Goal: Task Accomplishment & Management: Complete application form

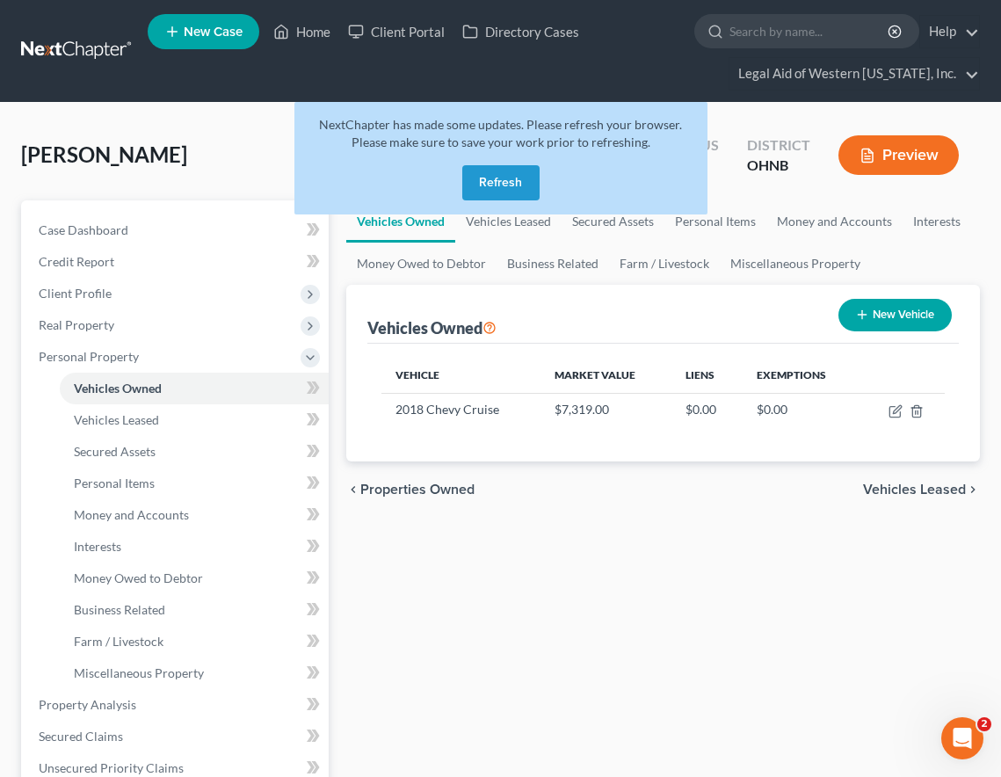
click at [518, 175] on button "Refresh" at bounding box center [500, 182] width 77 height 35
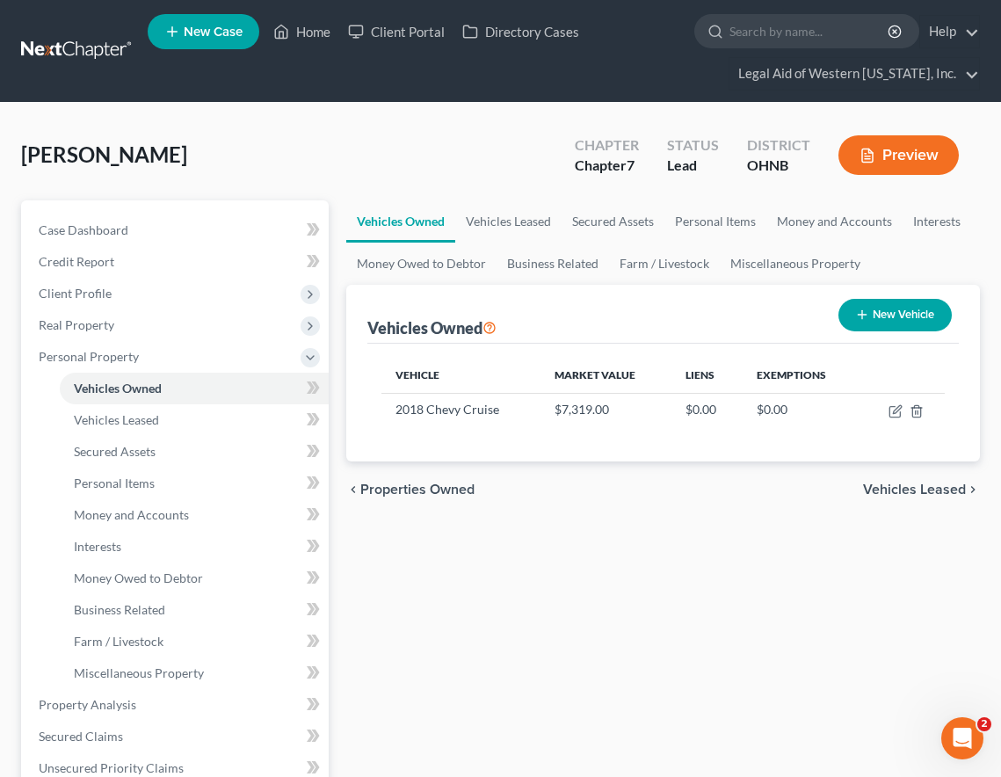
click at [513, 132] on div "[PERSON_NAME] Upgraded Chapter Chapter 7 Status Lead District OHNB Preview" at bounding box center [500, 162] width 959 height 76
click at [217, 153] on div "[PERSON_NAME] Upgraded Chapter Chapter 7 Status Lead District OHNB Preview" at bounding box center [500, 162] width 959 height 76
click at [401, 129] on div "[PERSON_NAME] Upgraded Chapter Chapter 7 Status Lead District OHNB Preview" at bounding box center [500, 162] width 959 height 76
click at [824, 695] on div "Vehicles Owned Vehicles Leased Secured Assets Personal Items Money and Accounts…" at bounding box center [663, 707] width 651 height 1015
click at [807, 504] on div "chevron_left Properties Owned Vehicles Leased chevron_right" at bounding box center [663, 489] width 634 height 56
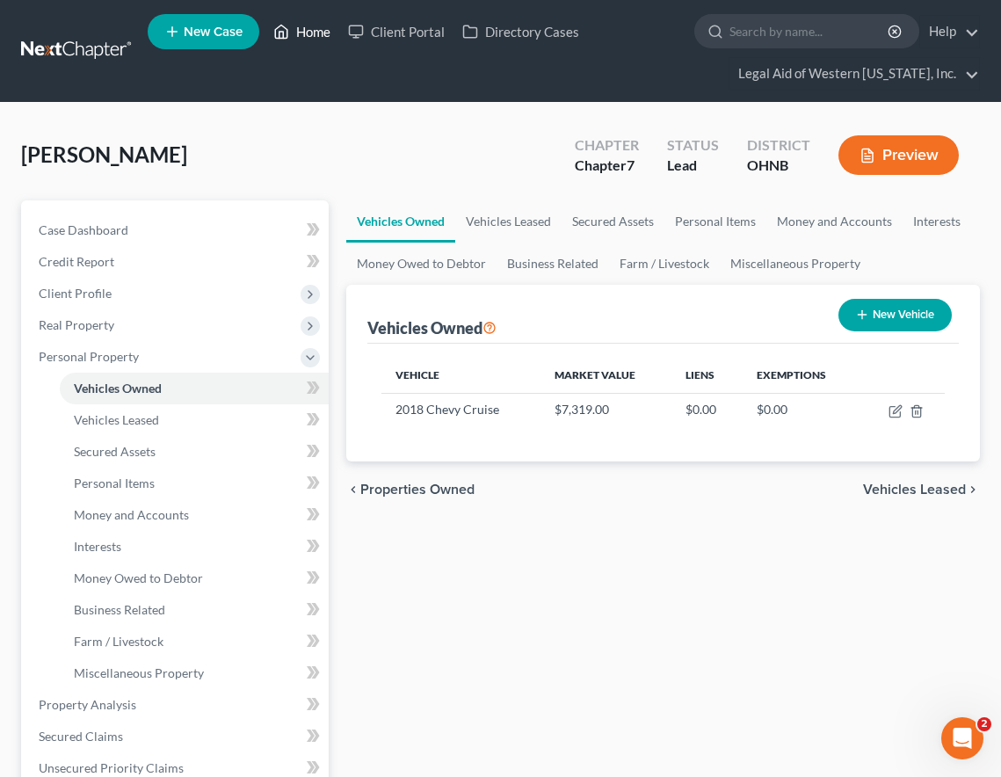
click at [309, 26] on link "Home" at bounding box center [302, 32] width 75 height 32
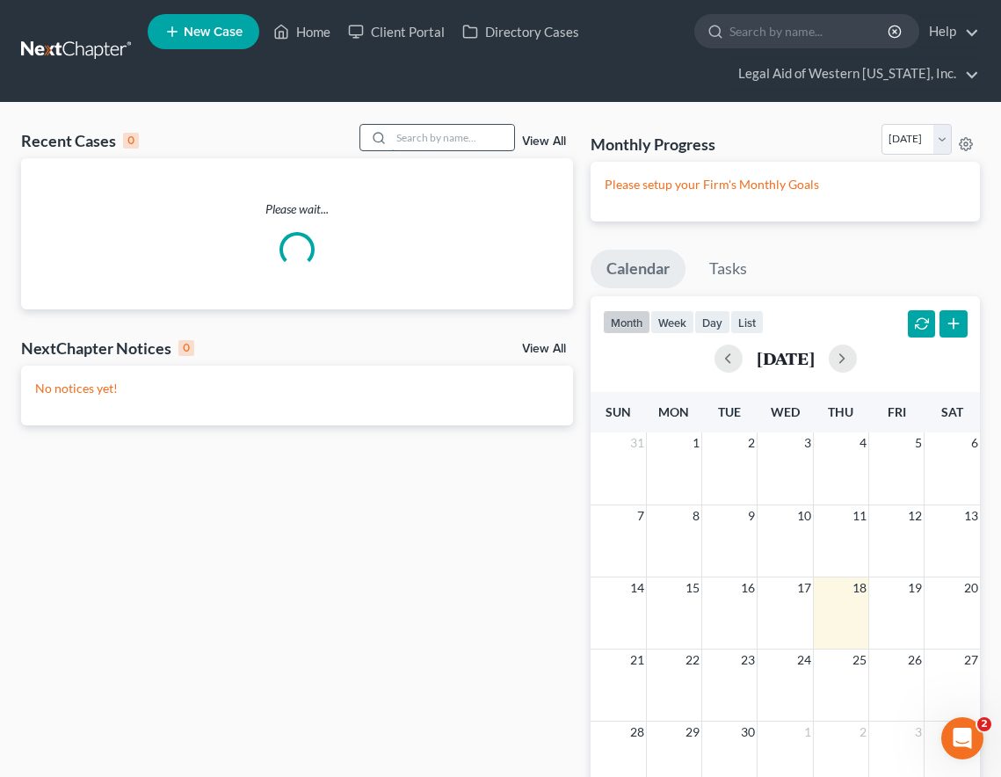
click at [420, 144] on input "search" at bounding box center [452, 137] width 123 height 25
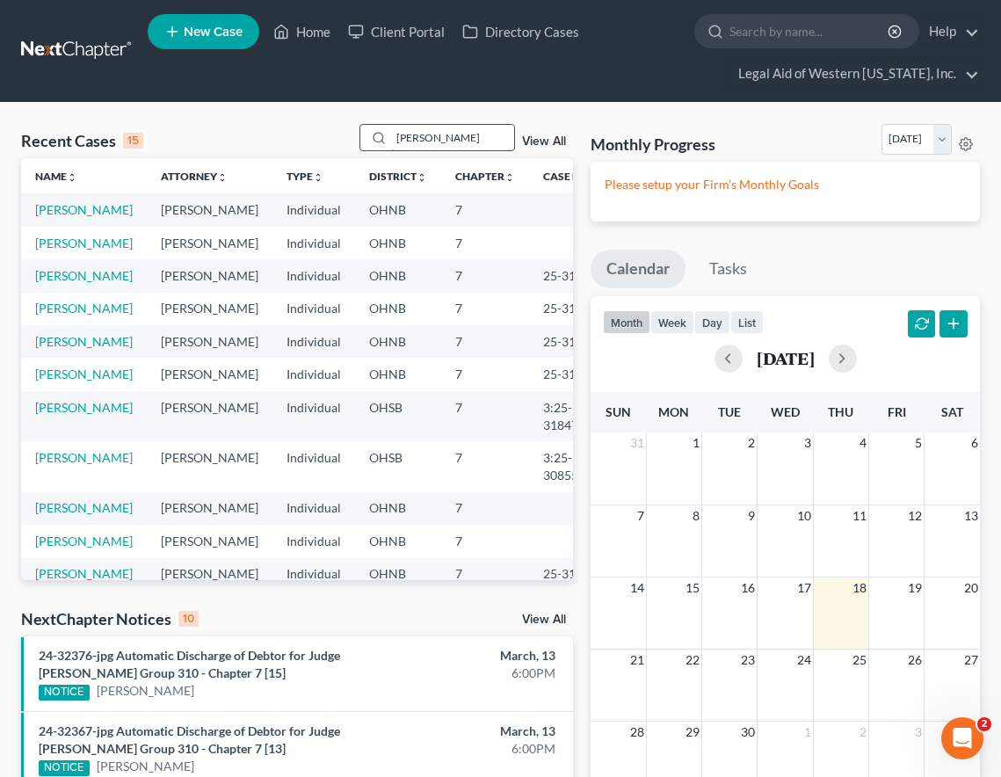
type input "[PERSON_NAME]"
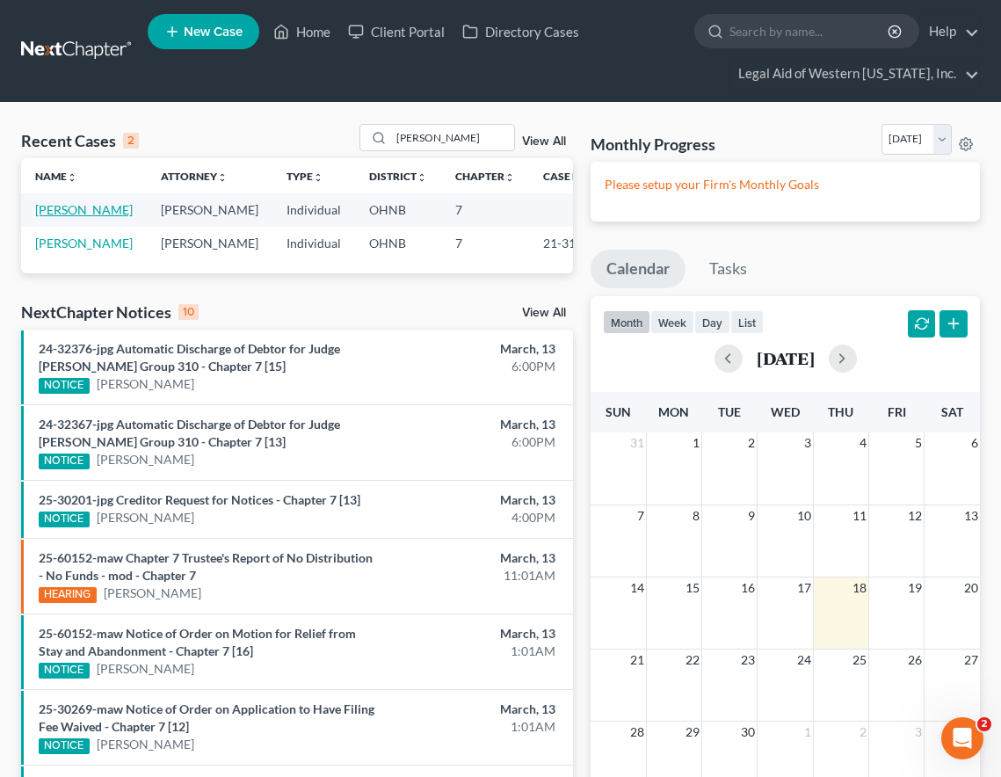
click at [63, 207] on link "[PERSON_NAME]" at bounding box center [84, 209] width 98 height 15
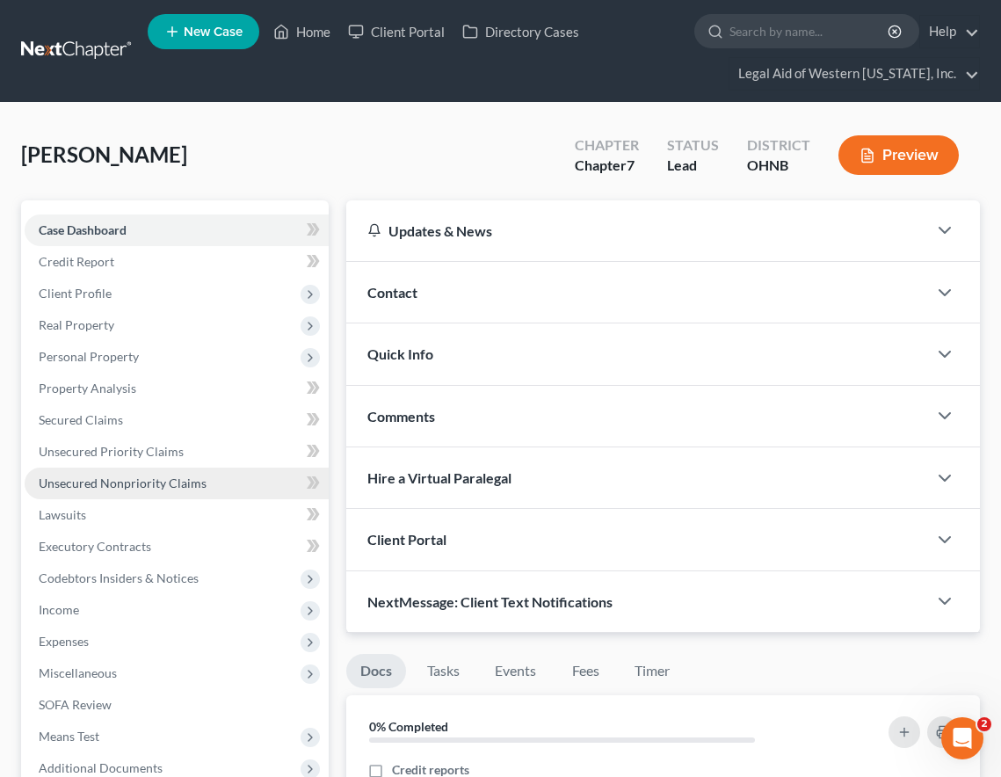
click at [154, 482] on span "Unsecured Nonpriority Claims" at bounding box center [123, 482] width 168 height 15
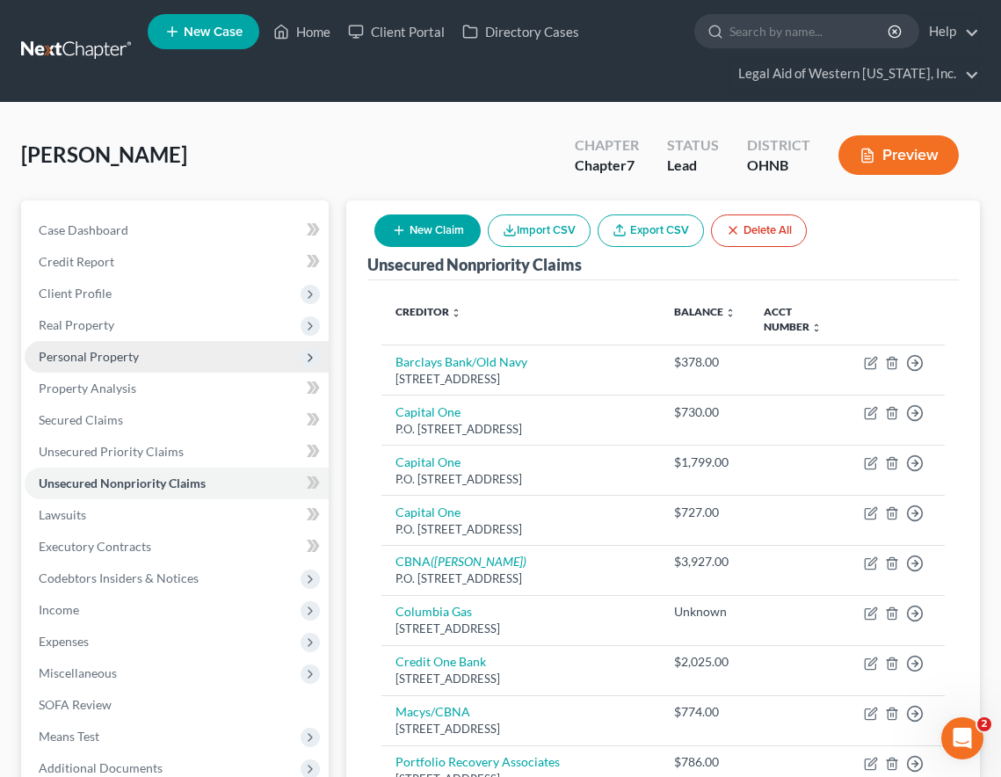
click at [133, 352] on span "Personal Property" at bounding box center [89, 356] width 100 height 15
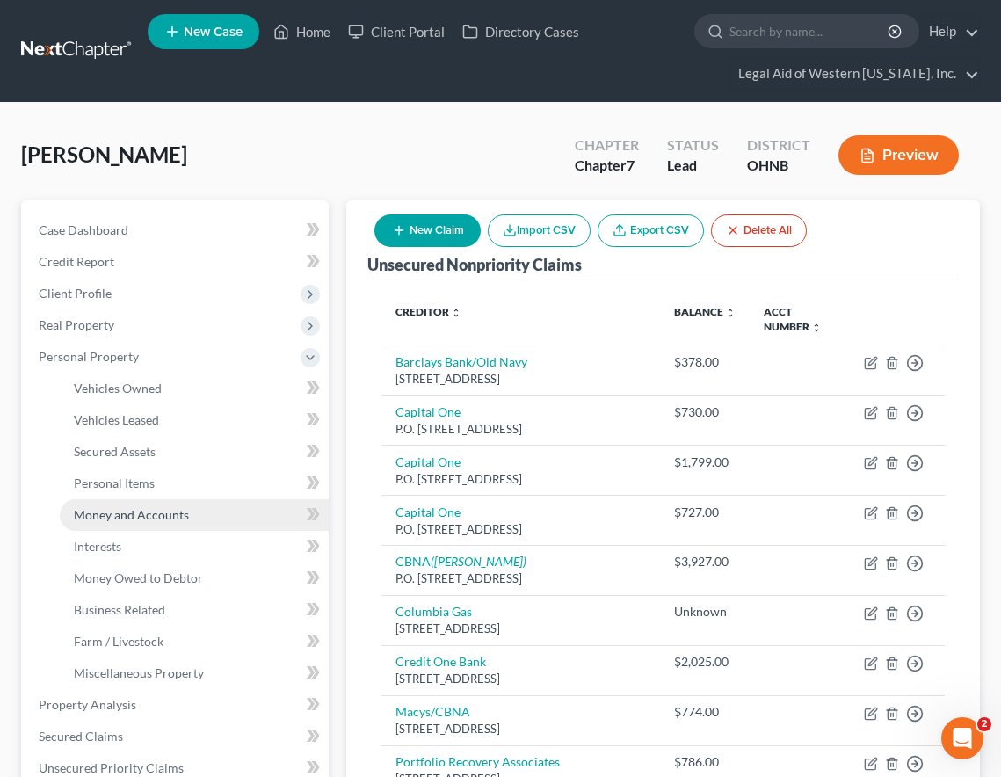
click at [142, 515] on span "Money and Accounts" at bounding box center [131, 514] width 115 height 15
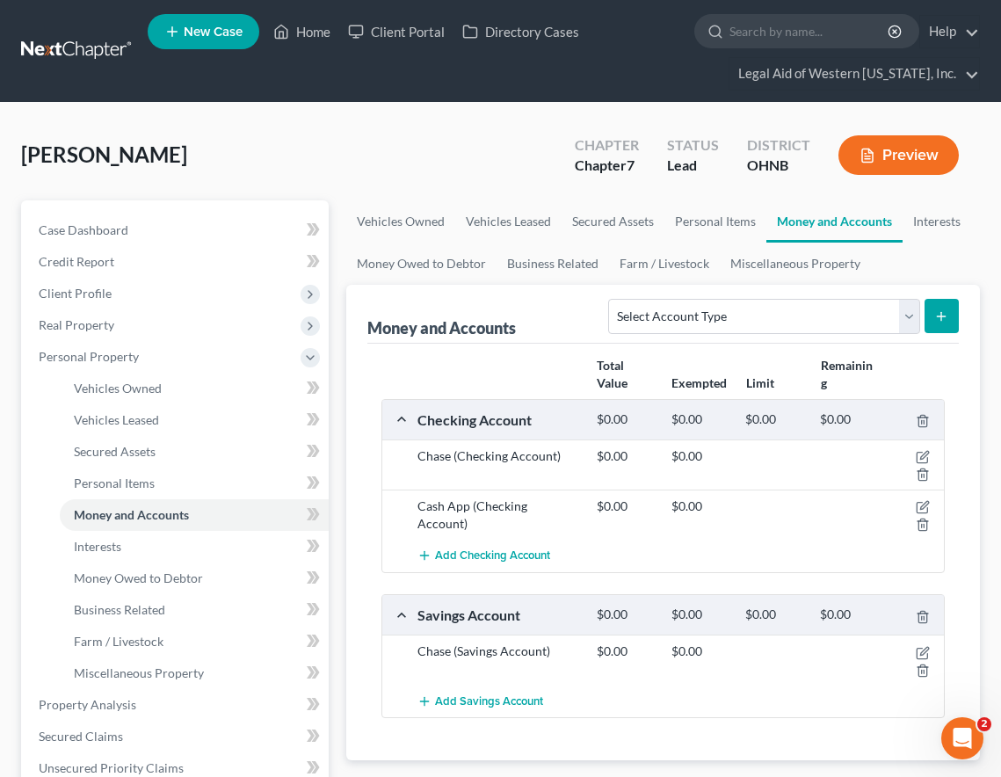
click at [795, 525] on div "$0.00 $0.00" at bounding box center [737, 514] width 298 height 35
click at [831, 507] on div at bounding box center [848, 506] width 75 height 18
click at [760, 486] on div "Chase (Checking Account) $0.00 $0.00" at bounding box center [663, 464] width 562 height 50
click at [925, 454] on icon "button" at bounding box center [924, 456] width 8 height 8
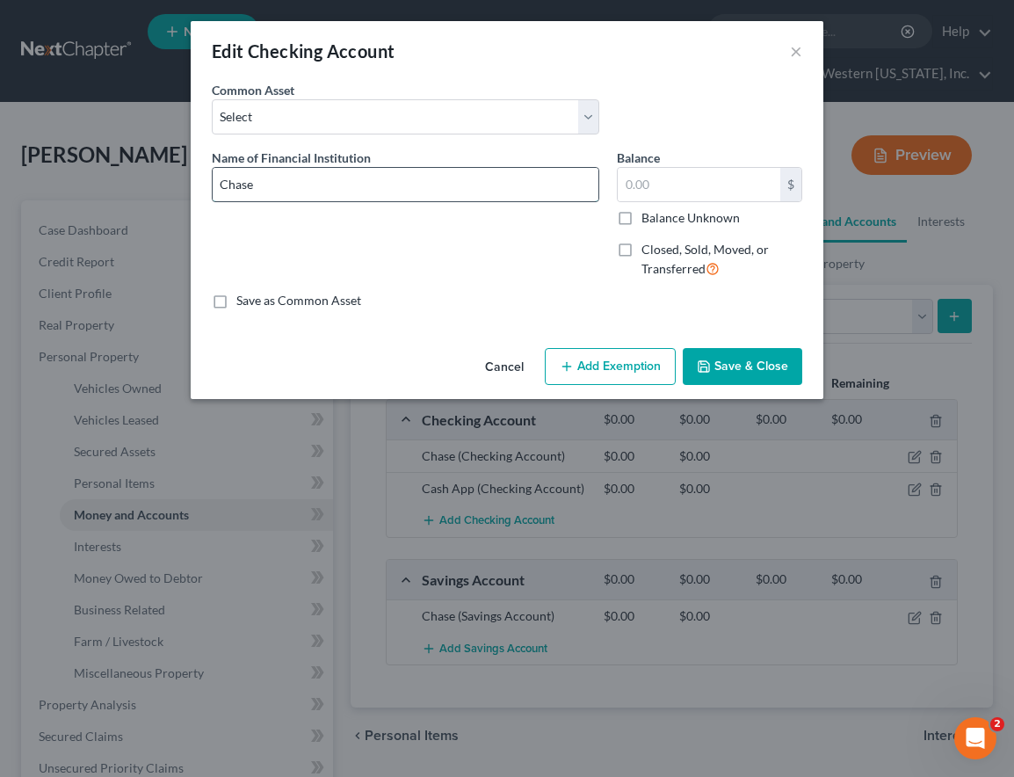
click at [308, 188] on input "Chase" at bounding box center [406, 184] width 386 height 33
type input "Chase x0253"
click at [780, 360] on button "Save & Close" at bounding box center [743, 366] width 120 height 37
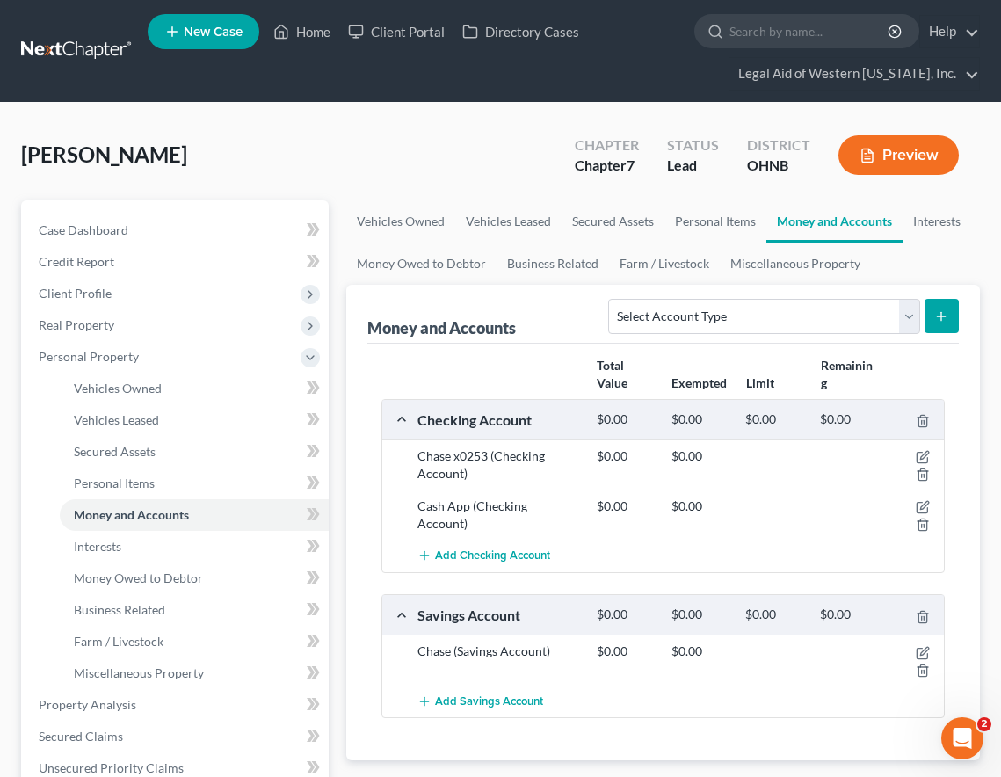
click at [939, 314] on icon "submit" at bounding box center [941, 316] width 14 height 14
click at [901, 314] on select "Select Account Type Brokerage Cash on Hand Certificates of Deposit Checking Acc…" at bounding box center [763, 316] width 311 height 35
select select "checking"
click at [613, 299] on select "Select Account Type Brokerage Cash on Hand Certificates of Deposit Checking Acc…" at bounding box center [763, 316] width 311 height 35
click at [950, 313] on button "submit" at bounding box center [942, 316] width 34 height 34
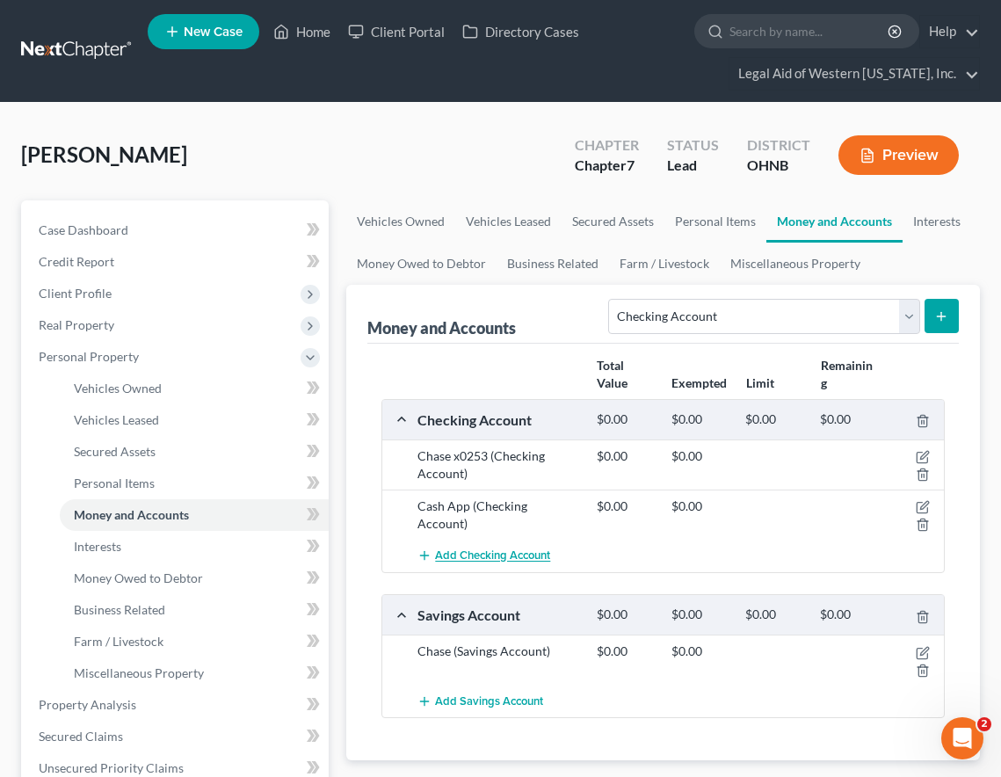
click at [514, 555] on span "Add Checking Account" at bounding box center [492, 556] width 115 height 14
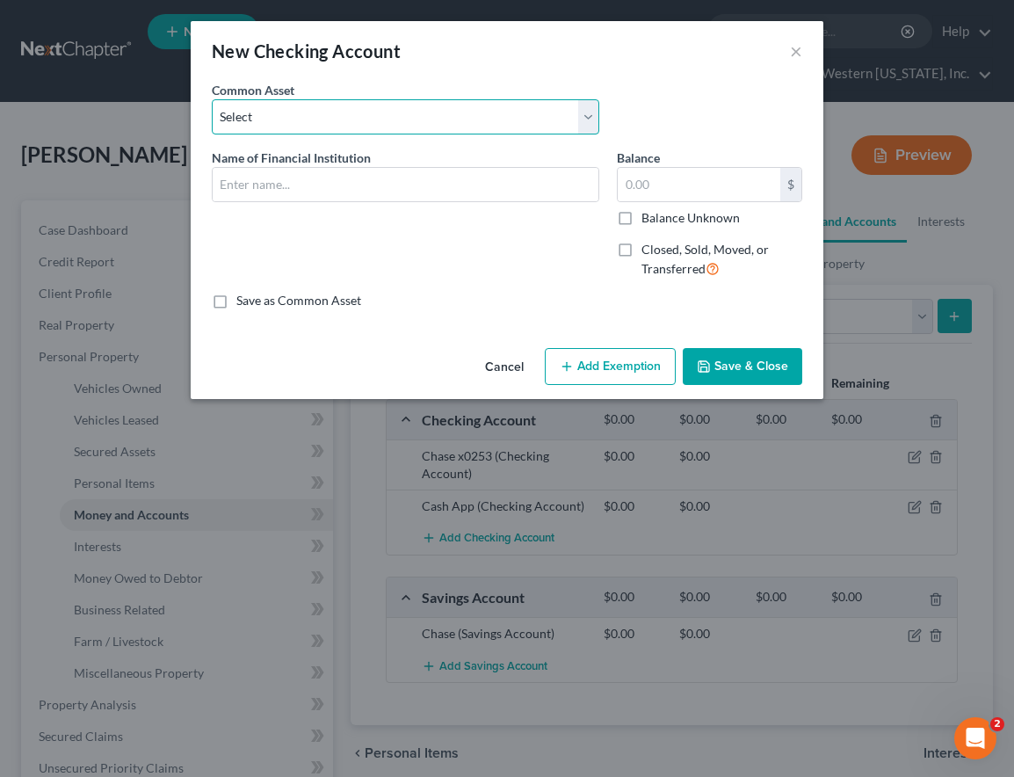
click at [323, 126] on select "Select Navy Federal Checking Chime Glass City Federal Credit Union Fifth Third …" at bounding box center [406, 116] width 388 height 35
select select "12"
click at [212, 99] on select "Select Navy Federal Checking Chime Glass City Federal Credit Union Fifth Third …" at bounding box center [406, 116] width 388 height 35
click at [270, 186] on input "Chase" at bounding box center [406, 184] width 386 height 33
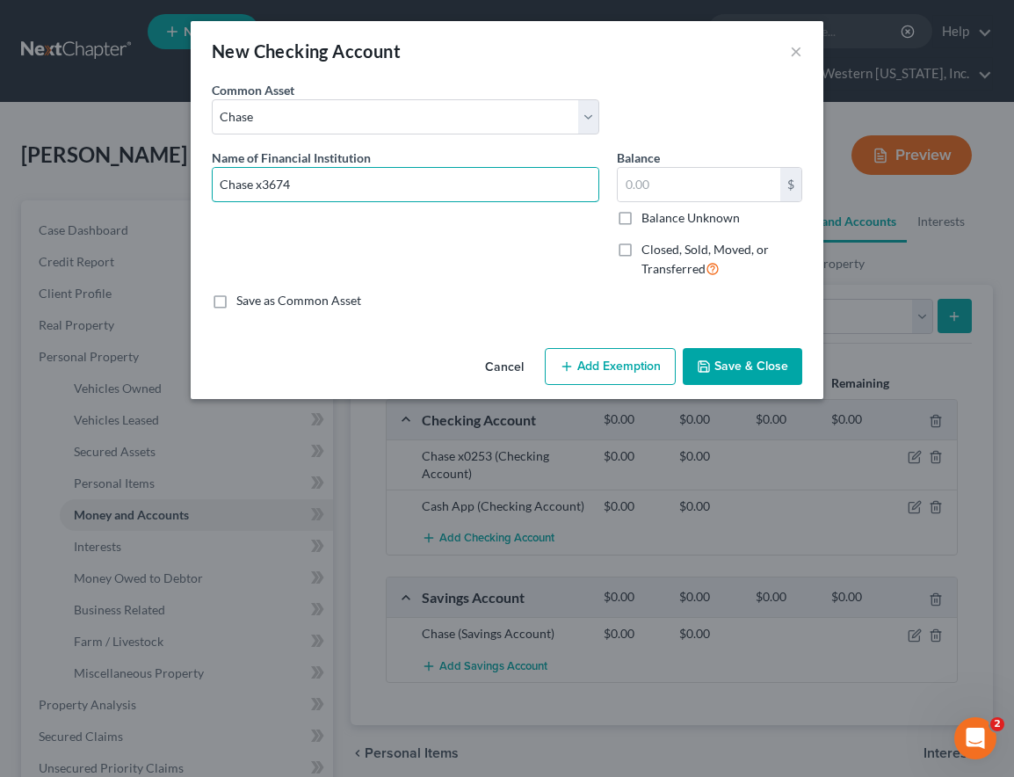
type input "Chase x3674"
click at [745, 367] on button "Save & Close" at bounding box center [743, 366] width 120 height 37
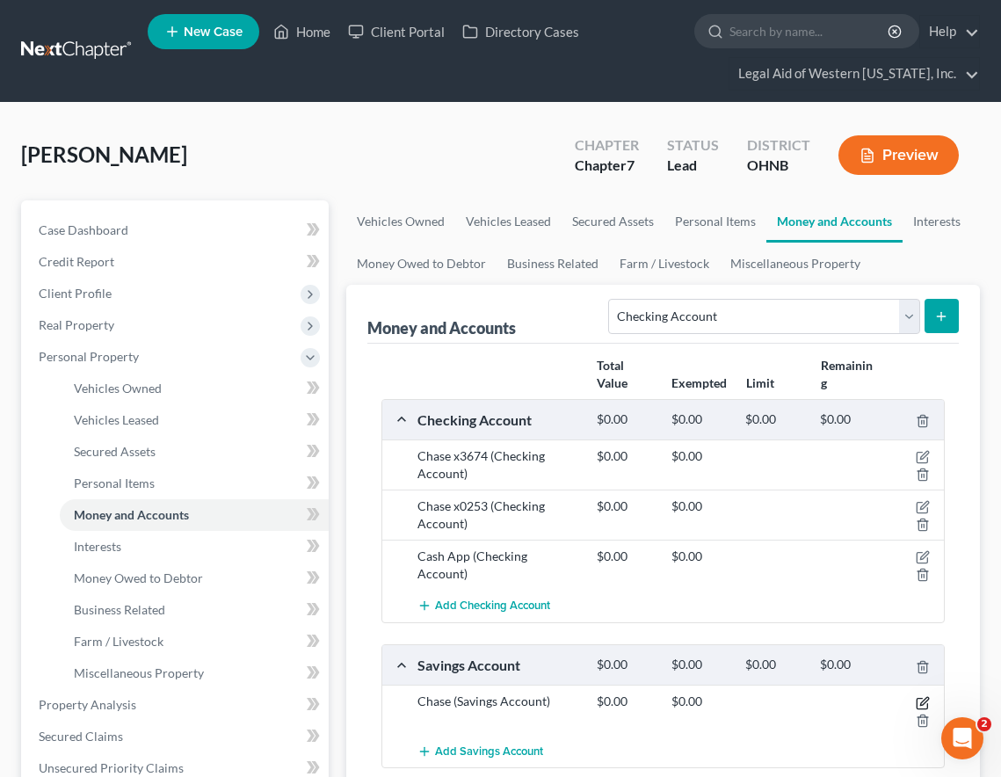
click at [923, 700] on icon "button" at bounding box center [924, 701] width 8 height 8
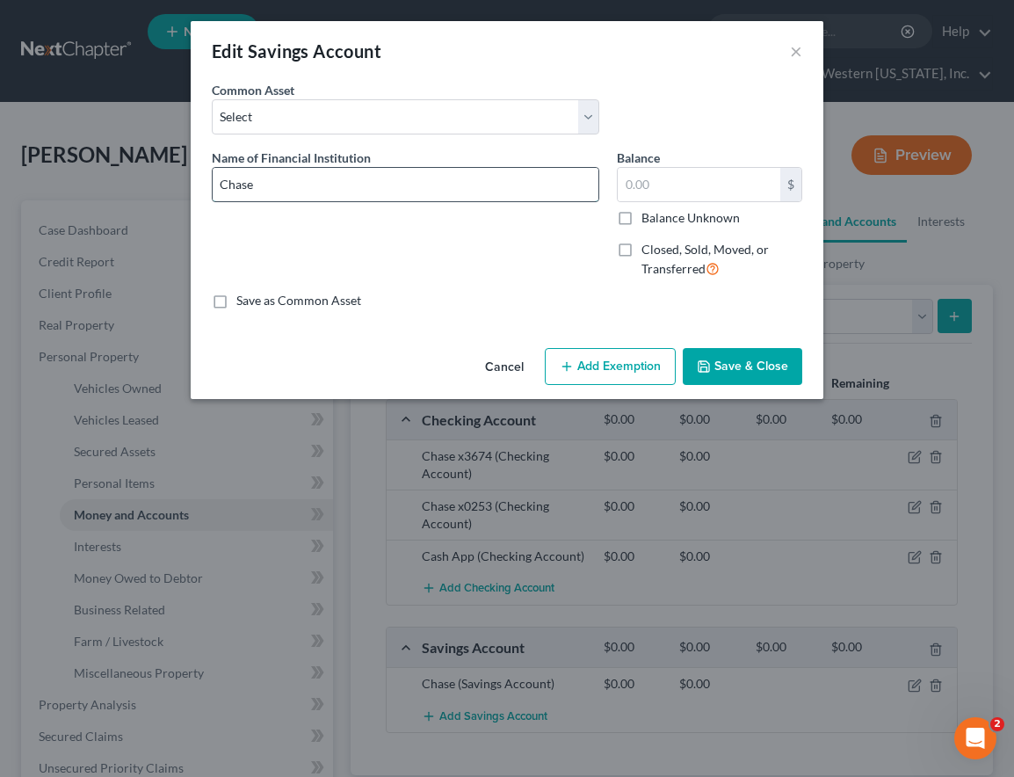
click at [290, 172] on input "Chase" at bounding box center [406, 184] width 386 height 33
type input "Chase x0029"
click at [744, 369] on button "Save & Close" at bounding box center [743, 366] width 120 height 37
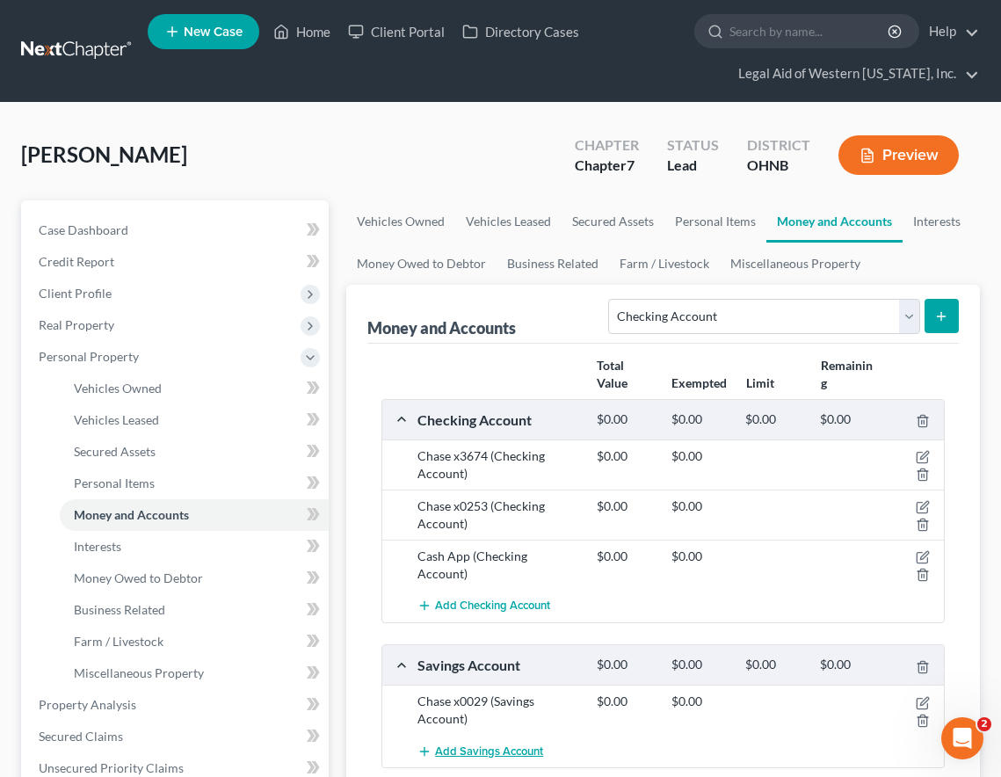
click at [492, 751] on span "Add Savings Account" at bounding box center [489, 751] width 108 height 14
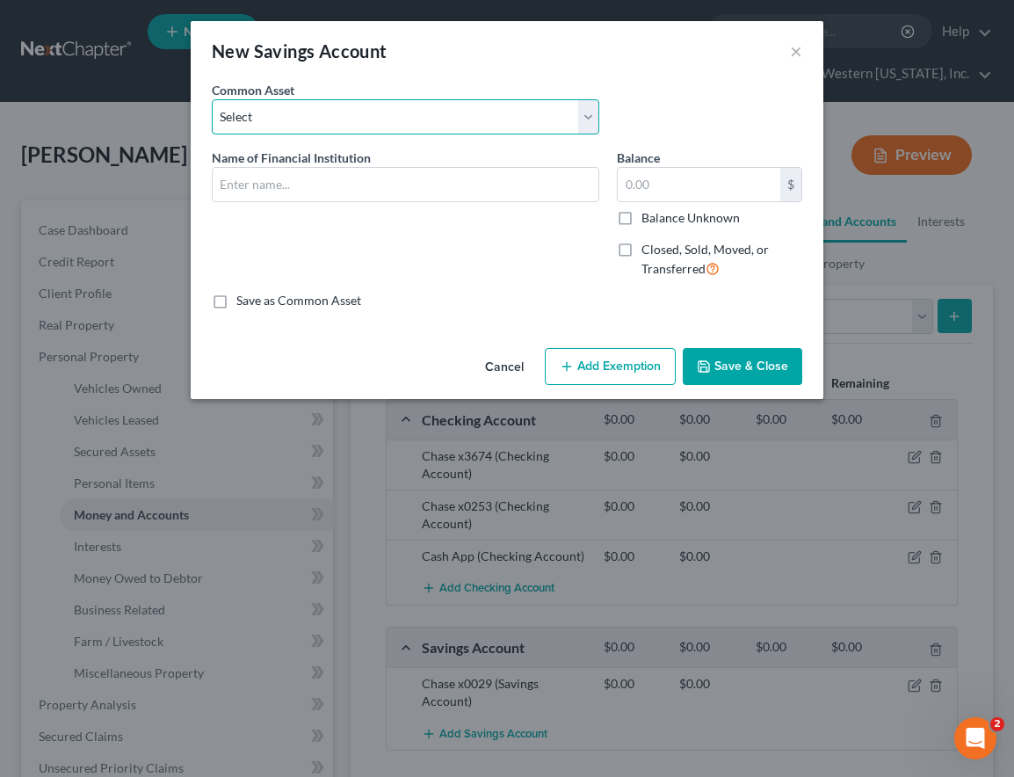
click at [308, 123] on select "Select Glass City Federal Credit Union Fifth Third Bank Huntington Bank Chase U…" at bounding box center [406, 116] width 388 height 35
select select "3"
click at [212, 99] on select "Select Glass City Federal Credit Union Fifth Third Bank Huntington Bank Chase U…" at bounding box center [406, 116] width 388 height 35
click at [290, 188] on input "Chase" at bounding box center [406, 184] width 386 height 33
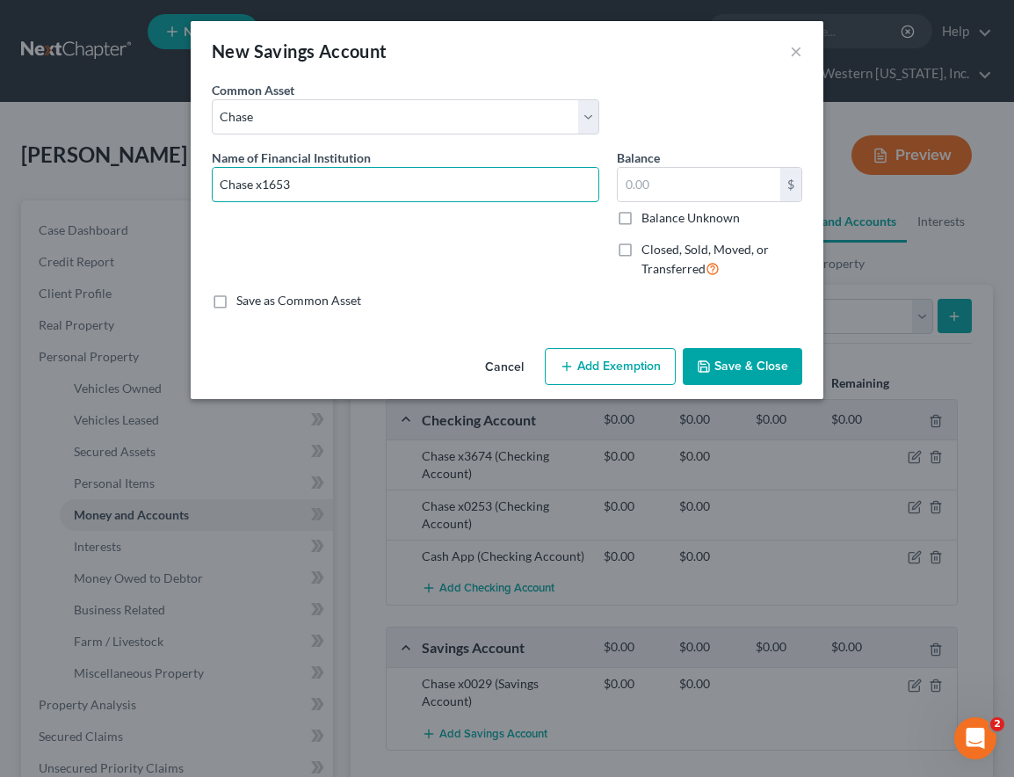
type input "Chase x1653"
click at [728, 371] on button "Save & Close" at bounding box center [743, 366] width 120 height 37
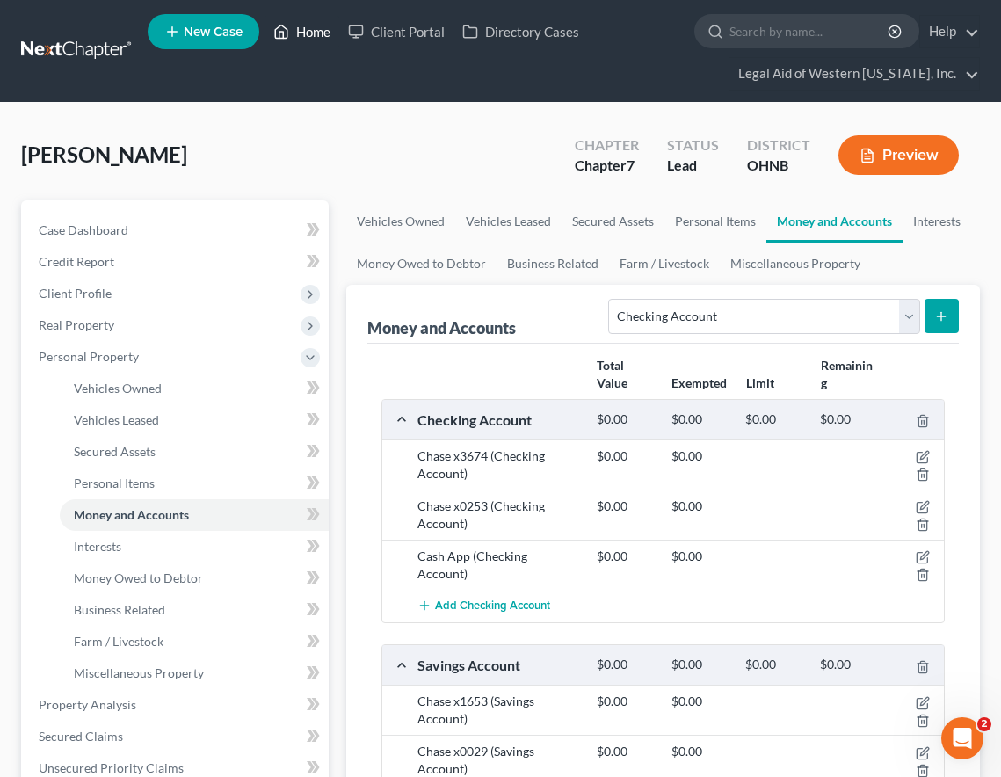
click at [294, 35] on link "Home" at bounding box center [302, 32] width 75 height 32
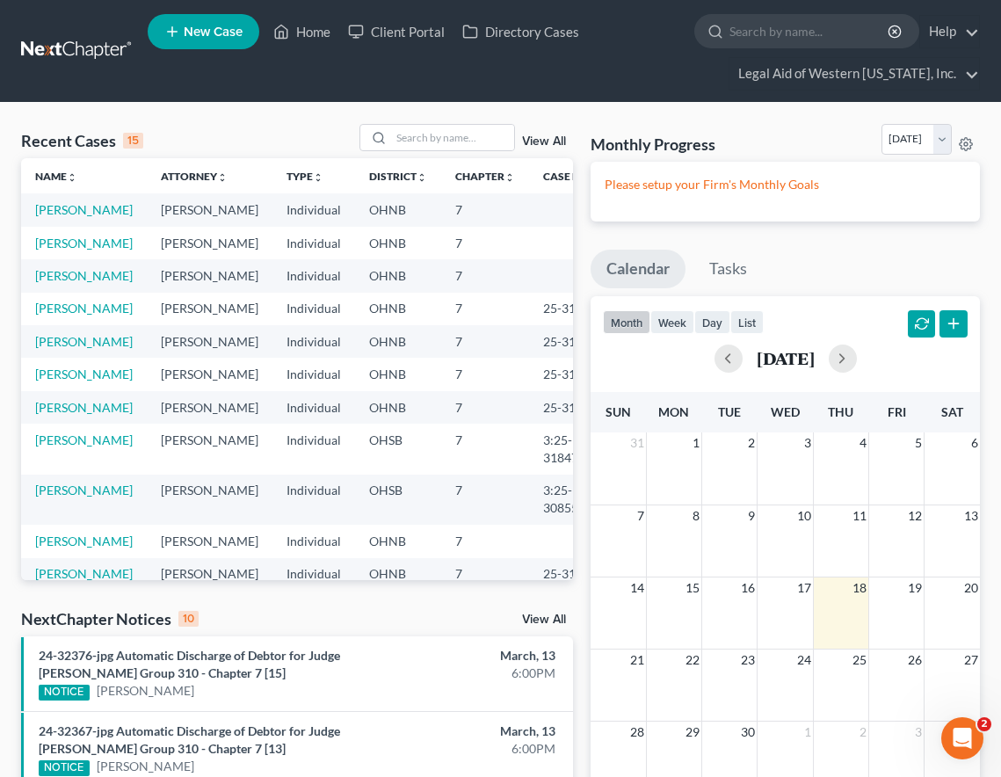
click at [853, 265] on ul "Calendar Tasks" at bounding box center [785, 273] width 389 height 47
click at [55, 210] on link "[PERSON_NAME]" at bounding box center [84, 209] width 98 height 15
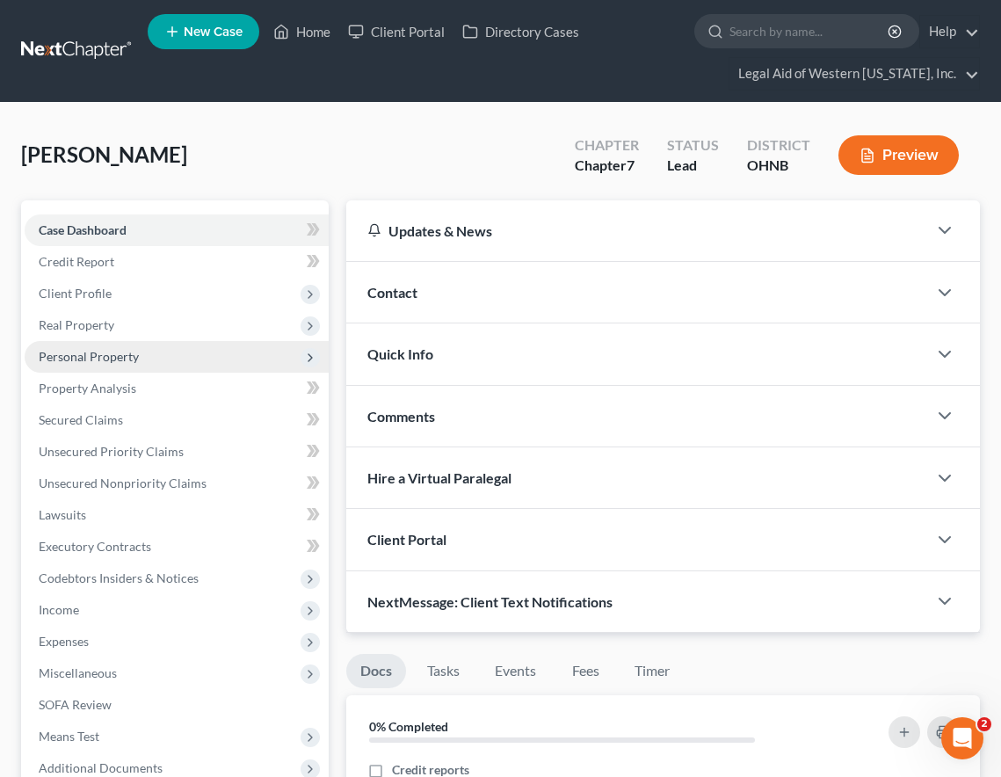
click at [67, 358] on span "Personal Property" at bounding box center [89, 356] width 100 height 15
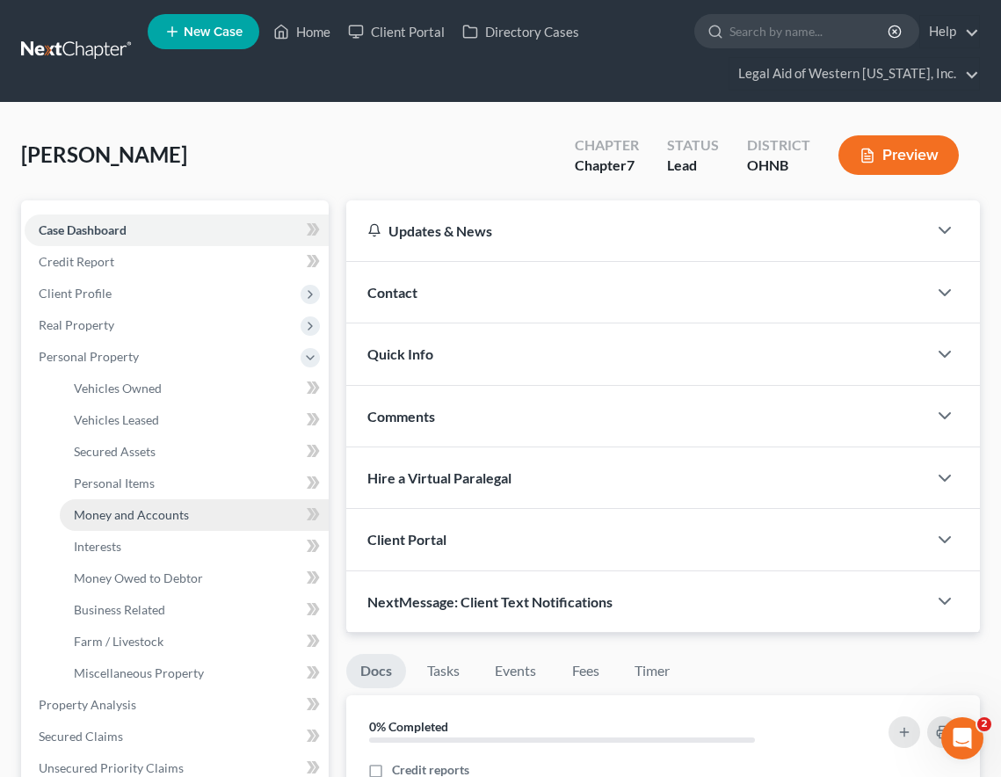
click at [168, 516] on span "Money and Accounts" at bounding box center [131, 514] width 115 height 15
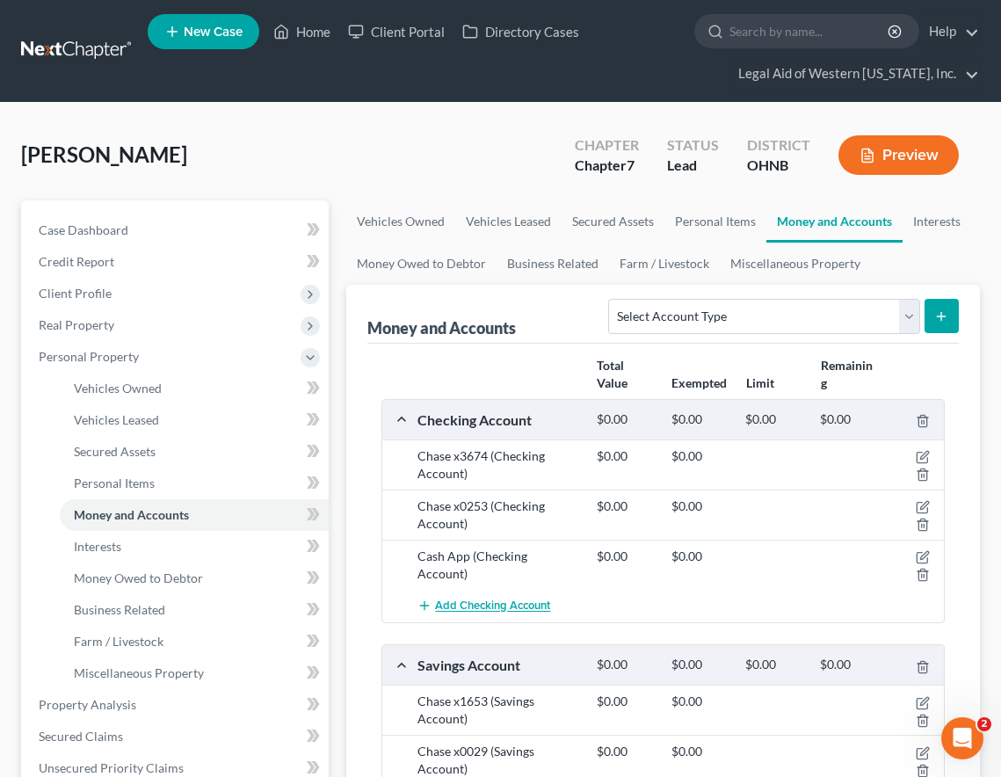
click at [517, 599] on span "Add Checking Account" at bounding box center [492, 606] width 115 height 14
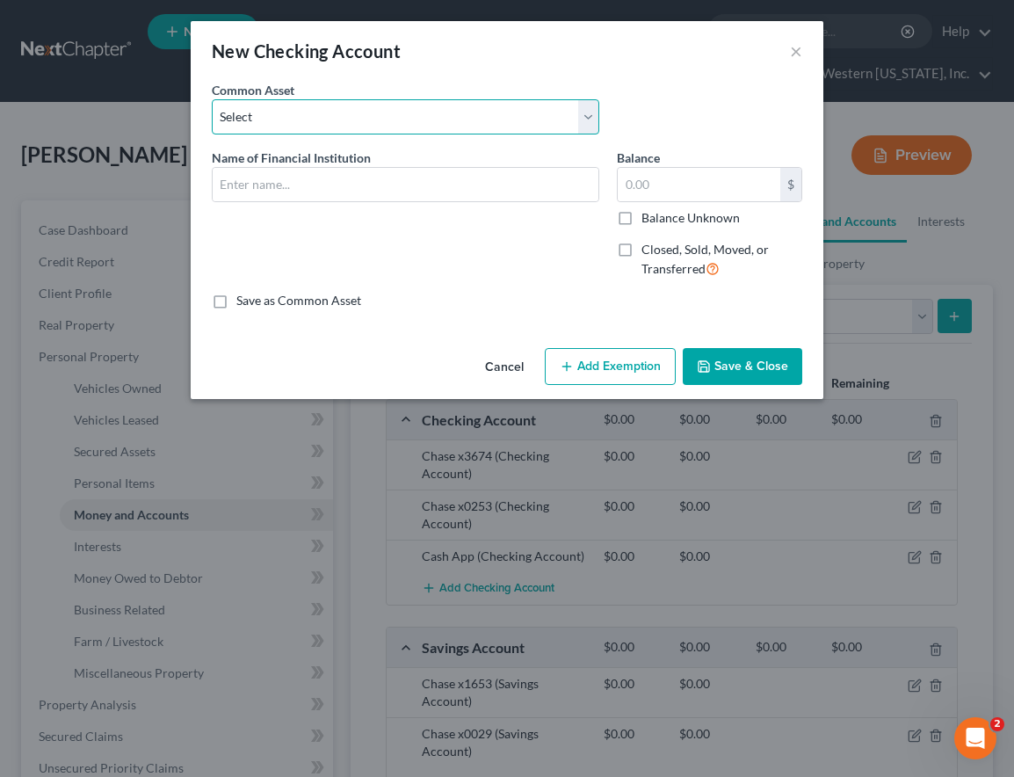
click at [369, 113] on select "Select Navy Federal Checking Chime Glass City Federal Credit Union Fifth Third …" at bounding box center [406, 116] width 388 height 35
select select "3"
click at [212, 99] on select "Select Navy Federal Checking Chime Glass City Federal Credit Union Fifth Third …" at bounding box center [406, 116] width 388 height 35
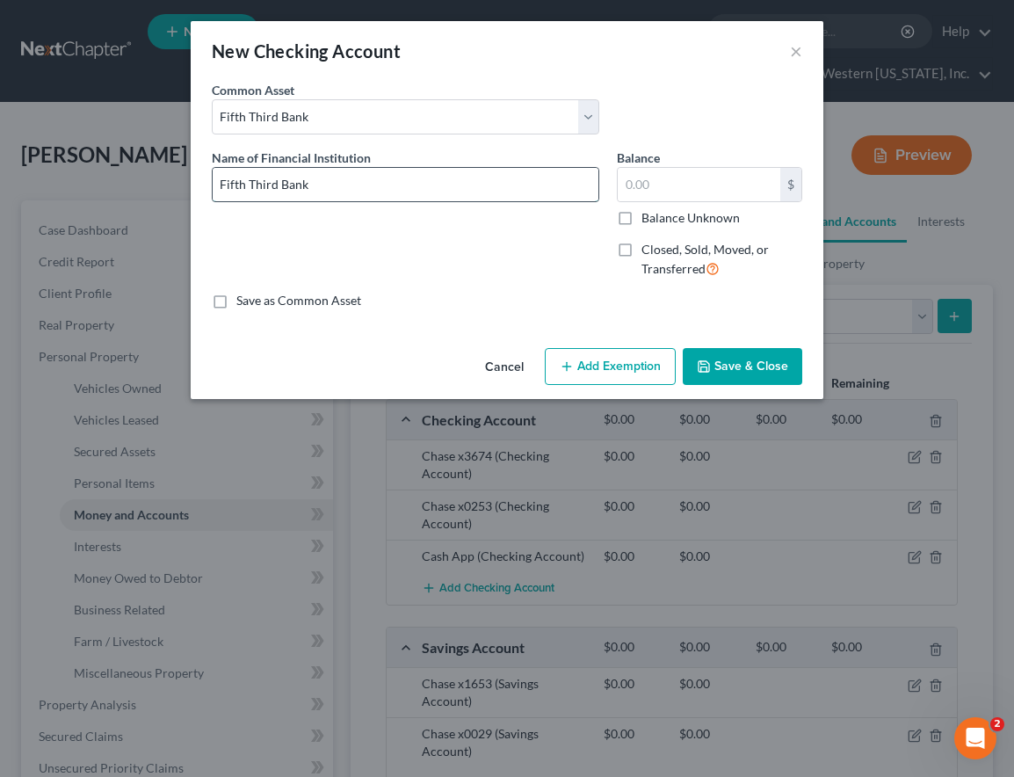
click at [339, 191] on input "Fifth Third Bank" at bounding box center [406, 184] width 386 height 33
type input "Fifth Third Bank x1042"
click at [758, 365] on button "Save & Close" at bounding box center [743, 366] width 120 height 37
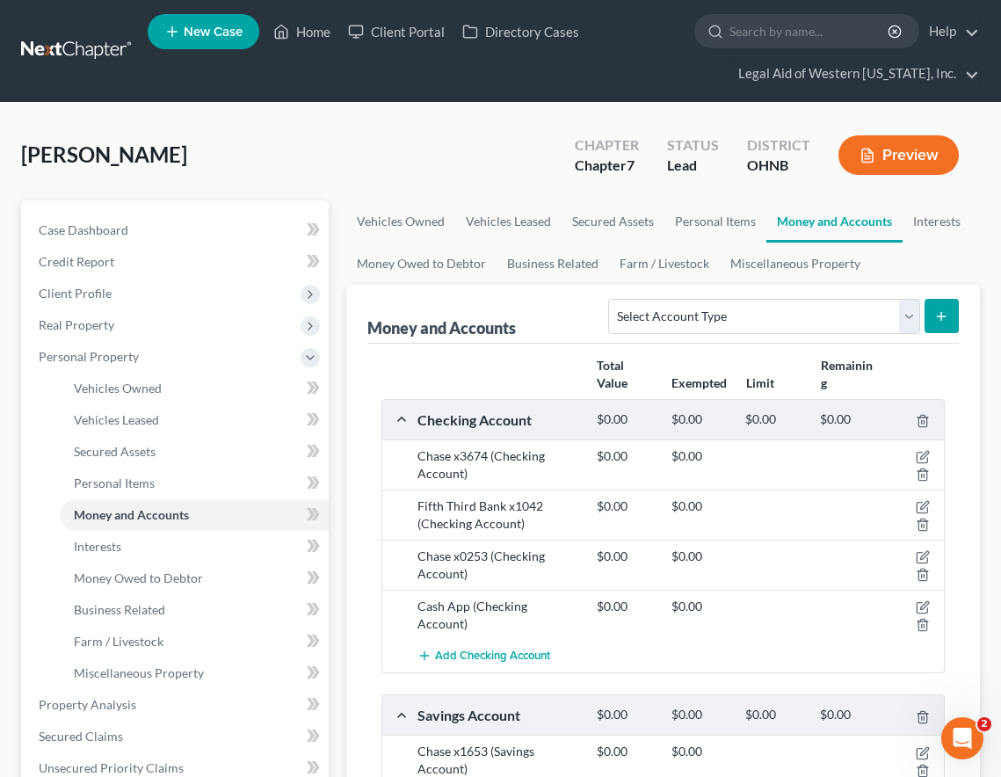
click at [512, 149] on div "[PERSON_NAME] Upgraded Chapter Chapter 7 Status Lead District OHNB Preview" at bounding box center [500, 162] width 959 height 76
drag, startPoint x: 417, startPoint y: 458, endPoint x: 490, endPoint y: 471, distance: 73.3
click at [490, 471] on div "Chase x3674 (Checking Account)" at bounding box center [498, 464] width 179 height 35
copy div "Chase x3674 (Checking Account)"
drag, startPoint x: 416, startPoint y: 555, endPoint x: 478, endPoint y: 575, distance: 65.3
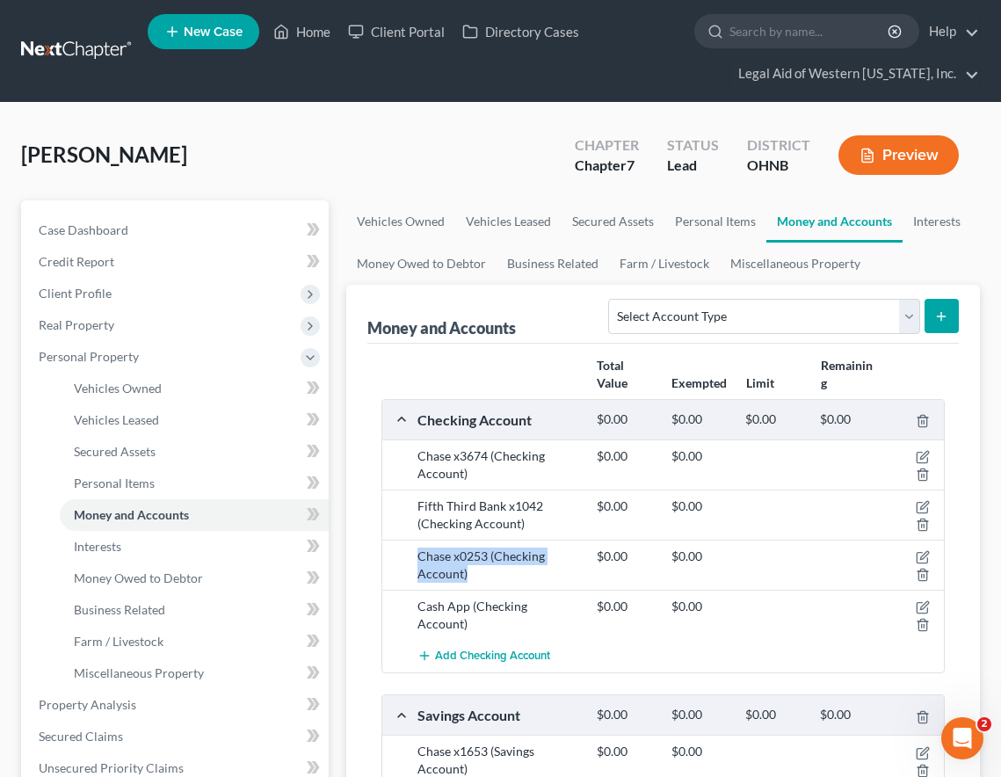
click at [478, 575] on div "Chase x0253 (Checking Account)" at bounding box center [498, 565] width 179 height 35
copy div "Chase x0253 (Checking Account)"
drag, startPoint x: 415, startPoint y: 504, endPoint x: 527, endPoint y: 529, distance: 115.2
click at [527, 529] on div "Fifth Third Bank x1042 (Checking Account)" at bounding box center [498, 514] width 179 height 35
copy div "Fifth Third Bank x1042 (Checking Account)"
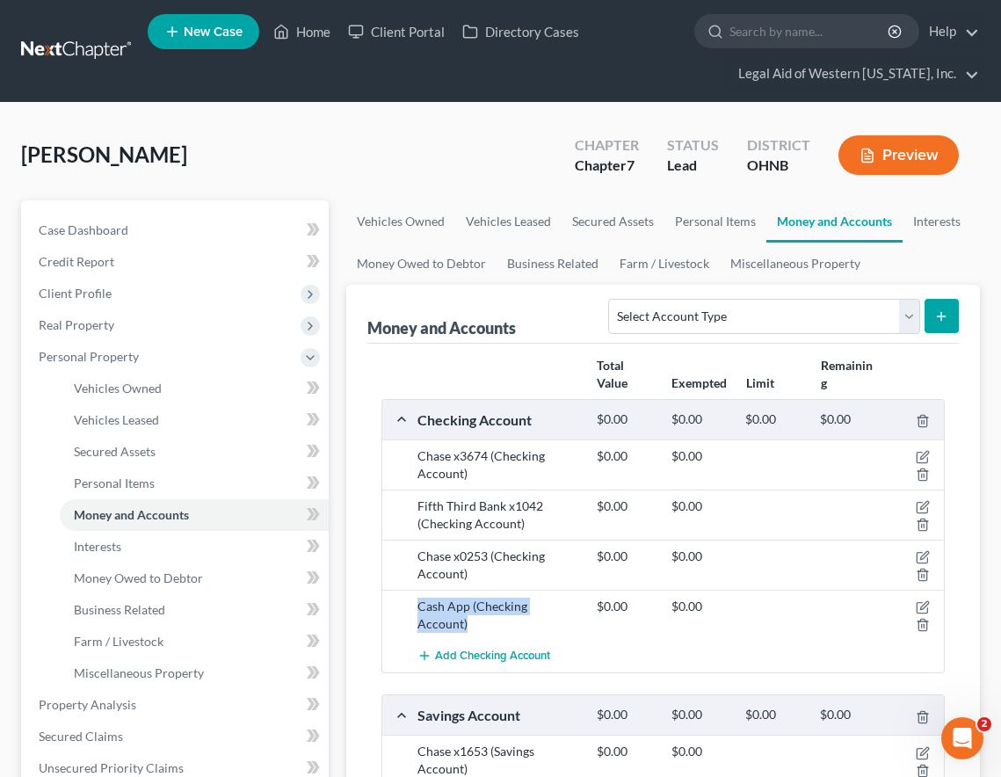
drag, startPoint x: 417, startPoint y: 609, endPoint x: 585, endPoint y: 613, distance: 168.8
click at [585, 613] on div "Cash App (Checking Account)" at bounding box center [498, 615] width 179 height 35
copy div "Cash App (Checking Account)"
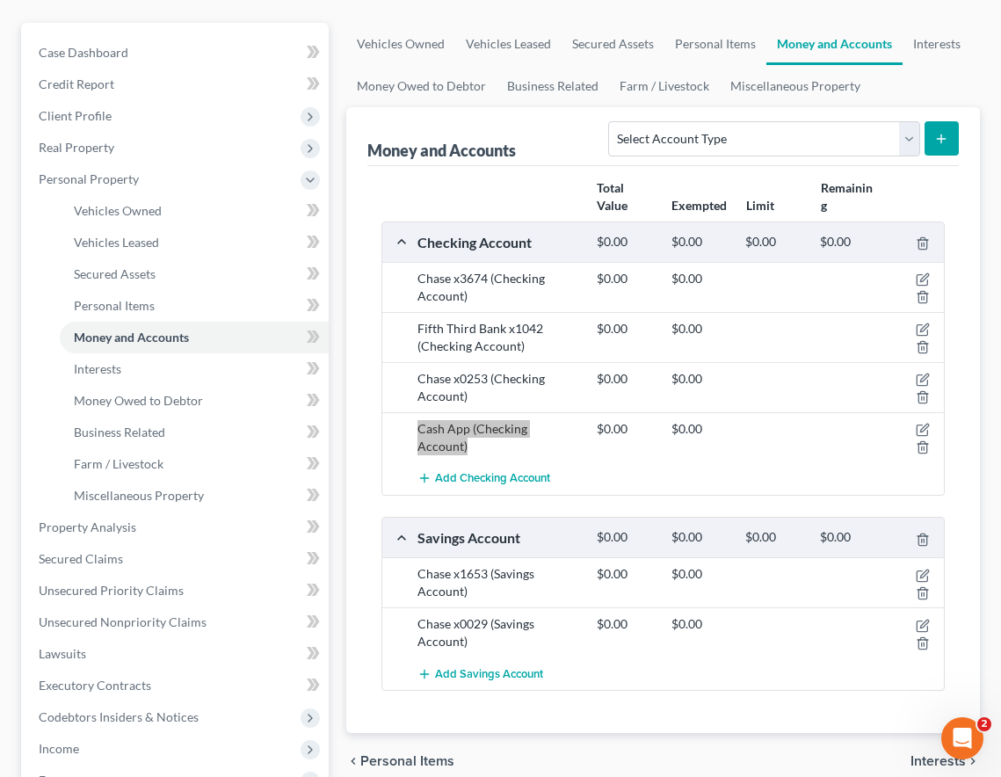
scroll to position [264, 0]
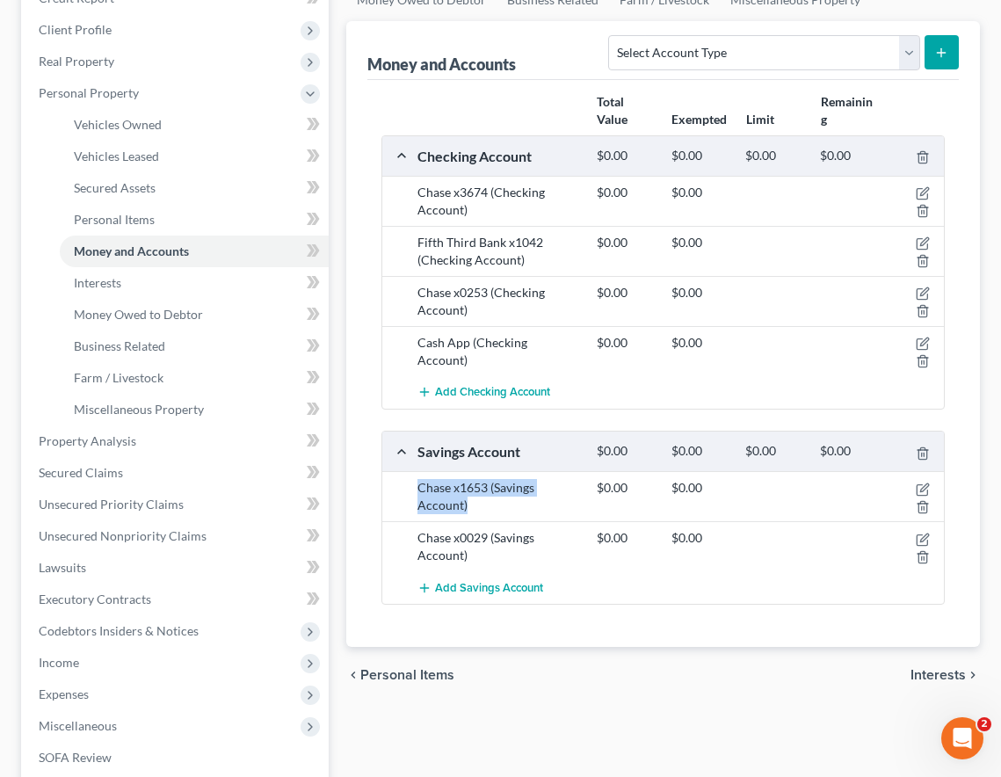
drag, startPoint x: 416, startPoint y: 490, endPoint x: 484, endPoint y: 507, distance: 70.8
click at [484, 507] on div "Chase x1653 (Savings Account)" at bounding box center [498, 496] width 179 height 35
copy div "Chase x1653 (Savings Account)"
drag, startPoint x: 417, startPoint y: 538, endPoint x: 471, endPoint y: 555, distance: 57.3
click at [471, 555] on div "Chase x0029 (Savings Account)" at bounding box center [498, 546] width 179 height 35
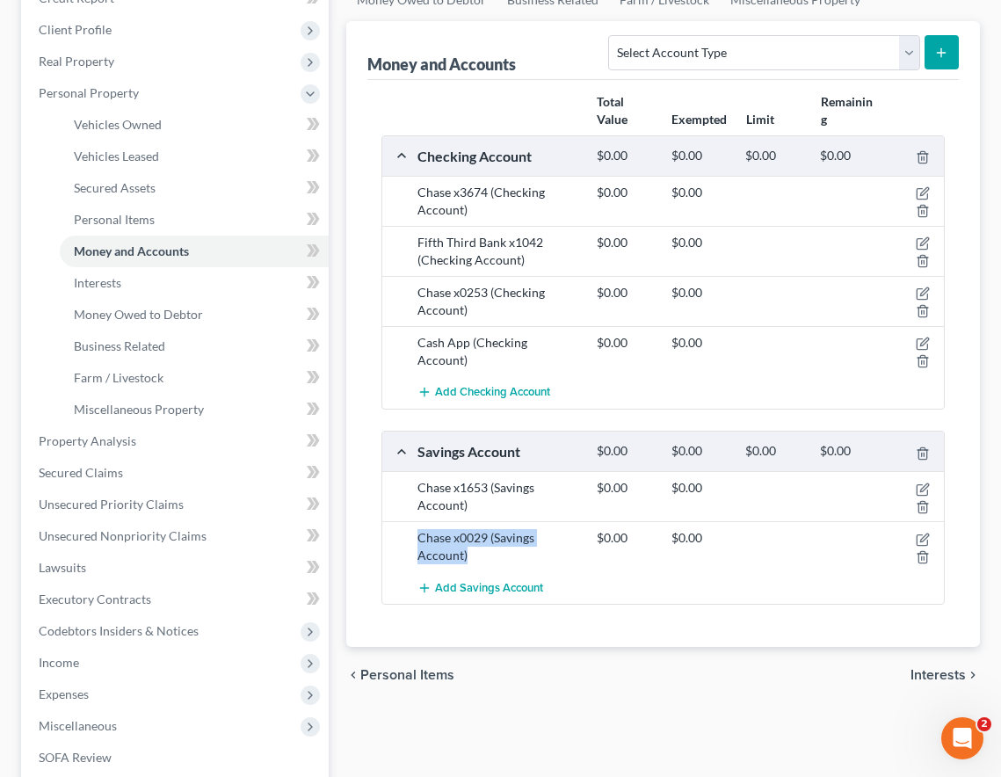
copy div "Chase x0029 (Savings Account)"
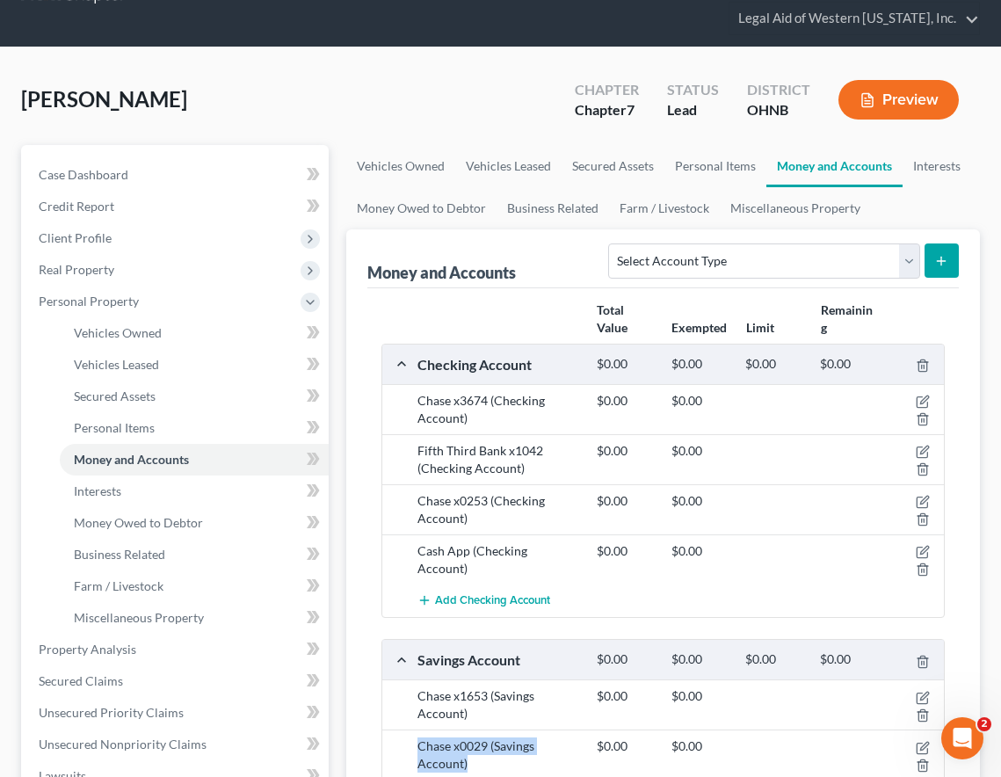
scroll to position [0, 0]
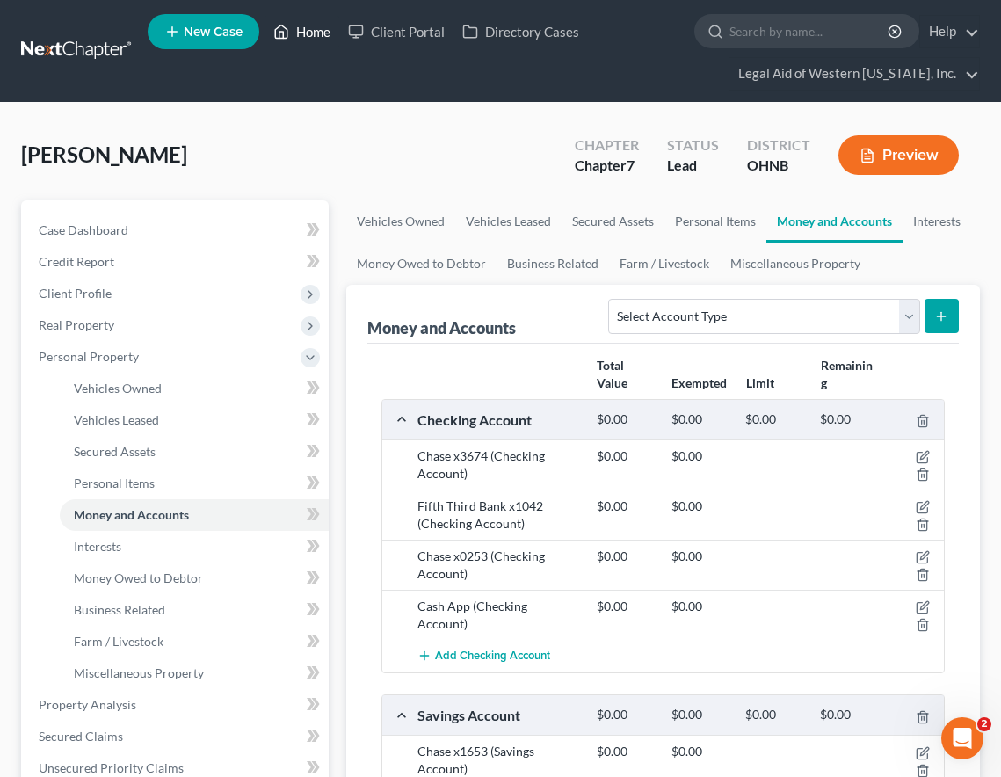
click at [293, 32] on link "Home" at bounding box center [302, 32] width 75 height 32
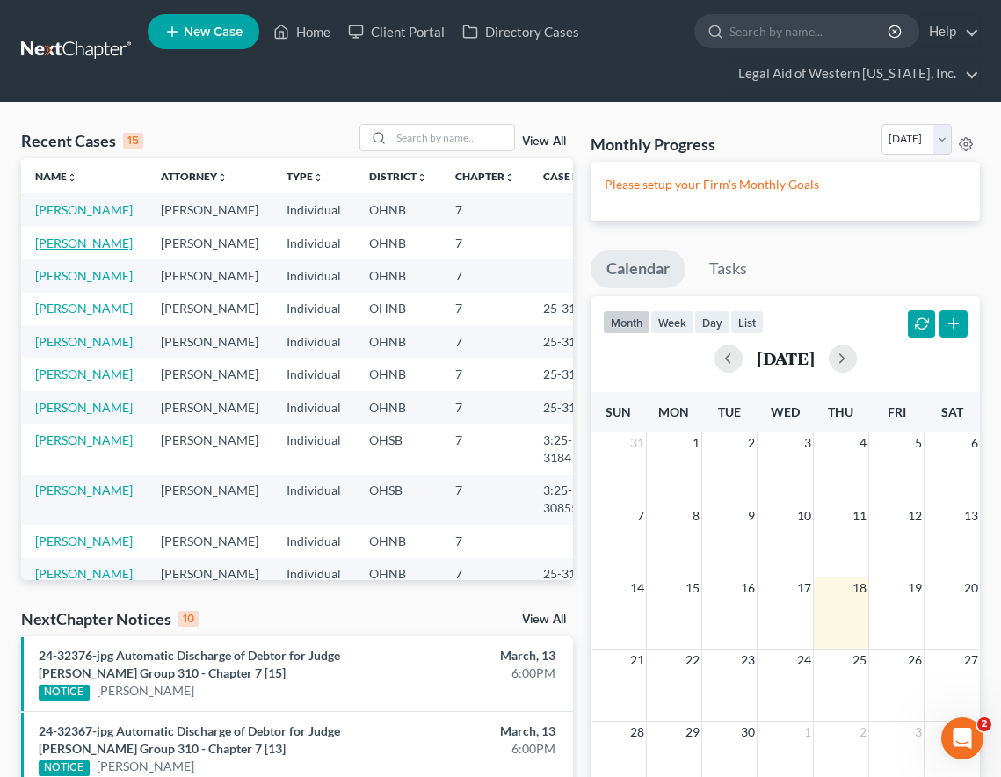
click at [78, 250] on link "[PERSON_NAME]" at bounding box center [84, 243] width 98 height 15
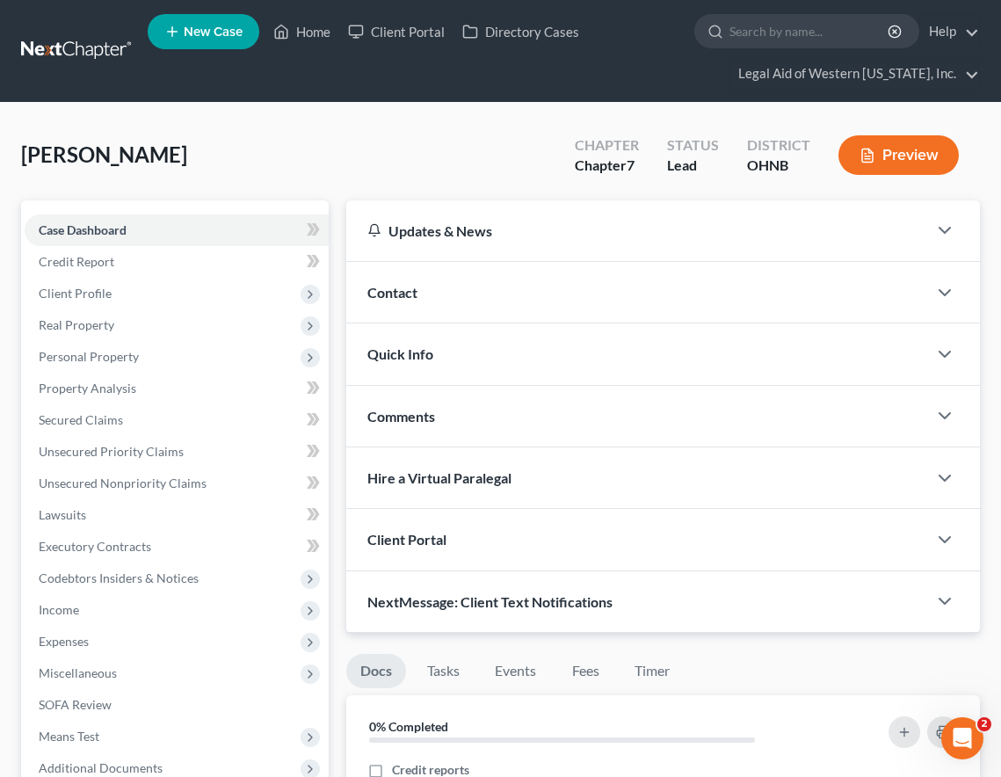
click at [485, 127] on div "[PERSON_NAME] Upgraded Chapter Chapter 7 Status Lead District OHNB Preview" at bounding box center [500, 162] width 959 height 76
click at [88, 254] on span "Credit Report" at bounding box center [77, 261] width 76 height 15
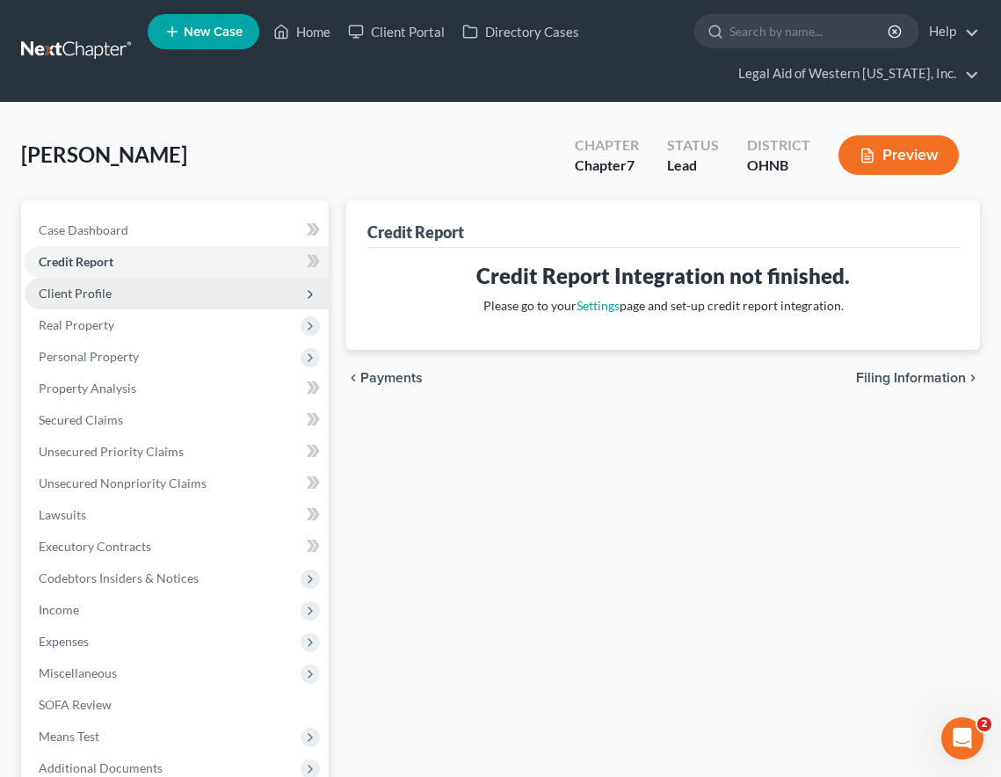
click at [115, 299] on span "Client Profile" at bounding box center [177, 294] width 304 height 32
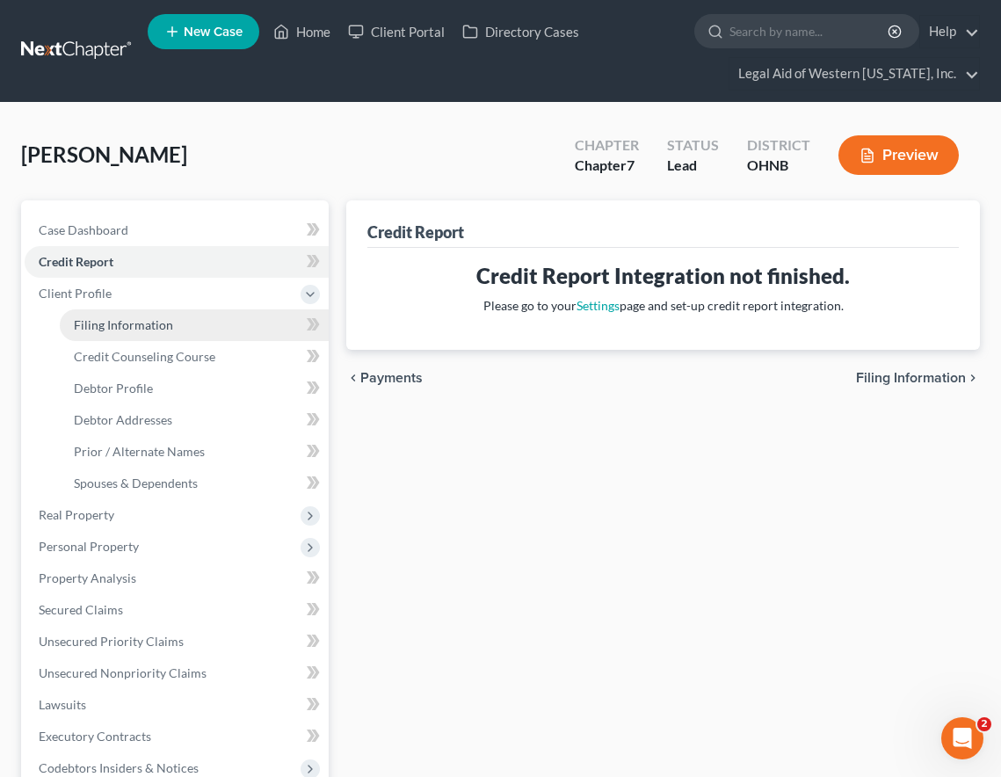
click at [120, 317] on span "Filing Information" at bounding box center [123, 324] width 99 height 15
select select "1"
select select "0"
select select "36"
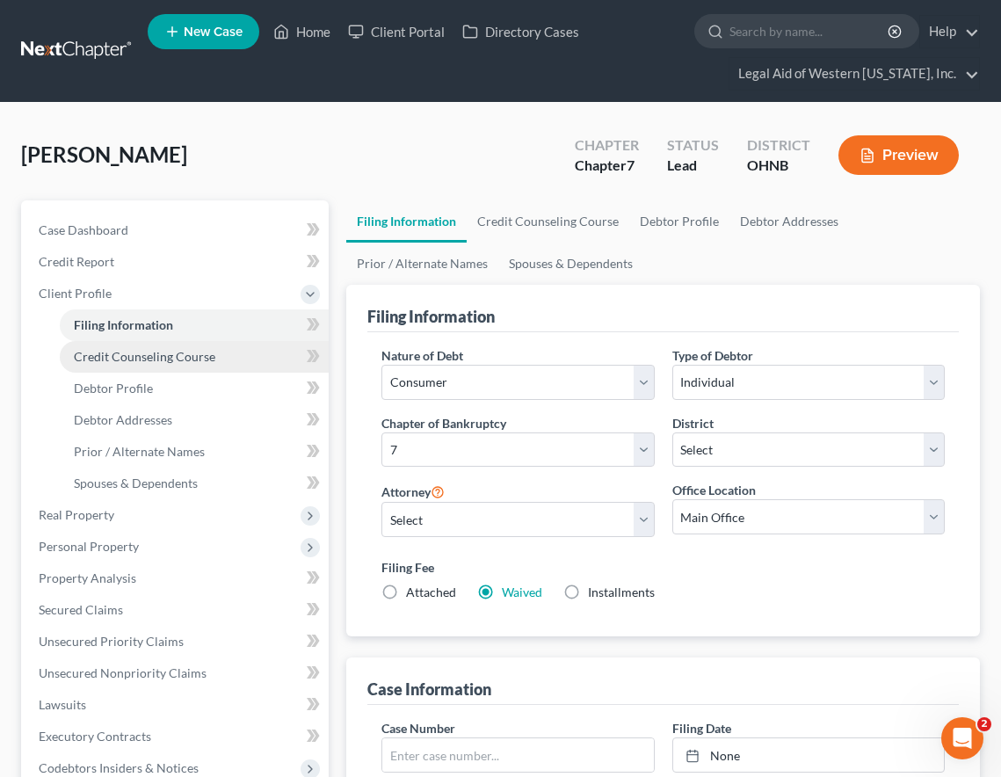
click at [127, 358] on span "Credit Counseling Course" at bounding box center [145, 356] width 142 height 15
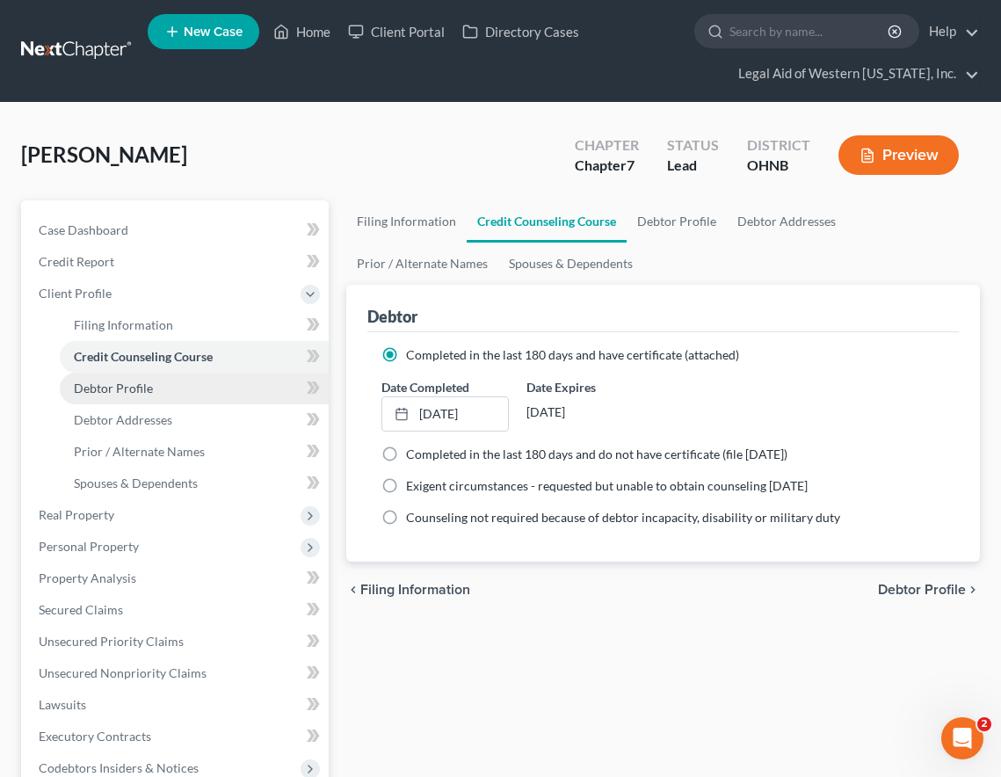
click at [118, 388] on span "Debtor Profile" at bounding box center [113, 388] width 79 height 15
select select "0"
select select "1"
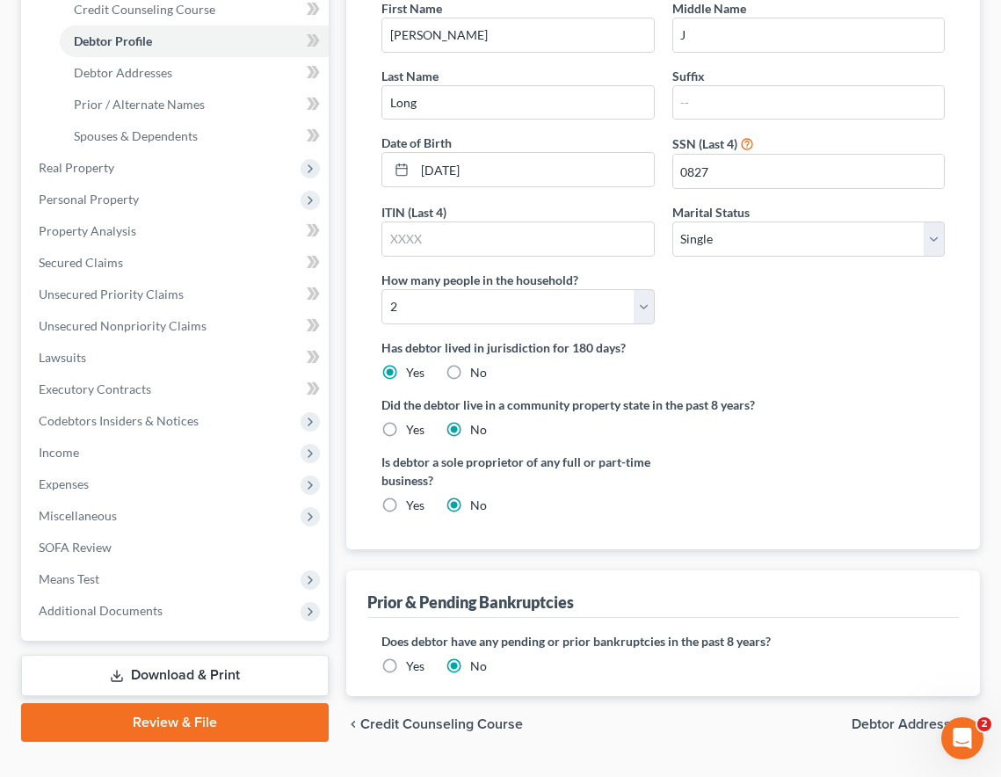
scroll to position [389, 0]
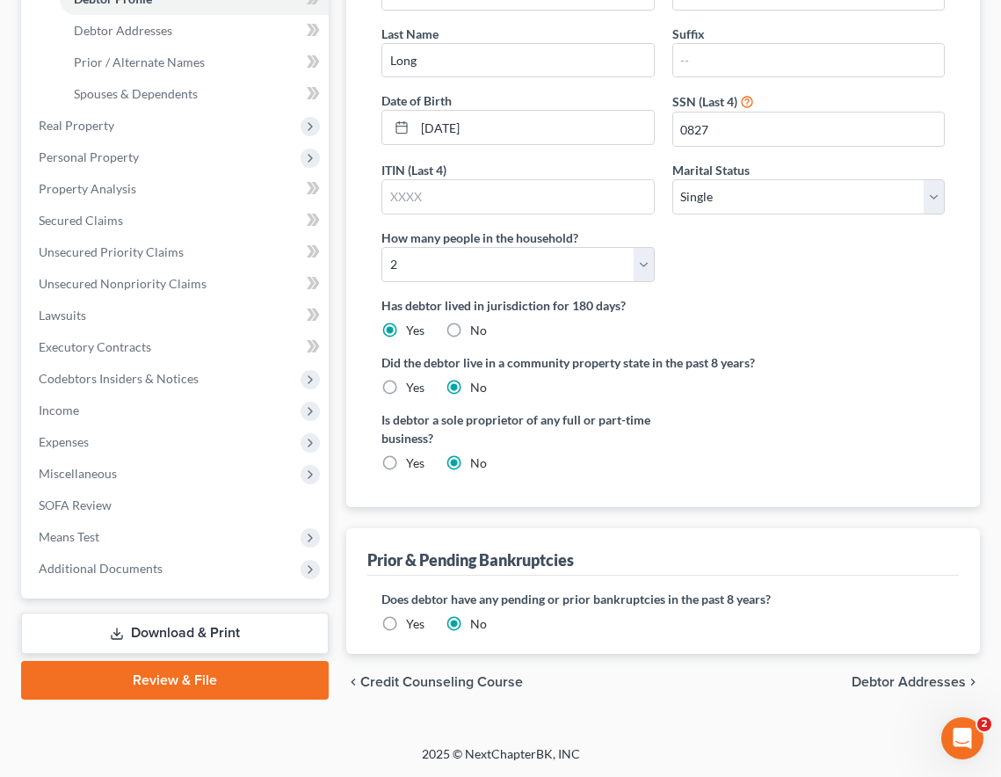
click at [871, 687] on span "Debtor Addresses" at bounding box center [909, 682] width 114 height 14
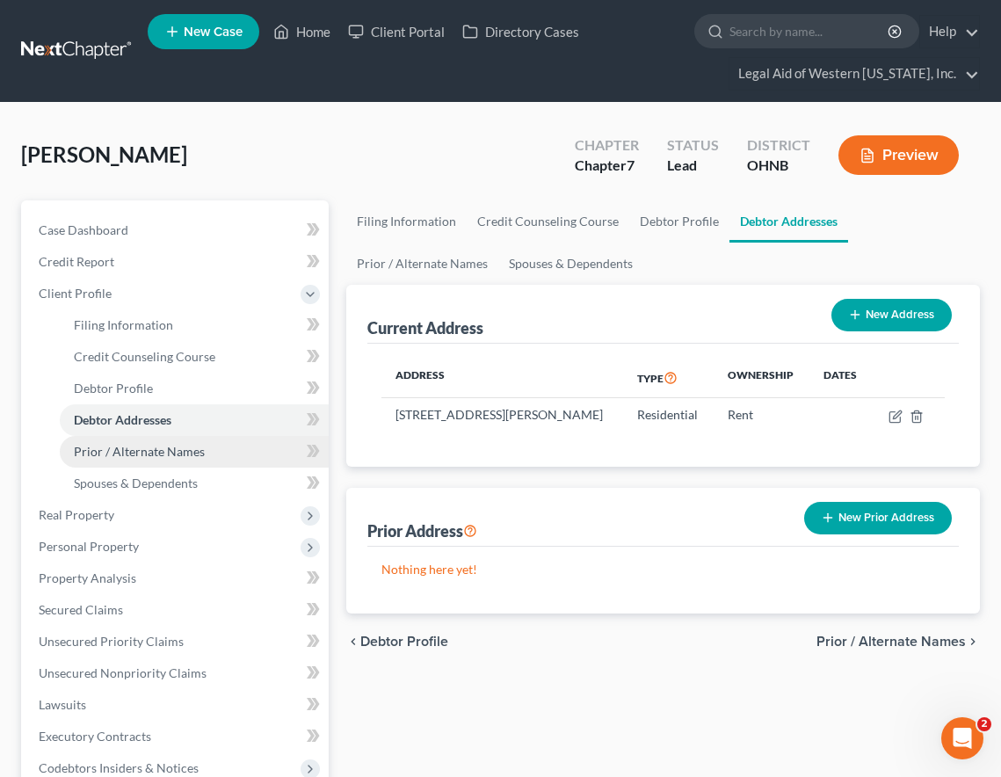
click at [169, 457] on span "Prior / Alternate Names" at bounding box center [139, 451] width 131 height 15
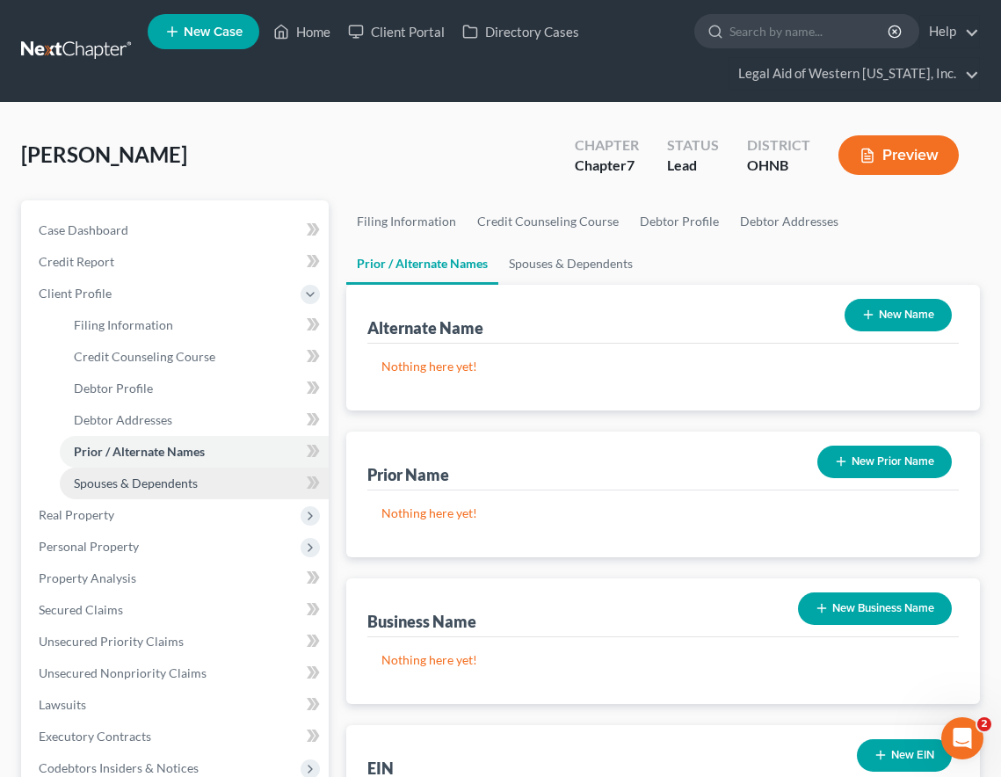
click at [176, 484] on span "Spouses & Dependents" at bounding box center [136, 482] width 124 height 15
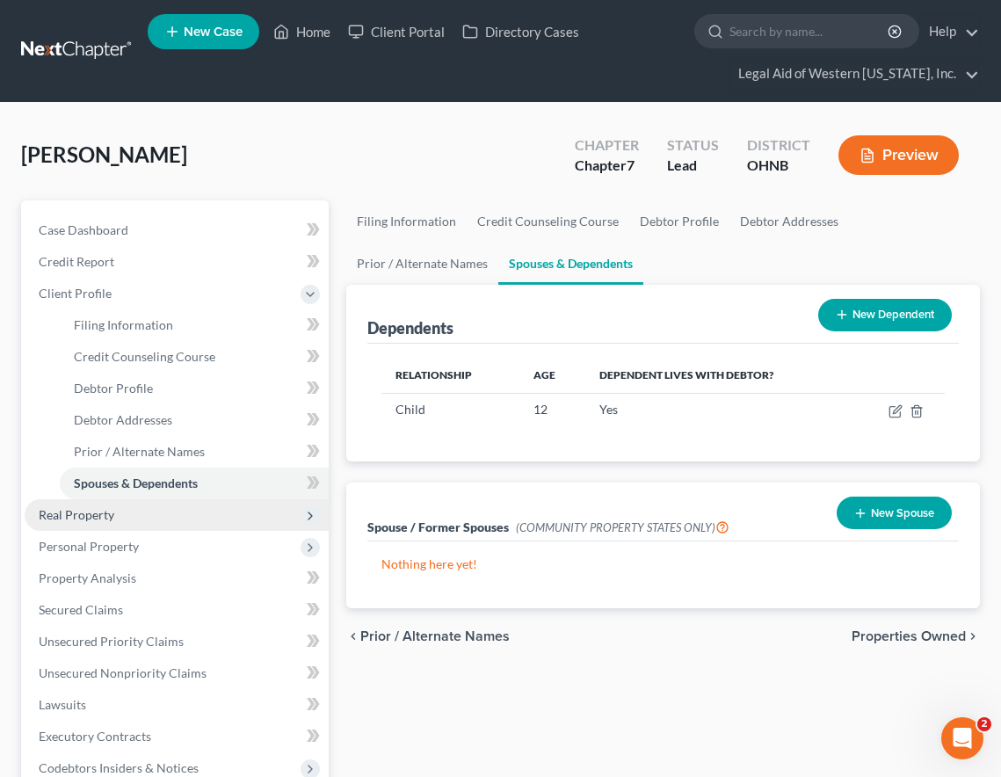
click at [113, 512] on span "Real Property" at bounding box center [177, 515] width 304 height 32
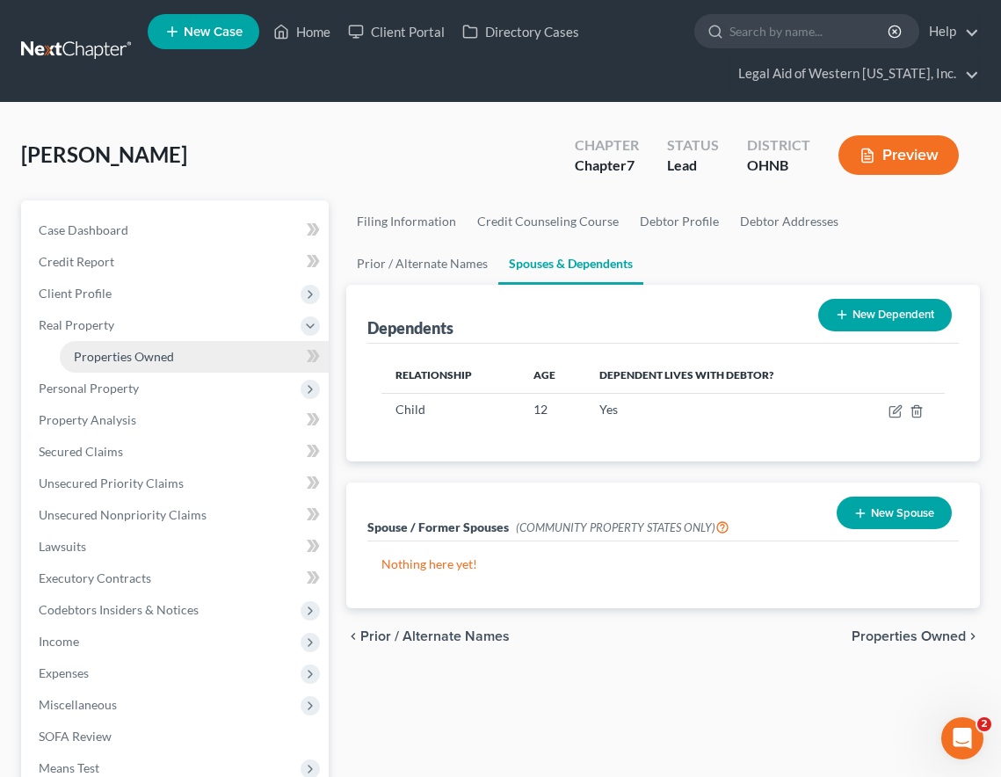
click at [133, 352] on span "Properties Owned" at bounding box center [124, 356] width 100 height 15
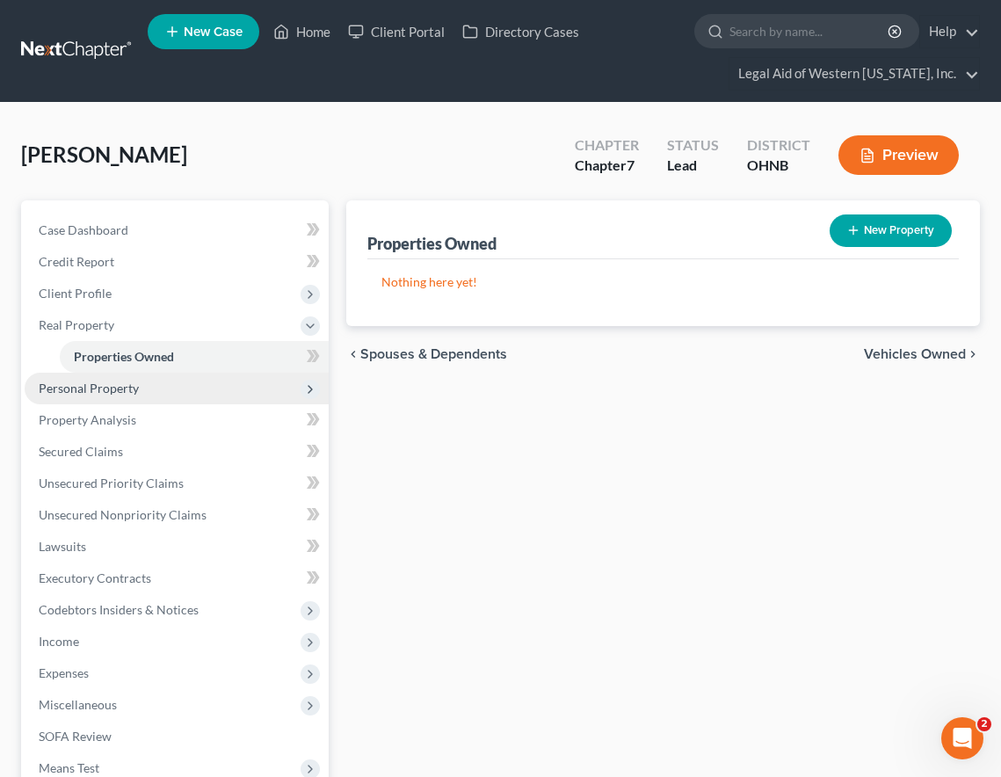
click at [152, 389] on span "Personal Property" at bounding box center [177, 389] width 304 height 32
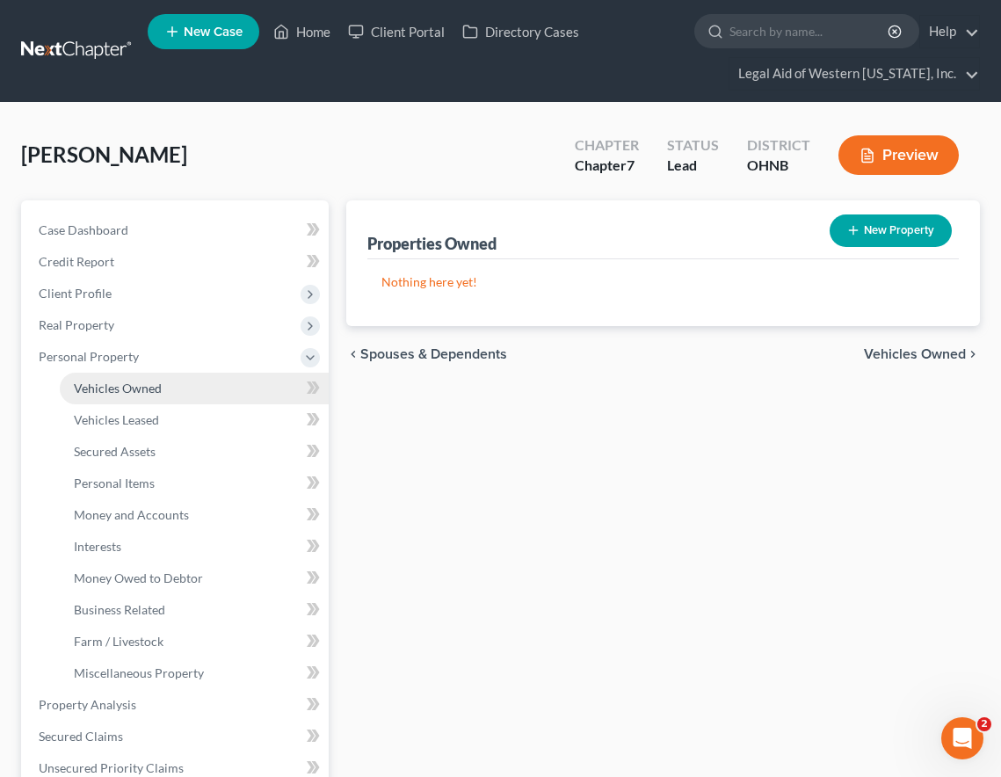
click at [159, 396] on link "Vehicles Owned" at bounding box center [194, 389] width 269 height 32
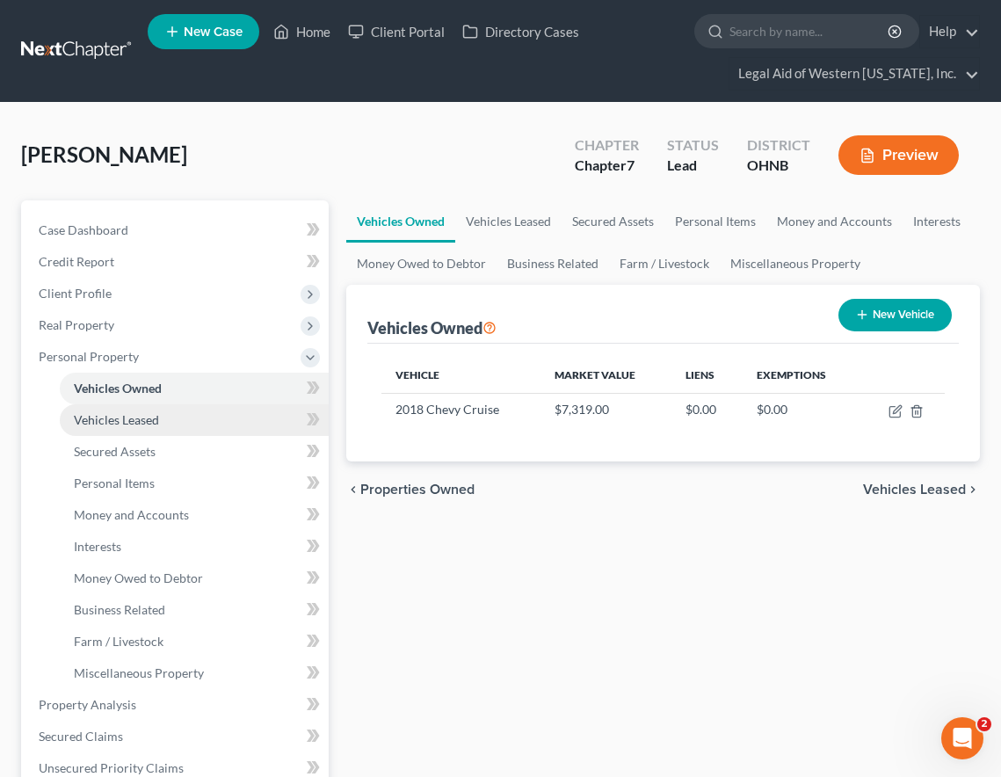
click at [162, 416] on link "Vehicles Leased" at bounding box center [194, 420] width 269 height 32
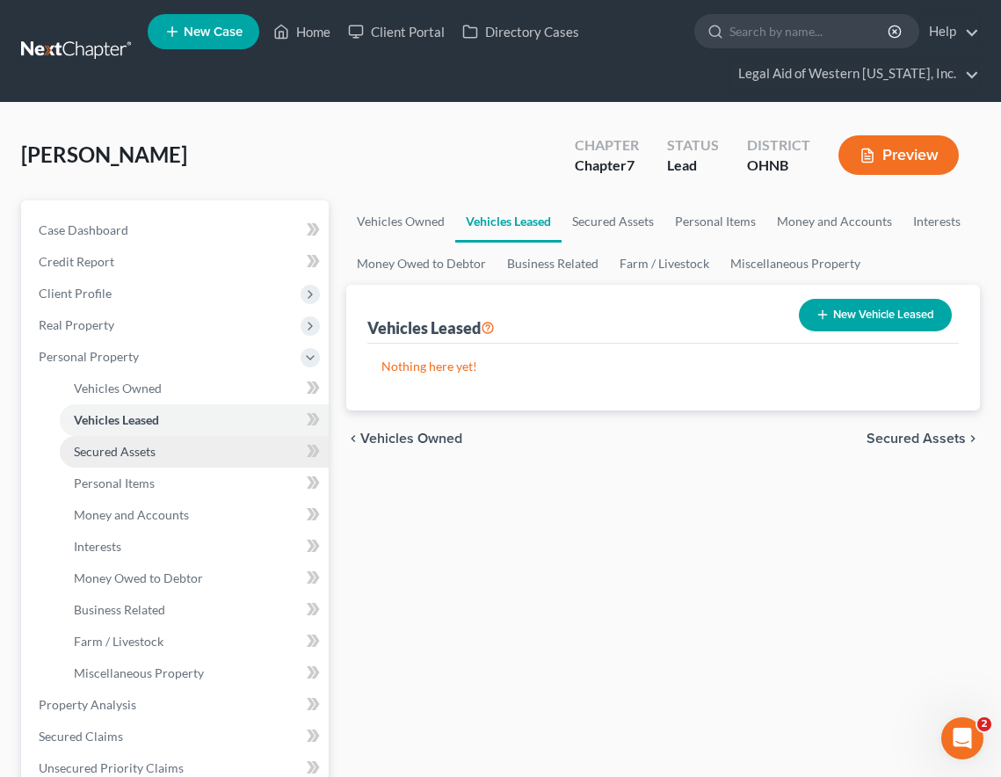
click at [164, 446] on link "Secured Assets" at bounding box center [194, 452] width 269 height 32
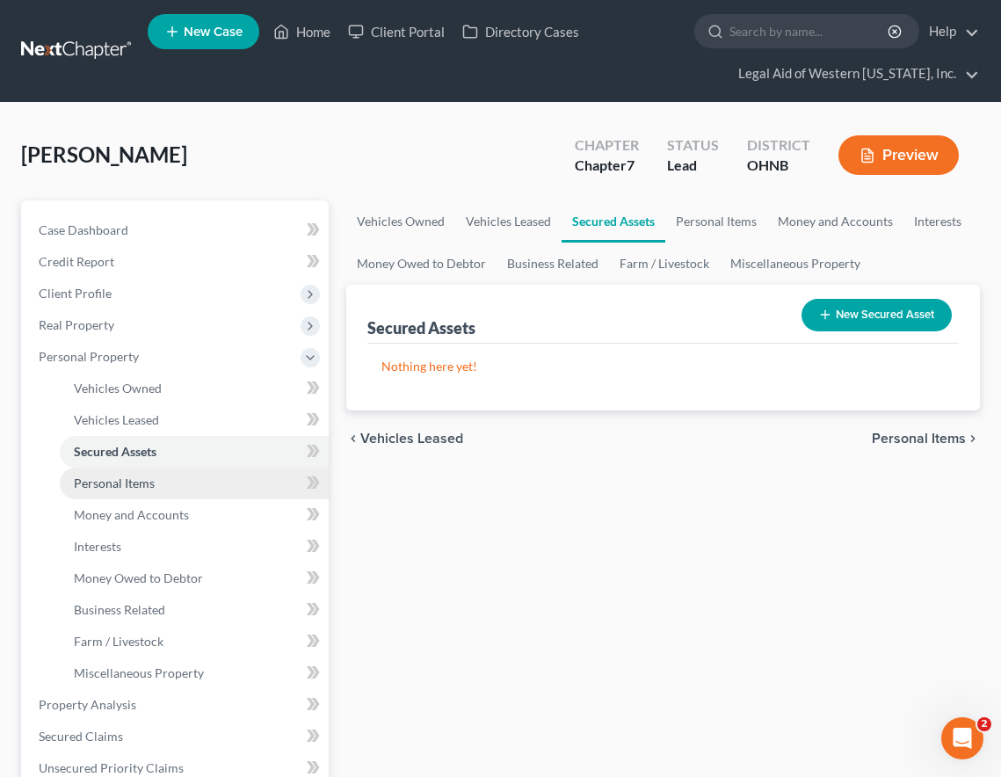
click at [169, 479] on link "Personal Items" at bounding box center [194, 484] width 269 height 32
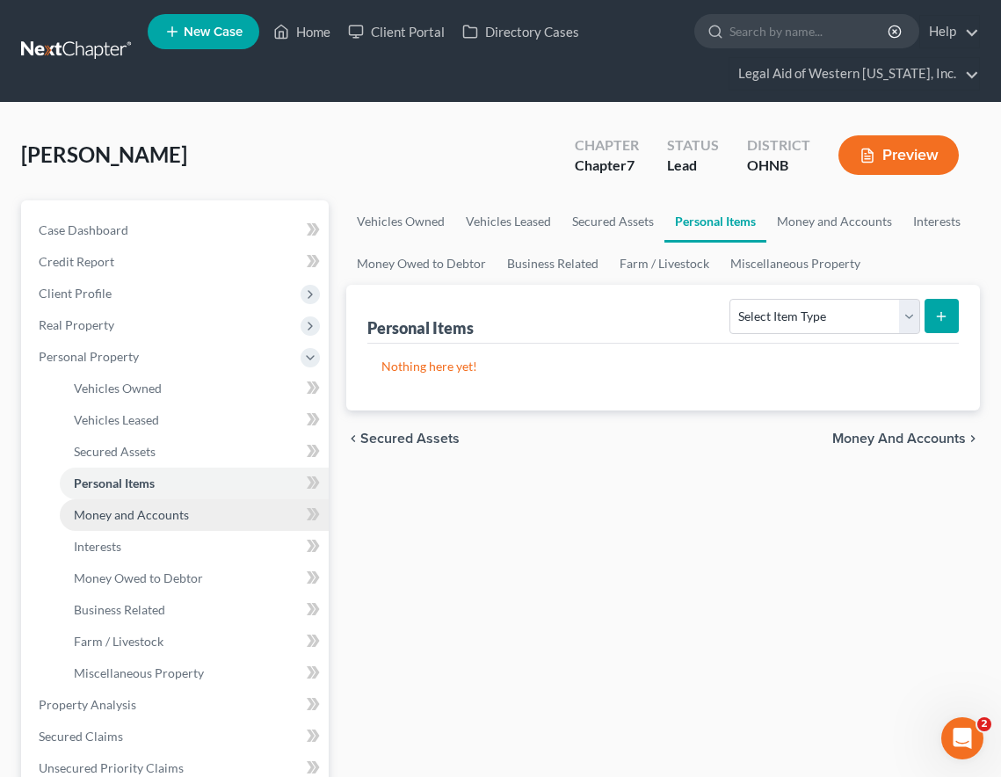
click at [175, 499] on link "Money and Accounts" at bounding box center [194, 515] width 269 height 32
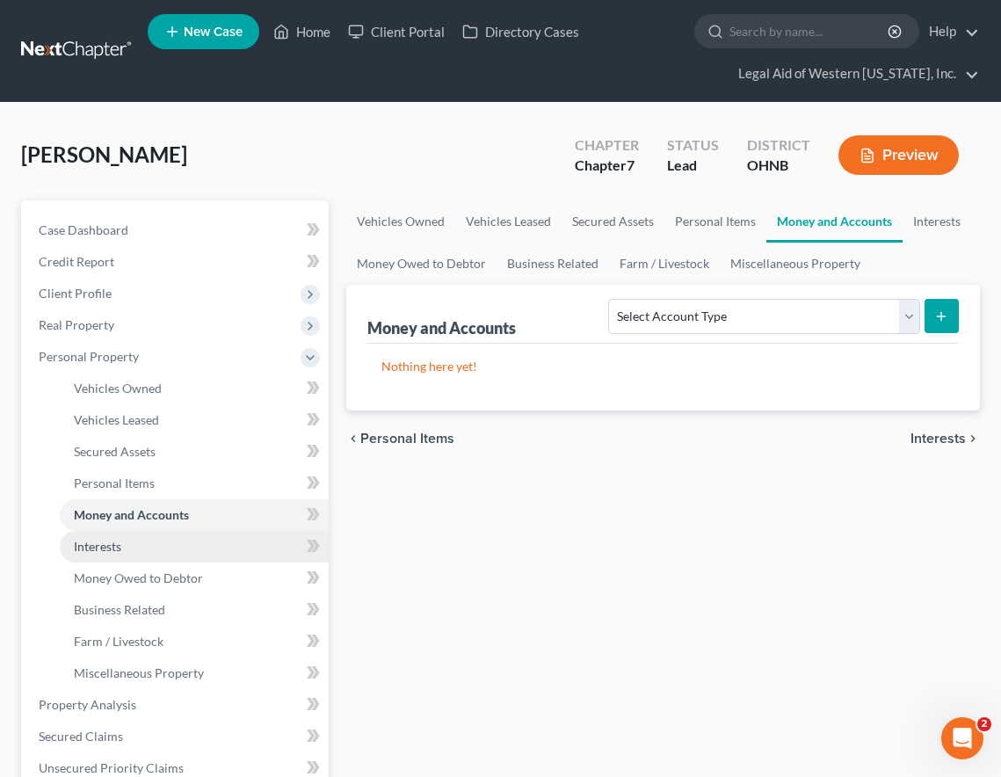
click at [171, 553] on link "Interests" at bounding box center [194, 547] width 269 height 32
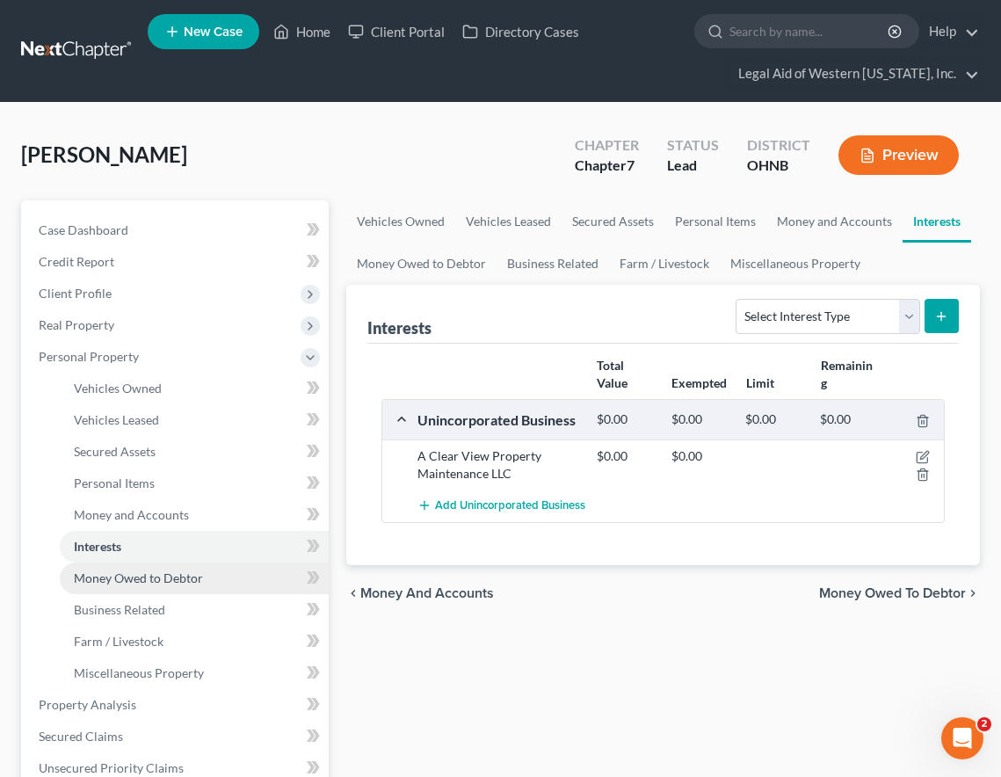
click at [178, 577] on span "Money Owed to Debtor" at bounding box center [138, 577] width 129 height 15
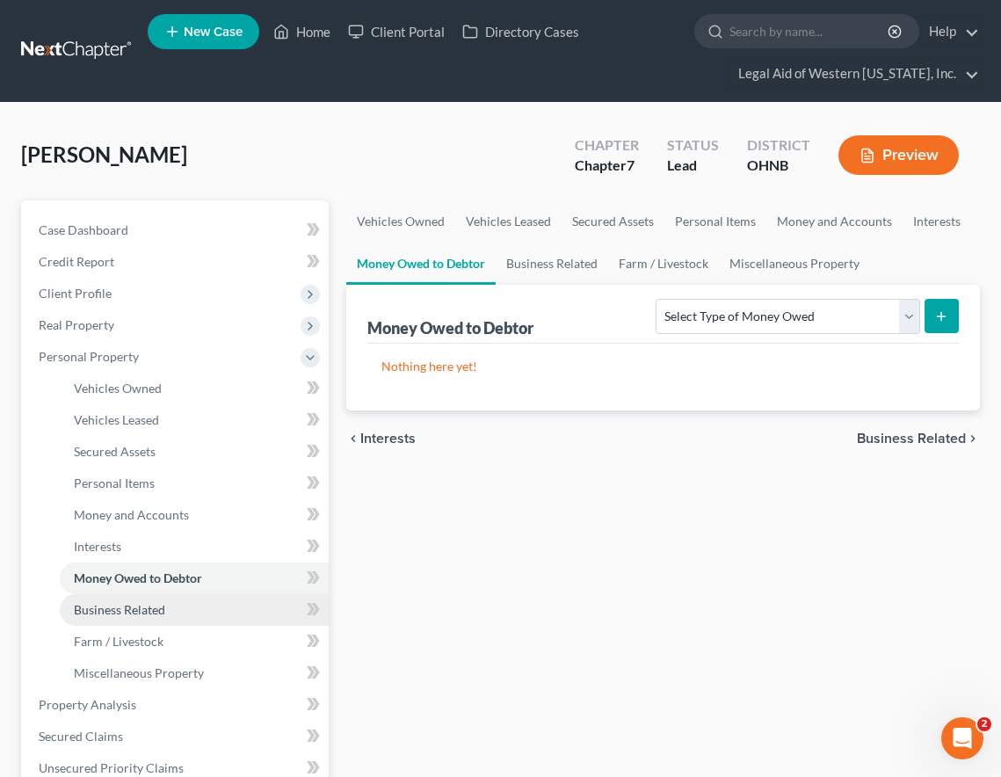
click at [163, 602] on span "Business Related" at bounding box center [119, 609] width 91 height 15
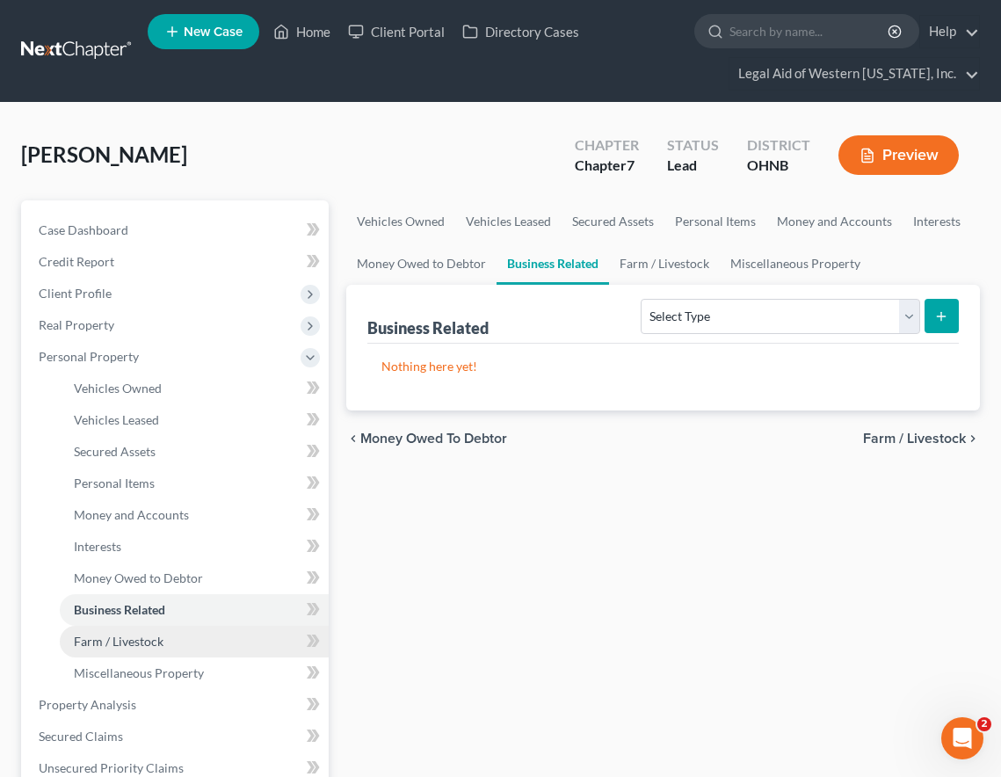
click at [163, 635] on link "Farm / Livestock" at bounding box center [194, 642] width 269 height 32
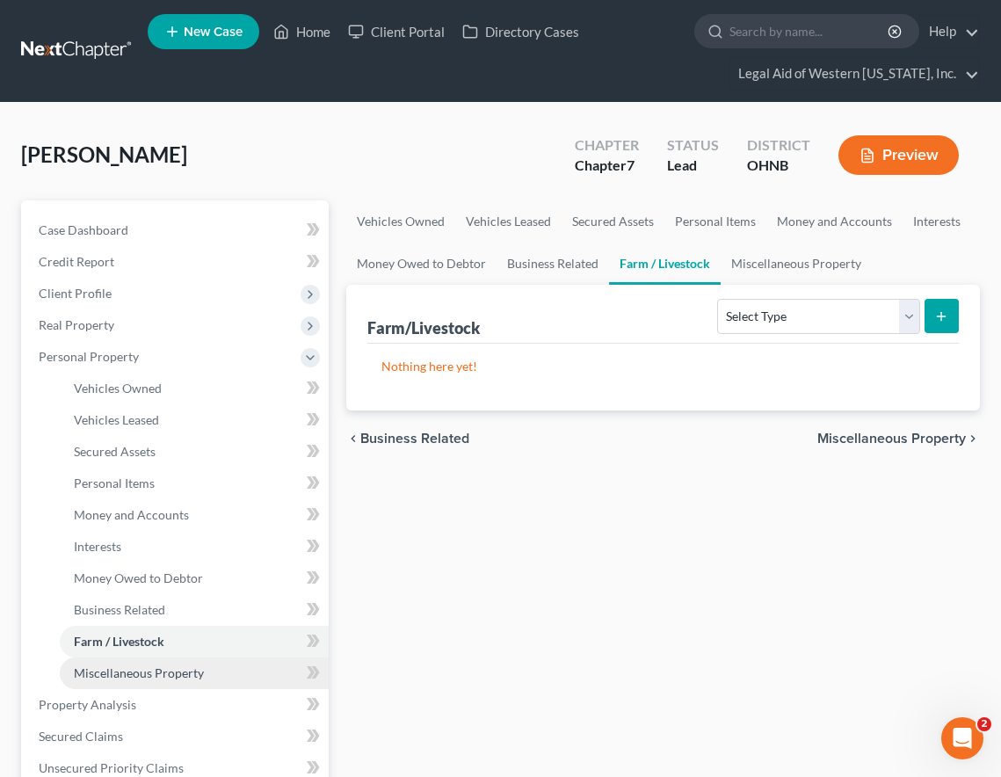
click at [177, 676] on span "Miscellaneous Property" at bounding box center [139, 672] width 130 height 15
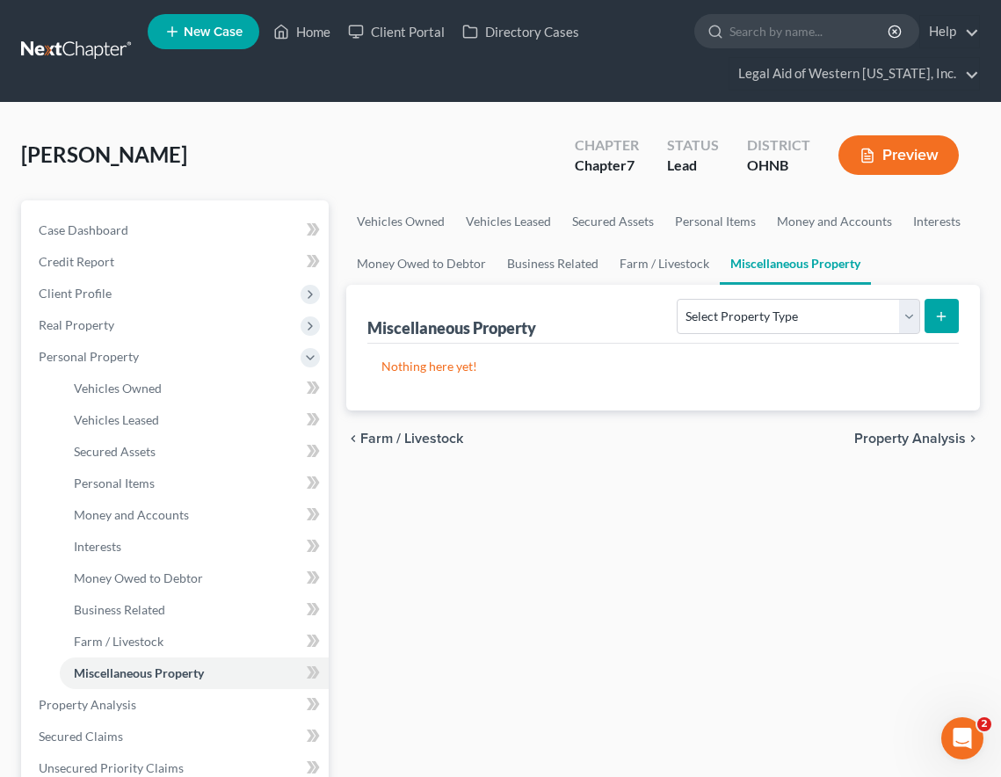
click at [427, 146] on div "[PERSON_NAME] Upgraded Chapter Chapter 7 Status Lead District OHNB Preview" at bounding box center [500, 162] width 959 height 76
click at [684, 606] on div "Vehicles Owned Vehicles Leased Secured Assets Personal Items Money and Accounts…" at bounding box center [663, 707] width 651 height 1015
click at [150, 472] on link "Personal Items" at bounding box center [194, 484] width 269 height 32
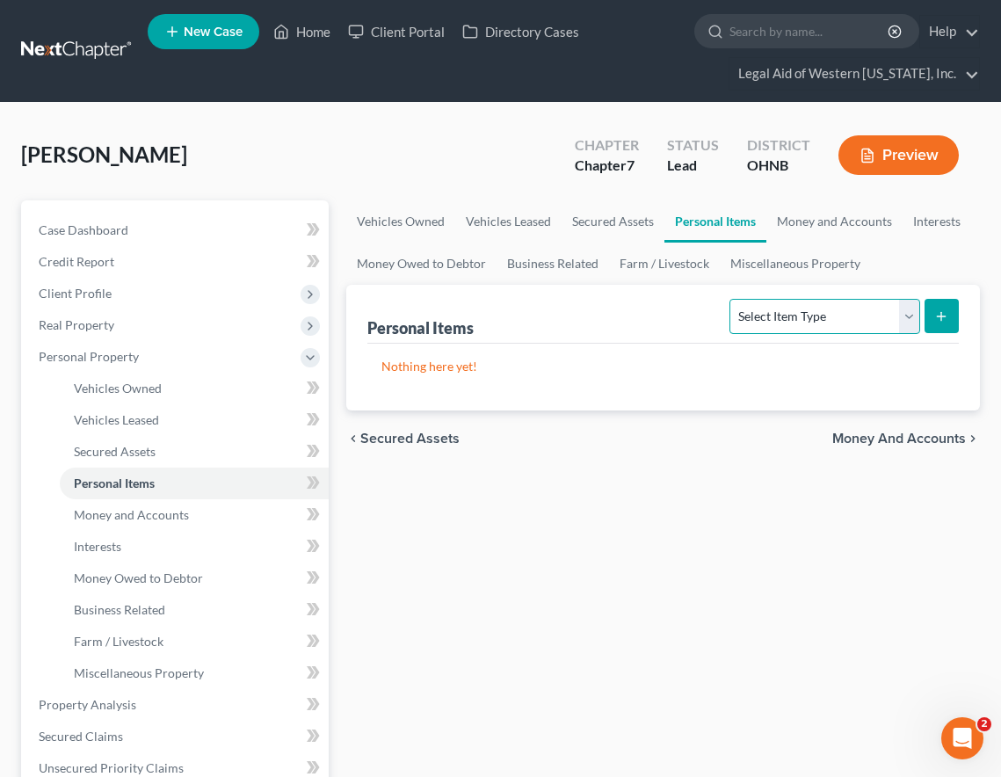
click at [812, 324] on select "Select Item Type Clothing Collectibles Of Value Electronics Firearms Household …" at bounding box center [824, 316] width 190 height 35
select select "clothing"
click at [732, 299] on select "Select Item Type Clothing Collectibles Of Value Electronics Firearms Household …" at bounding box center [824, 316] width 190 height 35
click at [567, 552] on div "Vehicles Owned Vehicles Leased Secured Assets Personal Items Money and Accounts…" at bounding box center [663, 707] width 651 height 1015
click at [939, 312] on icon "submit" at bounding box center [941, 316] width 14 height 14
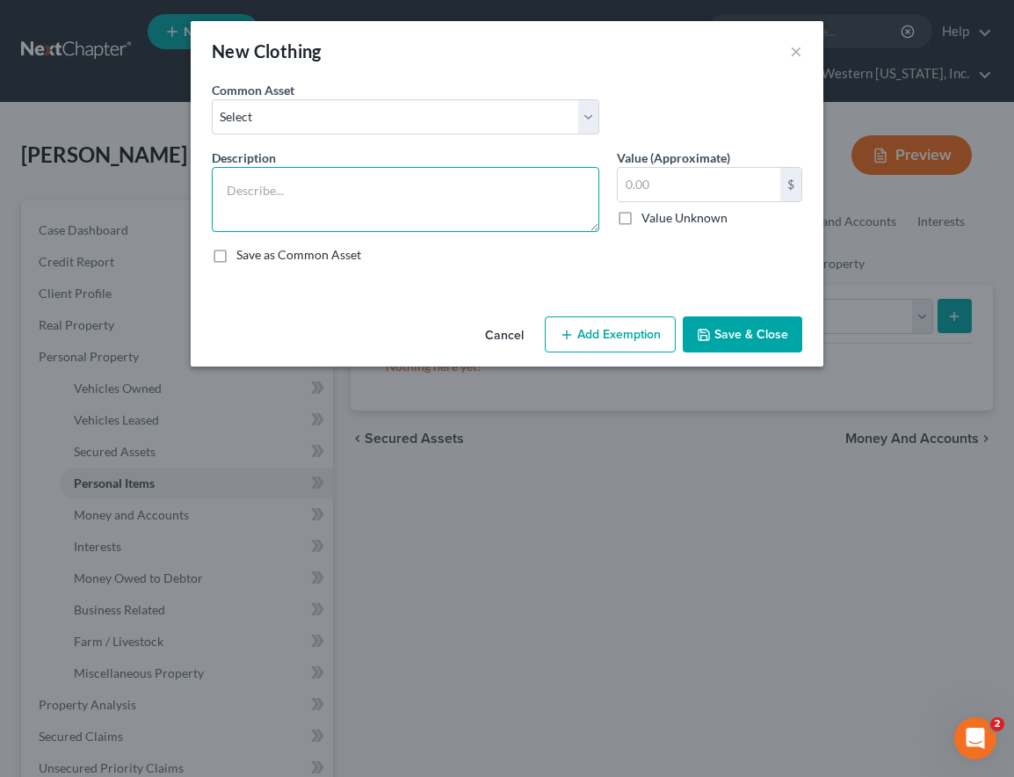
click at [417, 208] on textarea at bounding box center [406, 199] width 388 height 65
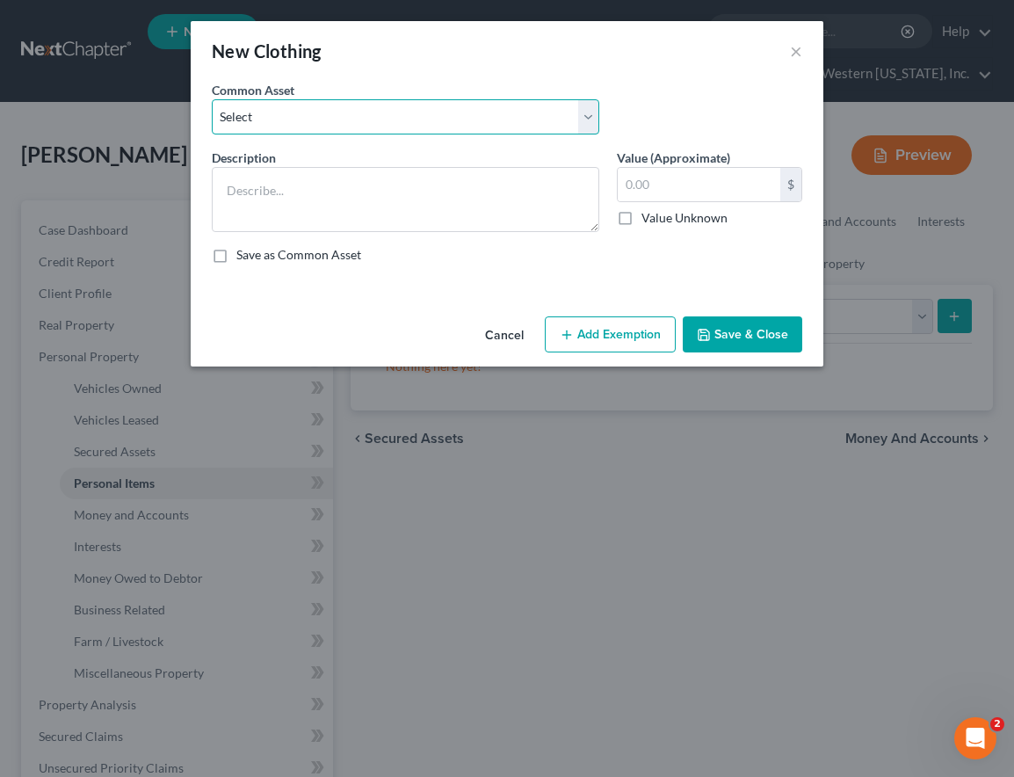
click at [426, 115] on select "Select Personal Clothing" at bounding box center [406, 116] width 388 height 35
select select "0"
click at [212, 99] on select "Select Personal Clothing" at bounding box center [406, 116] width 388 height 35
type textarea "Personal Clothing"
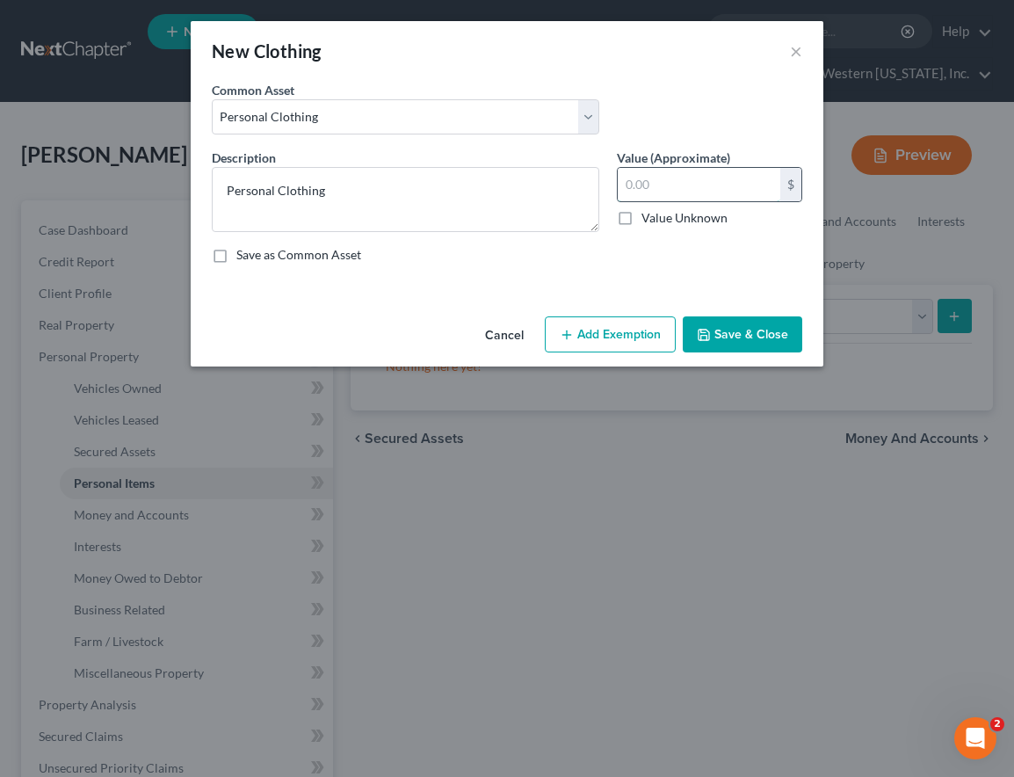
click at [679, 192] on input "text" at bounding box center [699, 184] width 163 height 33
type input "3"
type input "400"
click at [635, 326] on button "Add Exemption" at bounding box center [610, 334] width 131 height 37
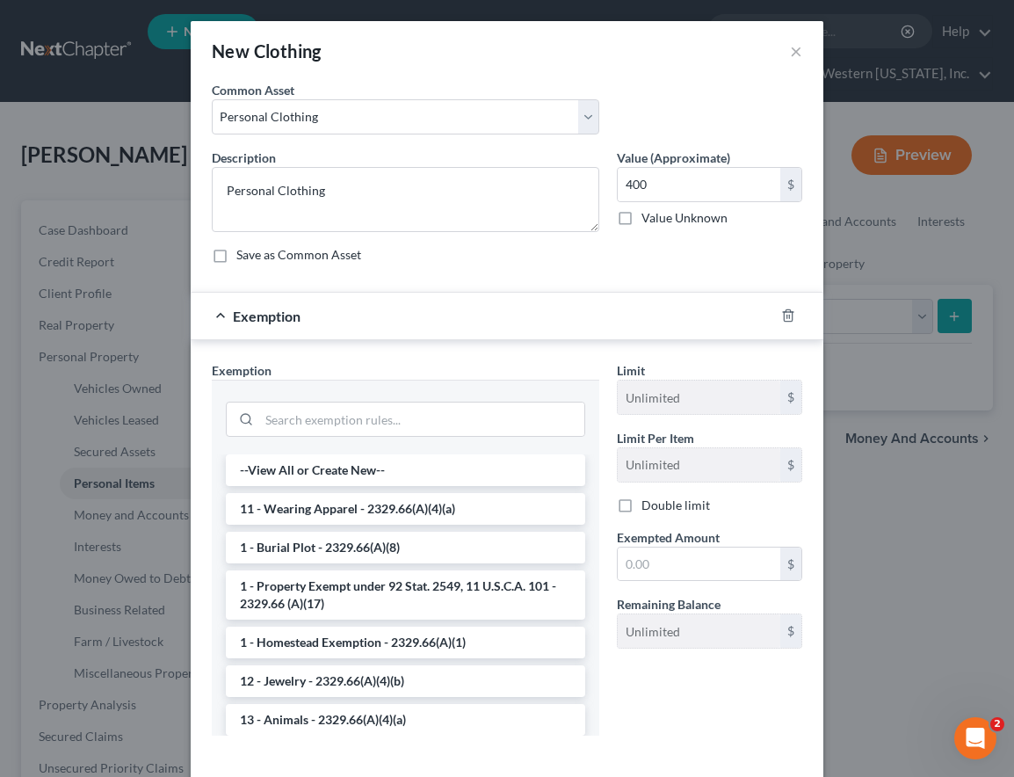
click at [334, 519] on li "11 - Wearing Apparel - 2329.66(A)(4)(a)" at bounding box center [405, 509] width 359 height 32
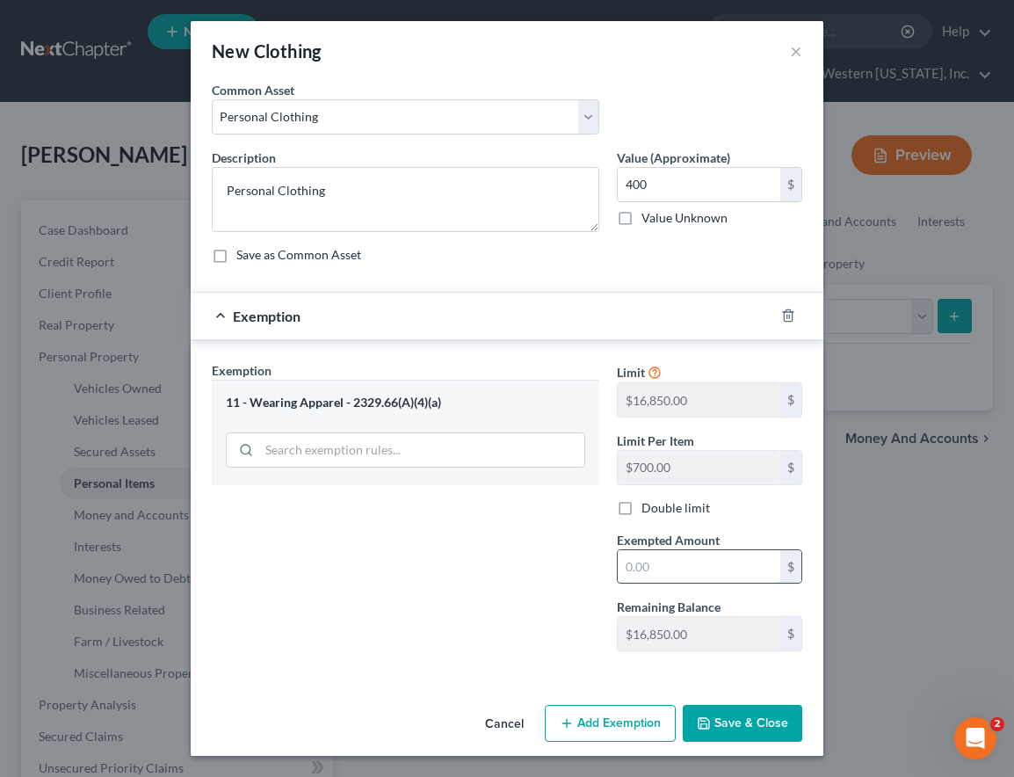
click at [751, 563] on input "text" at bounding box center [699, 566] width 163 height 33
type input "400"
click at [729, 729] on button "Save & Close" at bounding box center [743, 723] width 120 height 37
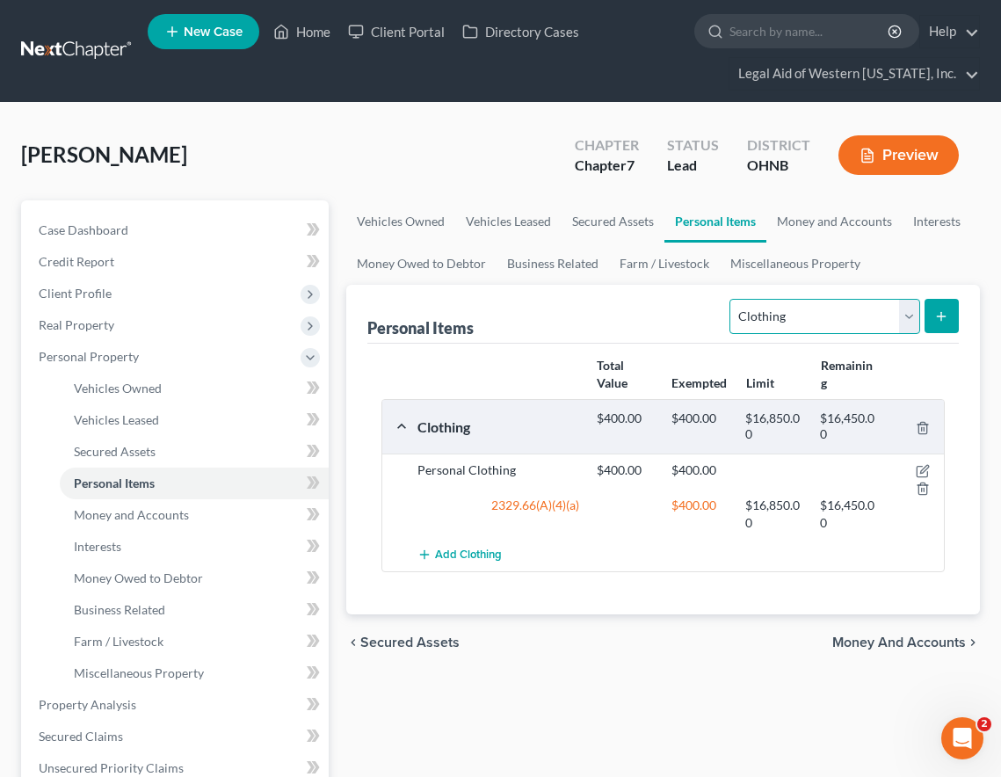
click at [802, 311] on select "Select Item Type Clothing Collectibles Of Value Electronics Firearms Household …" at bounding box center [824, 316] width 190 height 35
select select "household_goods"
click at [732, 299] on select "Select Item Type Clothing Collectibles Of Value Electronics Firearms Household …" at bounding box center [824, 316] width 190 height 35
click at [940, 324] on button "submit" at bounding box center [942, 316] width 34 height 34
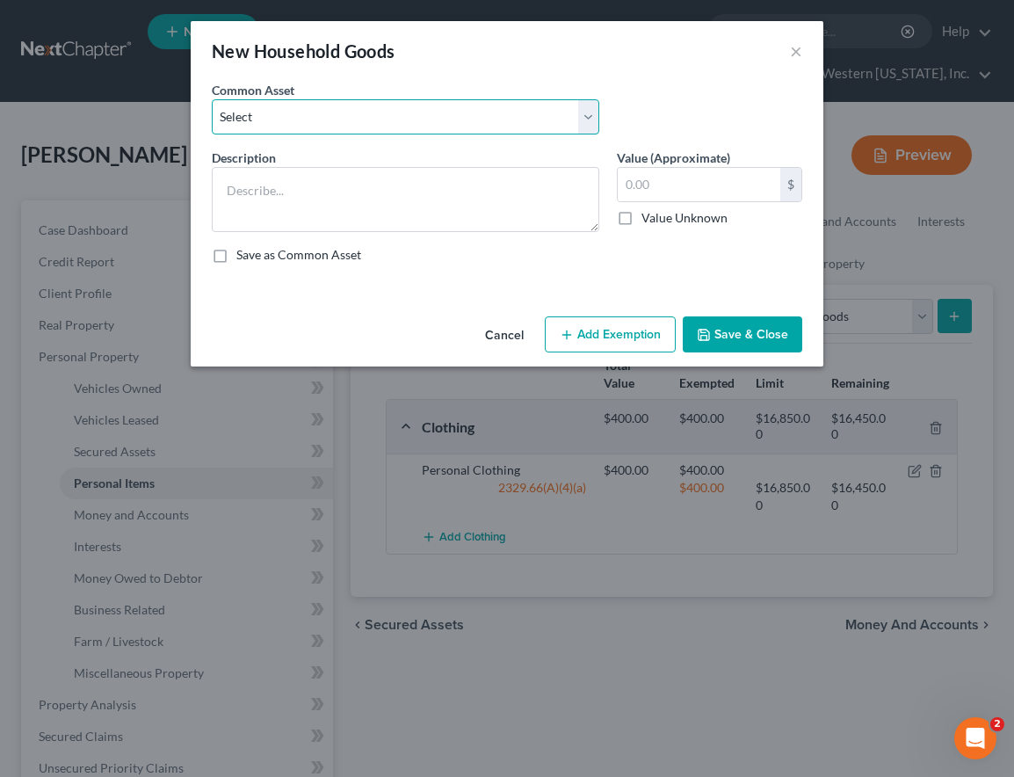
click at [412, 105] on select "Select Normal household goods and furnishings" at bounding box center [406, 116] width 388 height 35
select select "0"
click at [212, 99] on select "Select Normal household goods and furnishings" at bounding box center [406, 116] width 388 height 35
type textarea "Normal household goods and furnishings"
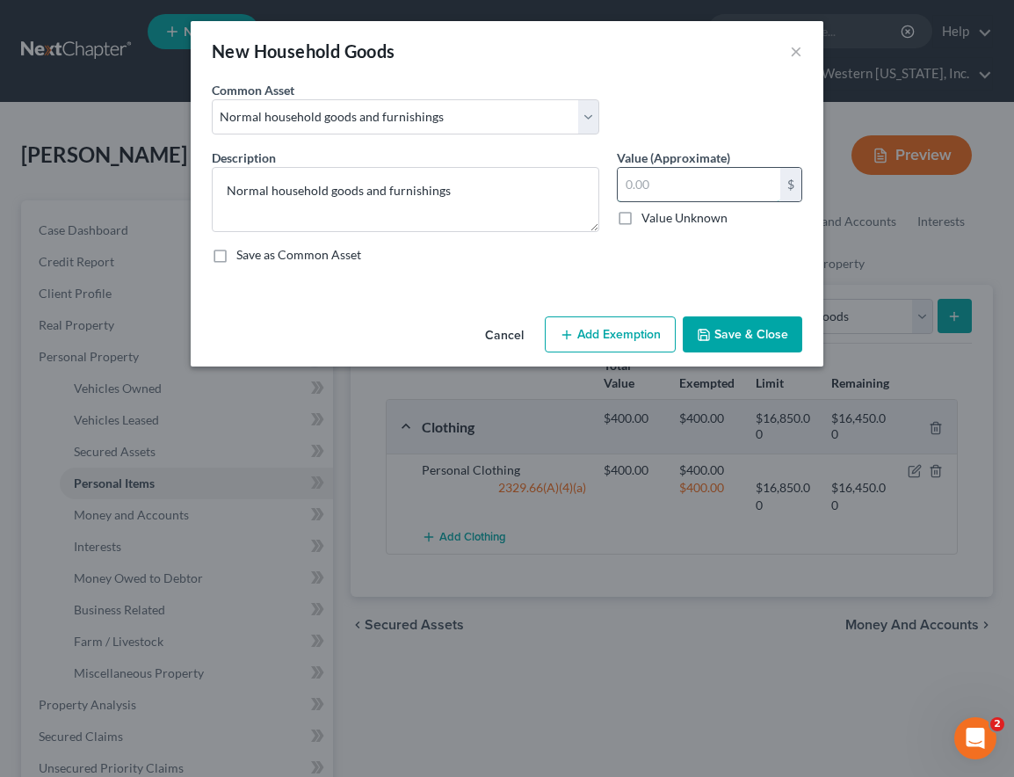
click at [670, 182] on input "text" at bounding box center [699, 184] width 163 height 33
type input "500"
click at [617, 328] on button "Add Exemption" at bounding box center [610, 334] width 131 height 37
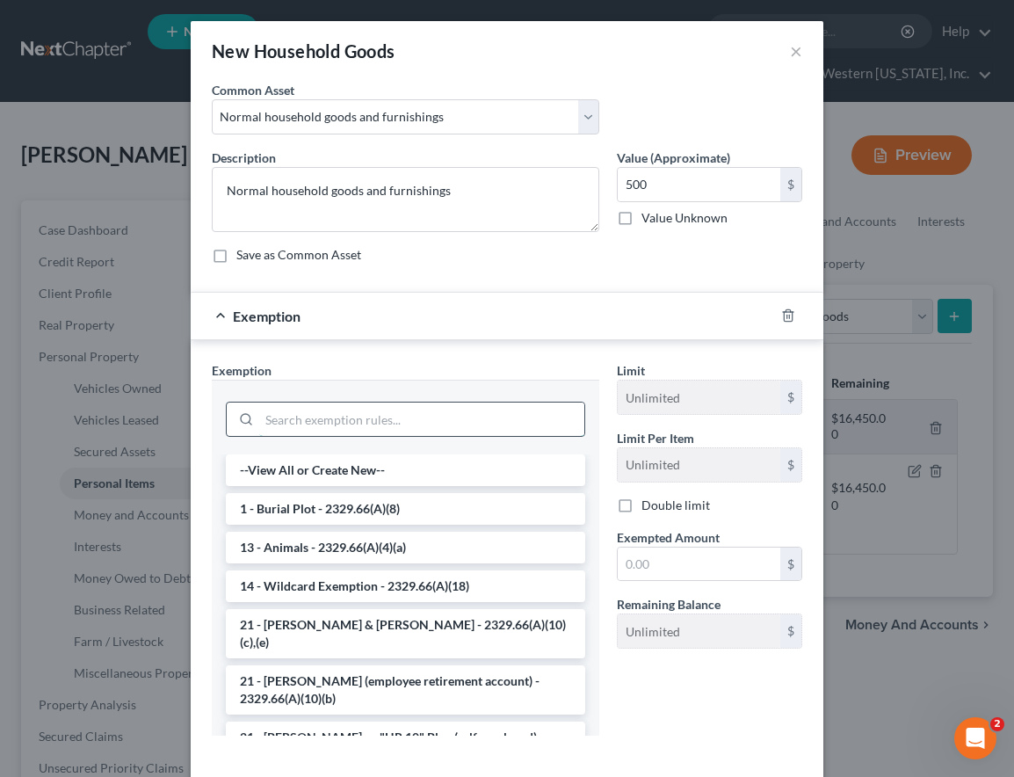
click at [395, 421] on input "search" at bounding box center [421, 419] width 325 height 33
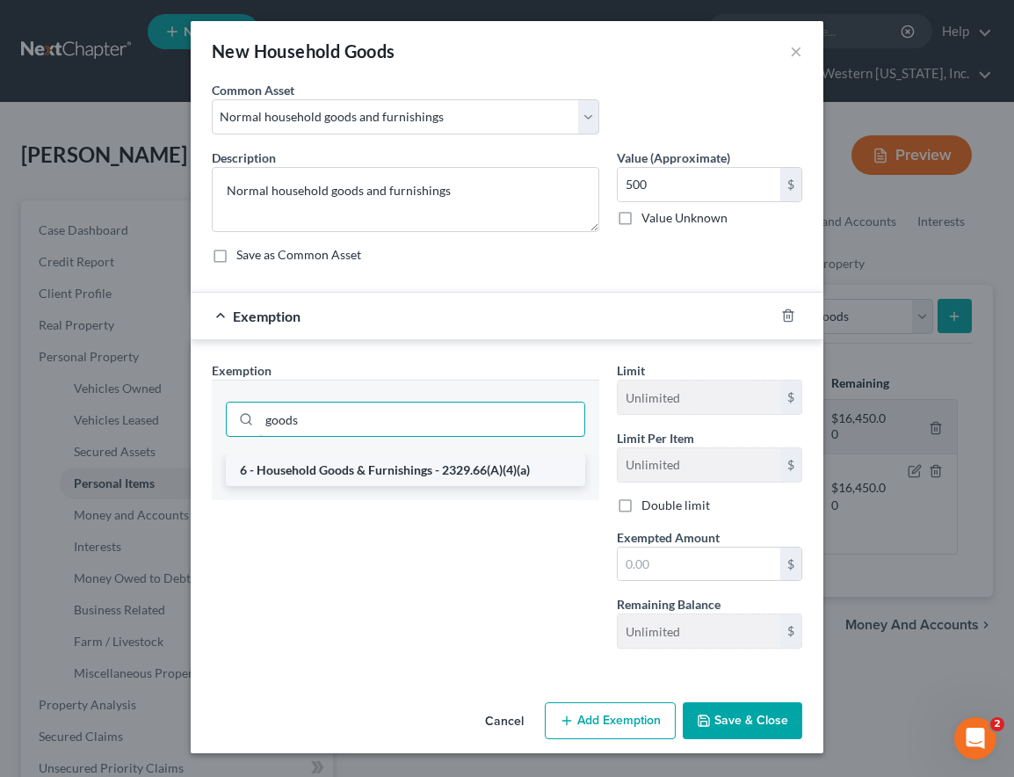
type input "goods"
click at [366, 471] on li "6 - Household Goods & Furnishings - 2329.66(A)(4)(a)" at bounding box center [405, 470] width 359 height 32
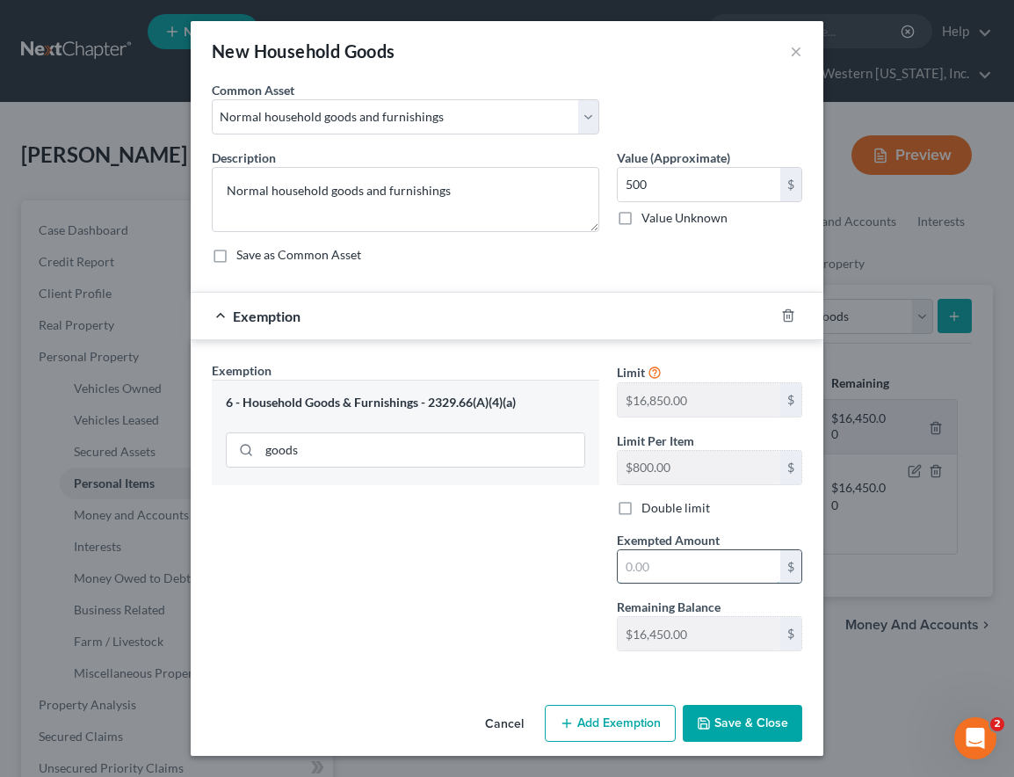
click at [666, 568] on input "text" at bounding box center [699, 566] width 163 height 33
type input "500"
click at [707, 717] on div "Cancel Add Exemption Save & Close" at bounding box center [507, 727] width 633 height 58
click at [707, 717] on icon "button" at bounding box center [704, 723] width 14 height 14
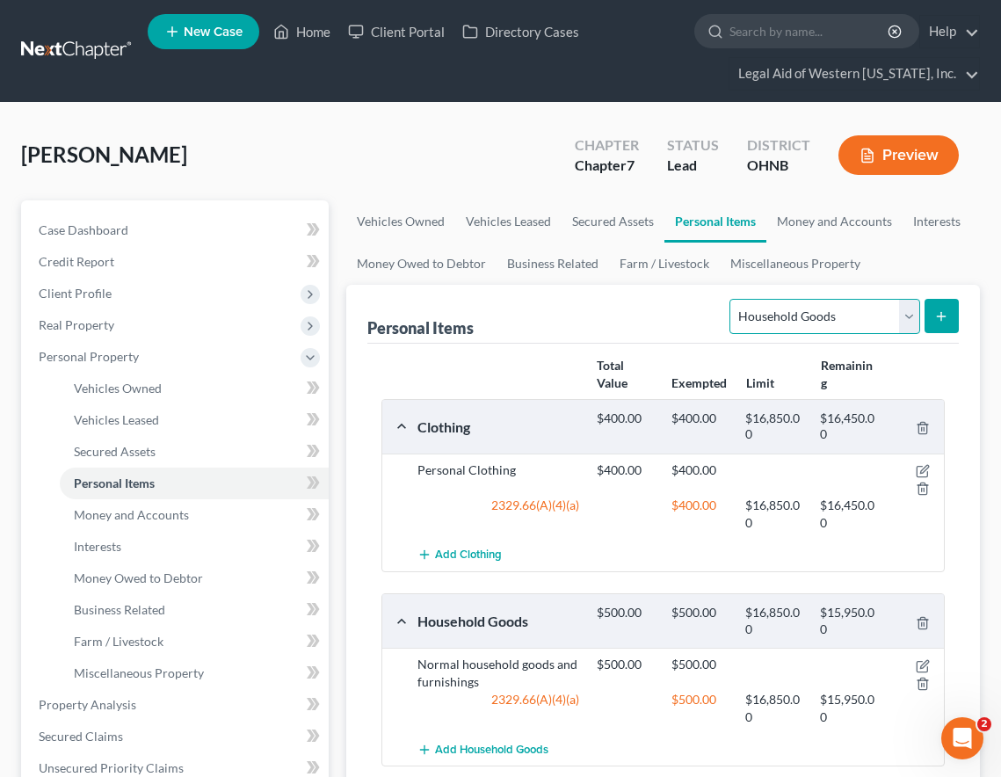
click at [916, 315] on select "Select Item Type Clothing Collectibles Of Value Electronics Firearms Household …" at bounding box center [824, 316] width 190 height 35
select select "electronics"
click at [732, 299] on select "Select Item Type Clothing Collectibles Of Value Electronics Firearms Household …" at bounding box center [824, 316] width 190 height 35
click at [949, 311] on button "submit" at bounding box center [942, 316] width 34 height 34
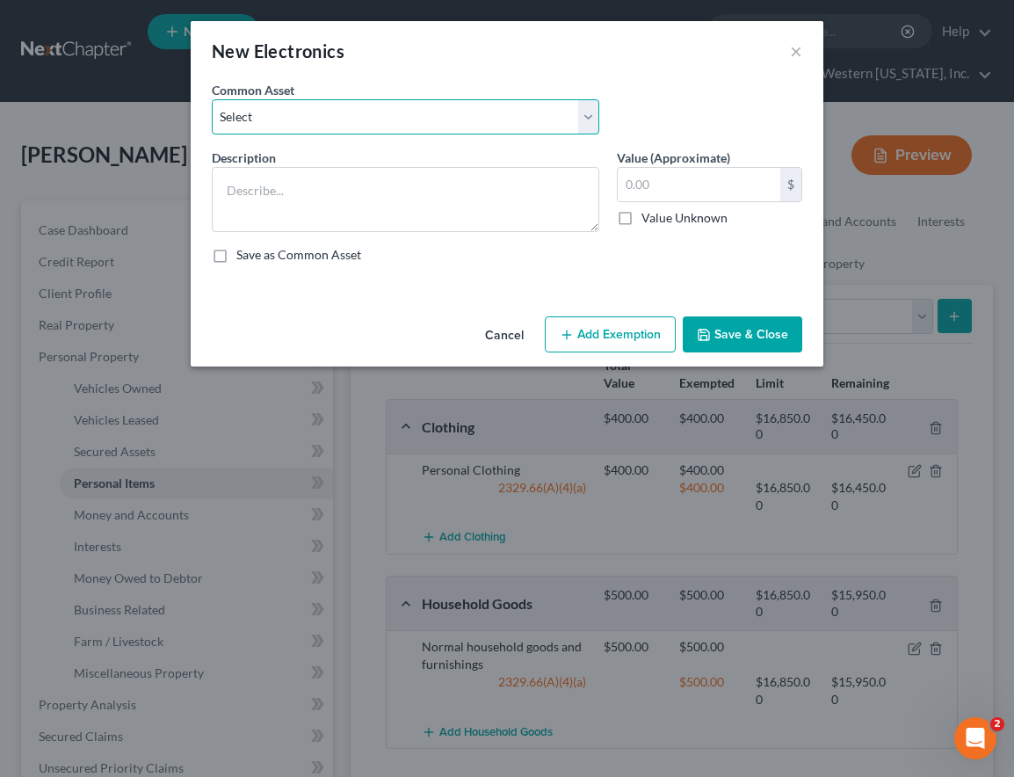
click at [306, 115] on select "Select Normal household electronics" at bounding box center [406, 116] width 388 height 35
select select "0"
click at [212, 99] on select "Select Normal household electronics" at bounding box center [406, 116] width 388 height 35
type textarea "Normal household electronics"
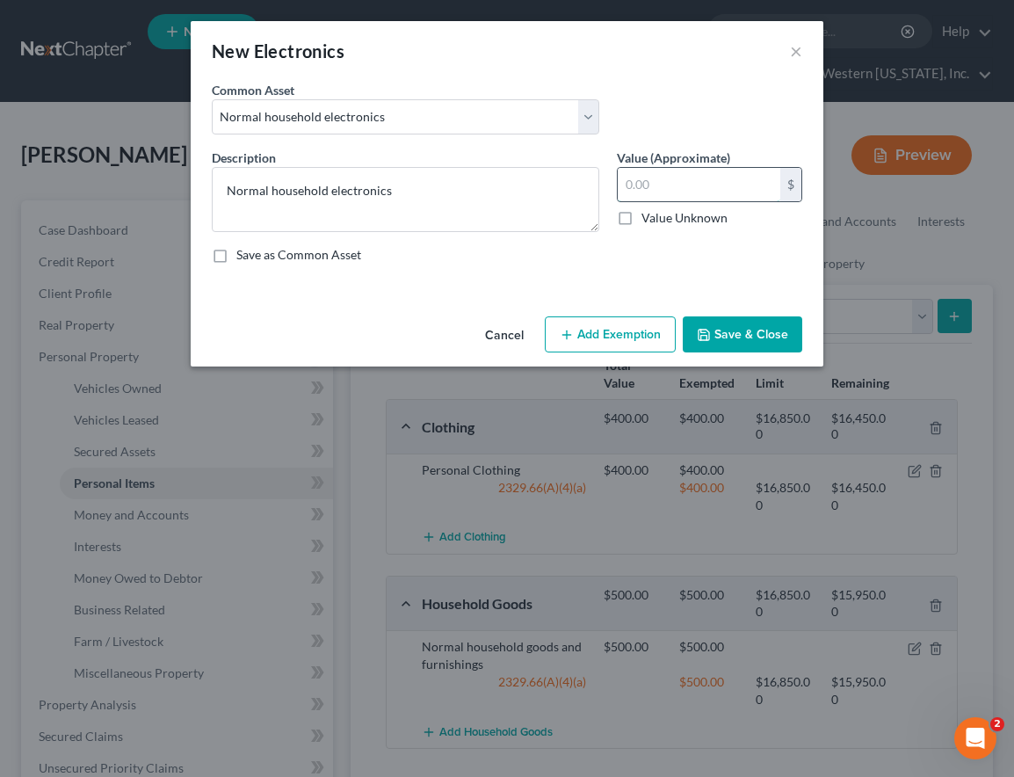
click at [674, 183] on input "text" at bounding box center [699, 184] width 163 height 33
type input "300"
click at [650, 320] on button "Add Exemption" at bounding box center [610, 334] width 131 height 37
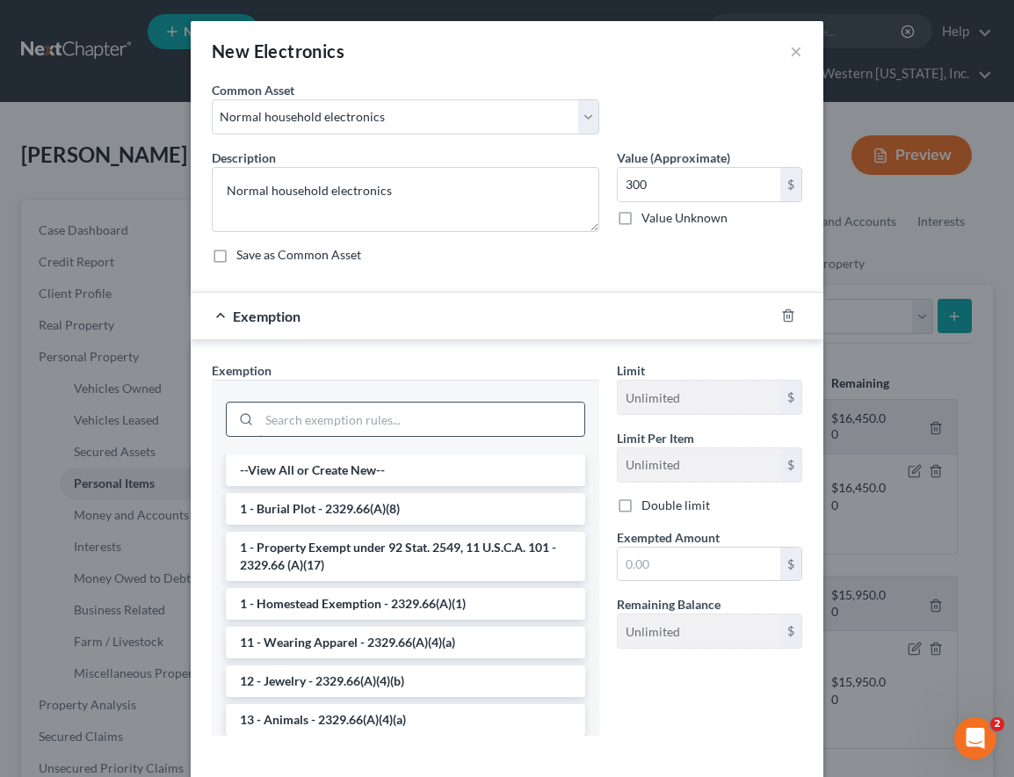
click at [343, 424] on input "search" at bounding box center [421, 419] width 325 height 33
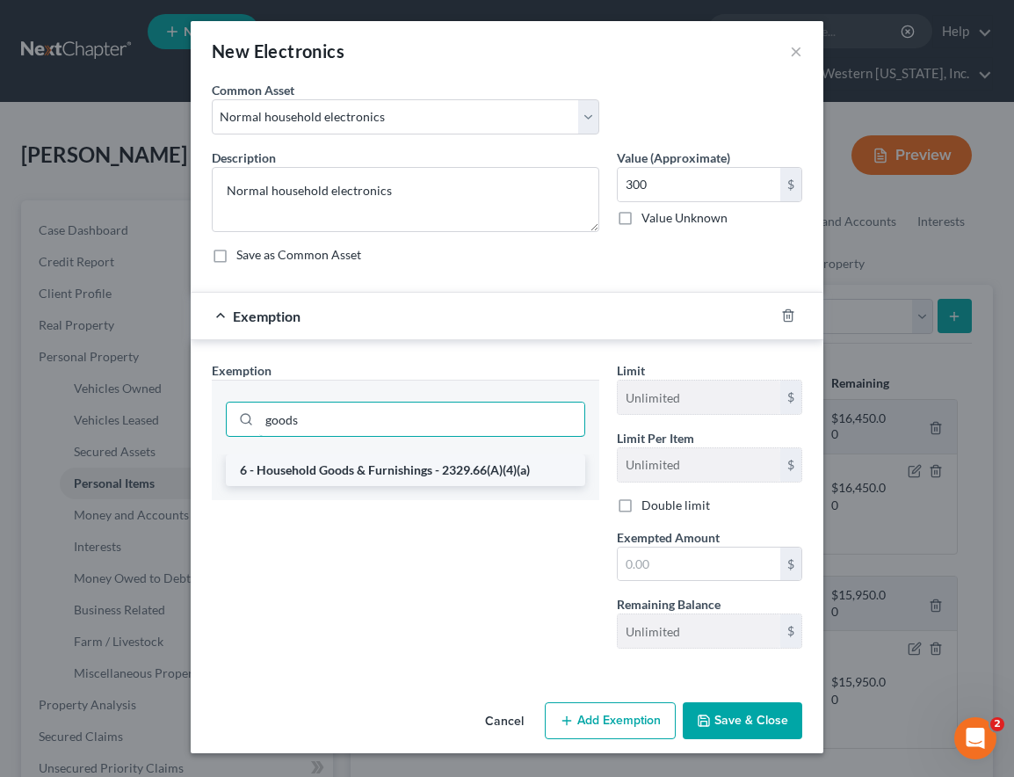
type input "goods"
click at [344, 471] on li "6 - Household Goods & Furnishings - 2329.66(A)(4)(a)" at bounding box center [405, 470] width 359 height 32
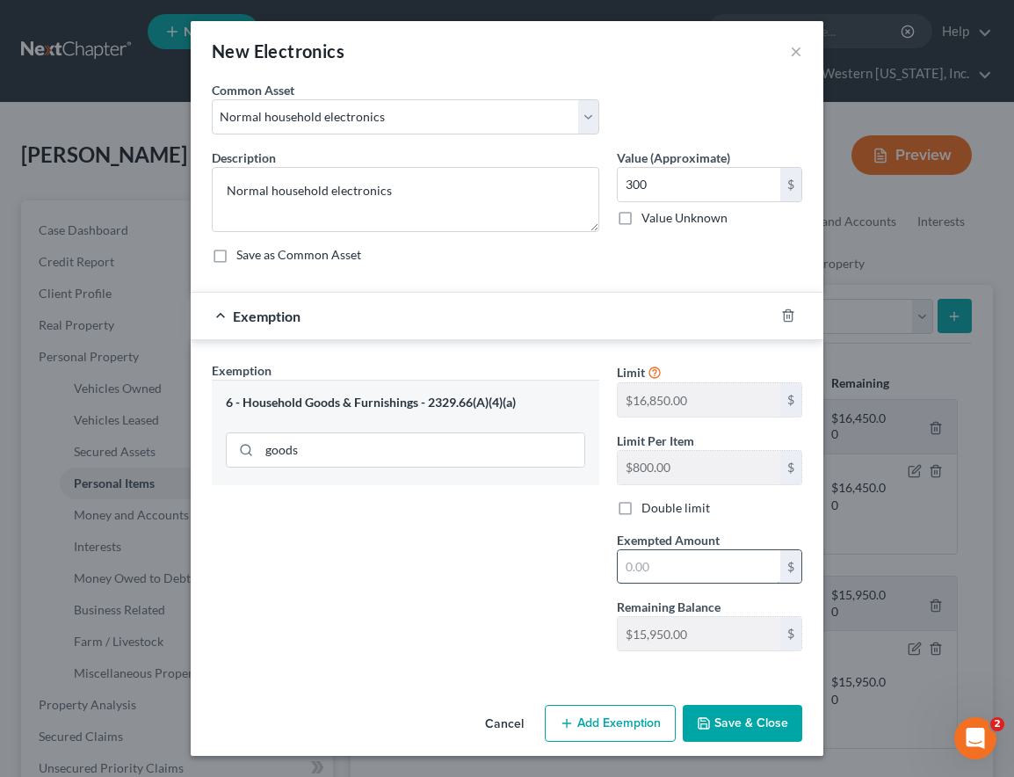
click at [681, 563] on input "text" at bounding box center [699, 566] width 163 height 33
type input "300"
click at [795, 719] on button "Save & Close" at bounding box center [743, 723] width 120 height 37
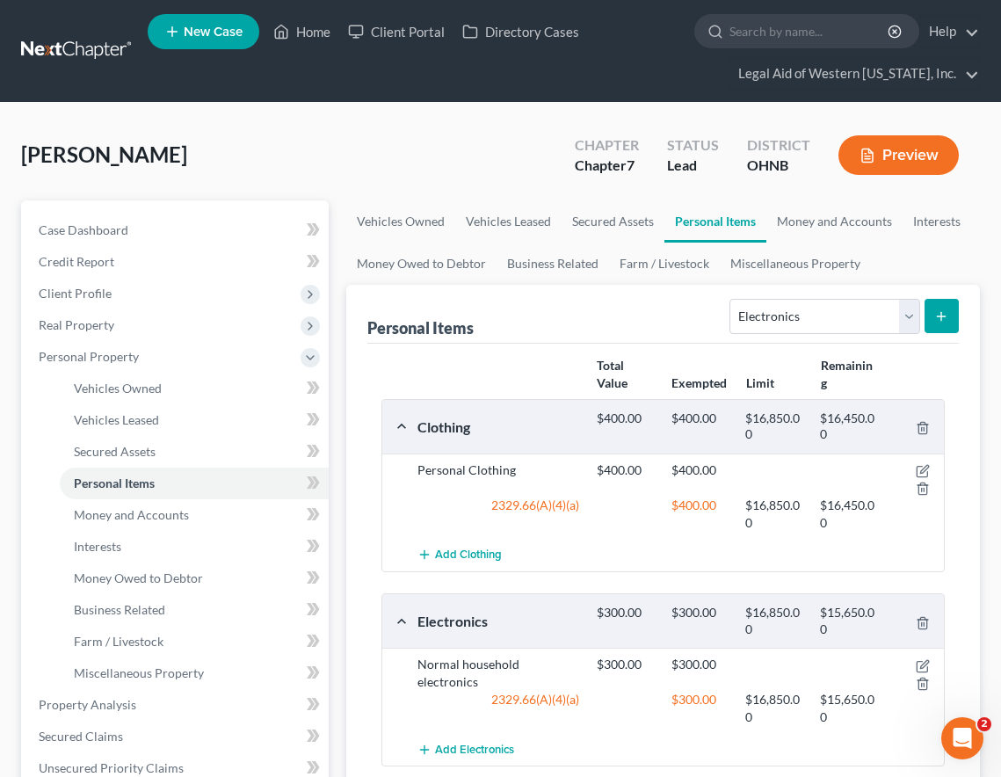
click at [548, 296] on div "Personal Items Select Item Type Clothing Collectibles Of Value Electronics Fire…" at bounding box center [663, 314] width 592 height 59
click at [163, 511] on span "Money and Accounts" at bounding box center [131, 514] width 115 height 15
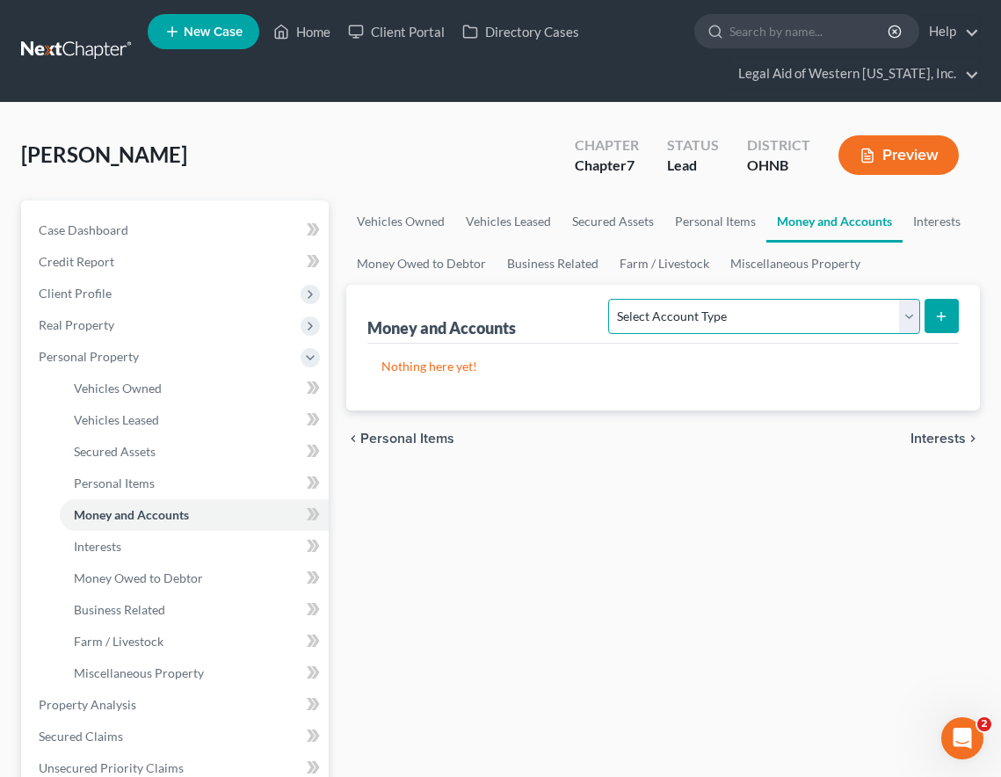
click at [723, 308] on select "Select Account Type Brokerage Cash on Hand Certificates of Deposit Checking Acc…" at bounding box center [763, 316] width 311 height 35
select select "checking"
click at [613, 299] on select "Select Account Type Brokerage Cash on Hand Certificates of Deposit Checking Acc…" at bounding box center [763, 316] width 311 height 35
click at [938, 313] on icon "submit" at bounding box center [941, 316] width 14 height 14
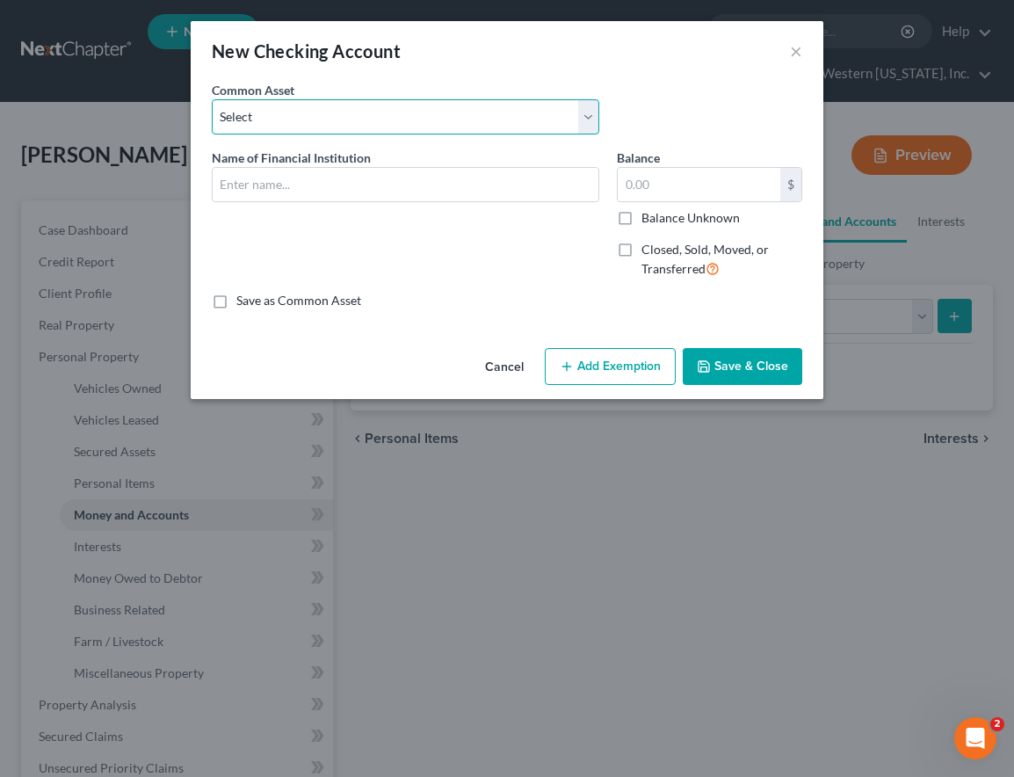
click at [381, 119] on select "Select Navy Federal Checking Chime Glass City Federal Credit Union Fifth Third …" at bounding box center [406, 116] width 388 height 35
select select "14"
click at [212, 99] on select "Select Navy Federal Checking Chime Glass City Federal Credit Union Fifth Third …" at bounding box center [406, 116] width 388 height 35
type input "KeyBank"
click at [754, 362] on button "Save & Close" at bounding box center [743, 366] width 120 height 37
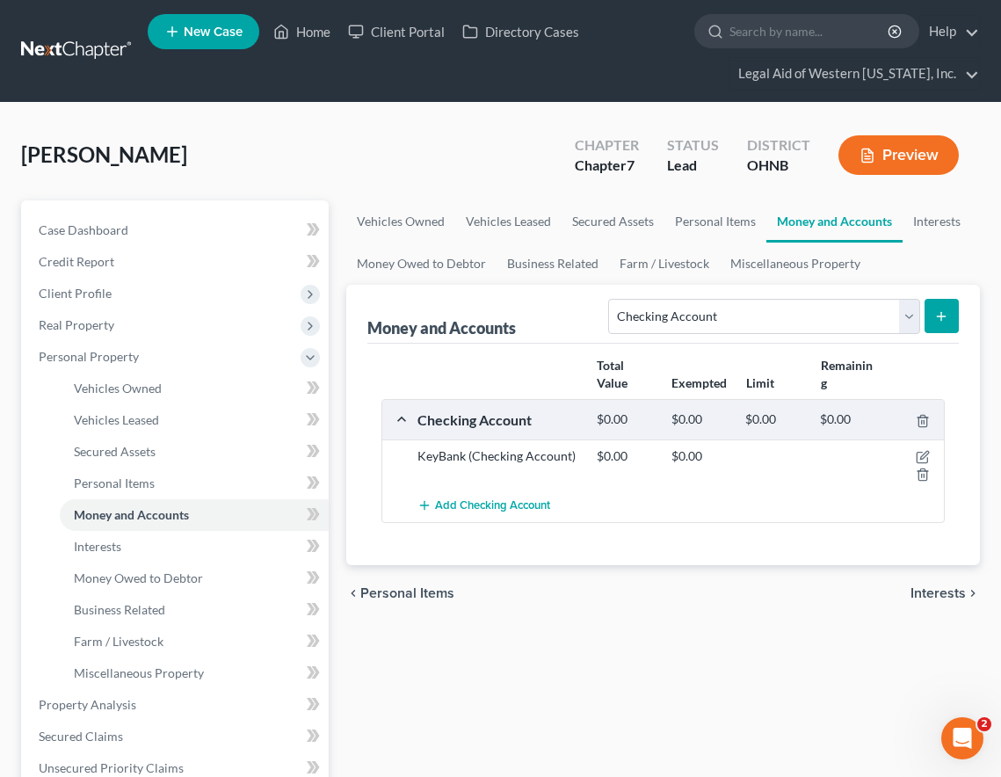
click at [940, 317] on icon "submit" at bounding box center [941, 316] width 14 height 14
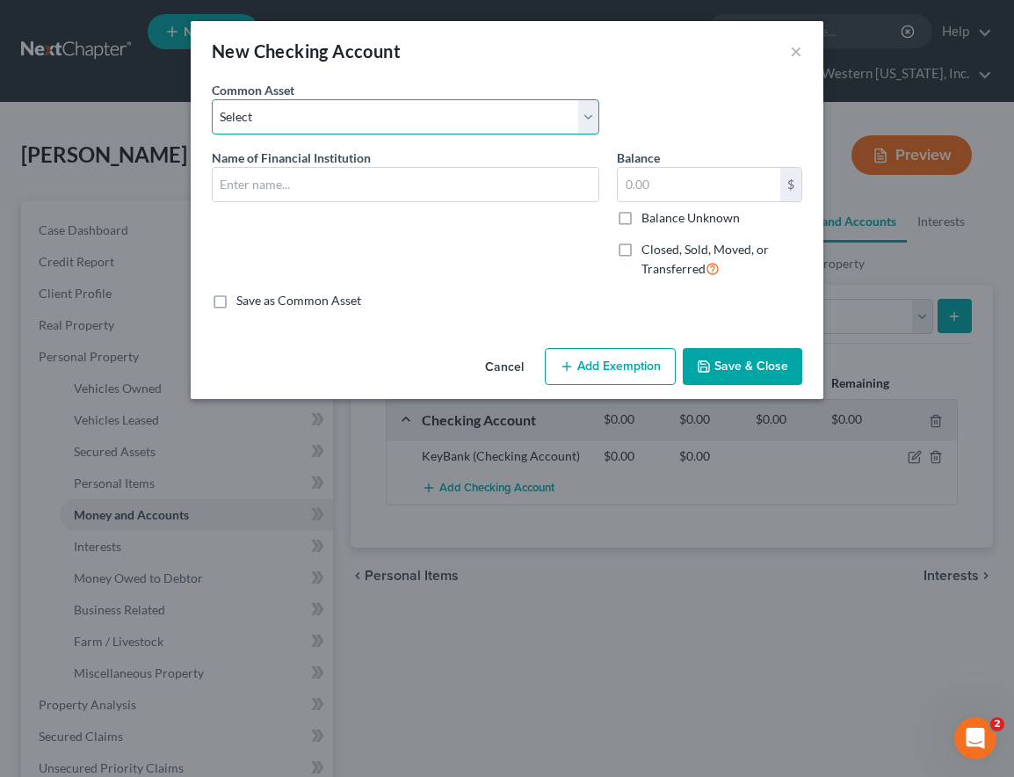
click at [258, 125] on select "Select Navy Federal Checking Chime Glass City Federal Credit Union Fifth Third …" at bounding box center [406, 116] width 388 height 35
select select "18"
click at [212, 99] on select "Select Navy Federal Checking Chime Glass City Federal Credit Union Fifth Third …" at bounding box center [406, 116] width 388 height 35
type input "PayPal"
click at [756, 364] on button "Save & Close" at bounding box center [743, 366] width 120 height 37
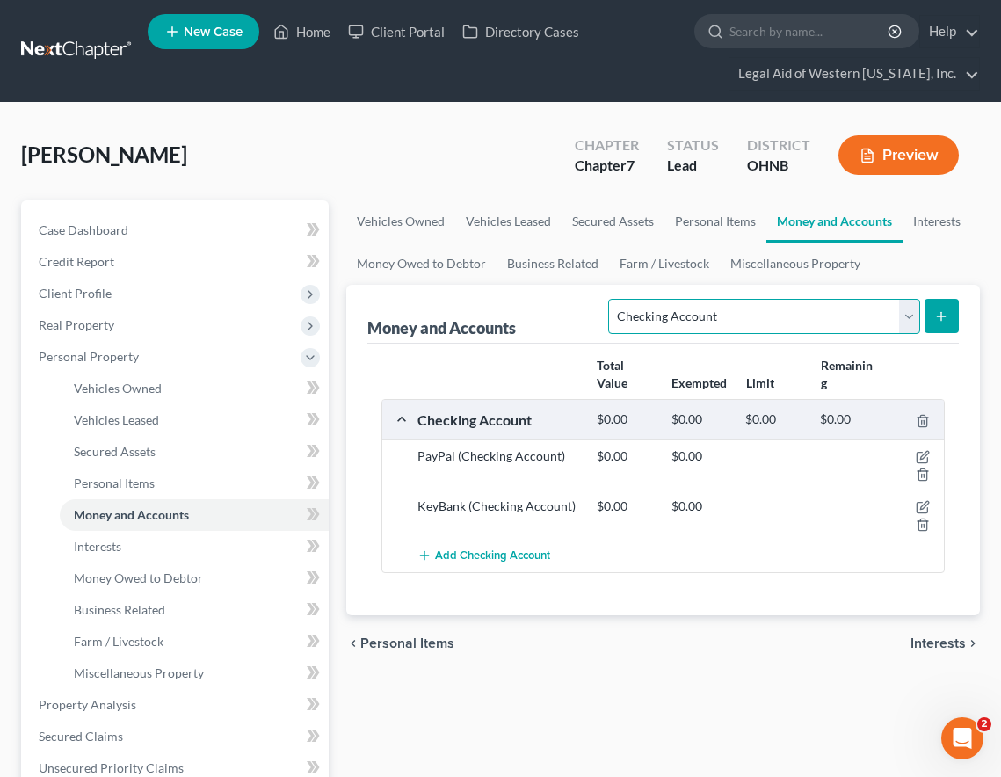
click at [853, 313] on select "Select Account Type Brokerage Cash on Hand Certificates of Deposit Checking Acc…" at bounding box center [763, 316] width 311 height 35
select select "savings"
click at [613, 299] on select "Select Account Type Brokerage Cash on Hand Certificates of Deposit Checking Acc…" at bounding box center [763, 316] width 311 height 35
click at [940, 302] on button "submit" at bounding box center [942, 316] width 34 height 34
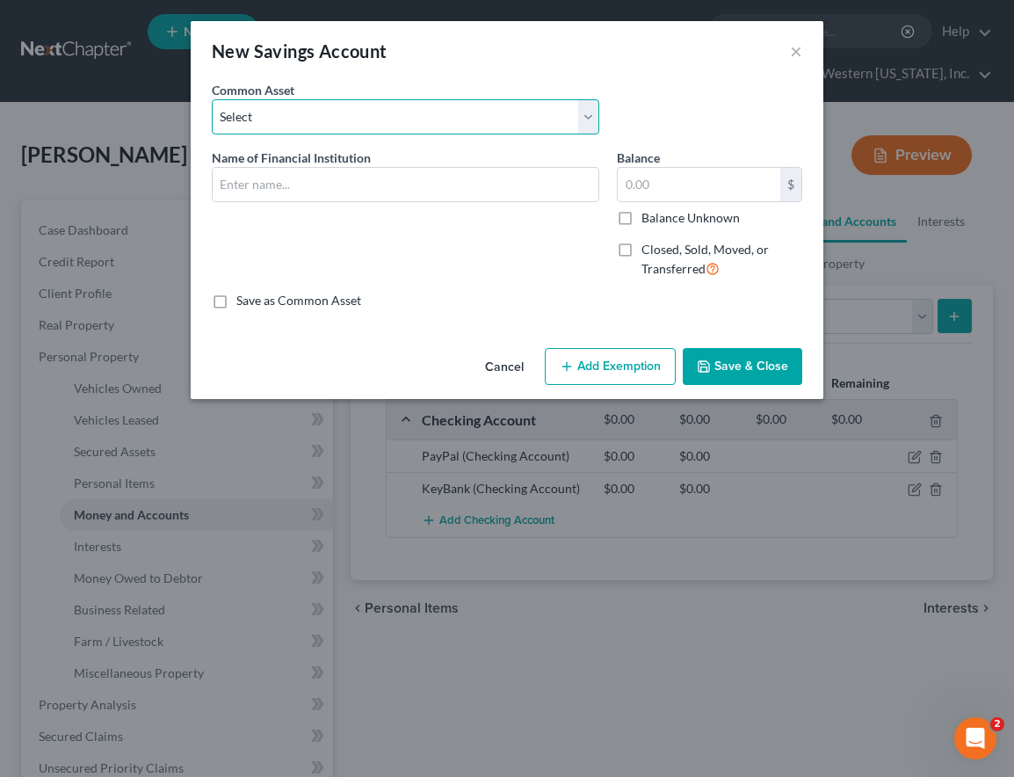
click at [345, 109] on select "Select Glass City Federal Credit Union Fifth Third Bank Huntington Bank Chase U…" at bounding box center [406, 116] width 388 height 35
select select "6"
click at [212, 99] on select "Select Glass City Federal Credit Union Fifth Third Bank Huntington Bank Chase U…" at bounding box center [406, 116] width 388 height 35
type input "KeyBank"
click at [764, 367] on button "Save & Close" at bounding box center [743, 366] width 120 height 37
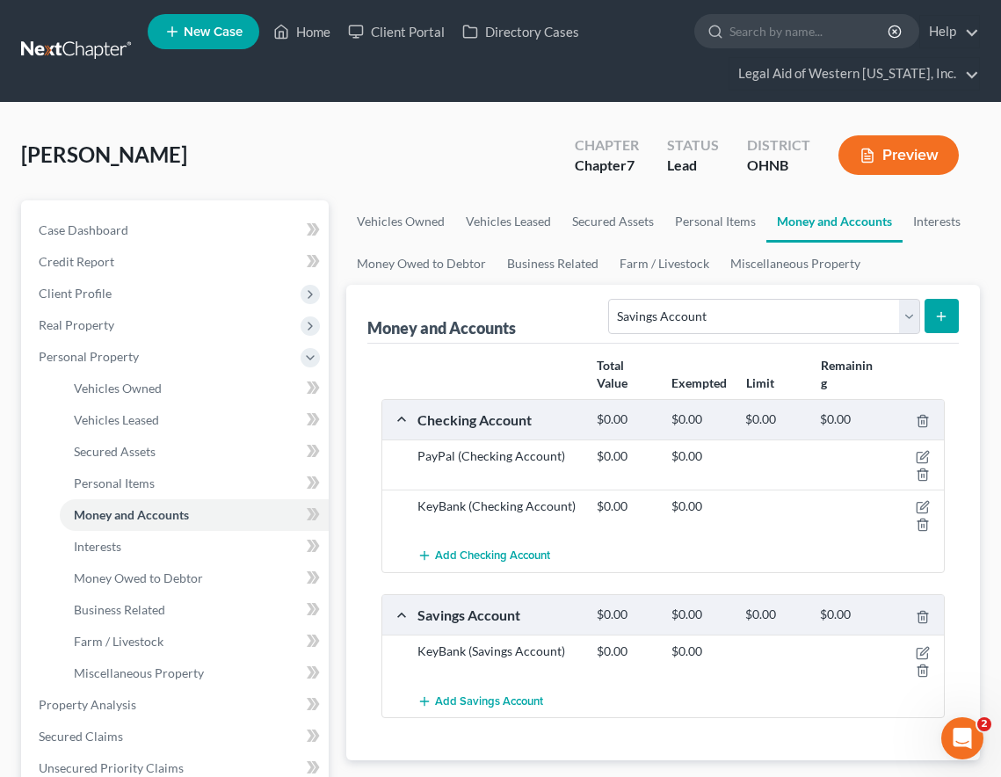
click at [490, 148] on div "[PERSON_NAME] Upgraded Chapter Chapter 7 Status Lead District OHNB Preview" at bounding box center [500, 162] width 959 height 76
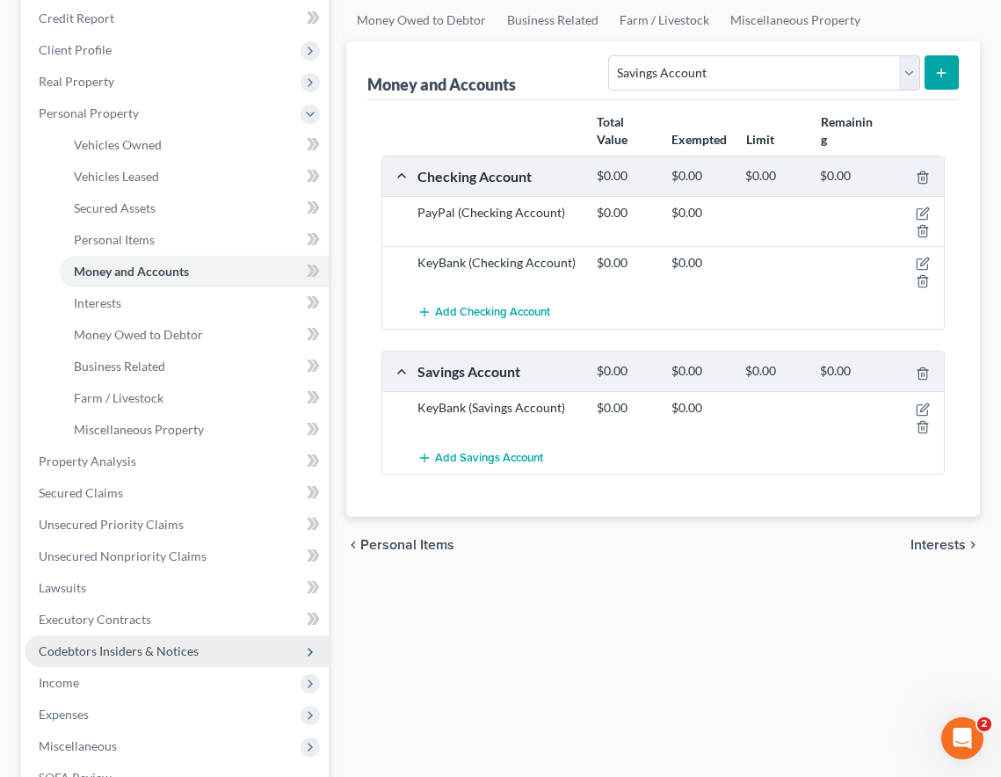
scroll to position [264, 0]
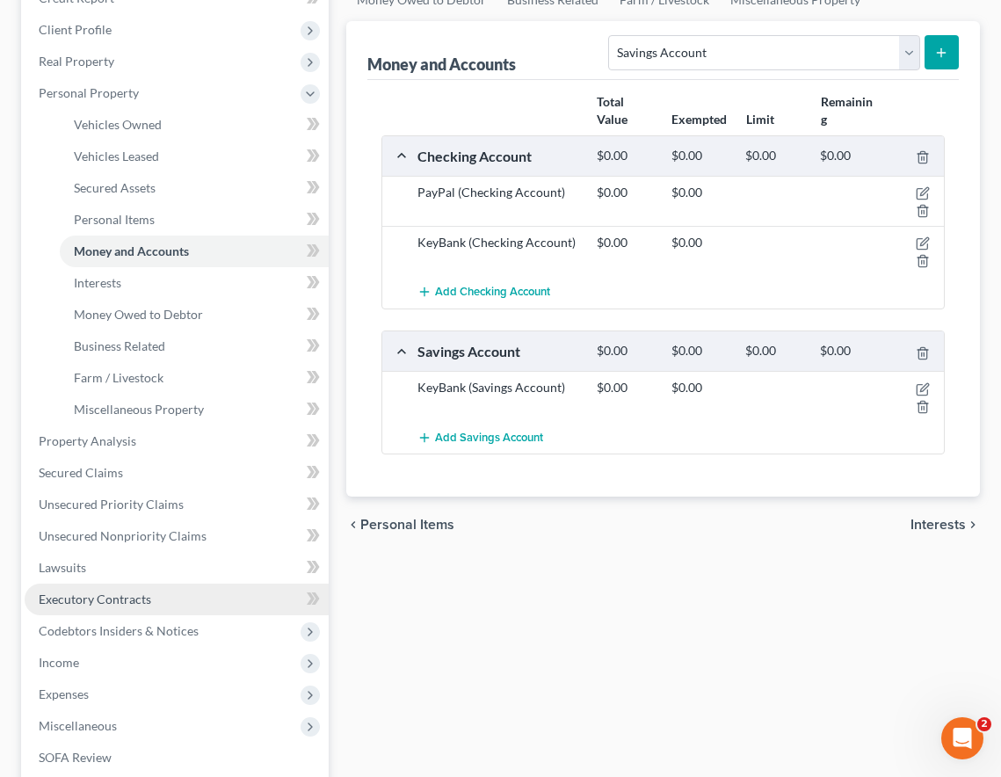
click at [110, 598] on span "Executory Contracts" at bounding box center [95, 599] width 113 height 15
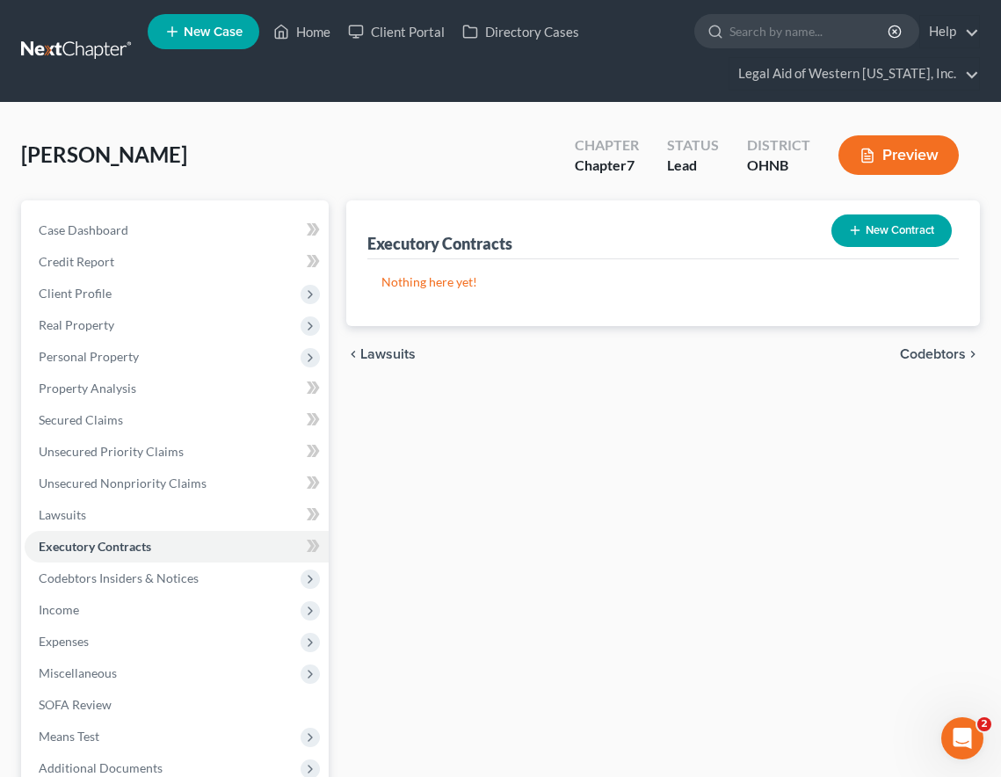
click at [872, 225] on button "New Contract" at bounding box center [891, 230] width 120 height 33
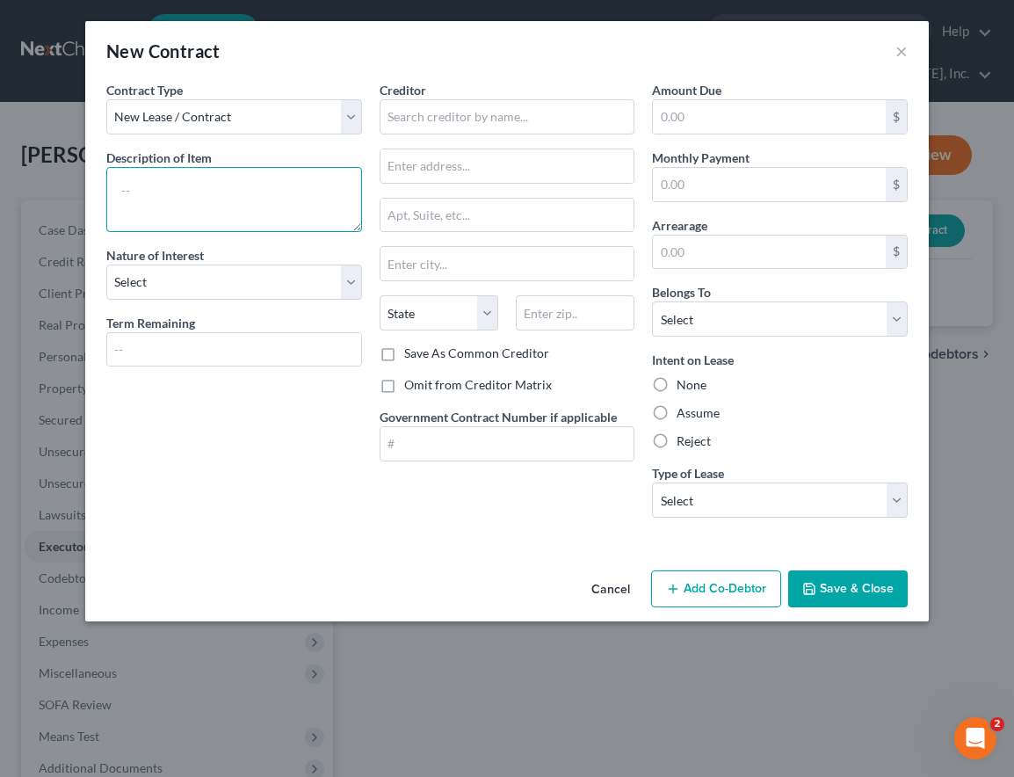
click at [221, 189] on textarea at bounding box center [234, 199] width 256 height 65
click at [264, 185] on textarea at bounding box center [234, 199] width 256 height 65
click at [677, 413] on label "Assume" at bounding box center [698, 413] width 43 height 18
click at [684, 413] on input "Assume" at bounding box center [689, 409] width 11 height 11
radio input "true"
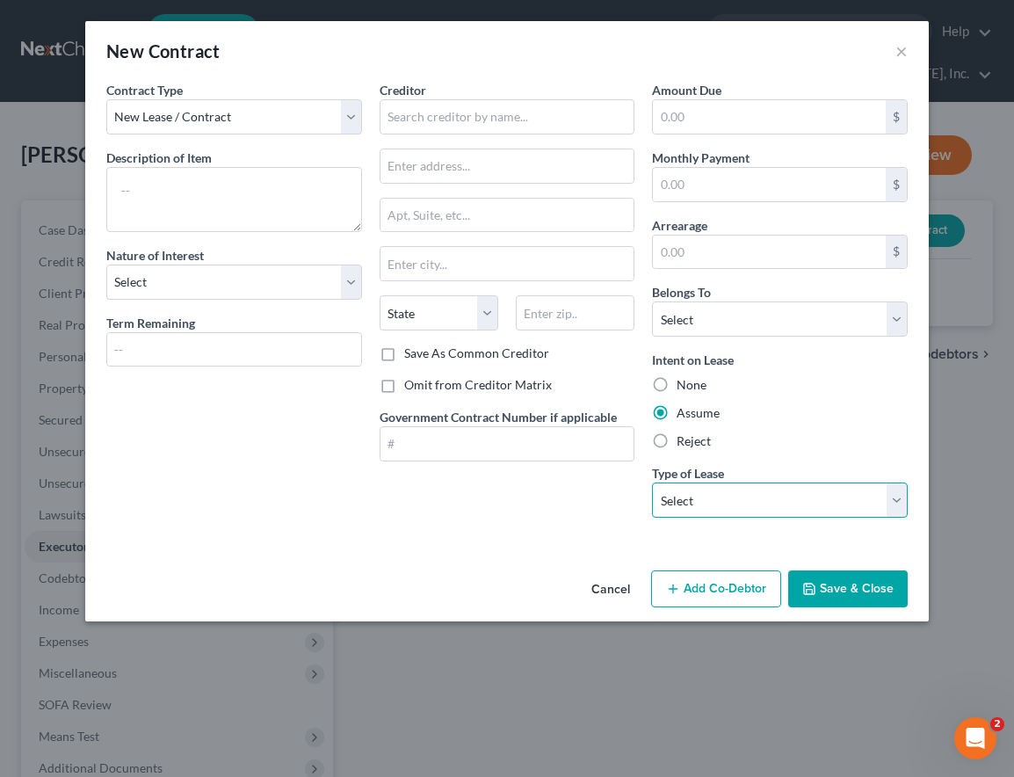
click at [669, 490] on select "Select Real Estate Car Other" at bounding box center [780, 500] width 256 height 35
select select "0"
click at [652, 483] on select "Select Real Estate Car Other" at bounding box center [780, 500] width 256 height 35
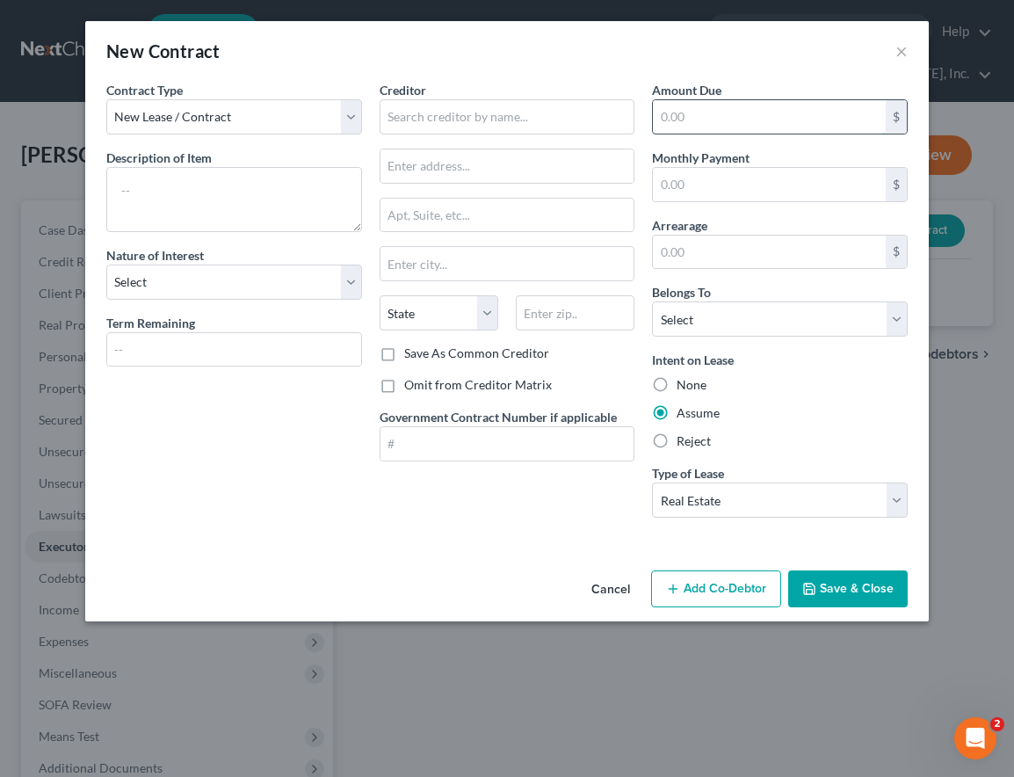
click at [729, 111] on input "text" at bounding box center [769, 116] width 233 height 33
type input "600"
click at [705, 330] on select "Select Debtor 1 Only Debtor 2 Only Debtor 1 And Debtor 2 Only At Least One Of T…" at bounding box center [780, 318] width 256 height 35
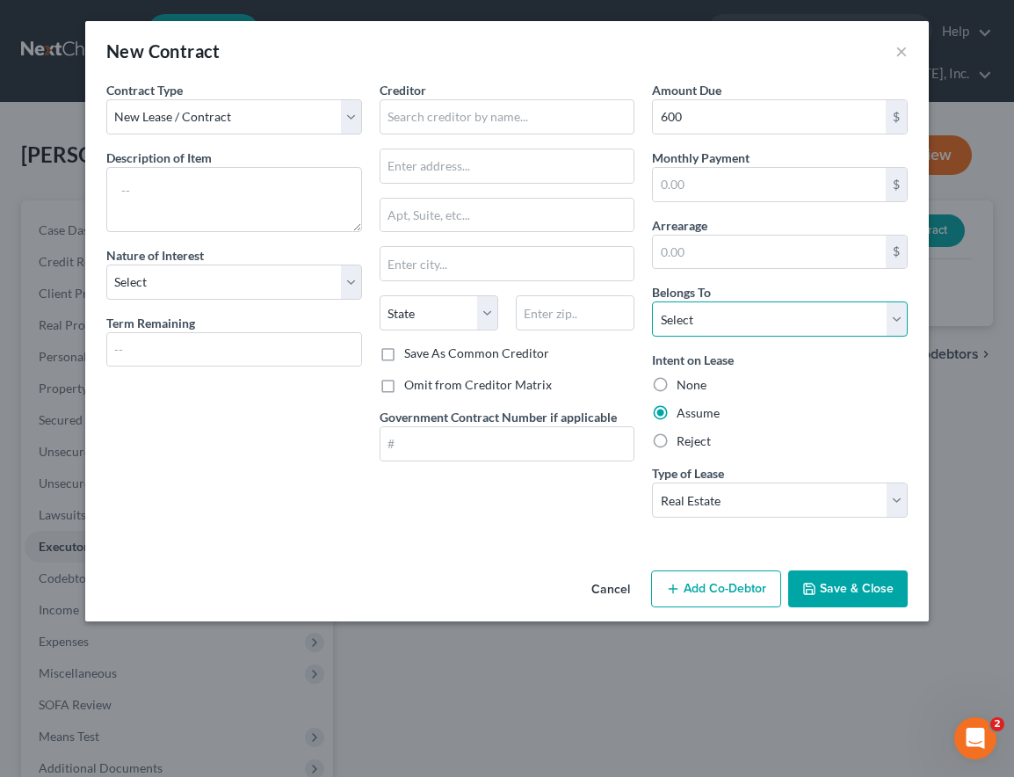
select select "0"
click at [652, 301] on select "Select Debtor 1 Only Debtor 2 Only Debtor 1 And Debtor 2 Only At Least One Of T…" at bounding box center [780, 318] width 256 height 35
click at [206, 360] on input "text" at bounding box center [234, 349] width 254 height 33
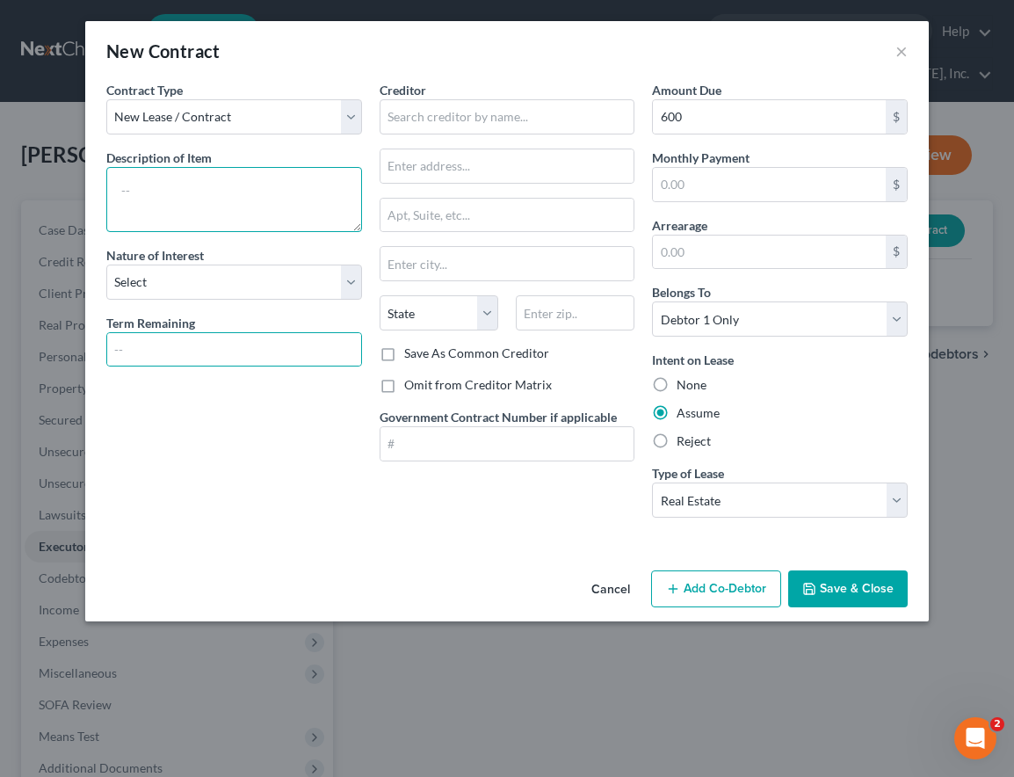
click at [205, 194] on textarea at bounding box center [234, 199] width 256 height 65
type textarea "[STREET_ADDRESS][PERSON_NAME]"
click at [337, 348] on input "text" at bounding box center [234, 349] width 254 height 33
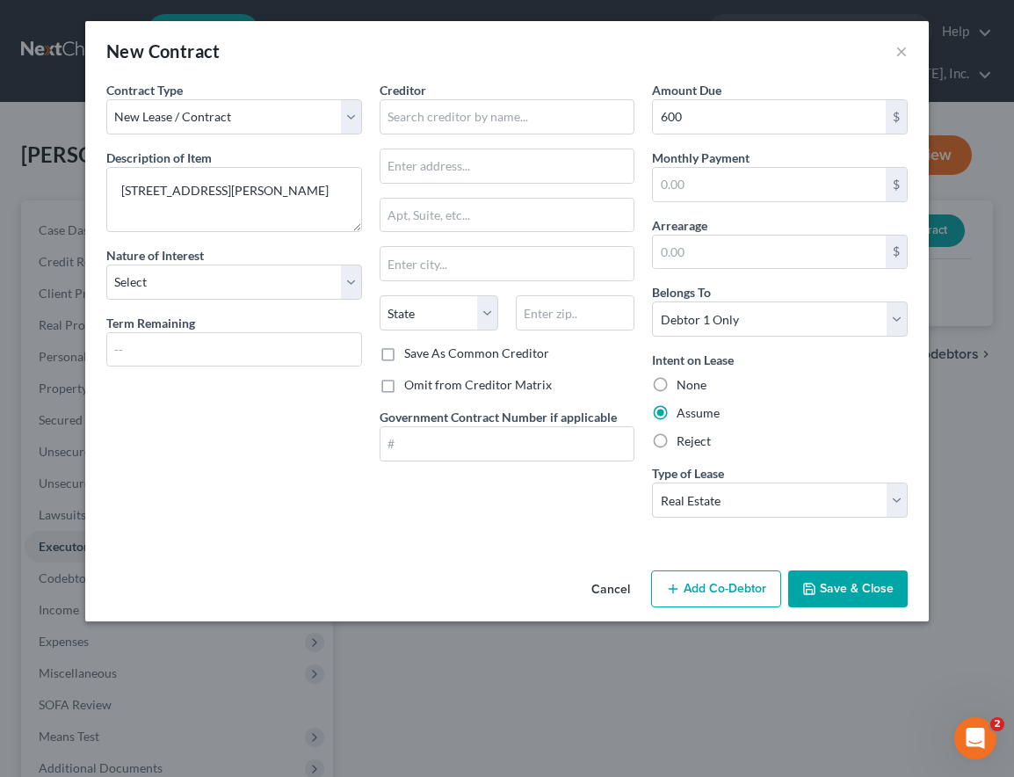
click at [602, 360] on div "Save As Common Creditor" at bounding box center [508, 354] width 256 height 18
click at [784, 189] on input "text" at bounding box center [769, 184] width 233 height 33
type input "600"
click at [352, 584] on div "Cancel Add Co-Debtor Save & Close" at bounding box center [507, 592] width 844 height 58
click at [831, 580] on button "Save & Close" at bounding box center [848, 588] width 120 height 37
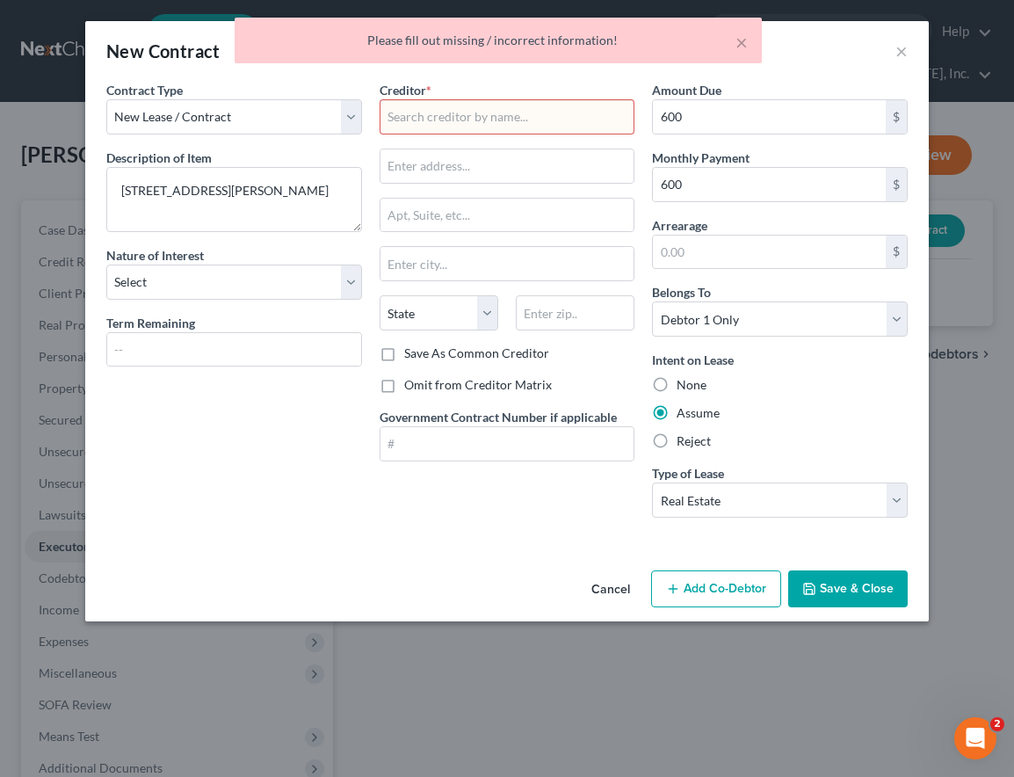
click at [258, 434] on div "Contract Type New Lease / Contract New Timeshare Description of non-residential…" at bounding box center [234, 306] width 273 height 451
click at [488, 113] on input "text" at bounding box center [508, 116] width 256 height 35
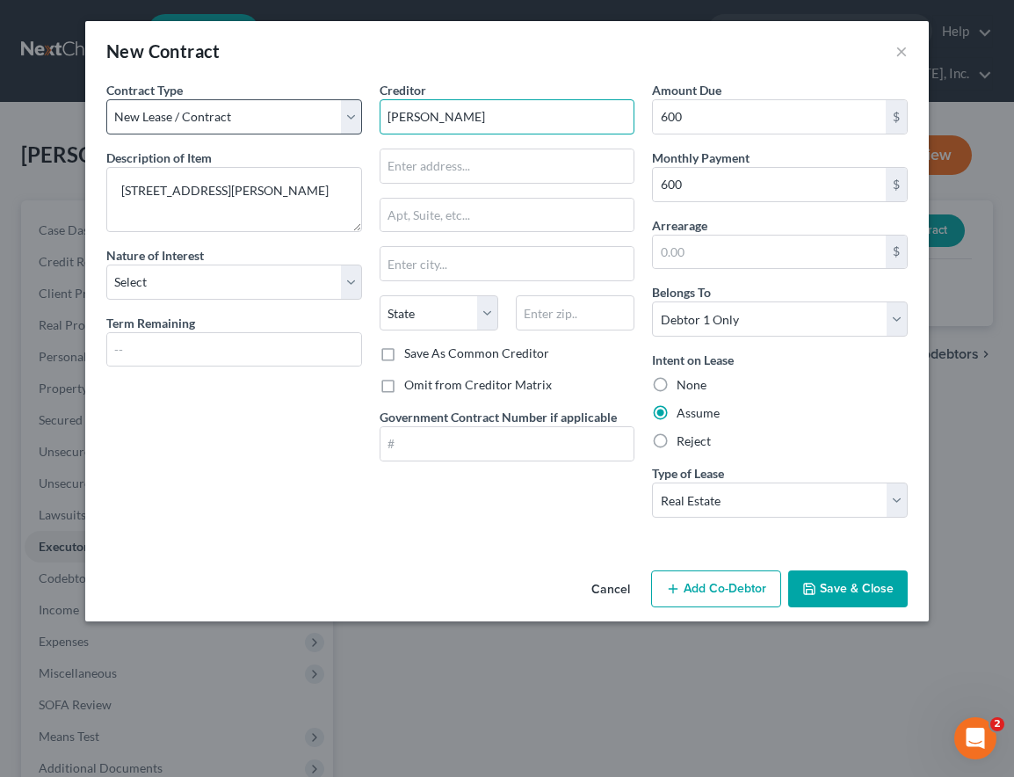
drag, startPoint x: 466, startPoint y: 117, endPoint x: 349, endPoint y: 107, distance: 117.3
click at [349, 107] on div "Contract Type New Lease / Contract New Timeshare Description of non-residential…" at bounding box center [507, 306] width 819 height 451
paste input "T HOMES LLC"
type input "ET HOMES LLC"
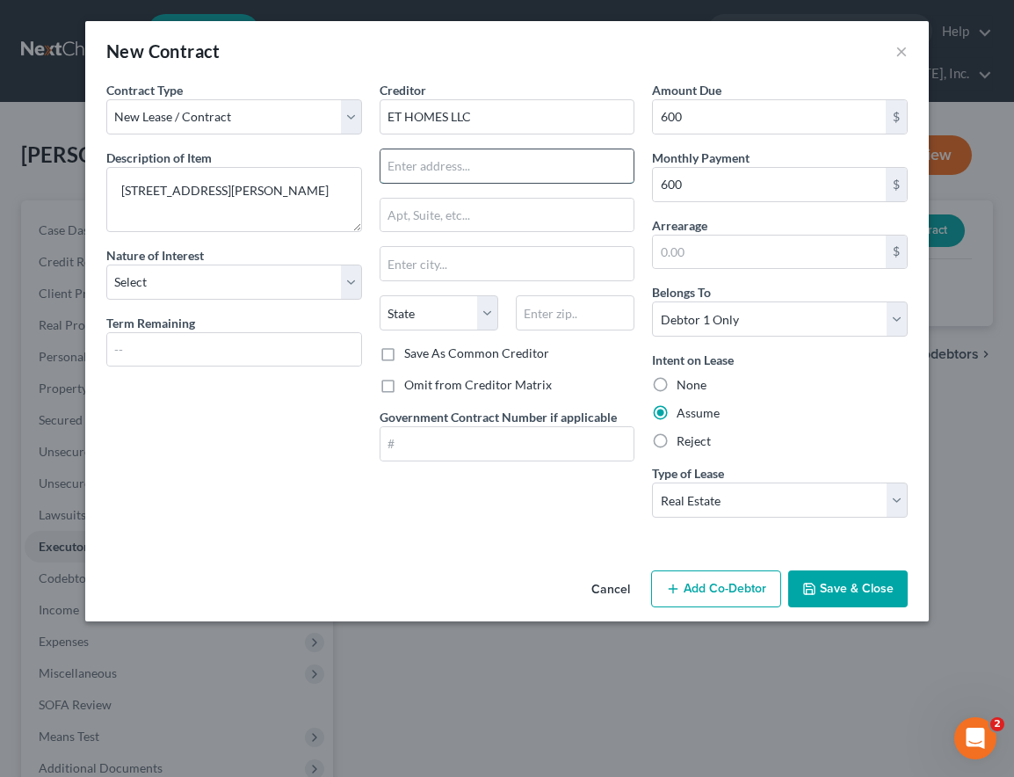
click at [450, 173] on input "text" at bounding box center [508, 165] width 254 height 33
paste input "[STREET_ADDRESS]"
type input "[STREET_ADDRESS]"
click at [453, 260] on input "text" at bounding box center [508, 263] width 254 height 33
paste input "TEMPERANCE MI 48182"
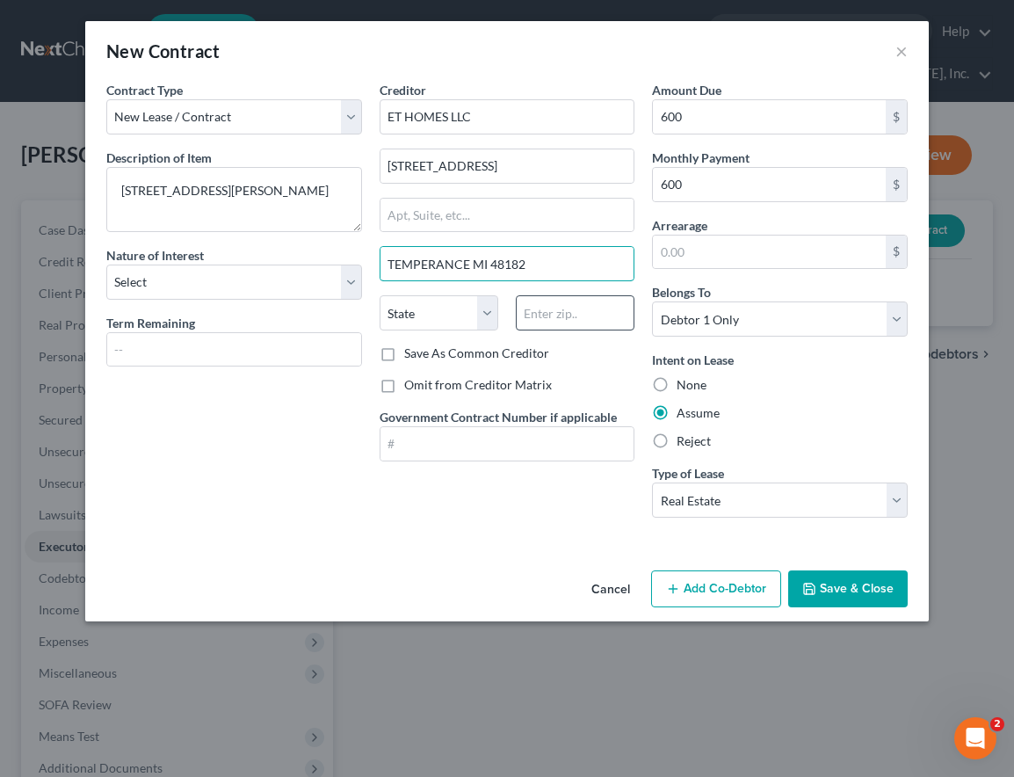
type input "TEMPERANCE MI 48182"
click at [576, 316] on input "text" at bounding box center [575, 312] width 119 height 35
type input "48182"
type input "Temperance"
select select "23"
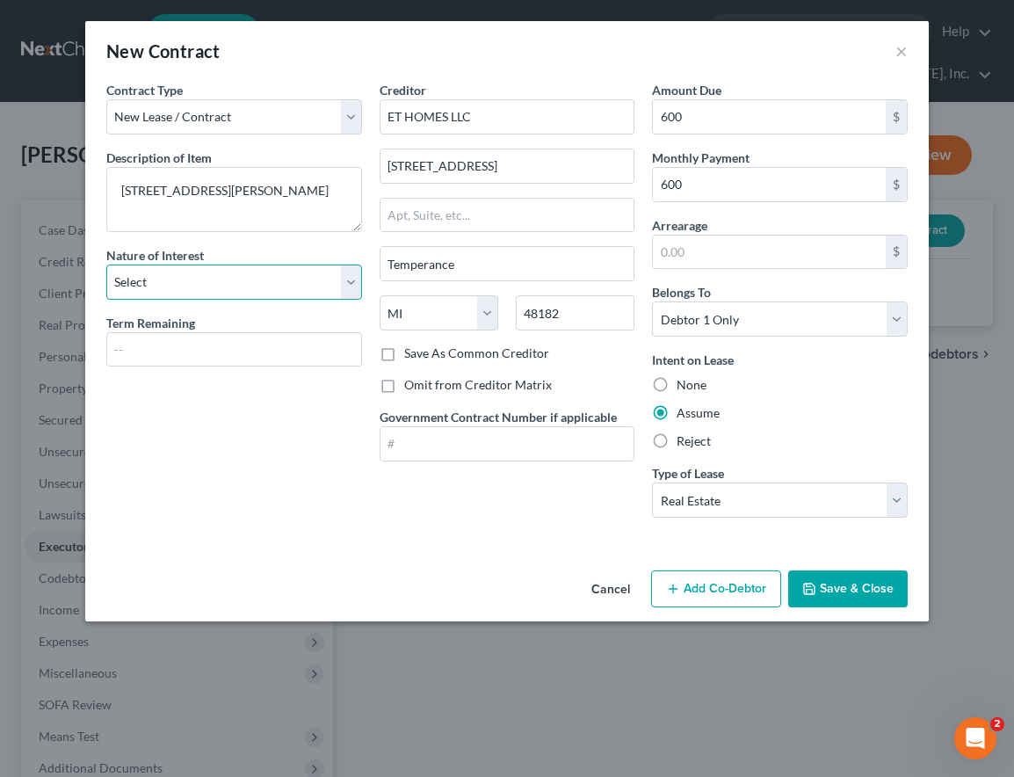
click at [171, 271] on select "Select Purchaser Agent Lessor Lessee" at bounding box center [234, 282] width 256 height 35
select select "3"
click at [106, 265] on select "Select Purchaser Agent Lessor Lessee" at bounding box center [234, 282] width 256 height 35
click at [164, 359] on input "text" at bounding box center [234, 349] width 254 height 33
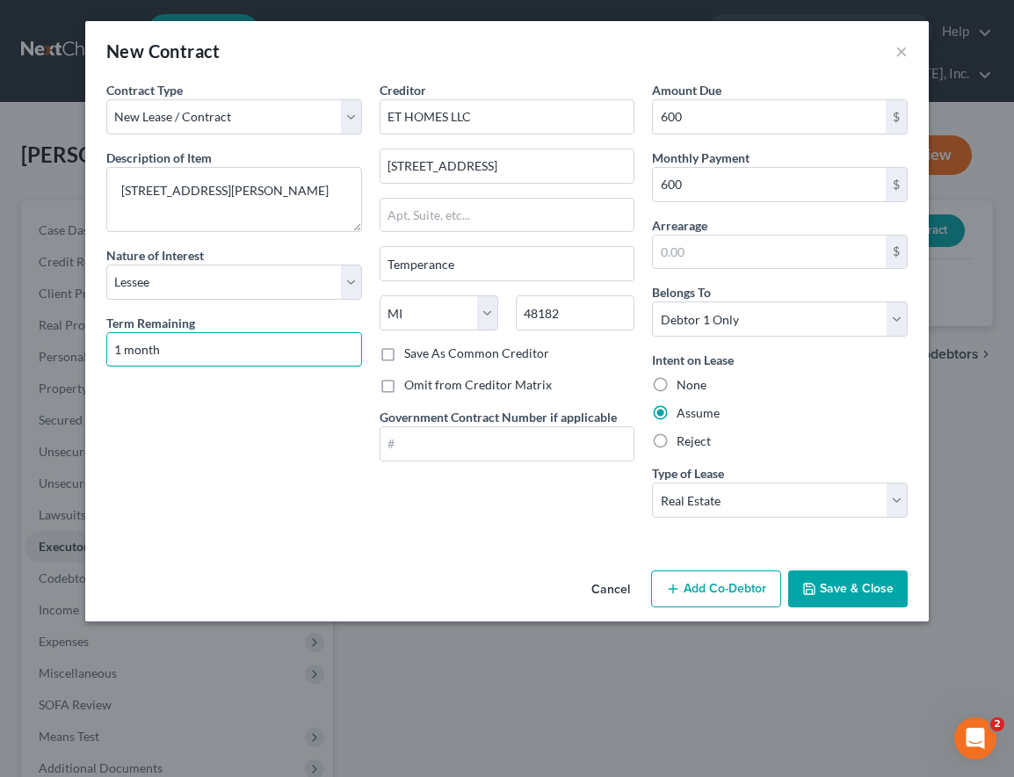
type input "1 month"
click at [836, 581] on button "Save & Close" at bounding box center [848, 588] width 120 height 37
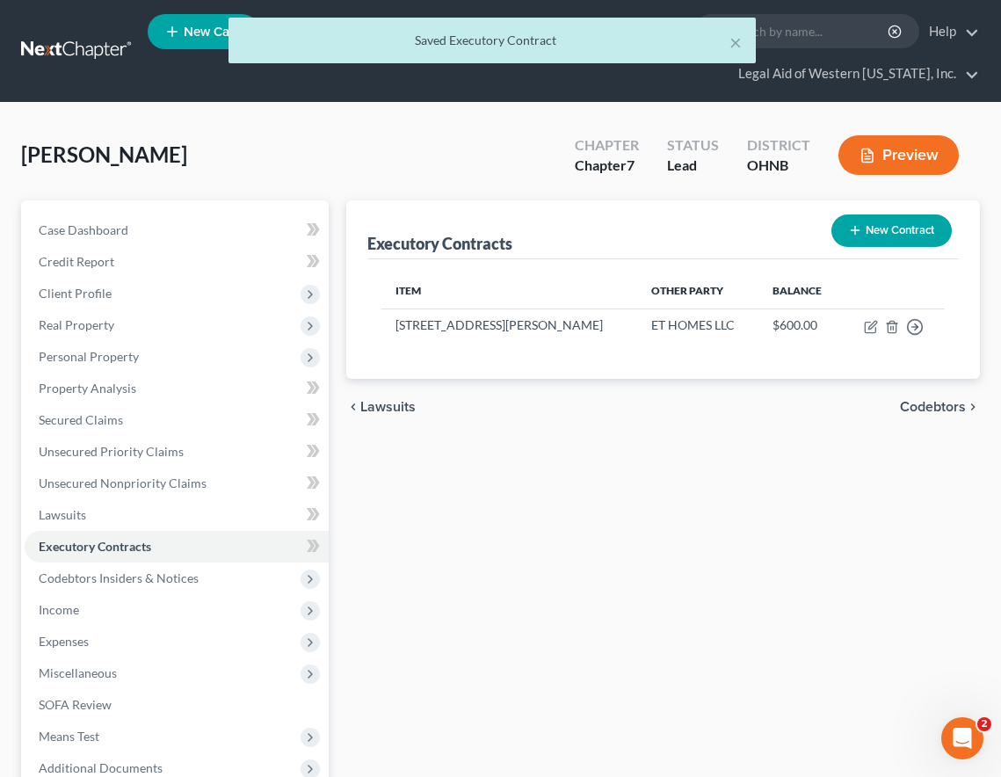
click at [779, 569] on div "Executory Contracts New Contract Item Other Party Balance [STREET_ADDRESS][PERS…" at bounding box center [663, 549] width 651 height 699
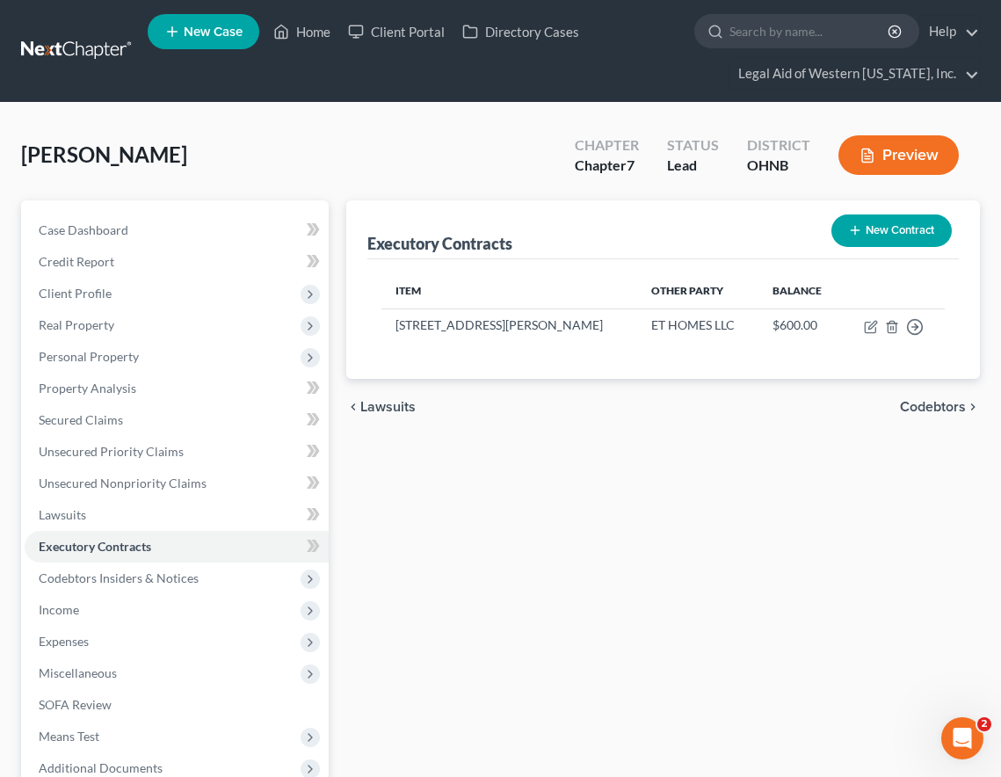
click at [582, 530] on div "Executory Contracts New Contract Item Other Party Balance [STREET_ADDRESS][PERS…" at bounding box center [663, 549] width 651 height 699
click at [138, 649] on span "Expenses" at bounding box center [177, 642] width 304 height 32
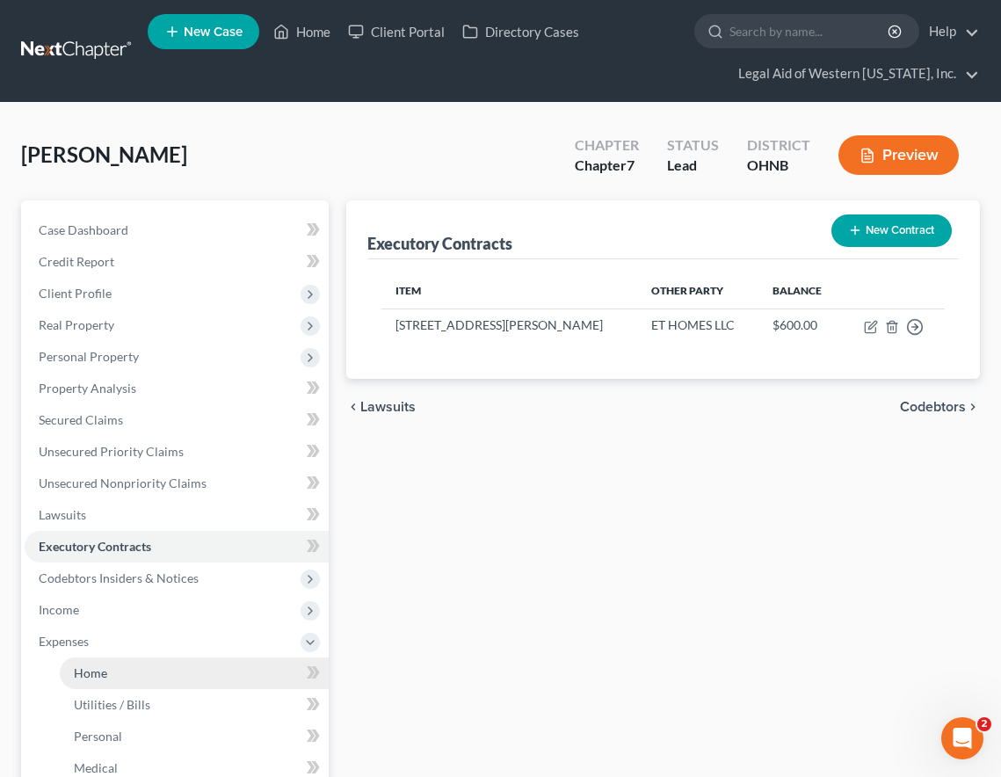
click at [141, 669] on link "Home" at bounding box center [194, 673] width 269 height 32
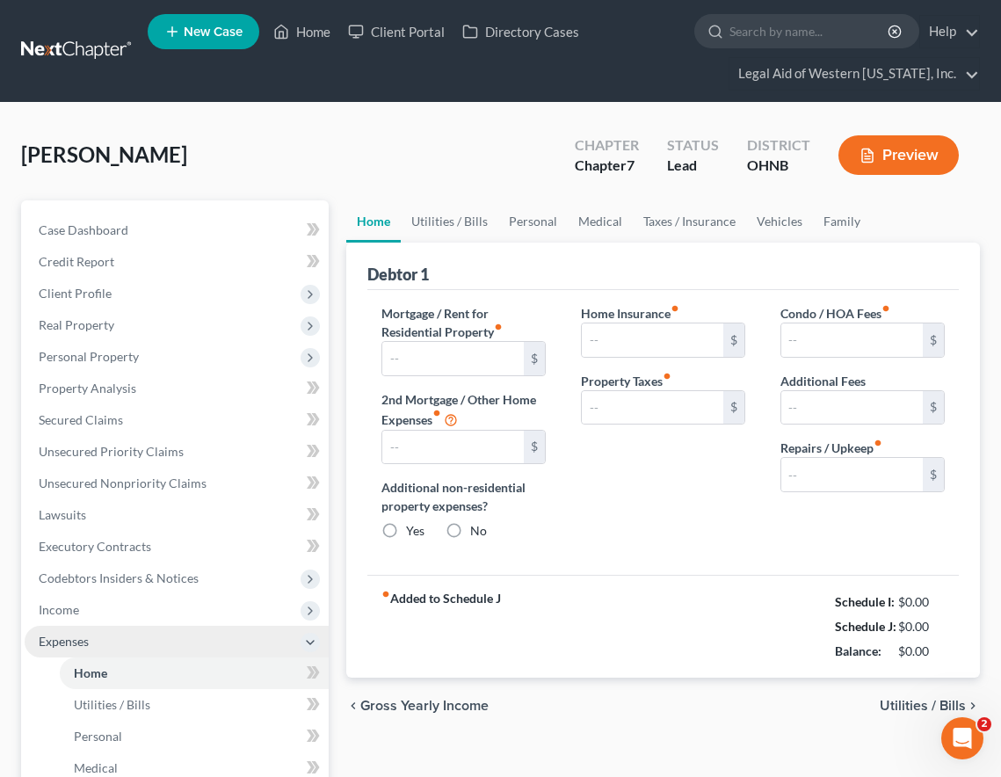
type input "0.00"
radio input "true"
type input "0.00"
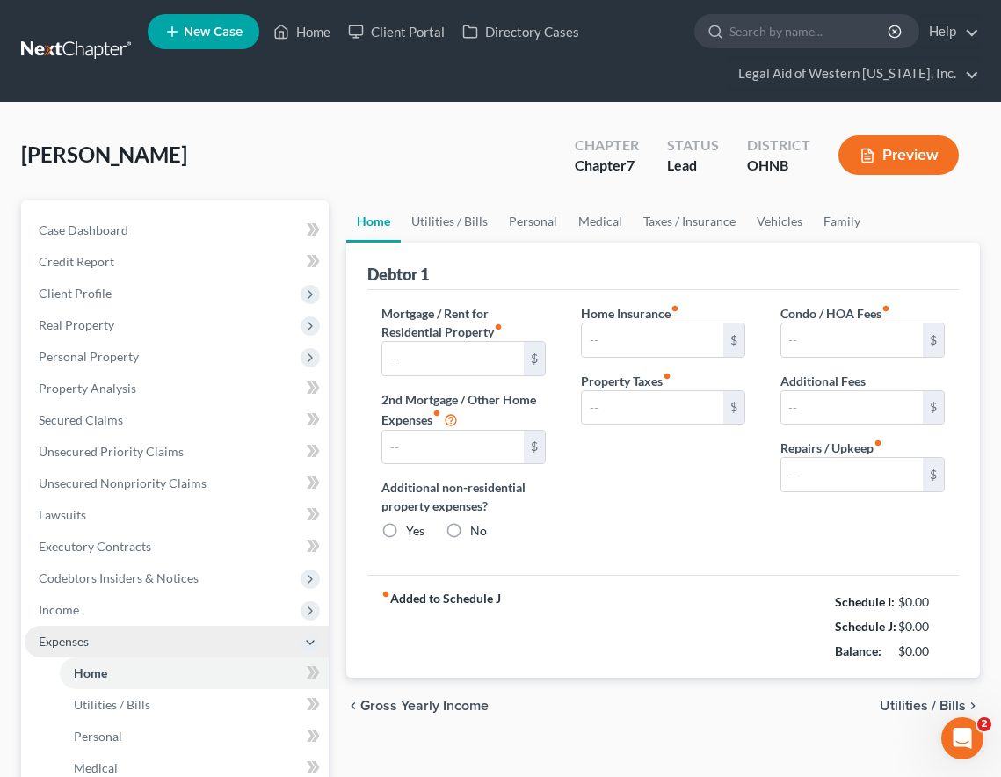
type input "0.00"
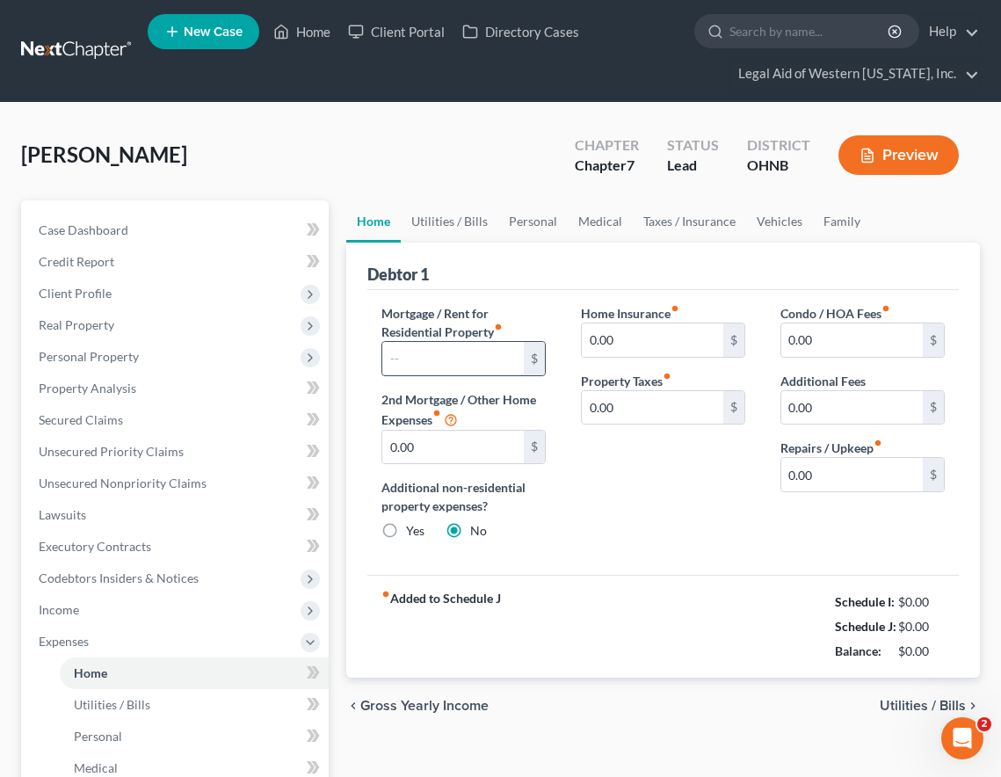
click at [451, 370] on input "text" at bounding box center [453, 358] width 142 height 33
type input "600"
click at [925, 707] on span "Utilities / Bills" at bounding box center [923, 706] width 86 height 14
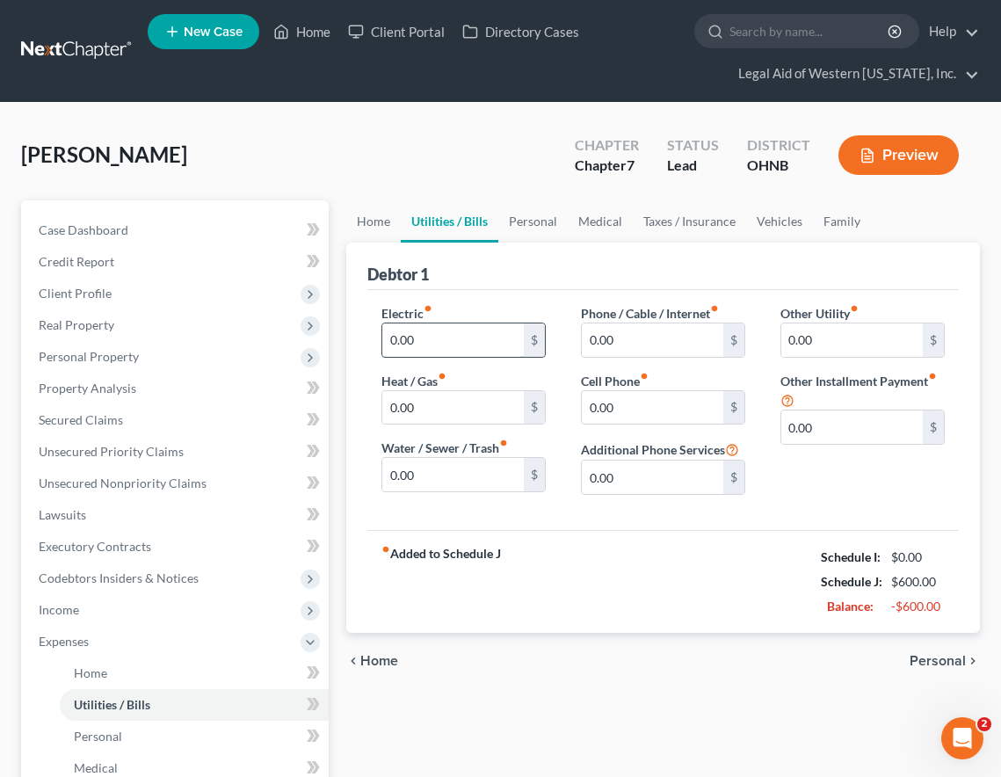
click at [428, 339] on input "0.00" at bounding box center [453, 339] width 142 height 33
type input "200"
click at [367, 421] on div "Electric fiber_manual_record 200 $ Heat / Gas fiber_manual_record 0.00 $ Water …" at bounding box center [464, 406] width 200 height 205
click at [415, 481] on input "0.00" at bounding box center [453, 474] width 142 height 33
type input "80"
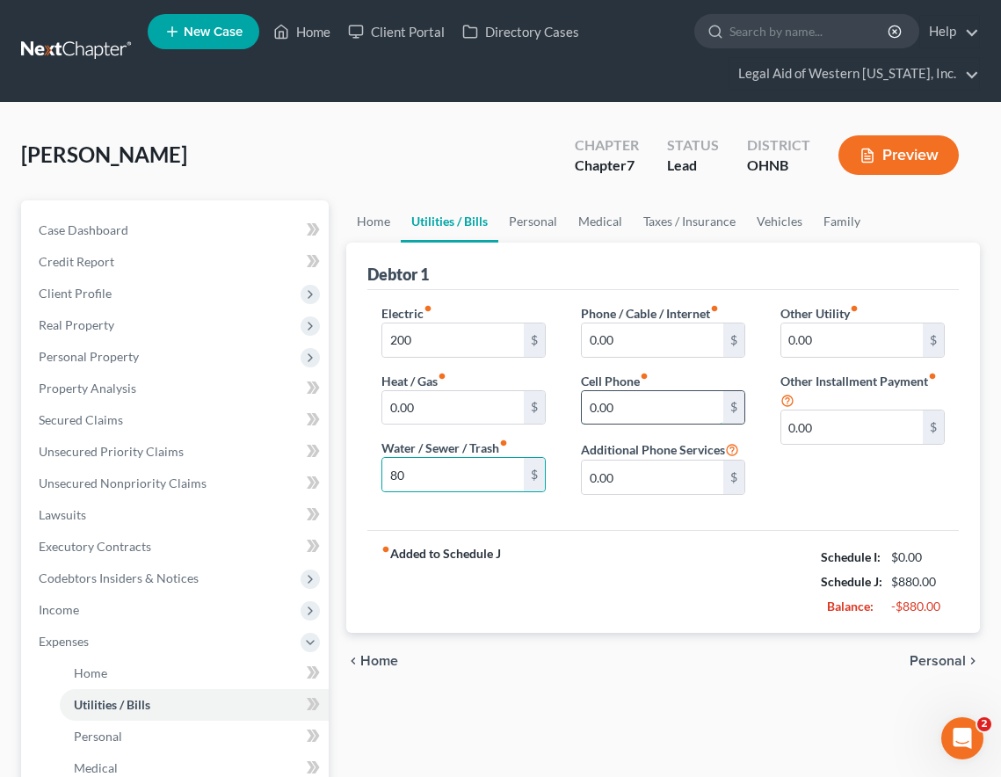
click at [658, 405] on input "0.00" at bounding box center [653, 407] width 142 height 33
type input "70"
click at [626, 338] on input "0.00" at bounding box center [653, 339] width 142 height 33
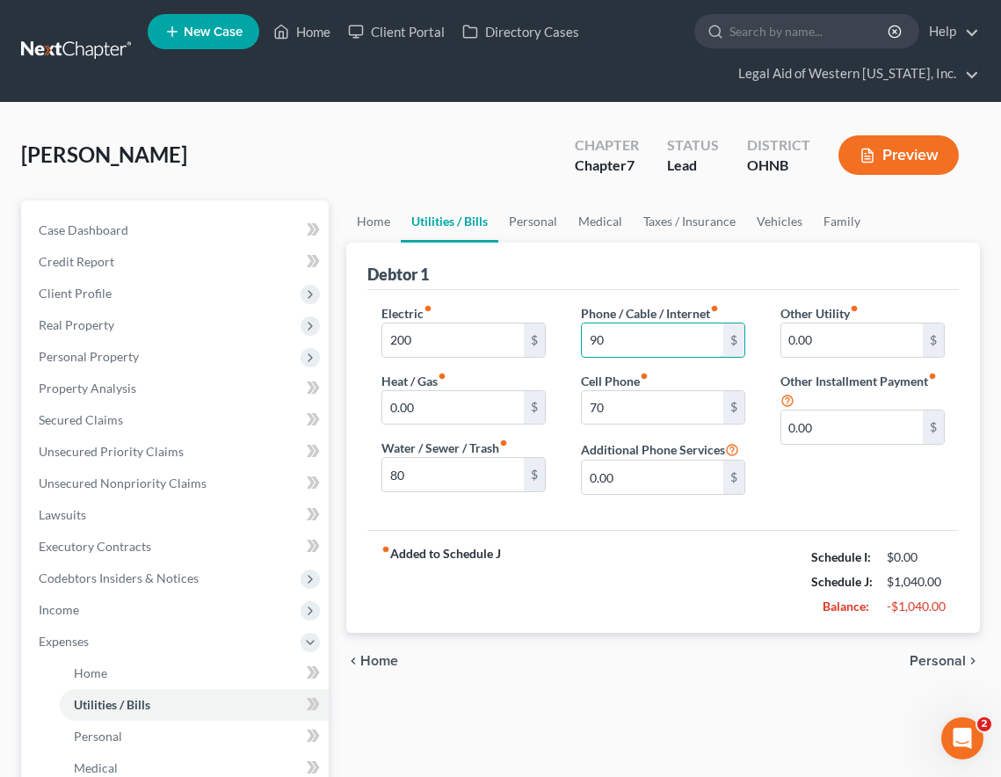
type input "90"
click at [548, 578] on div "fiber_manual_record Added to Schedule J Schedule I: $0.00 Schedule J: $1,040.00…" at bounding box center [663, 581] width 592 height 103
click at [632, 543] on div "fiber_manual_record Added to Schedule J Schedule I: $0.00 Schedule J: $1,040.00…" at bounding box center [663, 581] width 592 height 103
click at [367, 231] on link "Home" at bounding box center [373, 221] width 54 height 42
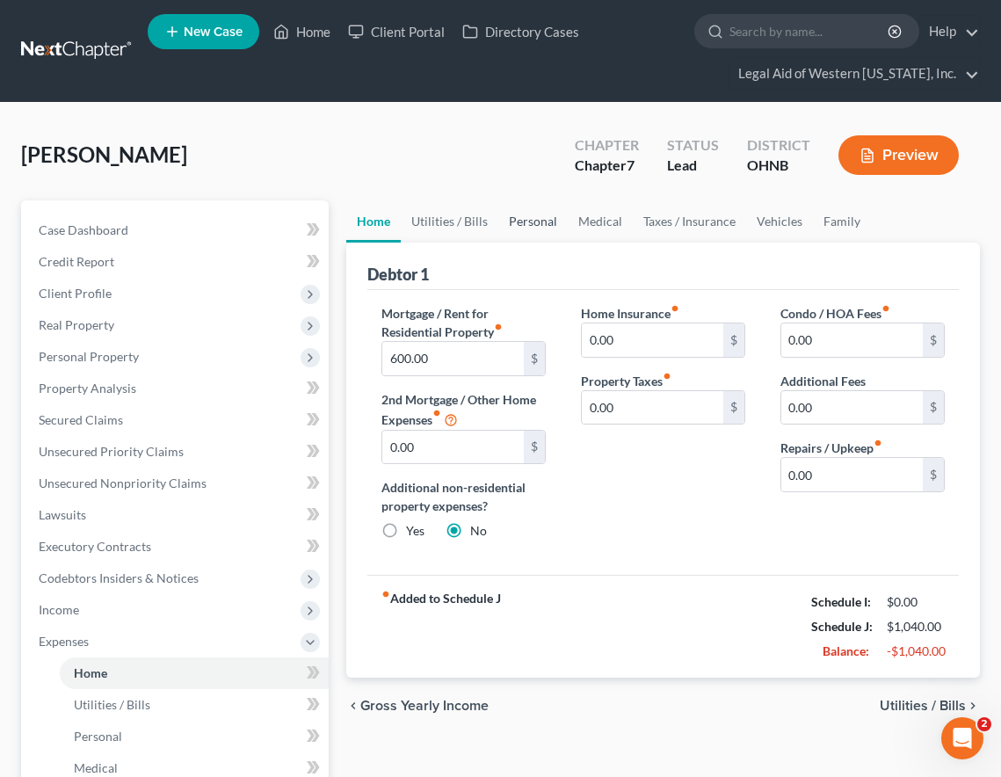
click at [544, 209] on link "Personal" at bounding box center [532, 221] width 69 height 42
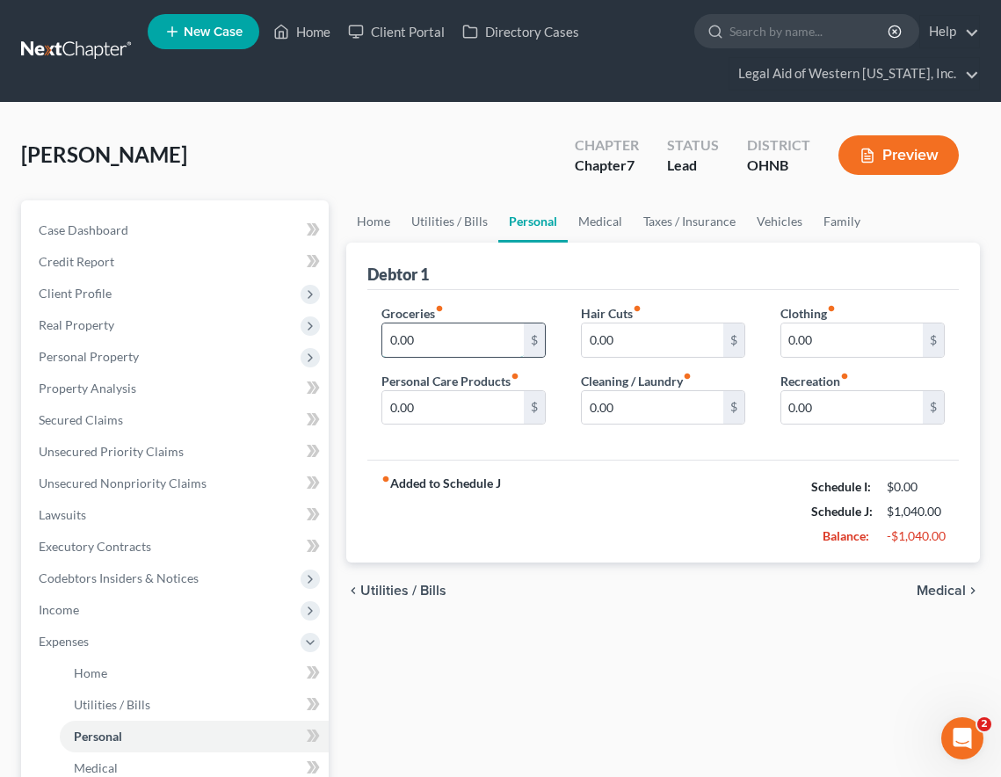
click at [428, 334] on input "0.00" at bounding box center [453, 339] width 142 height 33
type input "400"
click at [878, 315] on div "Clothing fiber_manual_record 0.00 $" at bounding box center [862, 331] width 164 height 54
click at [862, 336] on input "0.00" at bounding box center [852, 339] width 142 height 33
type input "40"
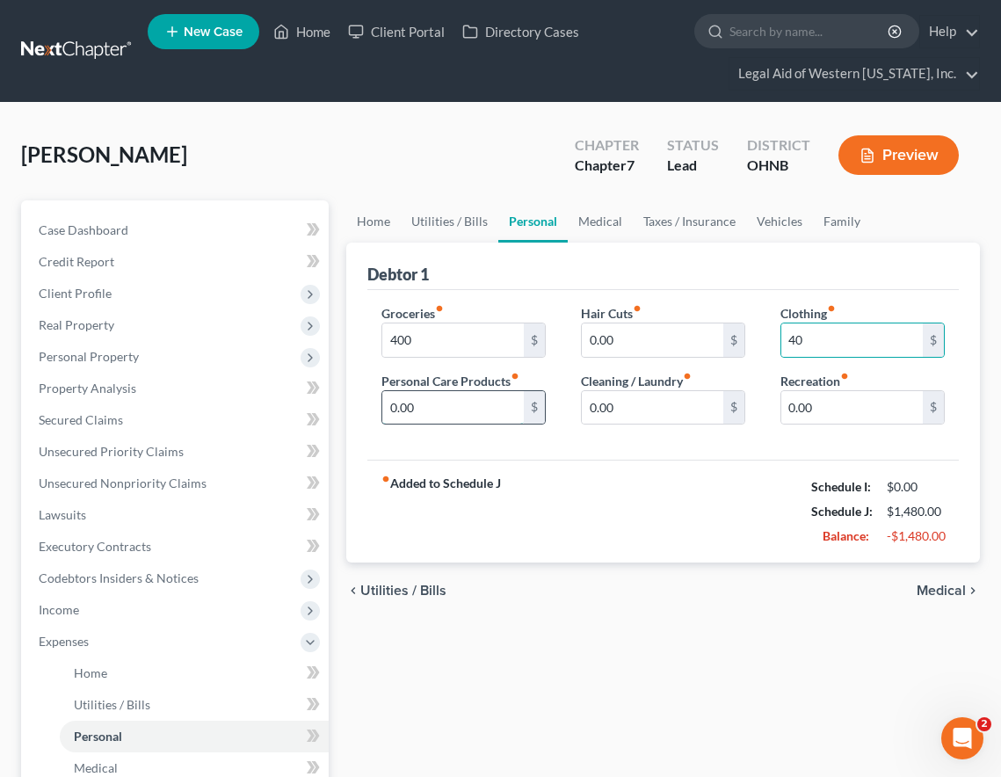
click at [448, 415] on input "0.00" at bounding box center [453, 407] width 142 height 33
type input "250"
click at [961, 587] on span "Medical" at bounding box center [941, 591] width 49 height 14
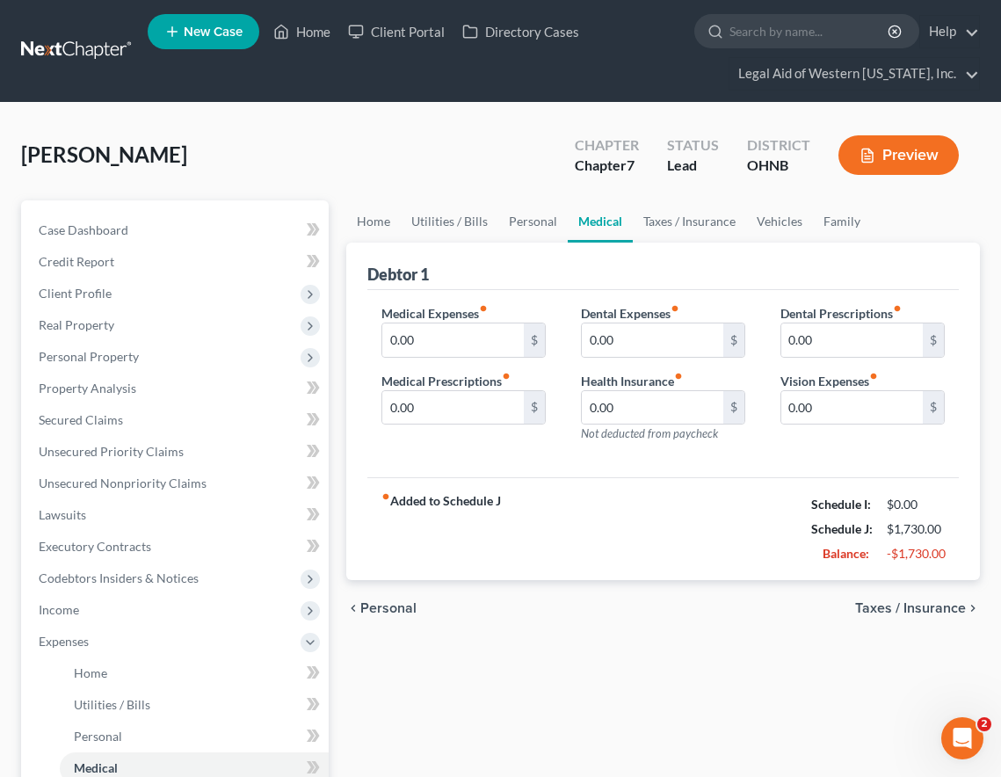
click at [954, 603] on span "Taxes / Insurance" at bounding box center [910, 608] width 111 height 14
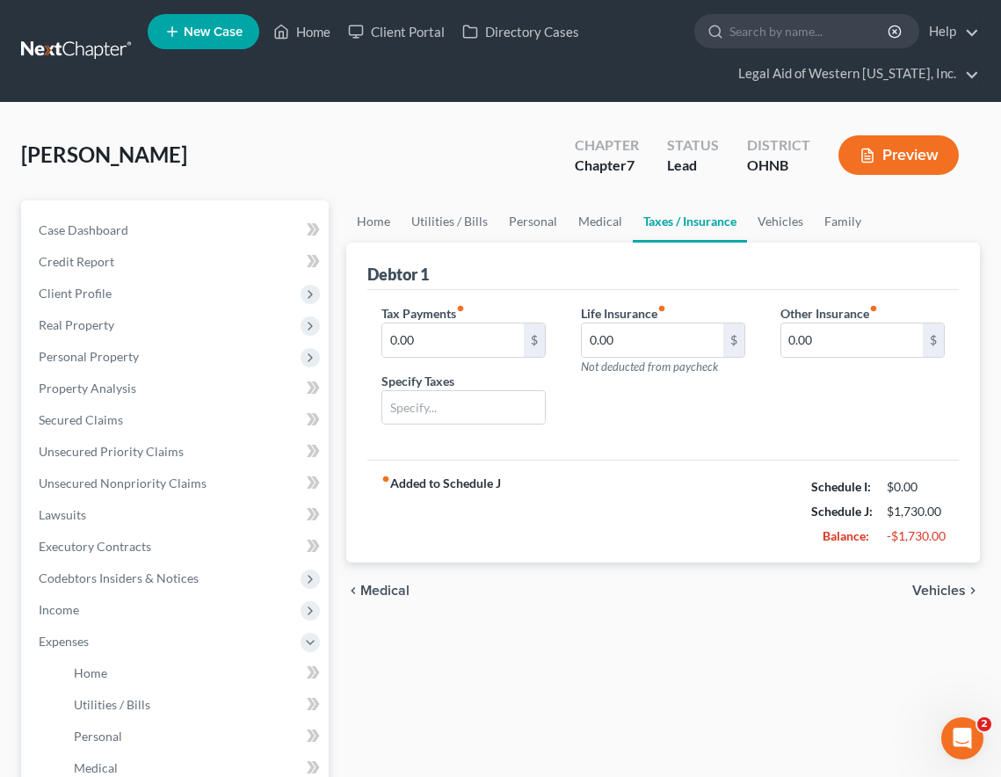
click at [954, 590] on span "Vehicles" at bounding box center [939, 591] width 54 height 14
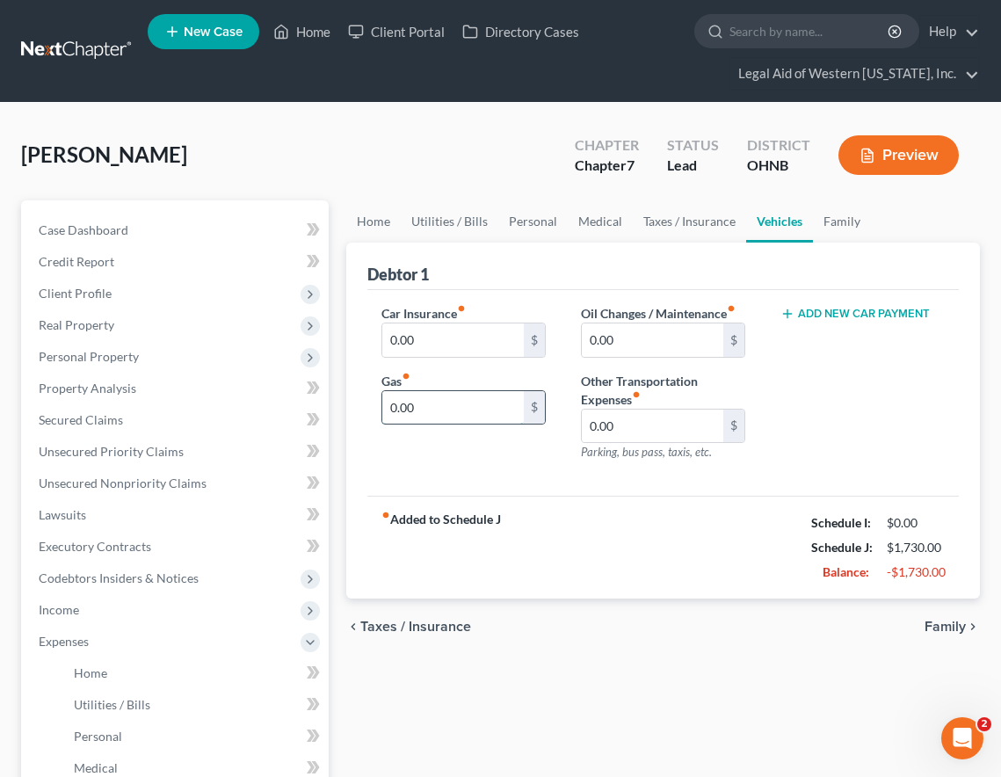
click at [433, 416] on input "0.00" at bounding box center [453, 407] width 142 height 33
type input "160"
click at [444, 338] on input "0.00" at bounding box center [453, 339] width 142 height 33
type input "198"
click at [959, 620] on span "Family" at bounding box center [945, 627] width 41 height 14
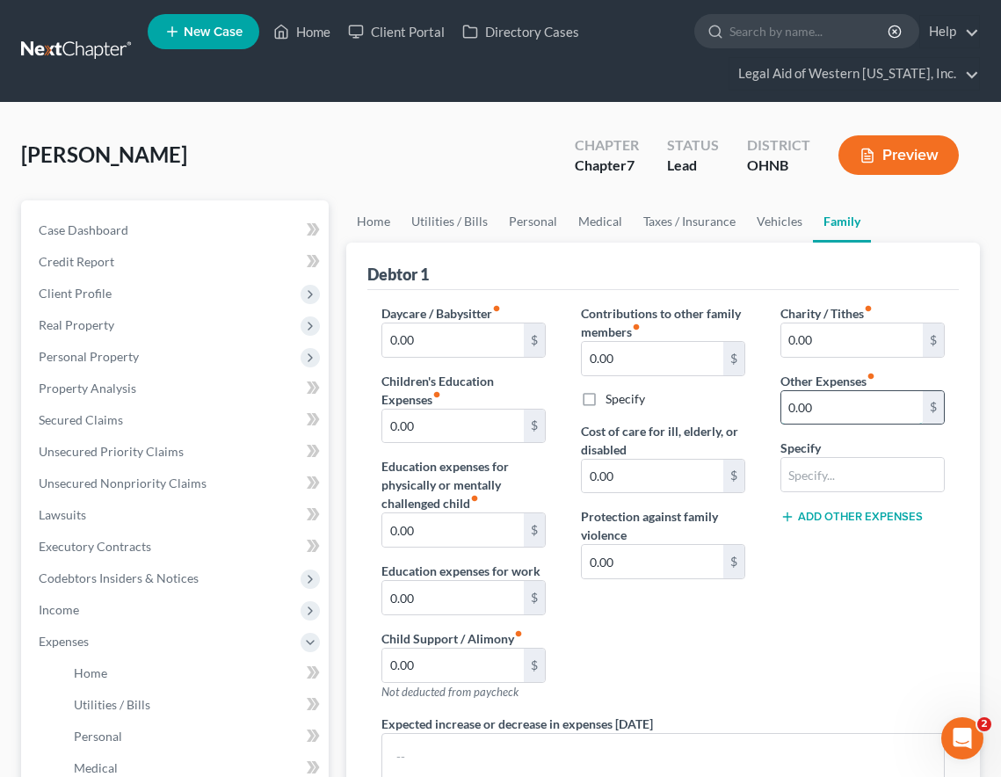
click at [871, 410] on input "0.00" at bounding box center [852, 407] width 142 height 33
type input "98"
type input "Furniture lease"
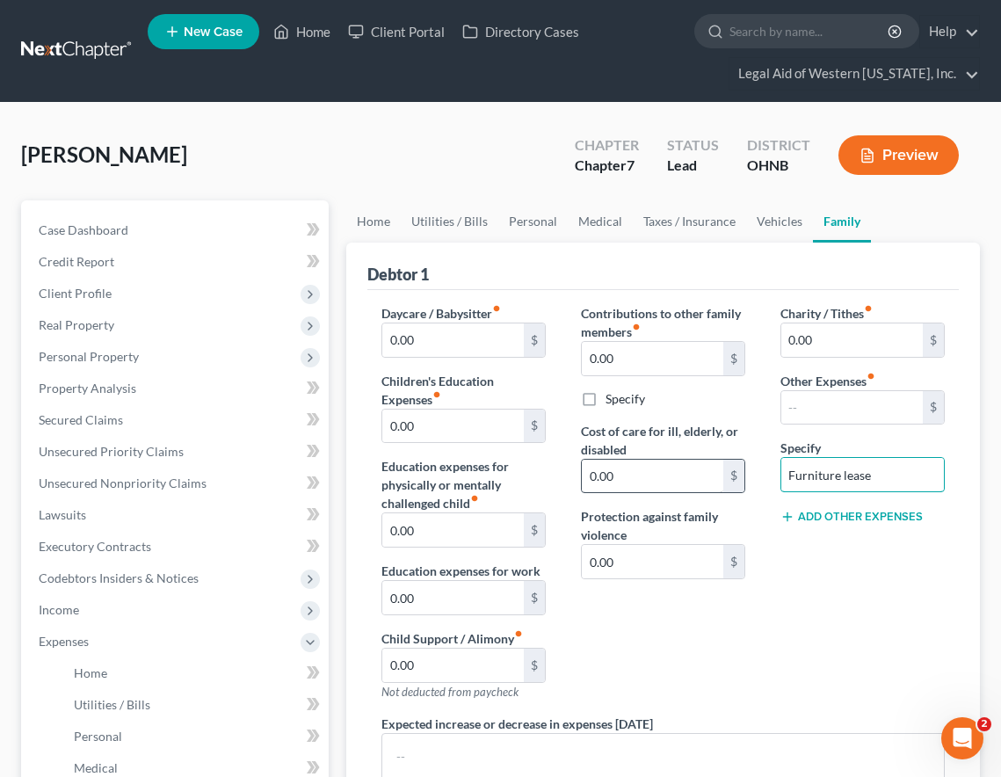
drag, startPoint x: 886, startPoint y: 475, endPoint x: 714, endPoint y: 476, distance: 172.3
click at [714, 476] on div "Daycare / Babysitter fiber_manual_record 0.00 $ Children's Education Expenses f…" at bounding box center [663, 586] width 599 height 565
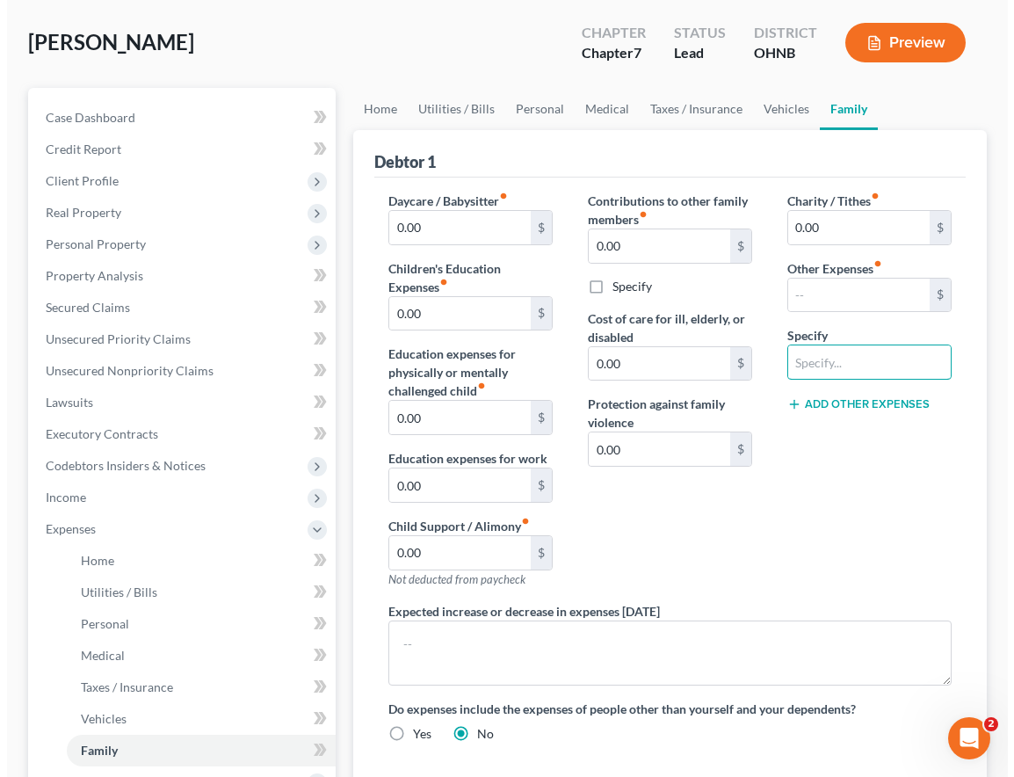
scroll to position [410, 0]
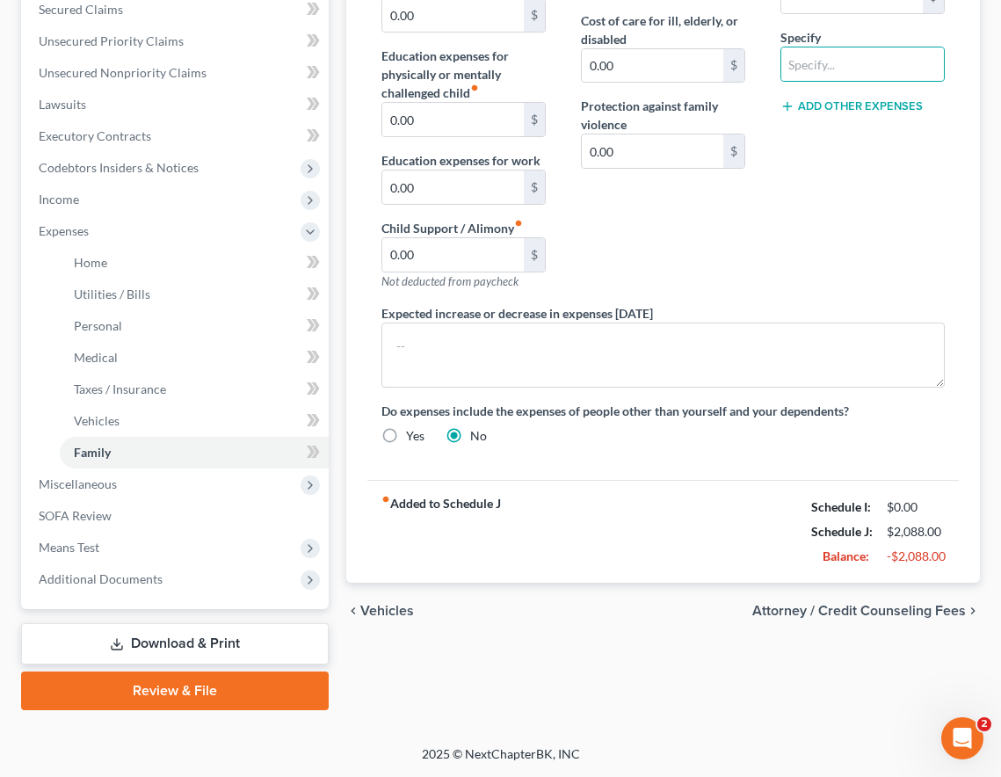
click at [906, 610] on span "Attorney / Credit Counseling Fees" at bounding box center [859, 611] width 214 height 14
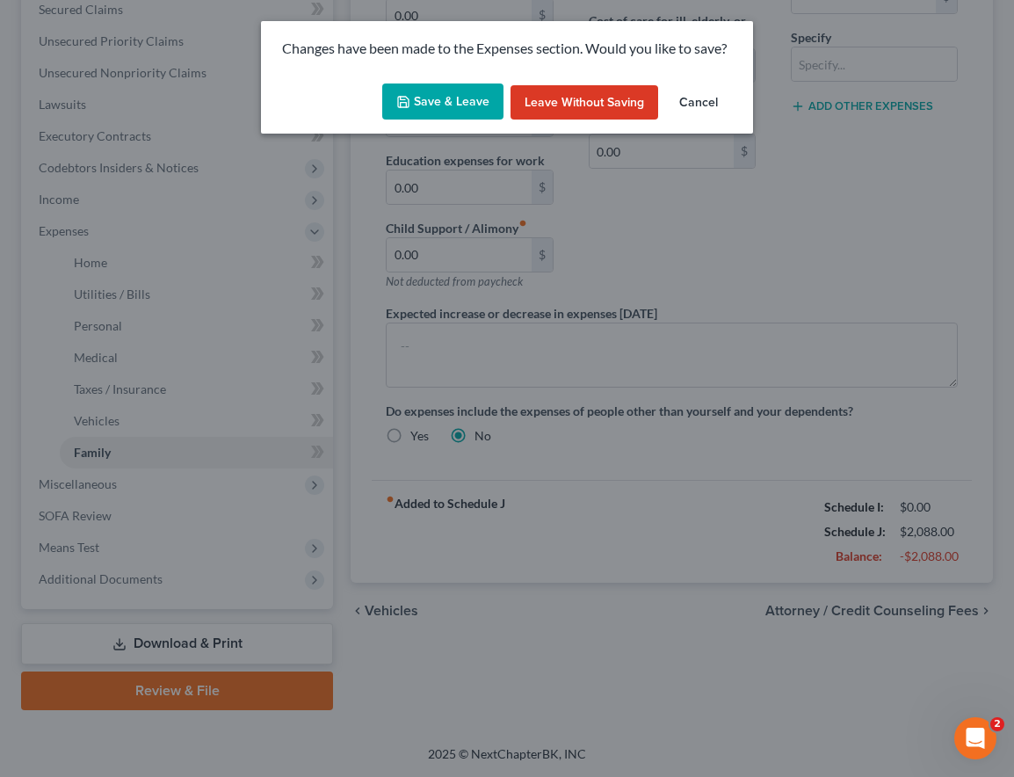
click at [446, 98] on button "Save & Leave" at bounding box center [442, 101] width 121 height 37
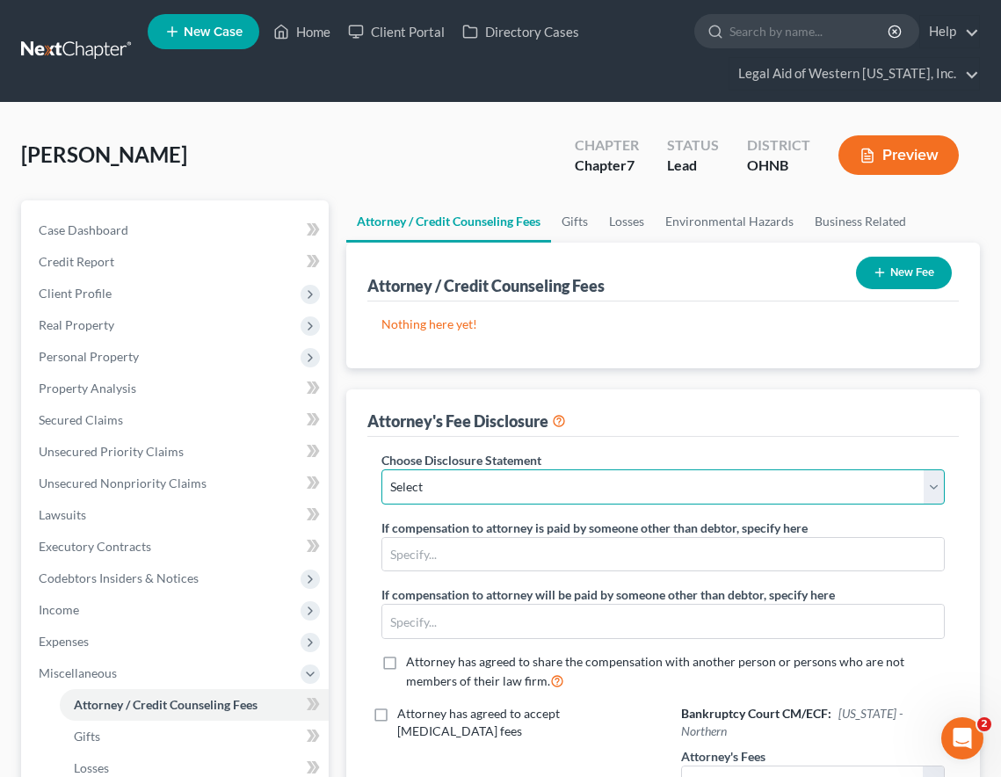
click at [741, 472] on select "Select Fee Disclosure" at bounding box center [662, 486] width 563 height 35
select select "0"
click at [381, 469] on select "Select Fee Disclosure" at bounding box center [662, 486] width 563 height 35
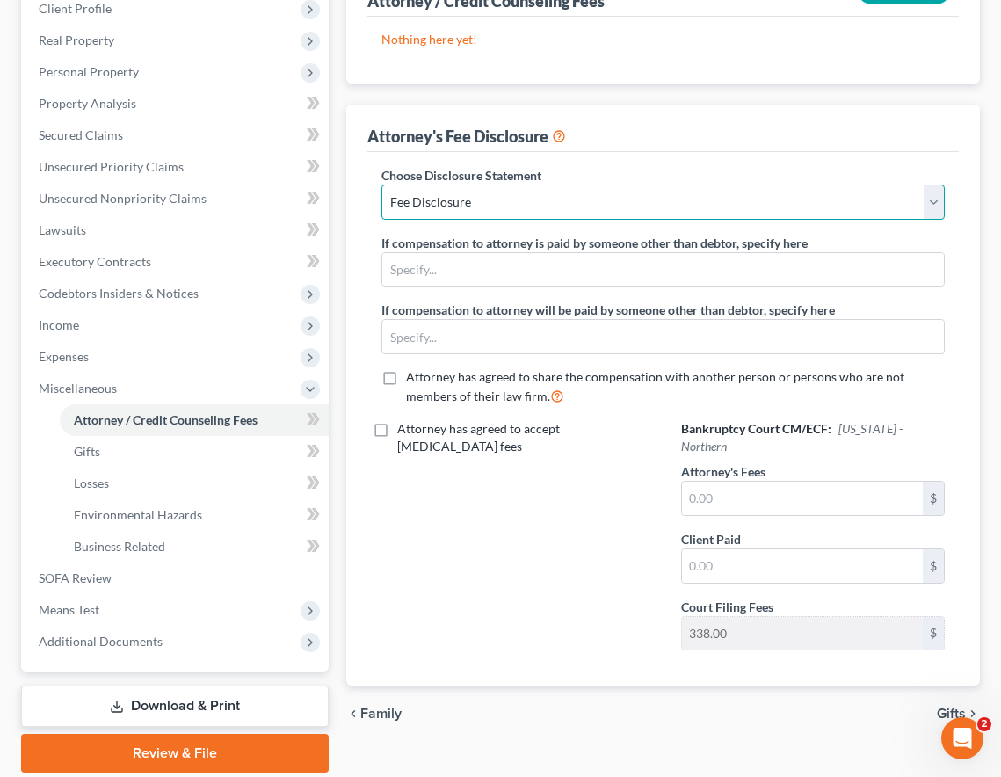
scroll to position [347, 0]
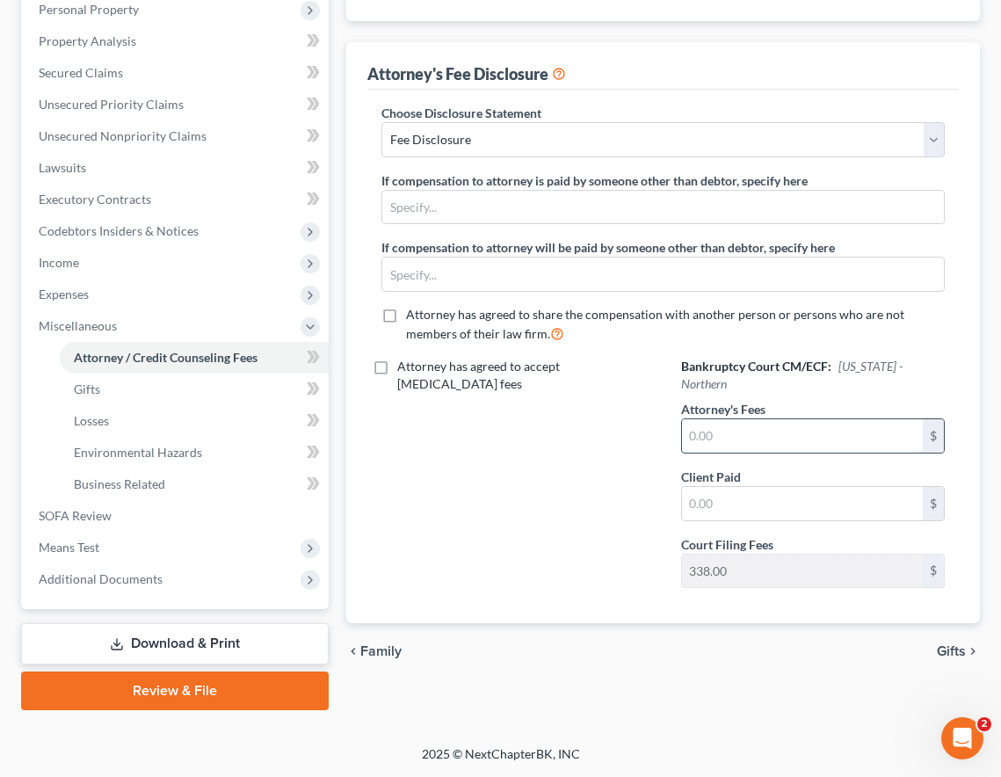
click at [773, 433] on input "text" at bounding box center [802, 435] width 241 height 33
click at [772, 422] on input "text" at bounding box center [802, 435] width 241 height 33
type input "0.00"
click at [955, 644] on span "Gifts" at bounding box center [951, 651] width 29 height 14
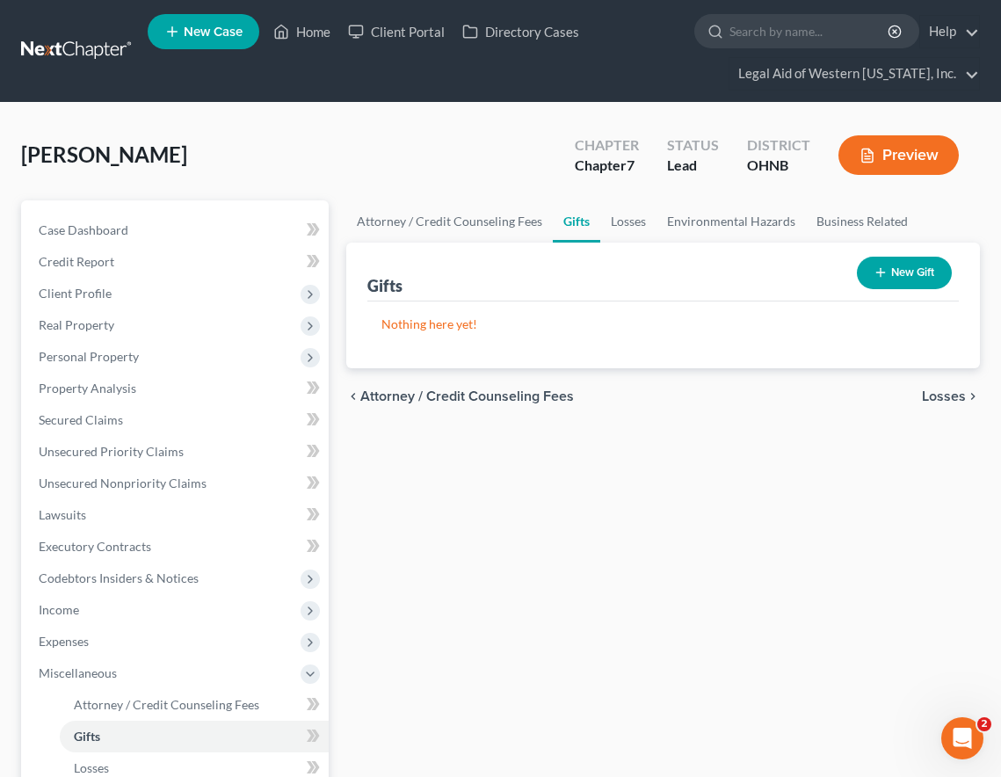
click at [960, 391] on span "Losses" at bounding box center [944, 396] width 44 height 14
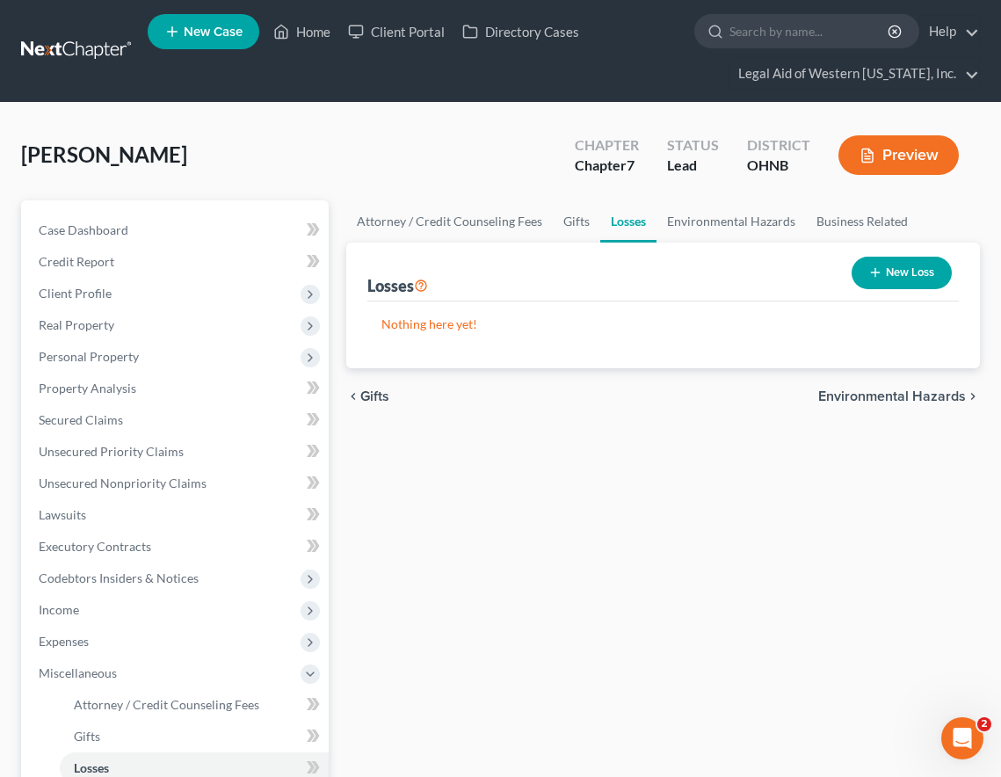
click at [958, 391] on span "Environmental Hazards" at bounding box center [892, 396] width 148 height 14
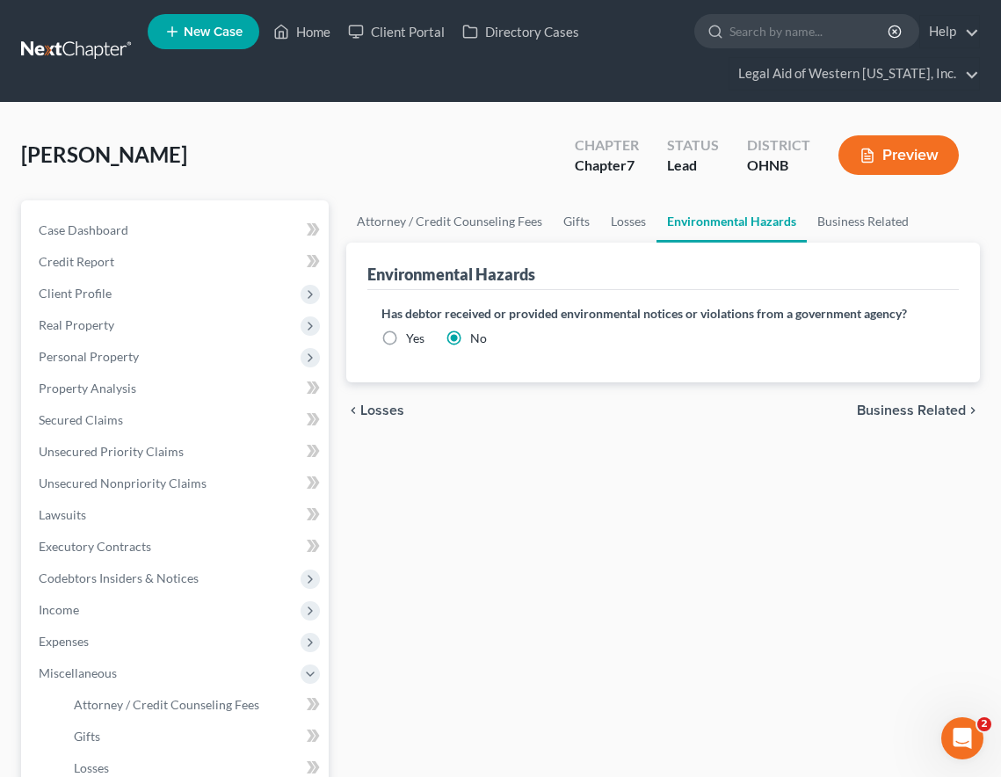
click at [955, 411] on span "Business Related" at bounding box center [911, 410] width 109 height 14
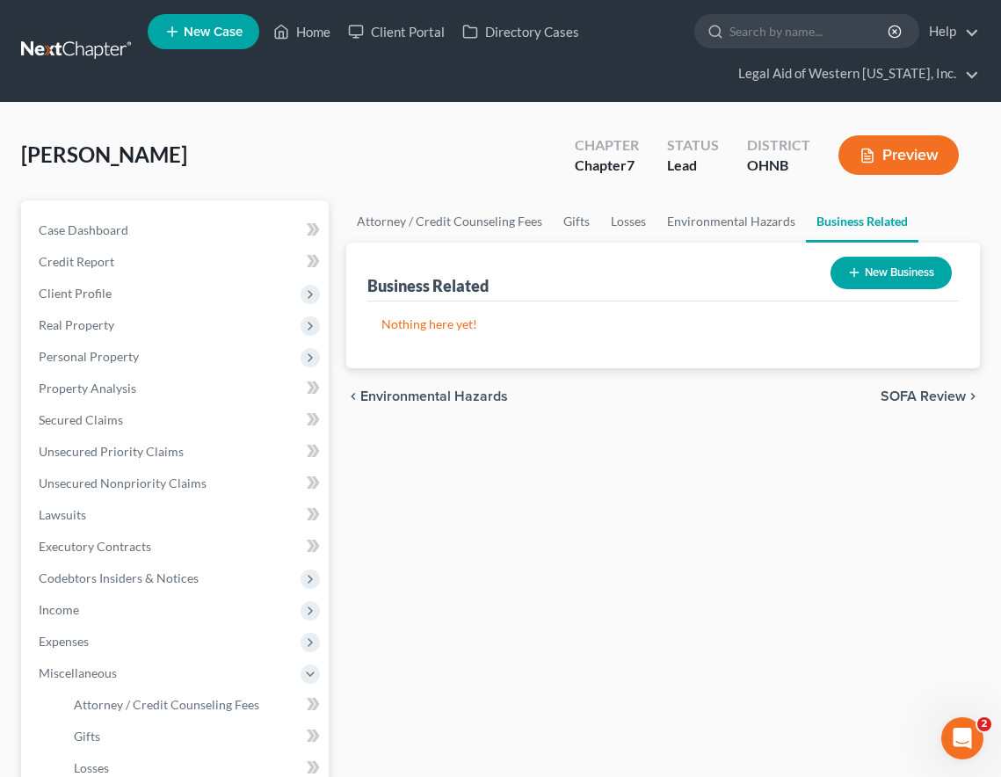
click at [955, 411] on div "chevron_left Environmental Hazards SOFA Review chevron_right" at bounding box center [663, 396] width 634 height 56
click at [955, 389] on span "SOFA Review" at bounding box center [923, 396] width 85 height 14
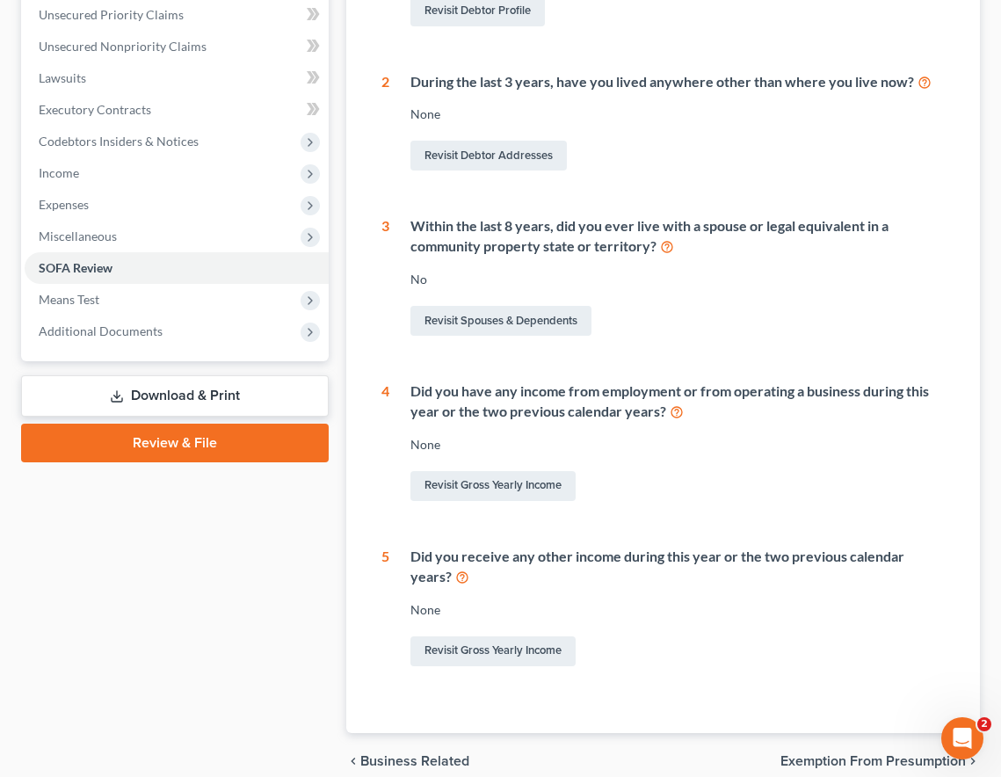
scroll to position [516, 0]
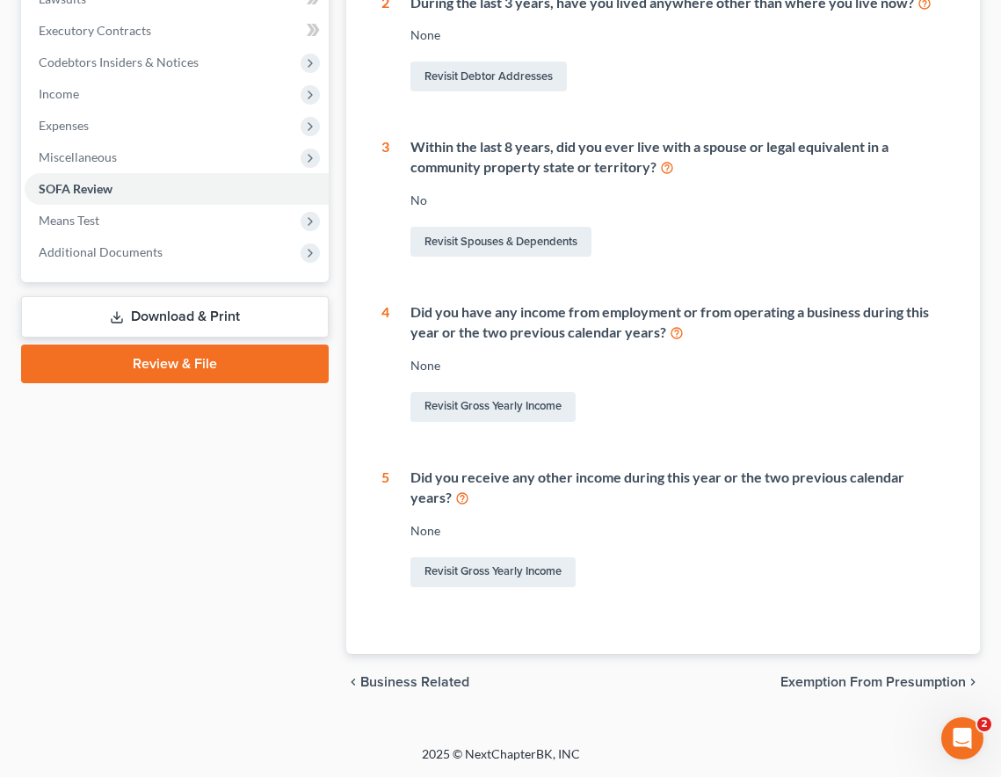
click at [876, 681] on span "Exemption from Presumption" at bounding box center [872, 682] width 185 height 14
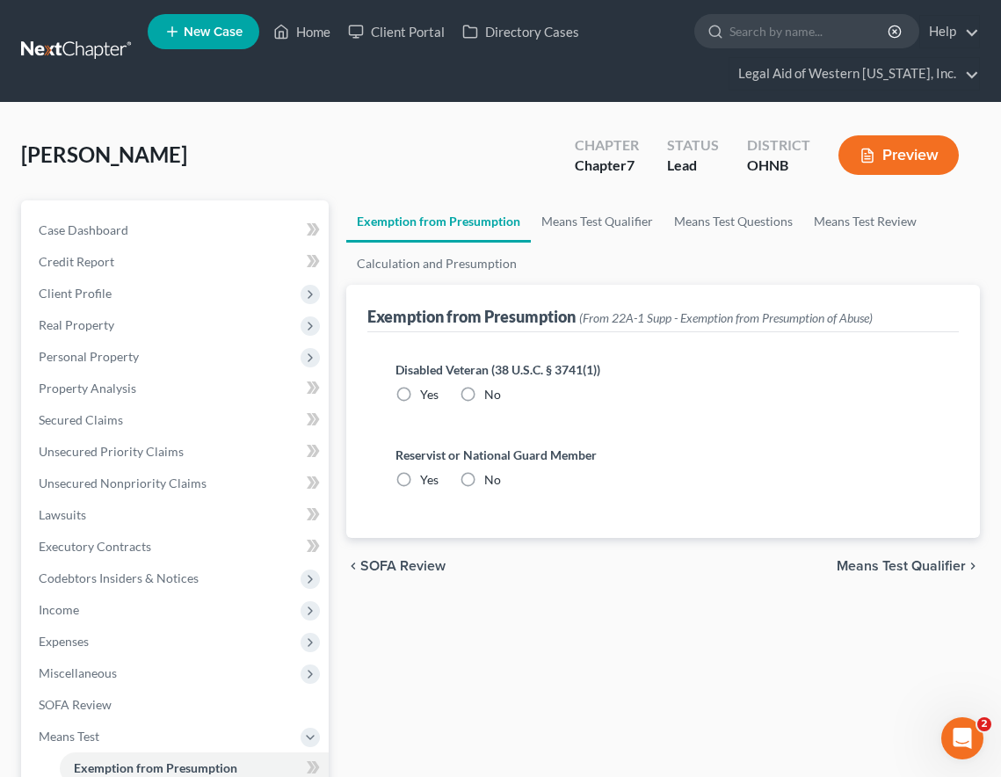
click at [484, 394] on label "No" at bounding box center [492, 395] width 17 height 18
click at [491, 394] on input "No" at bounding box center [496, 391] width 11 height 11
radio input "true"
click at [484, 477] on label "No" at bounding box center [492, 480] width 17 height 18
click at [491, 477] on input "No" at bounding box center [496, 476] width 11 height 11
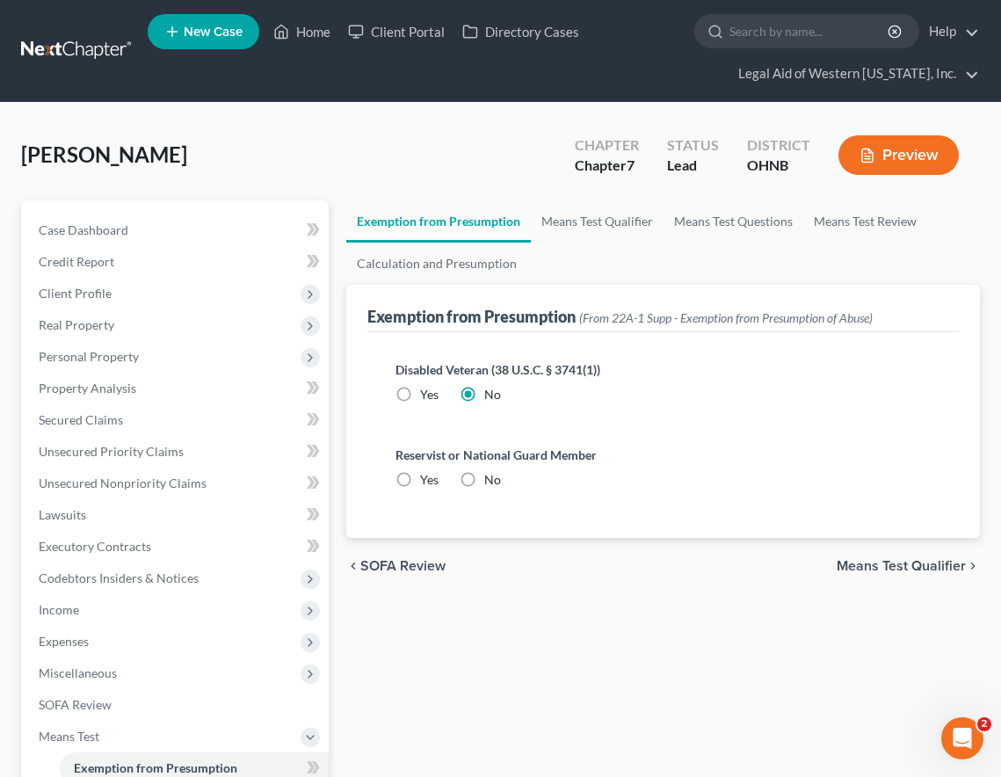
radio input "true"
click at [864, 563] on span "Means Test Qualifier" at bounding box center [901, 566] width 129 height 14
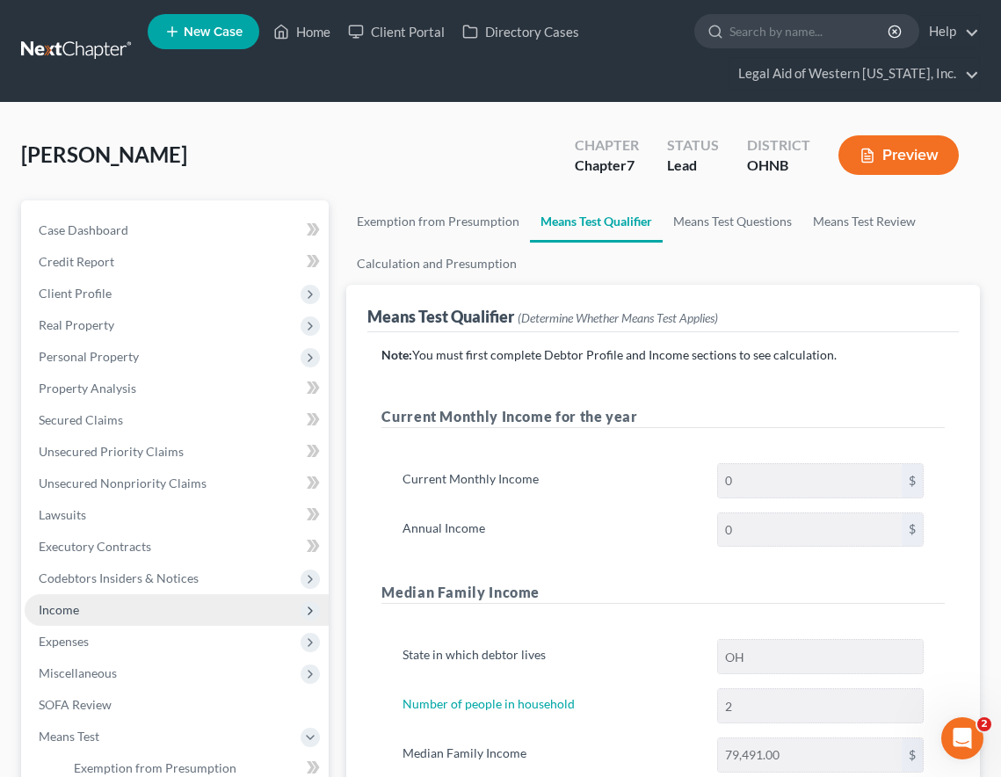
click at [99, 603] on span "Income" at bounding box center [177, 610] width 304 height 32
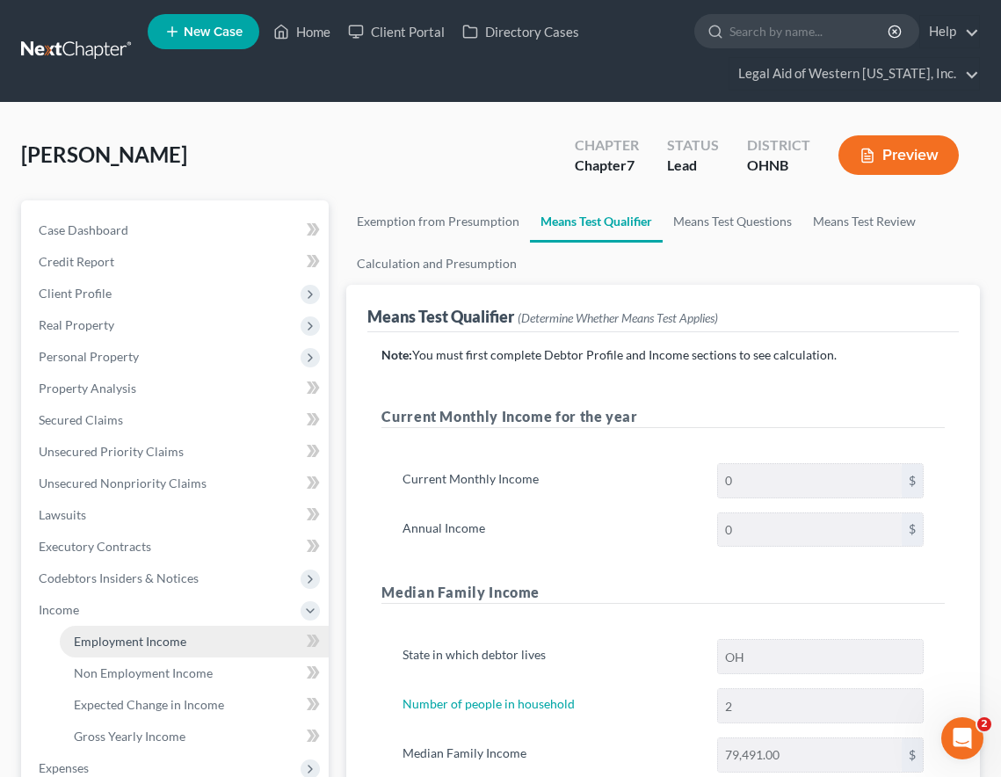
click at [120, 631] on link "Employment Income" at bounding box center [194, 642] width 269 height 32
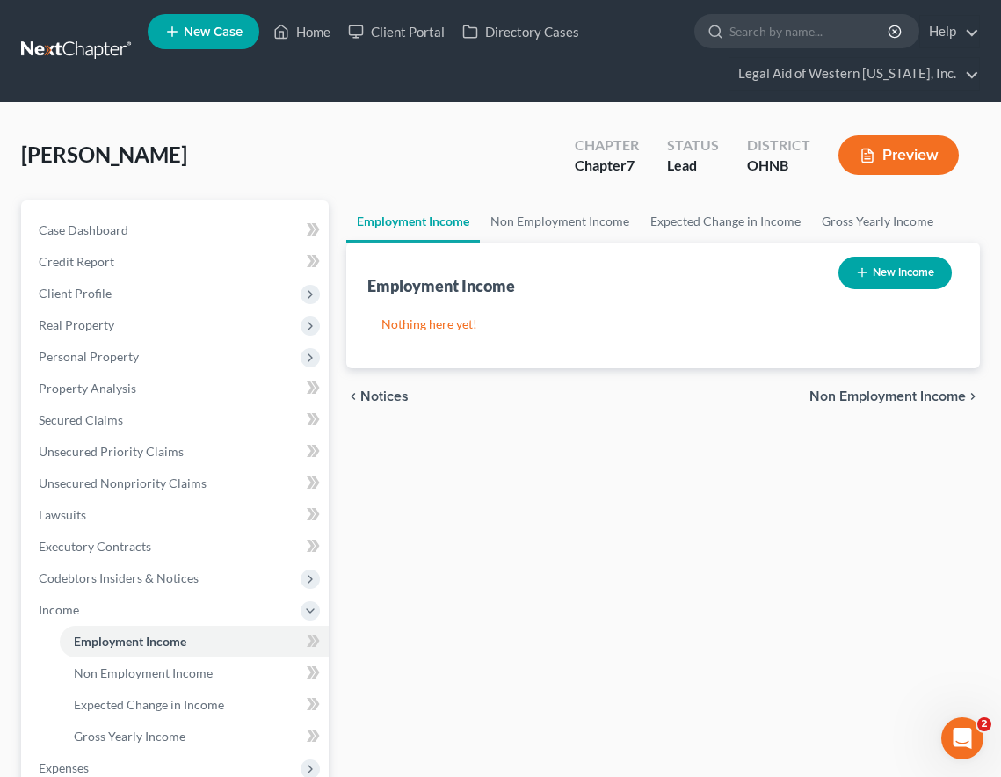
click at [410, 122] on div "[PERSON_NAME] Upgraded Chapter Chapter 7 Status Lead District OHNB Preview Peti…" at bounding box center [500, 582] width 1001 height 958
click at [568, 508] on div "Employment Income Non Employment Income Expected Change in Income Gross Yearly …" at bounding box center [663, 612] width 651 height 825
click at [142, 670] on span "Non Employment Income" at bounding box center [143, 672] width 139 height 15
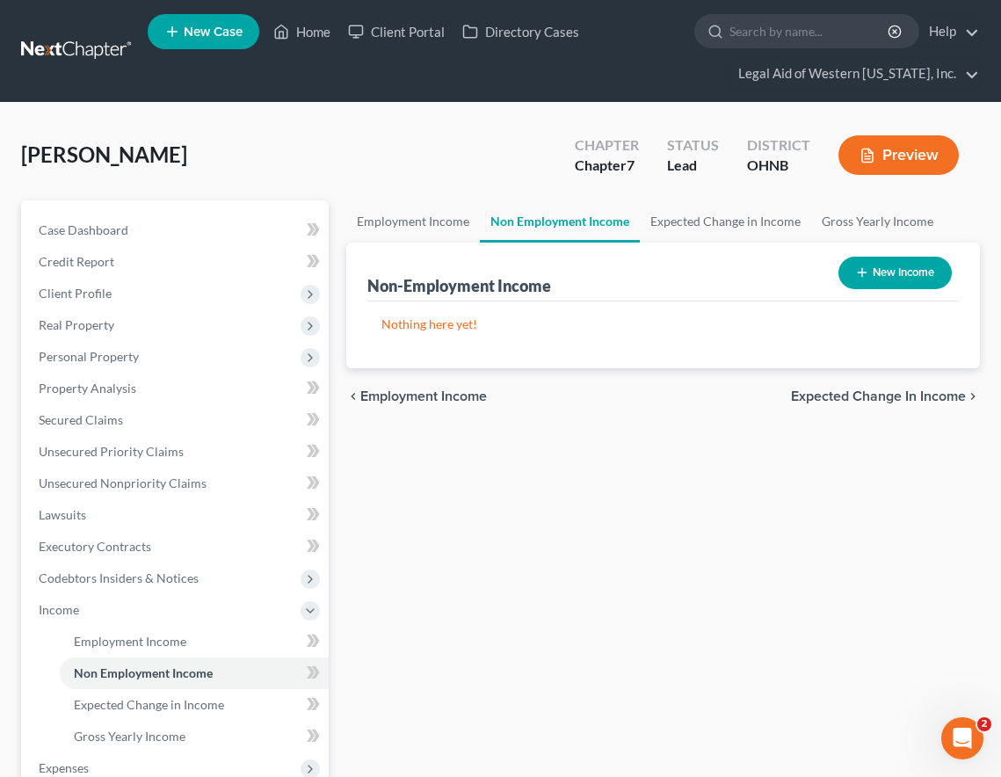
click at [868, 273] on button "New Income" at bounding box center [894, 273] width 113 height 33
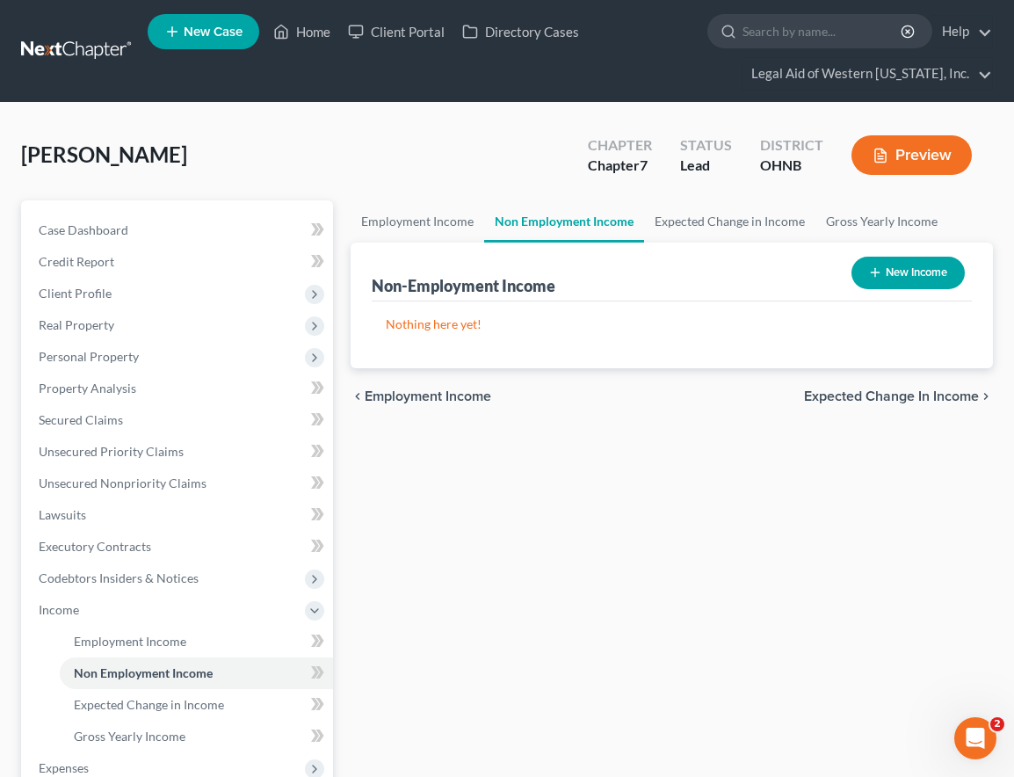
select select "0"
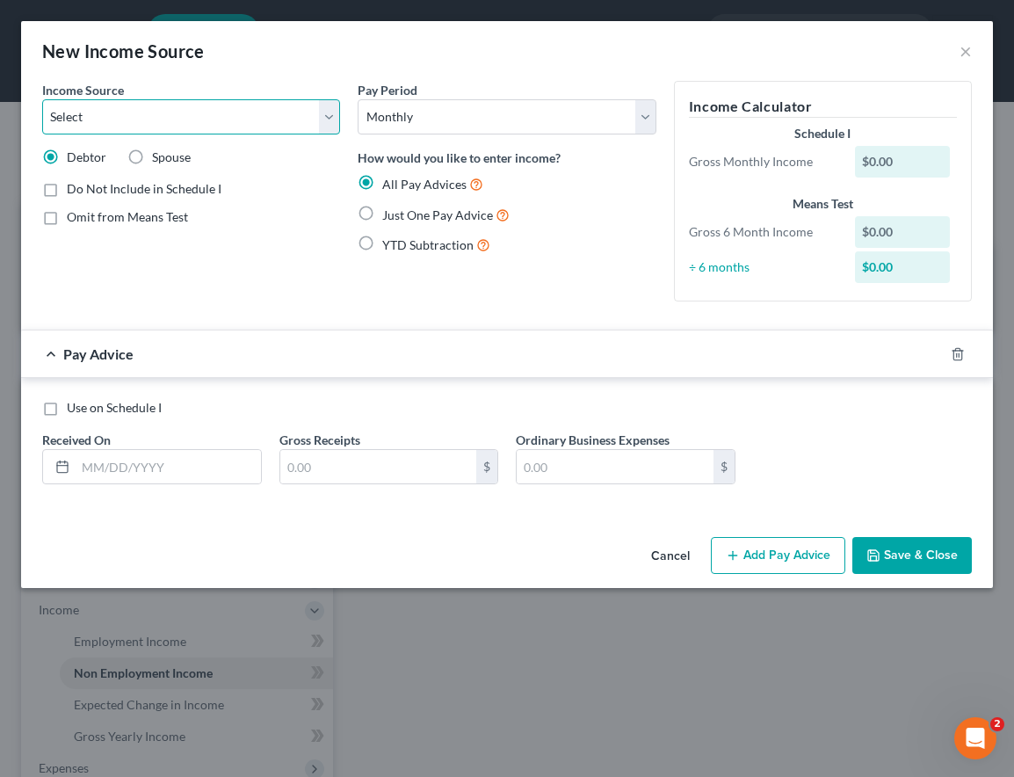
click at [158, 118] on select "Select Unemployment Disability (from employer) Pension Retirement Social Securi…" at bounding box center [191, 116] width 298 height 35
select select "5"
click at [42, 99] on select "Select Unemployment Disability (from employer) Pension Retirement Social Securi…" at bounding box center [191, 116] width 298 height 35
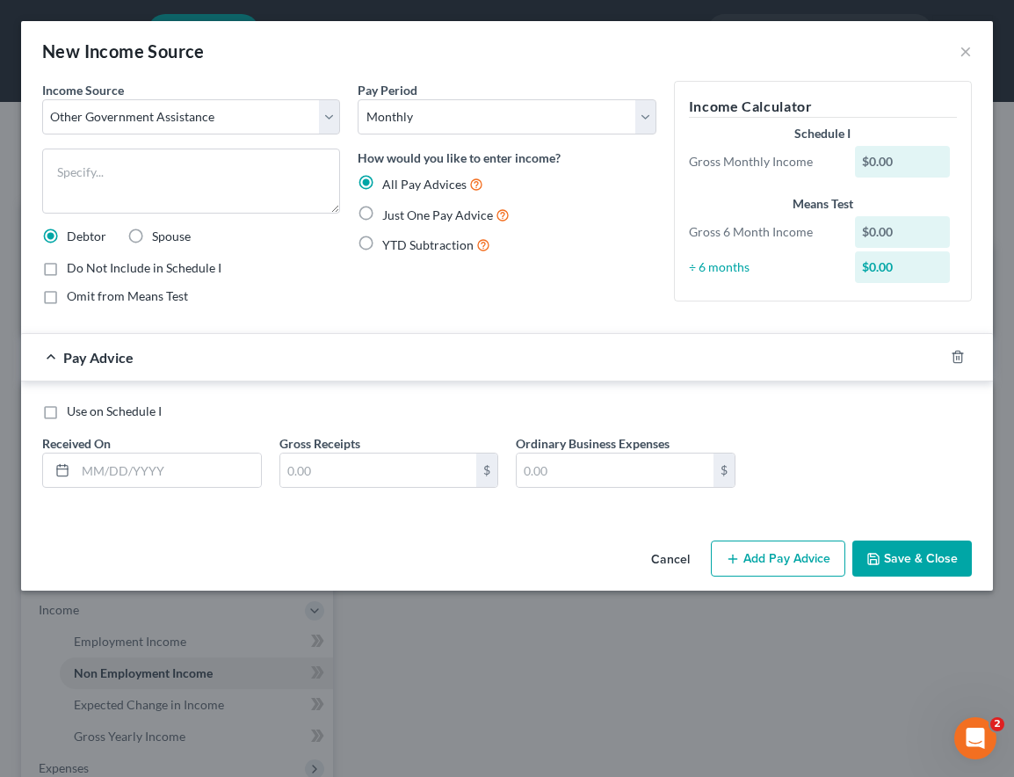
click at [382, 214] on label "Just One Pay Advice" at bounding box center [445, 215] width 127 height 20
click at [389, 214] on input "Just One Pay Advice" at bounding box center [394, 210] width 11 height 11
radio input "true"
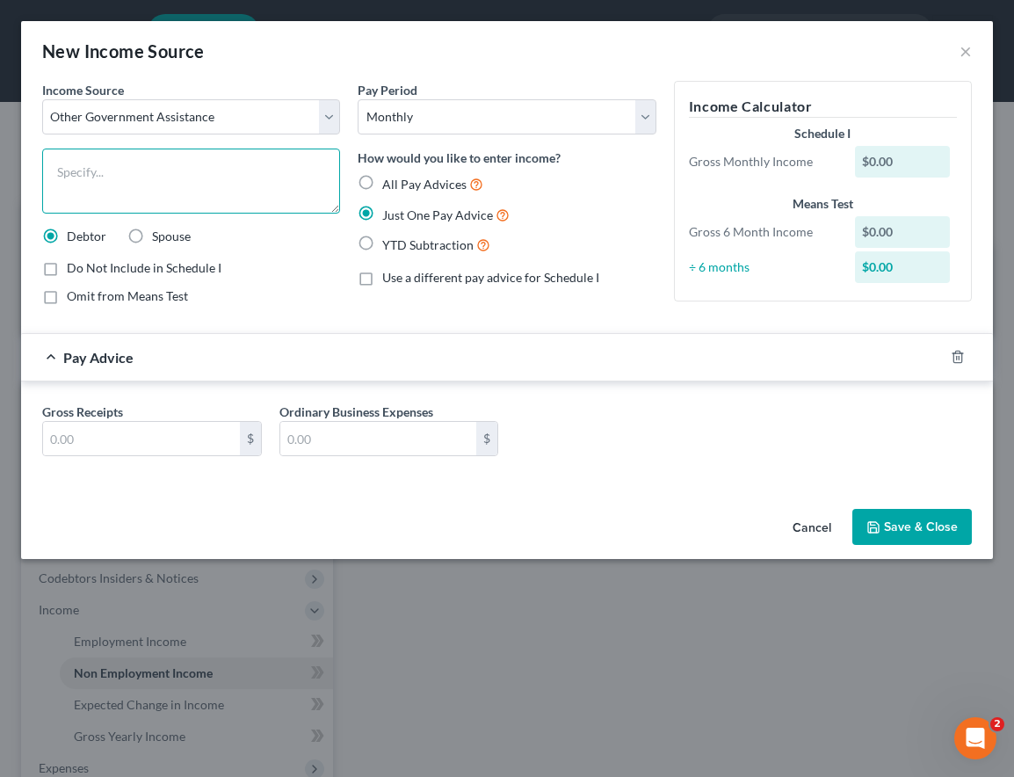
click at [218, 189] on textarea at bounding box center [191, 181] width 298 height 65
type textarea "Food stamps"
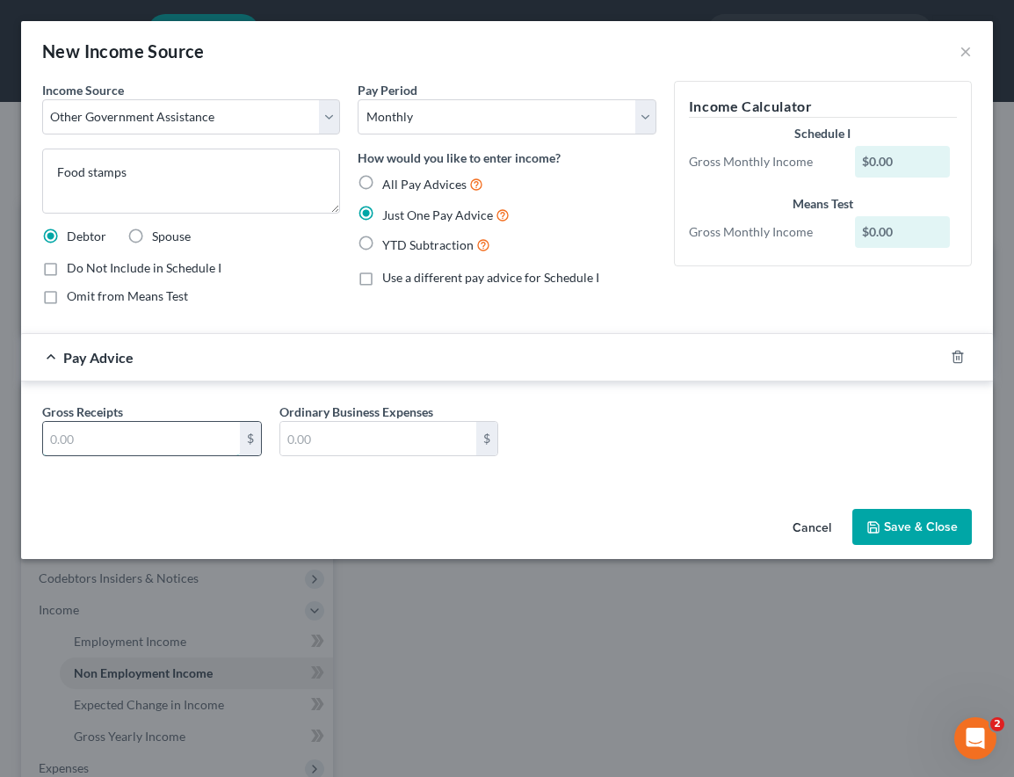
click at [139, 439] on input "text" at bounding box center [141, 438] width 197 height 33
type input "120.00"
click at [910, 515] on button "Save & Close" at bounding box center [913, 527] width 120 height 37
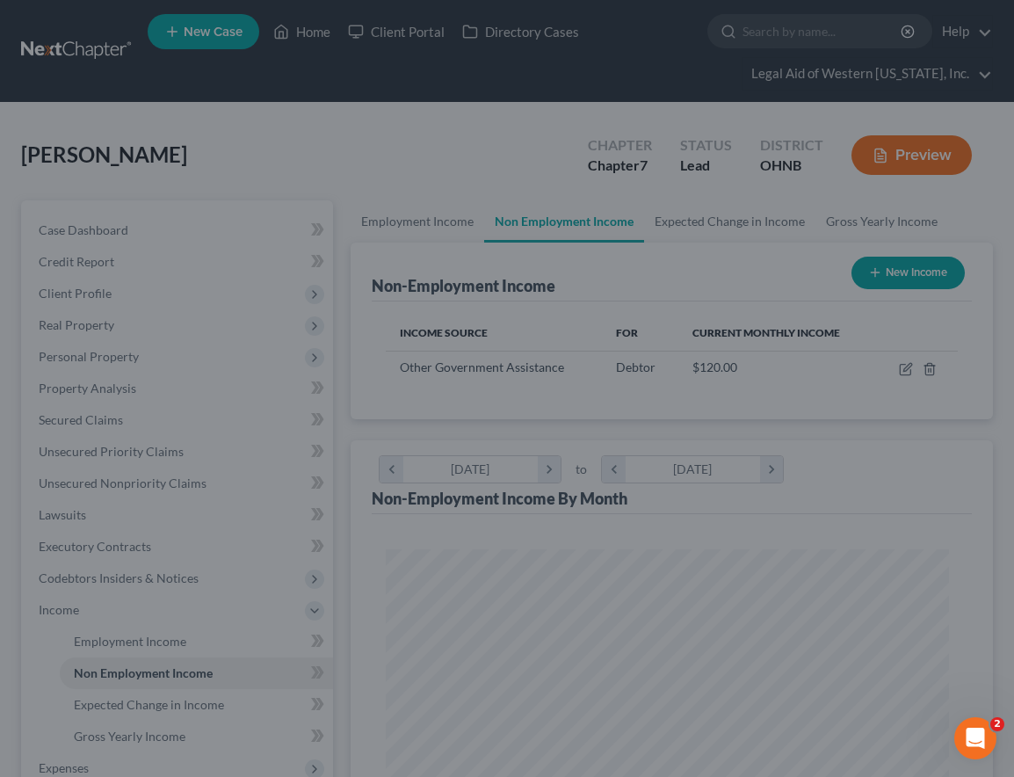
scroll to position [878632, 878315]
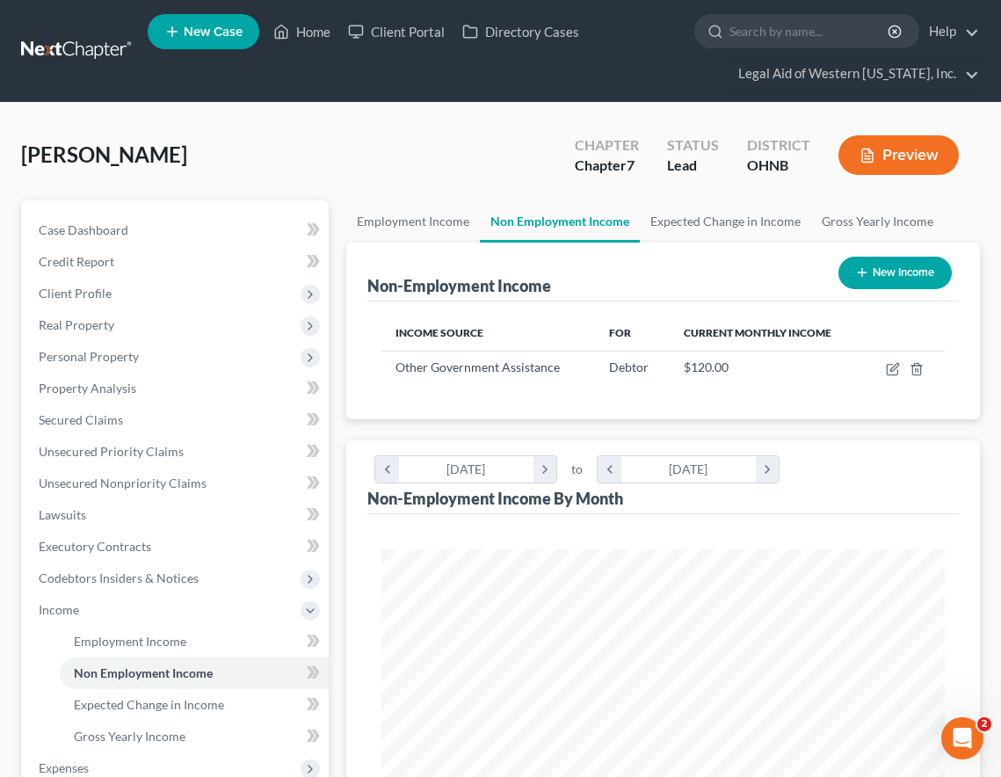
click at [523, 396] on div "Income Source For Current Monthly Income Other Government Assistance Debtor $12…" at bounding box center [663, 360] width 592 height 118
click at [103, 631] on link "Employment Income" at bounding box center [194, 642] width 269 height 32
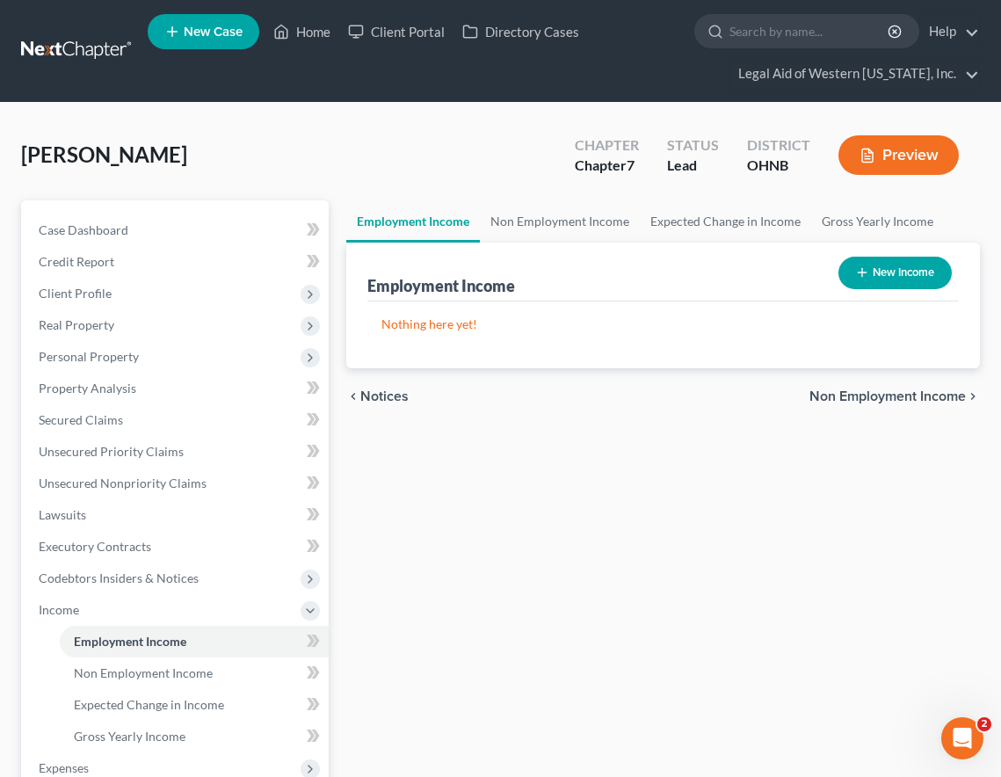
click at [880, 274] on button "New Income" at bounding box center [894, 273] width 113 height 33
select select "0"
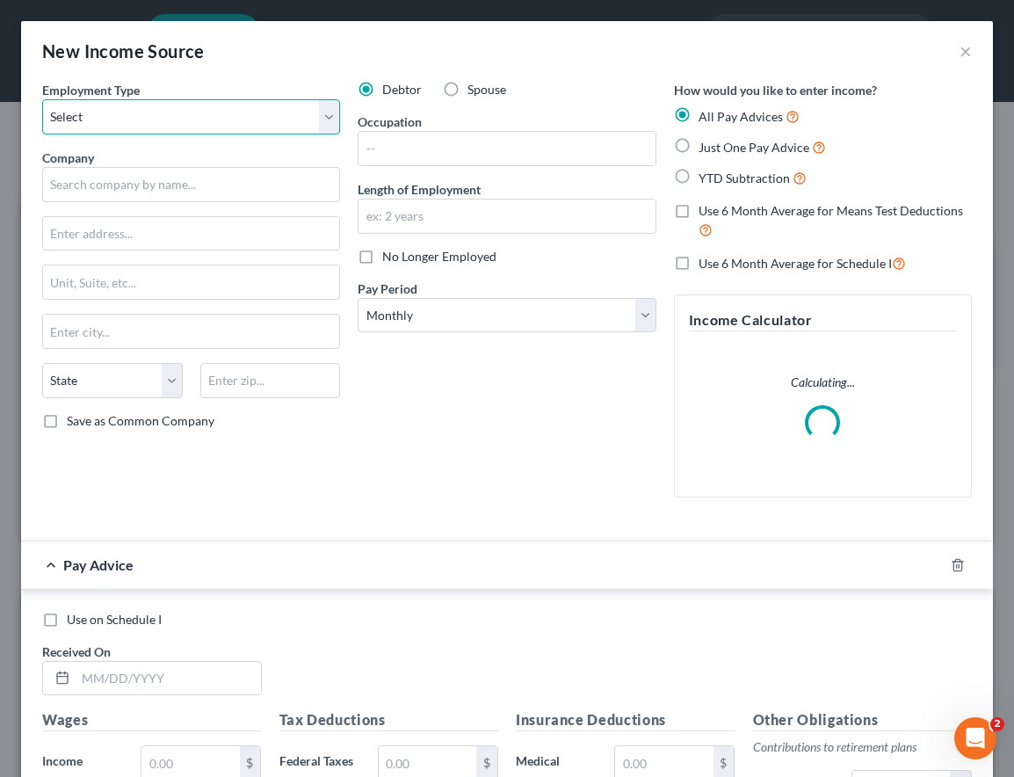
click at [158, 107] on select "Select Full or [DEMOGRAPHIC_DATA] Employment Self Employment" at bounding box center [191, 116] width 298 height 35
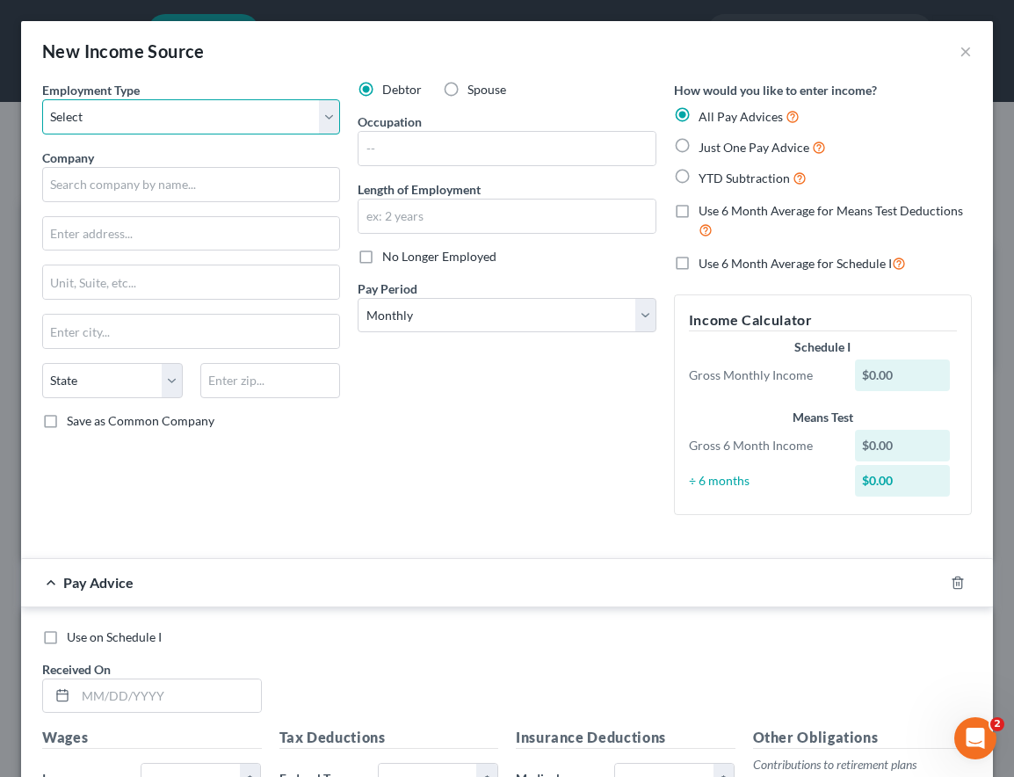
select select "0"
click at [42, 99] on select "Select Full or [DEMOGRAPHIC_DATA] Employment Self Employment" at bounding box center [191, 116] width 298 height 35
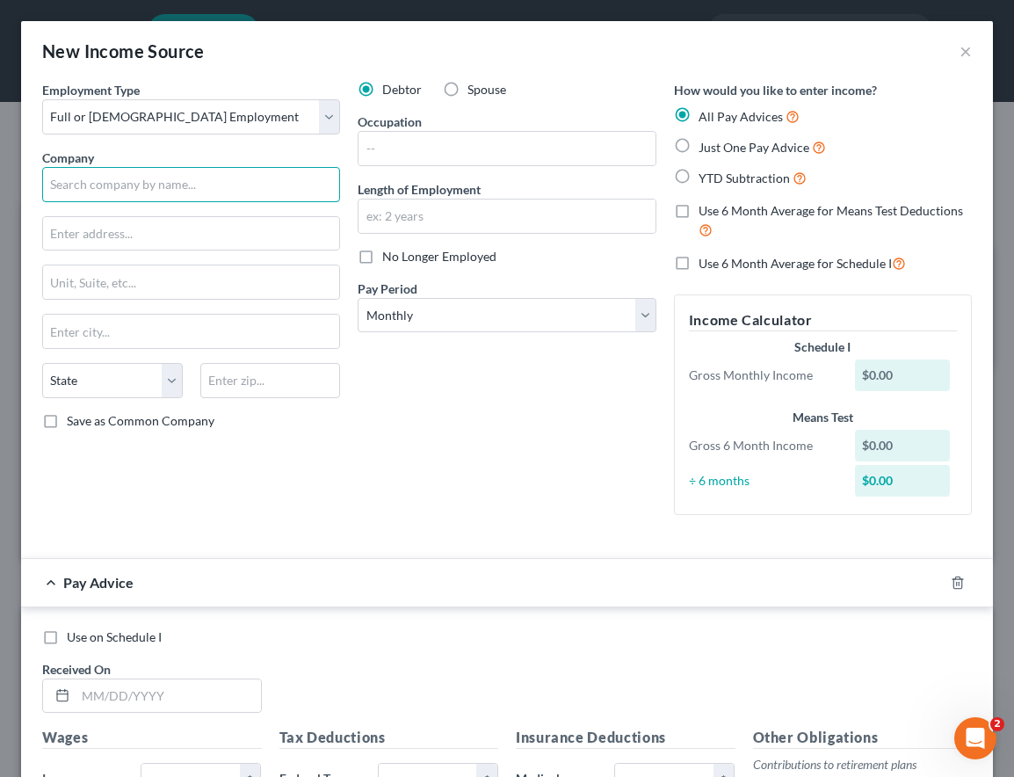
click at [139, 184] on input "text" at bounding box center [191, 184] width 298 height 35
type input "Advance Temp Service"
click at [382, 254] on label "No Longer Employed" at bounding box center [439, 257] width 114 height 18
click at [389, 254] on input "No Longer Employed" at bounding box center [394, 253] width 11 height 11
checkbox input "true"
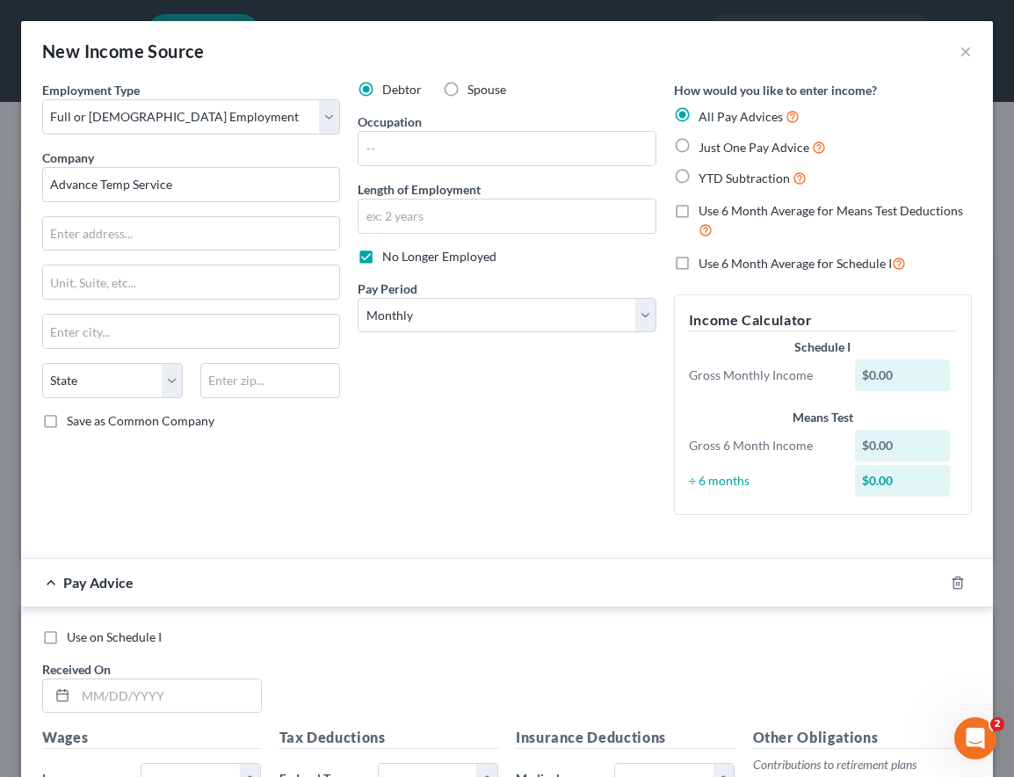
type input "Advance Temp Service"
click at [429, 150] on input "text" at bounding box center [507, 148] width 296 height 33
click at [407, 518] on div "Debtor Spouse Occupation Length of Employment No Longer Employed Pay Period * S…" at bounding box center [507, 305] width 316 height 448
click at [954, 583] on icon "button" at bounding box center [958, 582] width 8 height 11
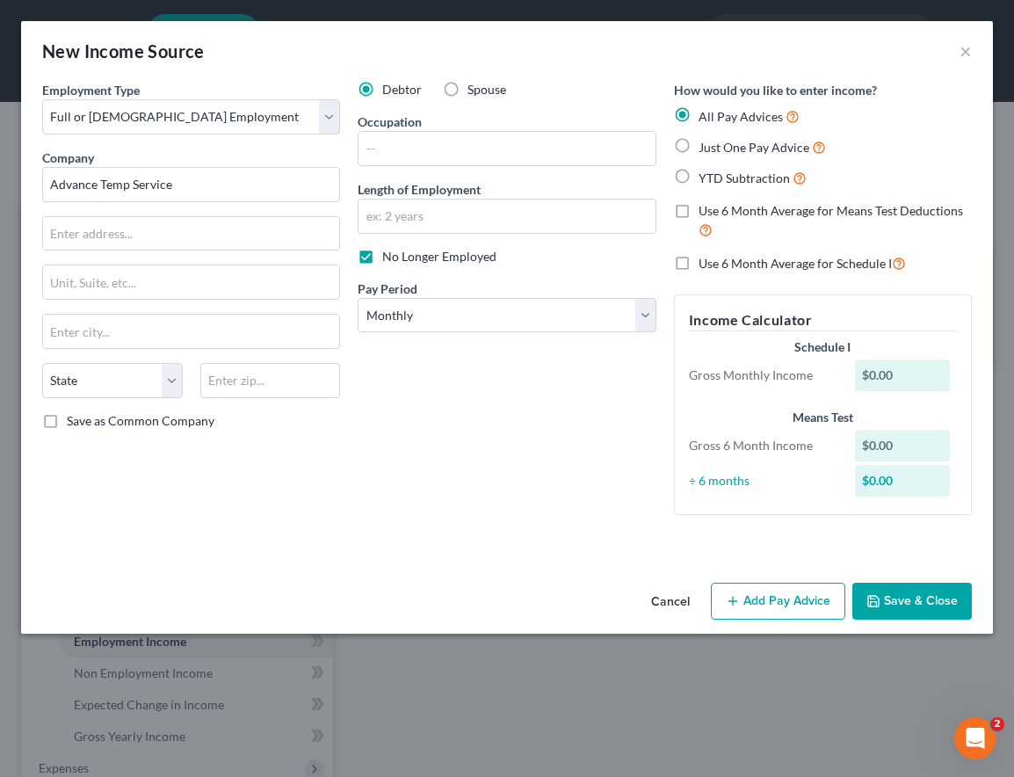
click at [939, 603] on button "Save & Close" at bounding box center [913, 601] width 120 height 37
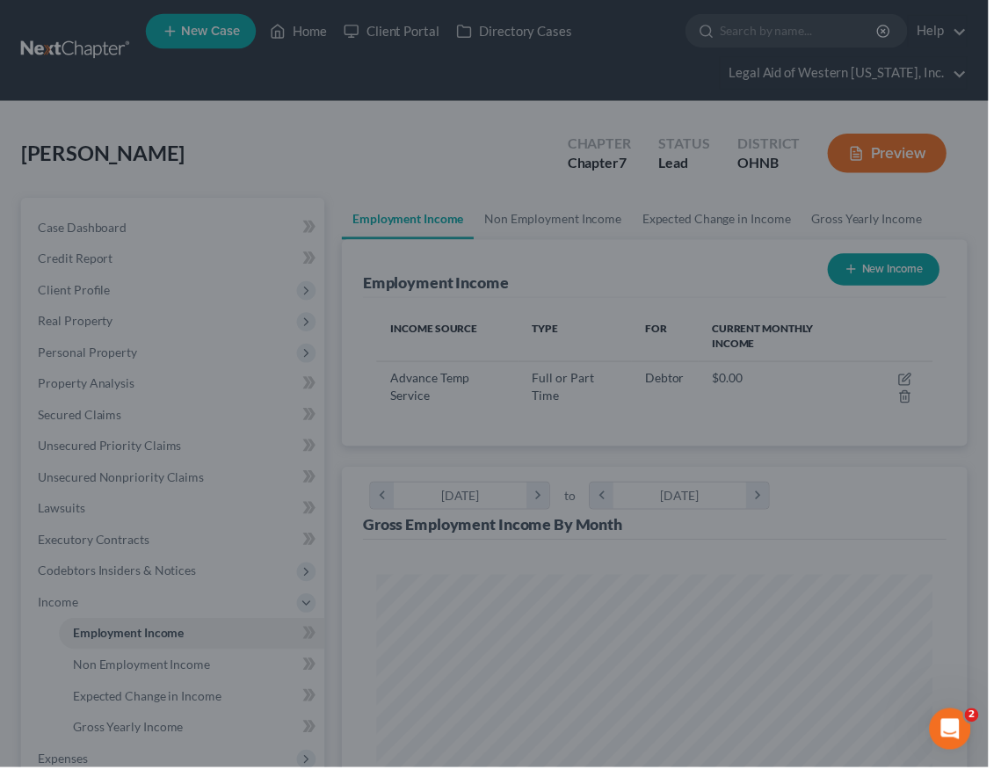
scroll to position [878632, 878315]
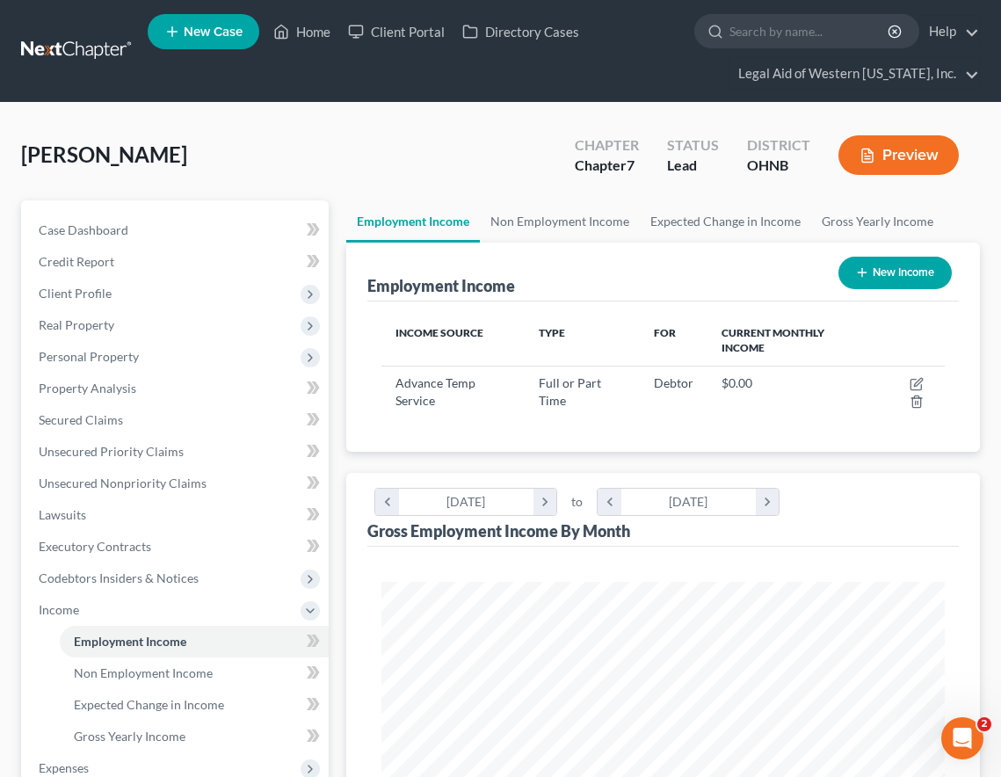
click at [418, 165] on div "[PERSON_NAME] Upgraded Chapter Chapter 7 Status Lead District OHNB Preview" at bounding box center [500, 162] width 959 height 76
click at [167, 676] on span "Non Employment Income" at bounding box center [143, 672] width 139 height 15
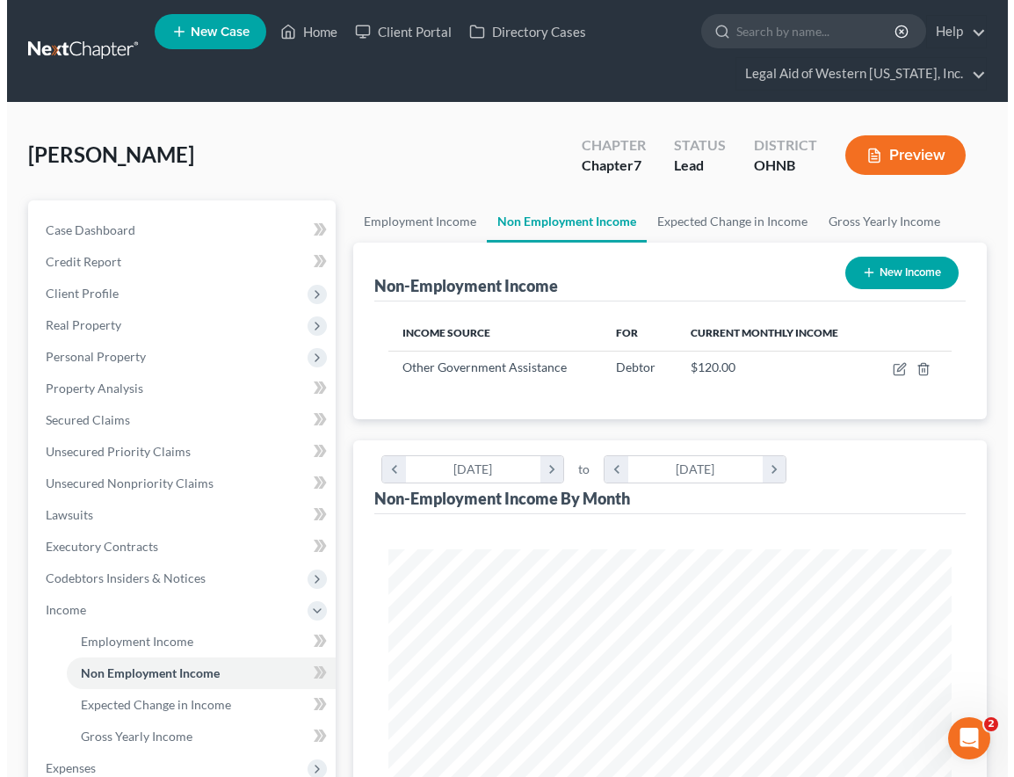
scroll to position [281, 598]
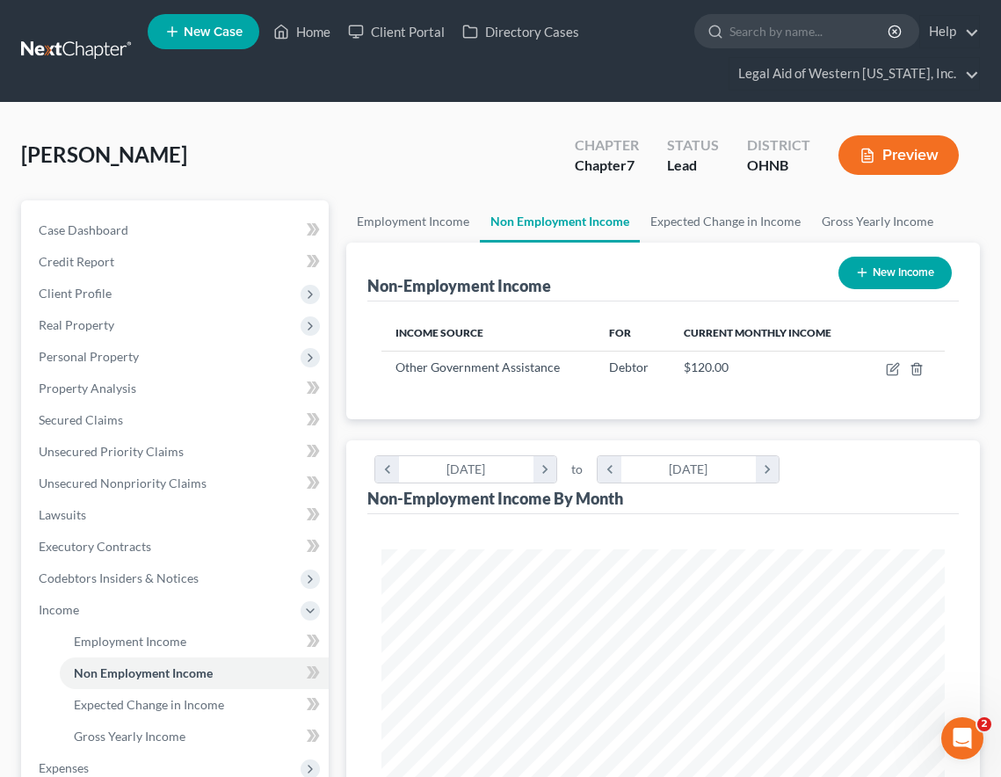
click at [888, 272] on button "New Income" at bounding box center [894, 273] width 113 height 33
select select "0"
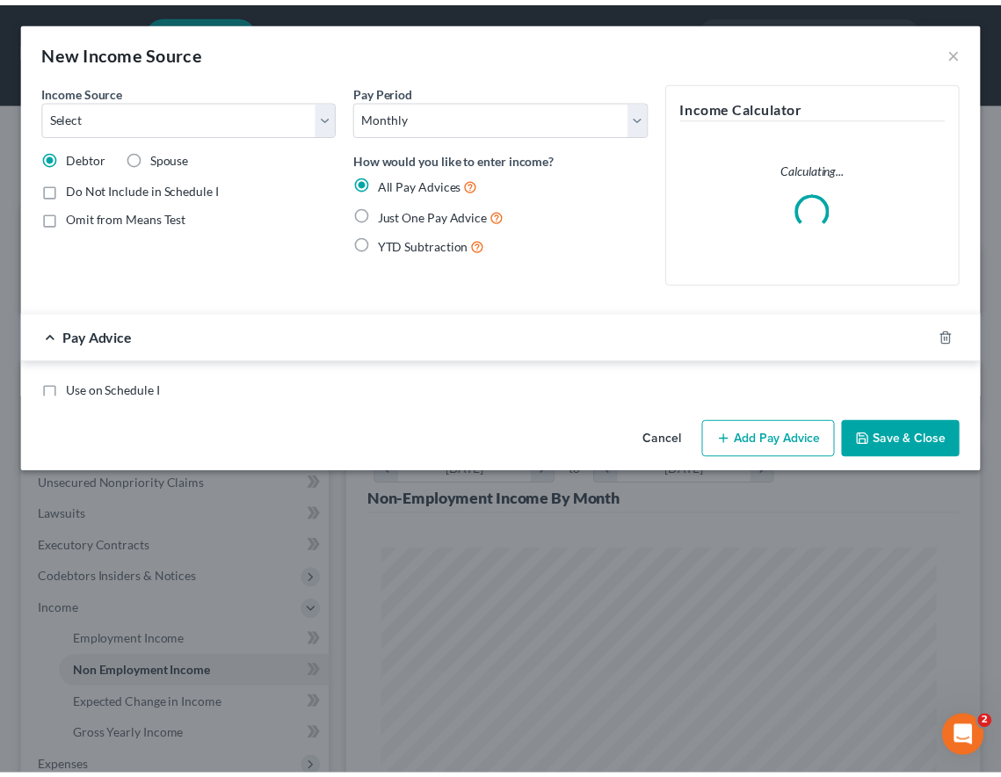
scroll to position [286, 606]
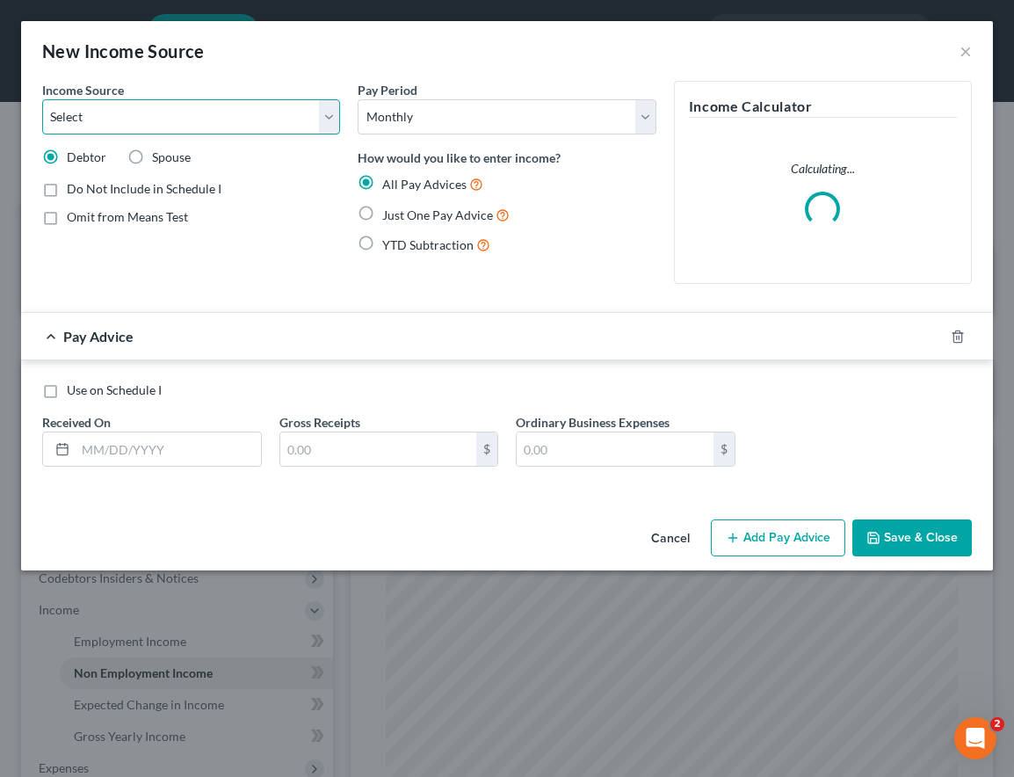
click at [154, 113] on select "Select Unemployment Disability (from employer) Pension Retirement Social Securi…" at bounding box center [191, 116] width 298 height 35
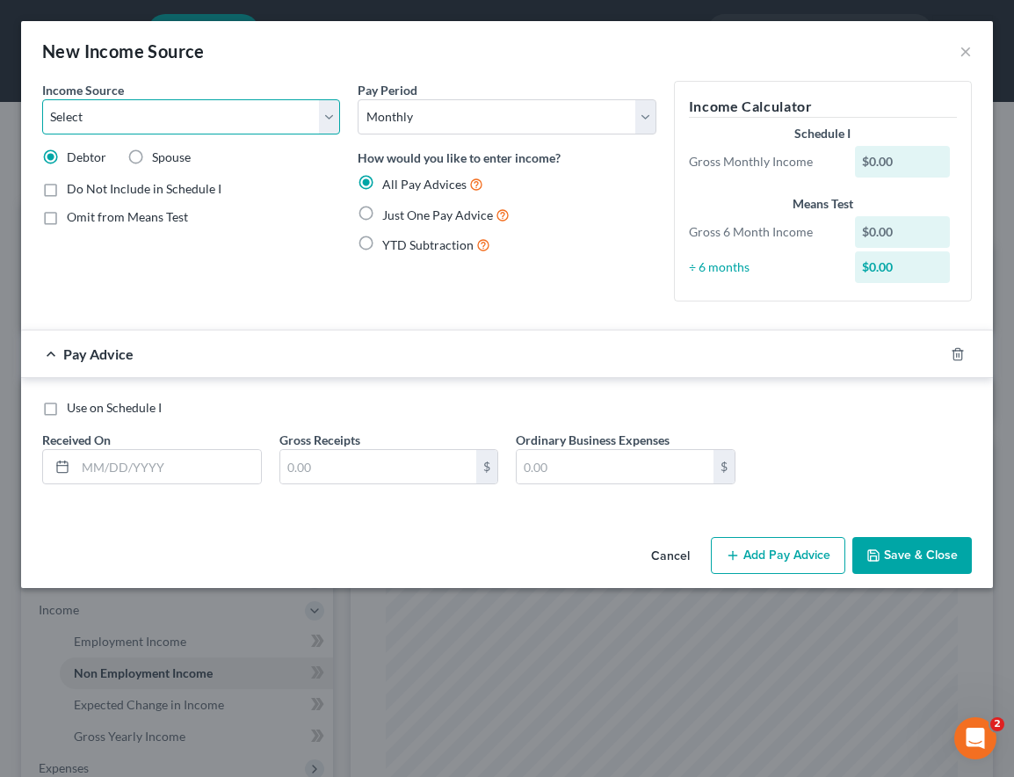
select select "7"
click at [42, 99] on select "Select Unemployment Disability (from employer) Pension Retirement Social Securi…" at bounding box center [191, 116] width 298 height 35
click at [909, 548] on button "Save & Close" at bounding box center [913, 555] width 120 height 37
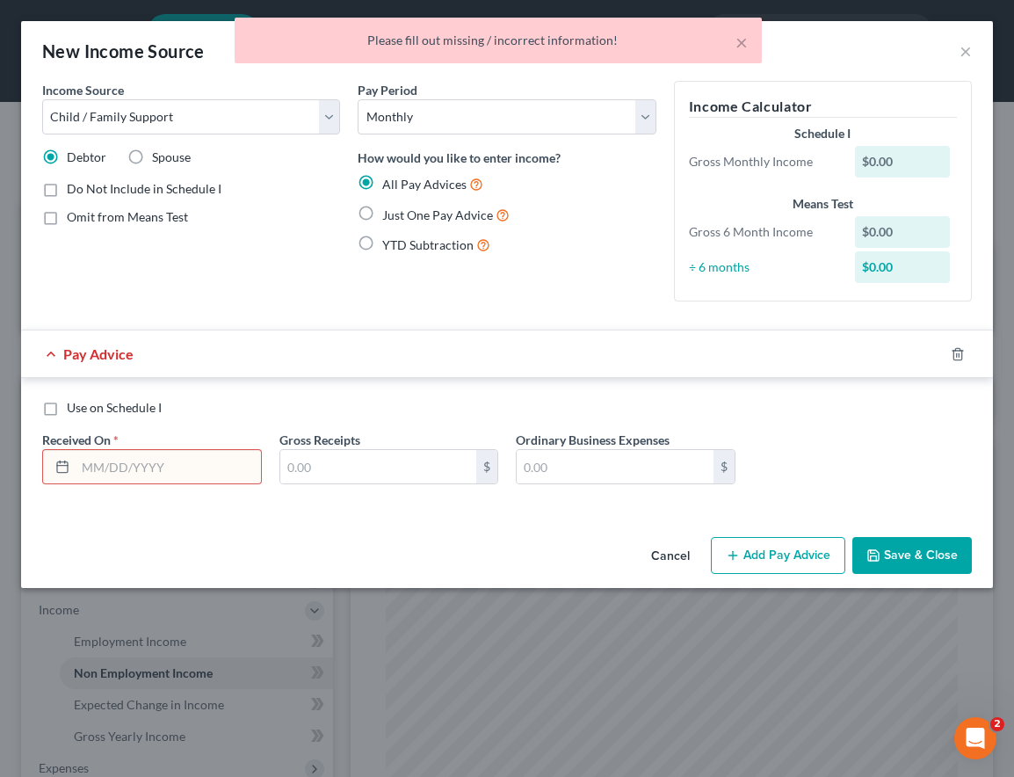
click at [275, 244] on div "Income Source * Select Unemployment Disability (from employer) Pension Retireme…" at bounding box center [191, 198] width 316 height 235
click at [676, 555] on button "Cancel" at bounding box center [670, 556] width 67 height 35
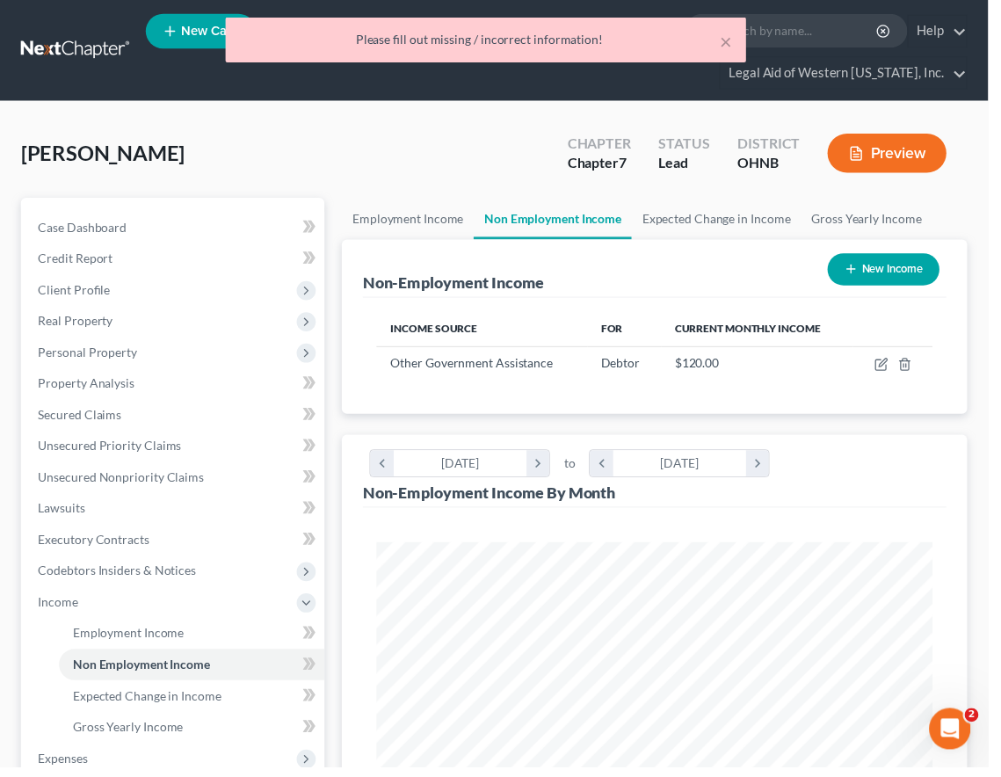
scroll to position [878632, 878315]
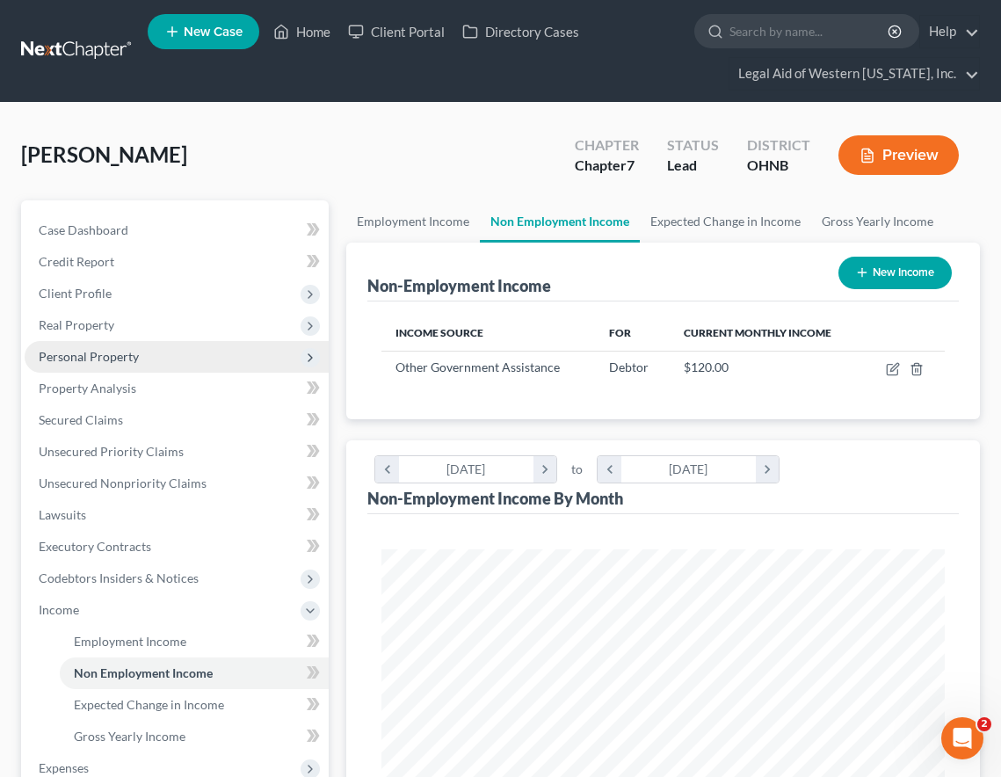
click at [113, 350] on span "Personal Property" at bounding box center [89, 356] width 100 height 15
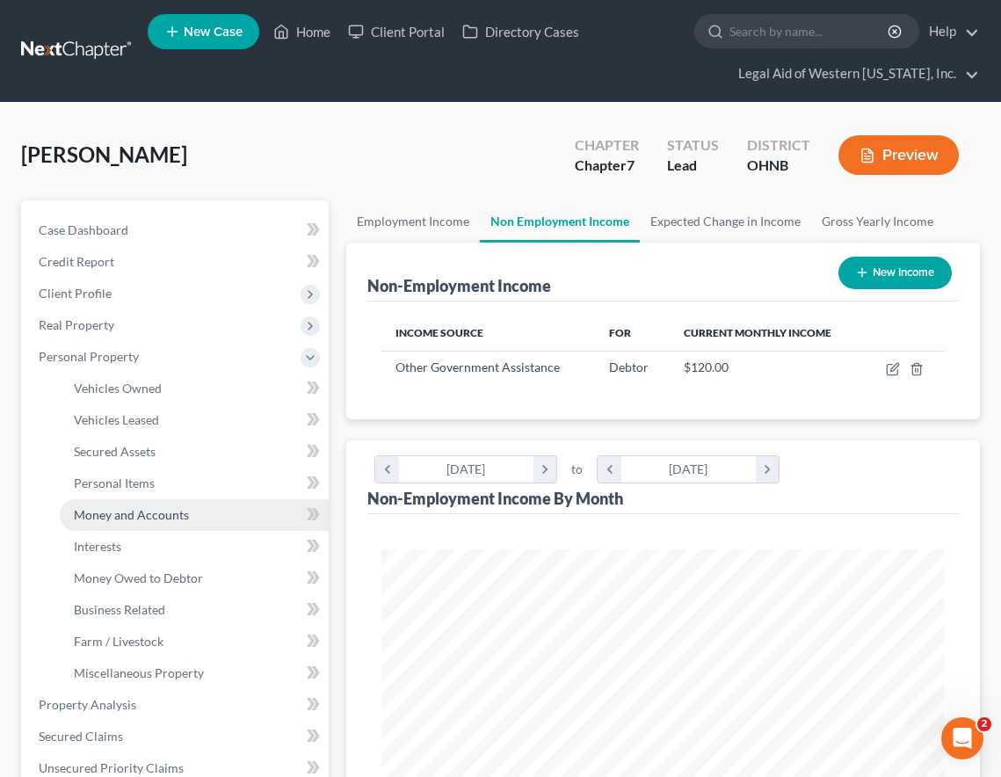
click at [133, 518] on span "Money and Accounts" at bounding box center [131, 514] width 115 height 15
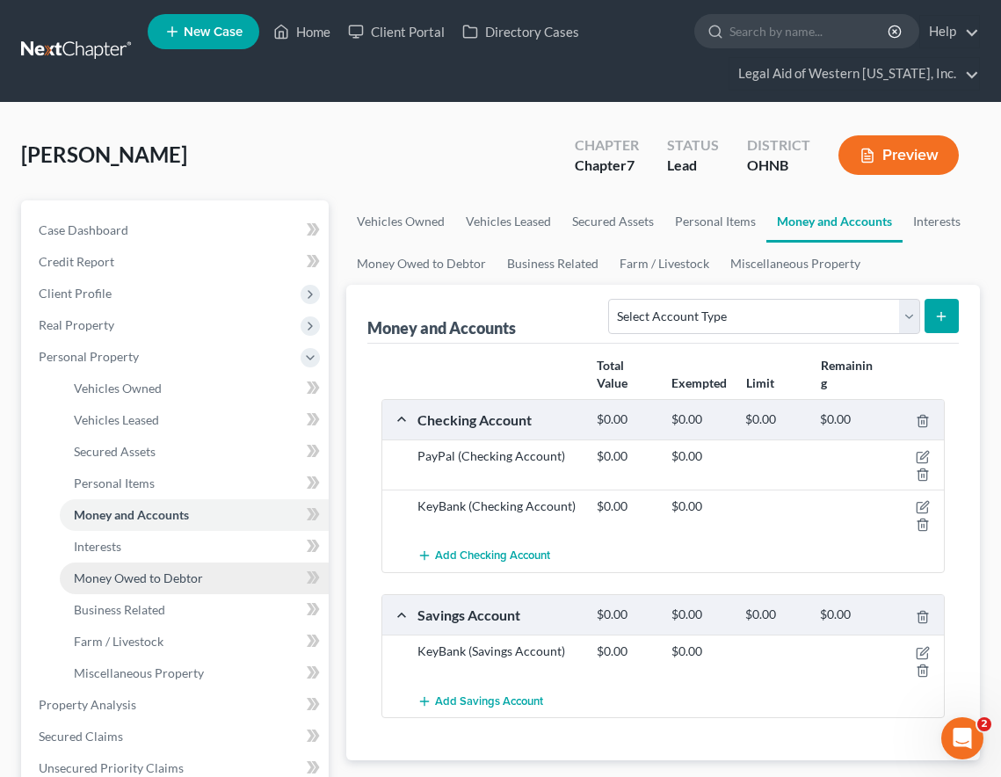
click at [149, 578] on span "Money Owed to Debtor" at bounding box center [138, 577] width 129 height 15
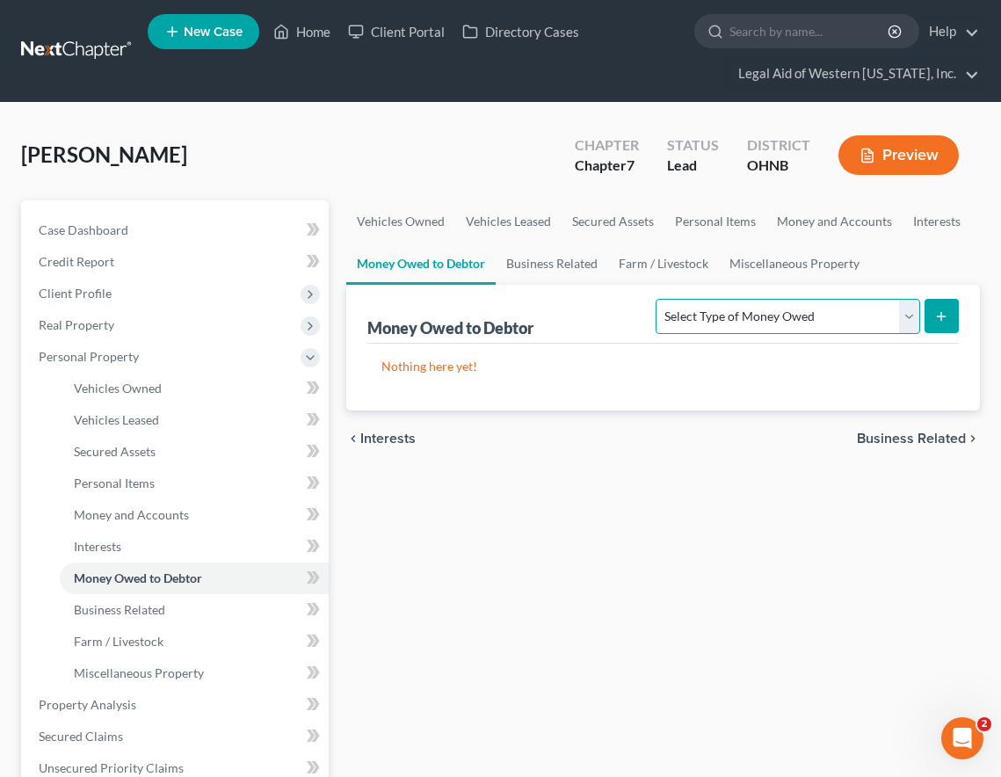
click at [714, 321] on select "Select Type of Money Owed Accounts Receivable Alimony Child Support Claims Agai…" at bounding box center [788, 316] width 264 height 35
select select "child_support"
click at [659, 299] on select "Select Type of Money Owed Accounts Receivable Alimony Child Support Claims Agai…" at bounding box center [788, 316] width 264 height 35
click at [955, 316] on button "submit" at bounding box center [942, 316] width 34 height 34
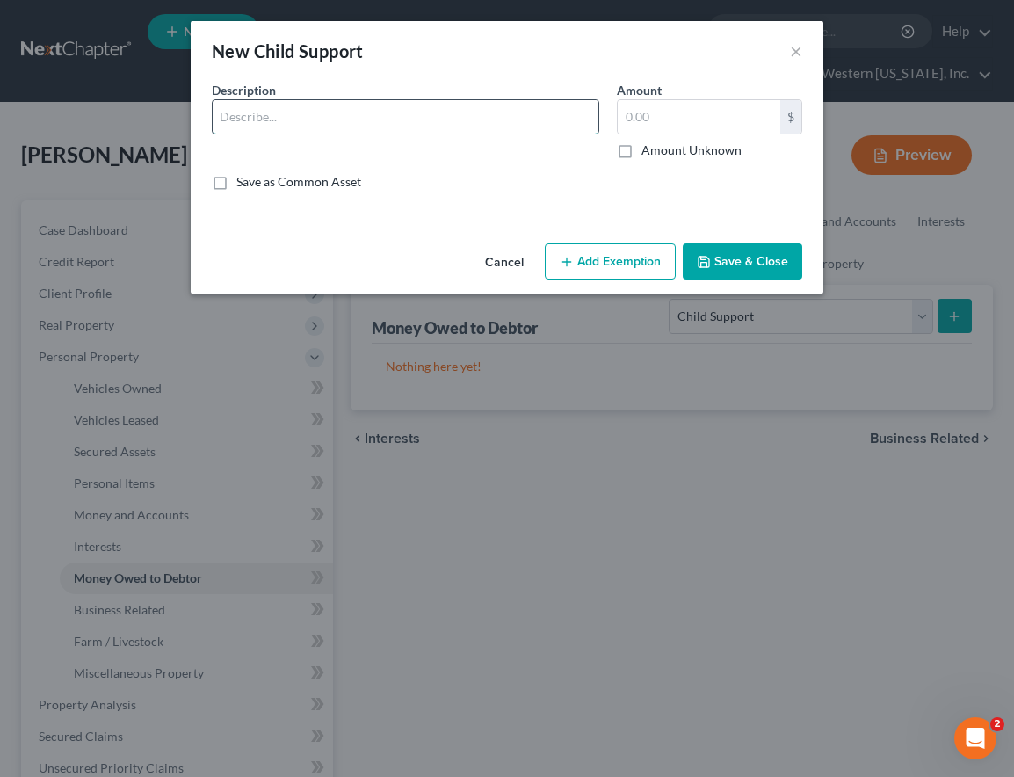
click at [456, 129] on input "text" at bounding box center [406, 116] width 386 height 33
type input "Child support owed to Debtor"
drag, startPoint x: 626, startPoint y: 148, endPoint x: 641, endPoint y: 167, distance: 24.4
click at [642, 148] on label "Amount Unknown" at bounding box center [692, 151] width 100 height 18
click at [649, 148] on input "Amount Unknown" at bounding box center [654, 147] width 11 height 11
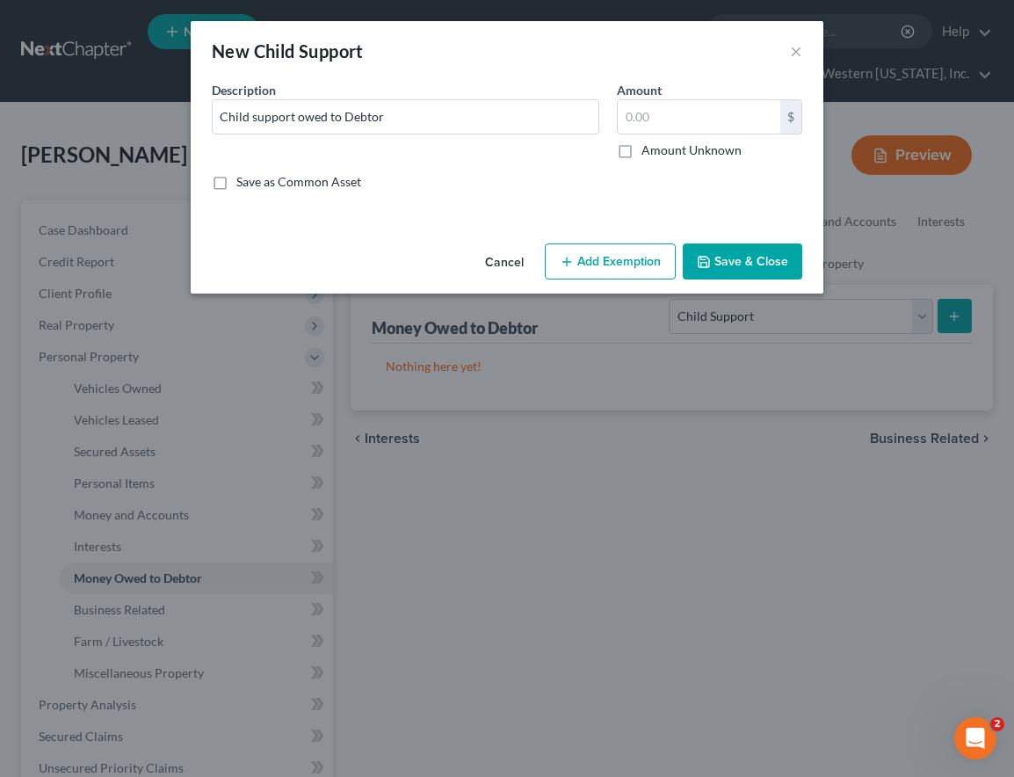
checkbox input "true"
type input "0.00"
click at [739, 268] on button "Save & Close" at bounding box center [743, 261] width 120 height 37
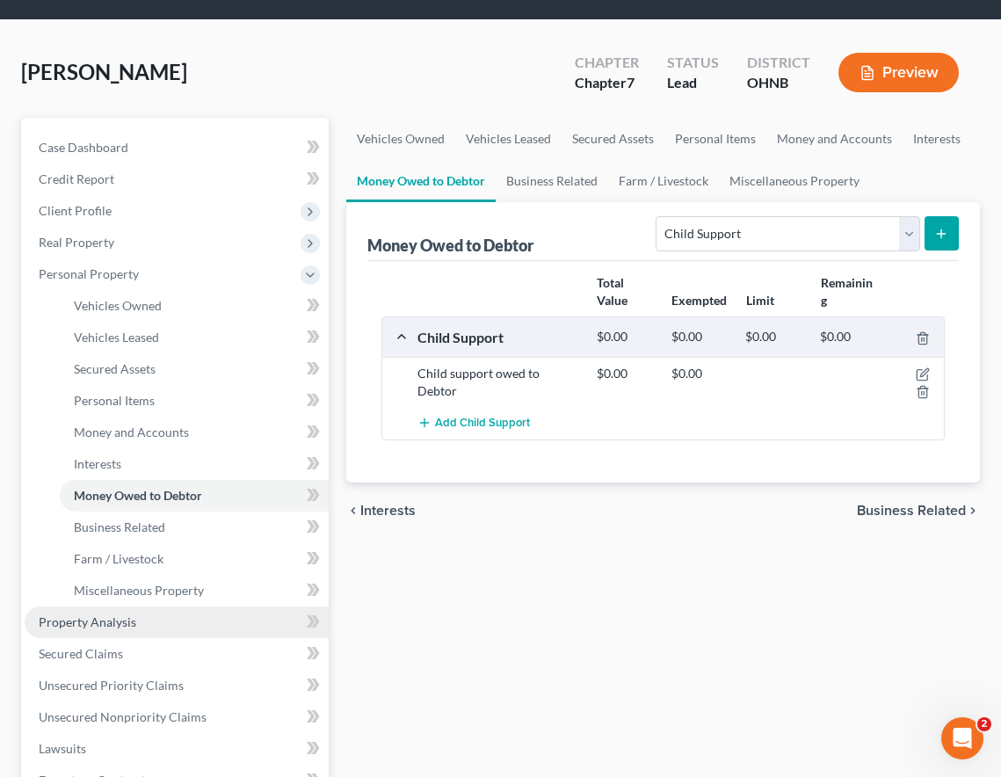
scroll to position [176, 0]
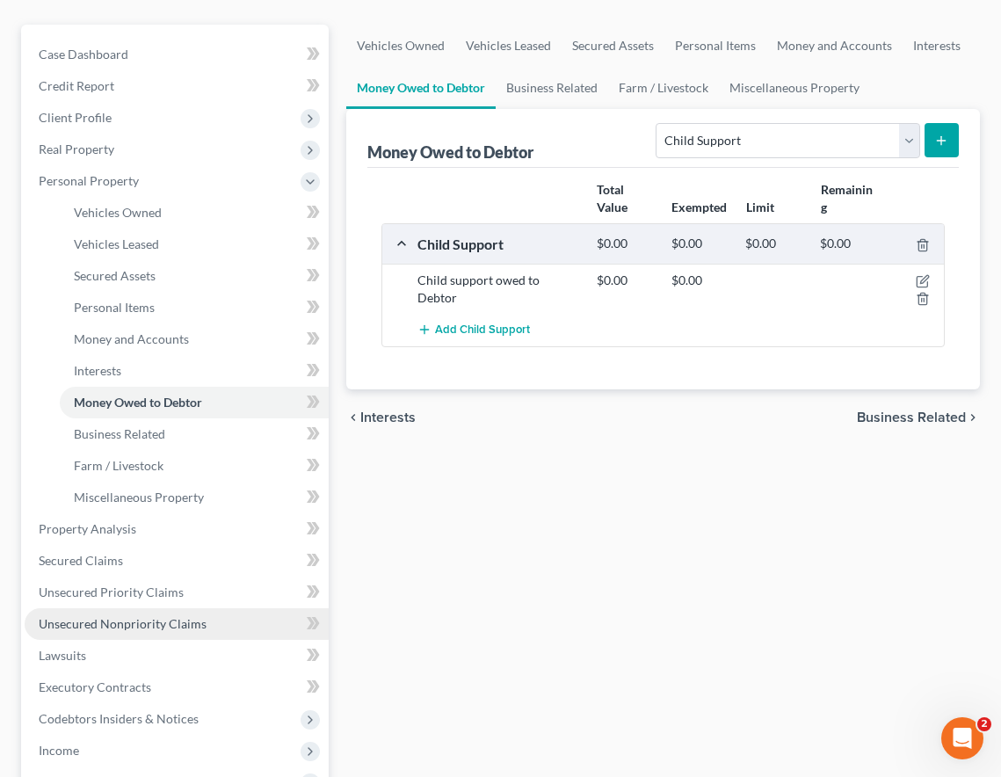
click at [161, 626] on span "Unsecured Nonpriority Claims" at bounding box center [123, 623] width 168 height 15
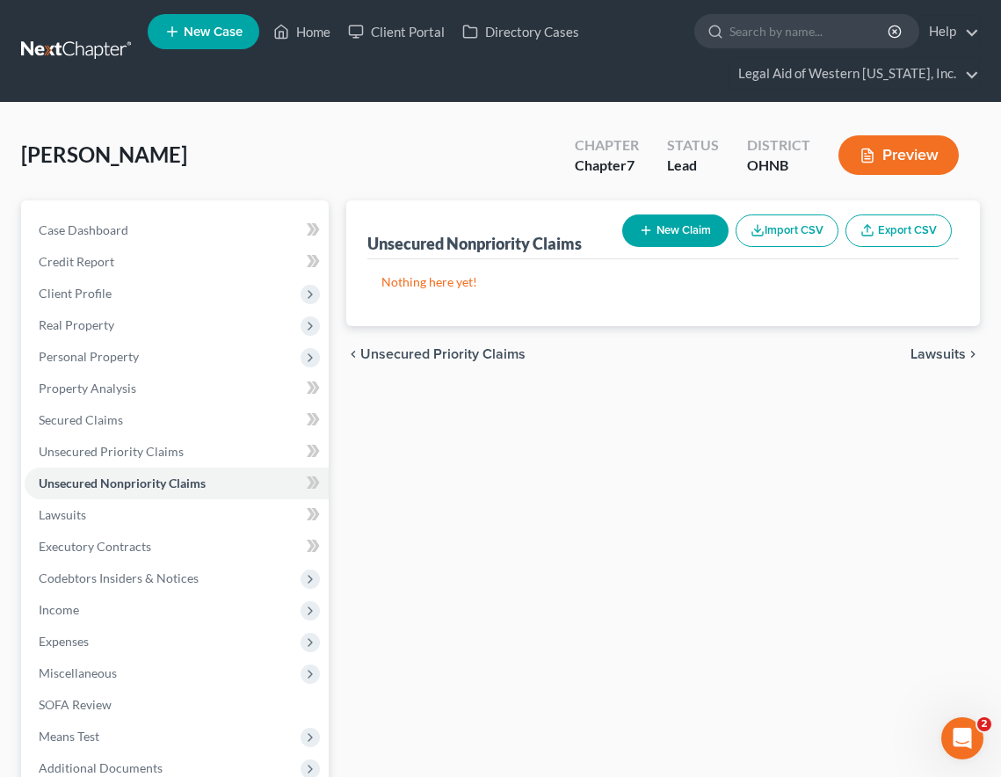
click at [655, 454] on div "Unsecured Nonpriority Claims New Claim Import CSV Export CSV Nothing here yet! …" at bounding box center [663, 549] width 651 height 699
click at [475, 131] on div "[PERSON_NAME] Upgraded Chapter Chapter 7 Status Lead District OHNB Preview" at bounding box center [500, 162] width 959 height 76
click at [91, 609] on span "Income" at bounding box center [177, 610] width 304 height 32
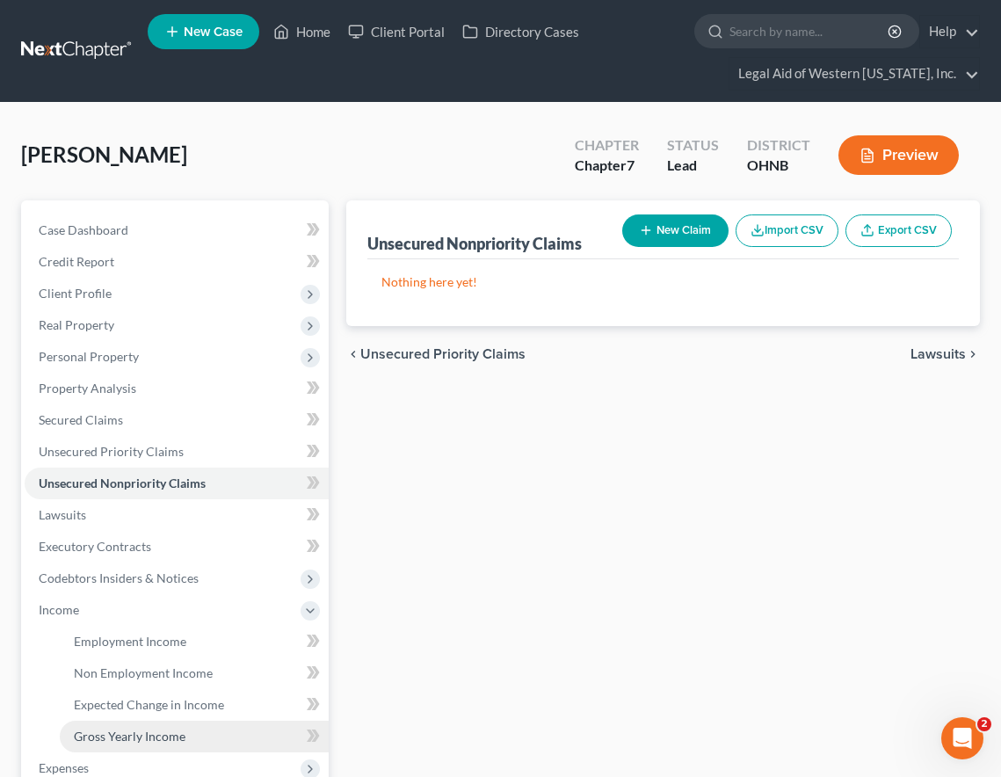
click at [94, 731] on span "Gross Yearly Income" at bounding box center [130, 736] width 112 height 15
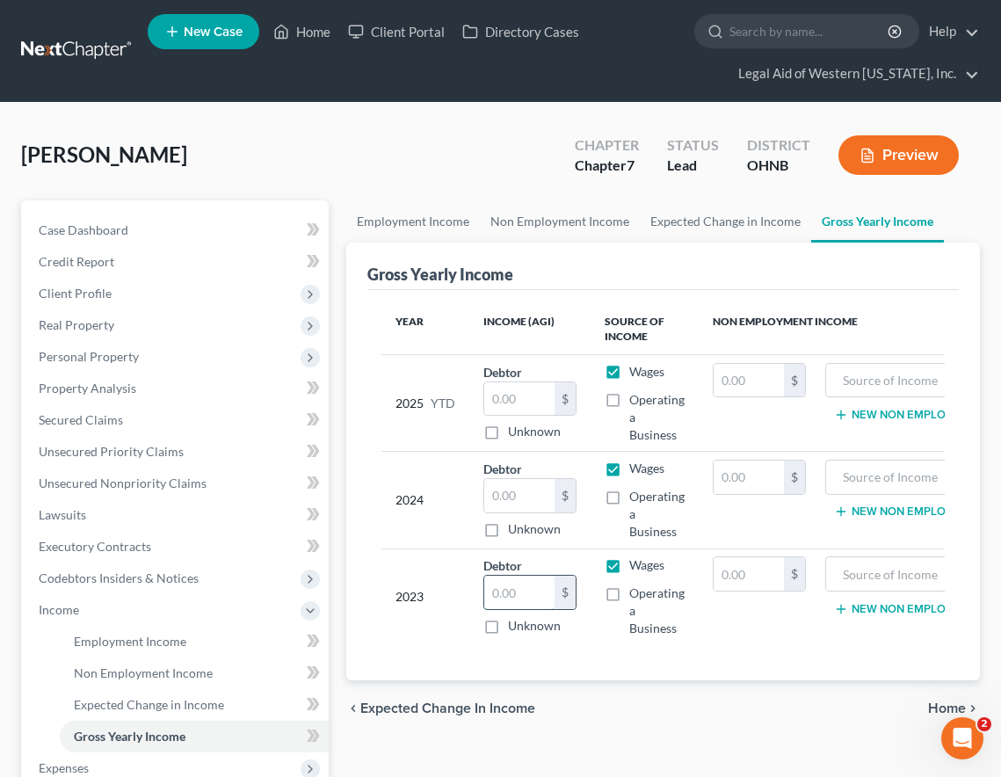
click at [496, 584] on input "text" at bounding box center [519, 592] width 70 height 33
type input "56,064"
click at [515, 500] on input "text" at bounding box center [519, 495] width 70 height 33
click at [509, 498] on input "text" at bounding box center [519, 495] width 70 height 33
type input "43,640"
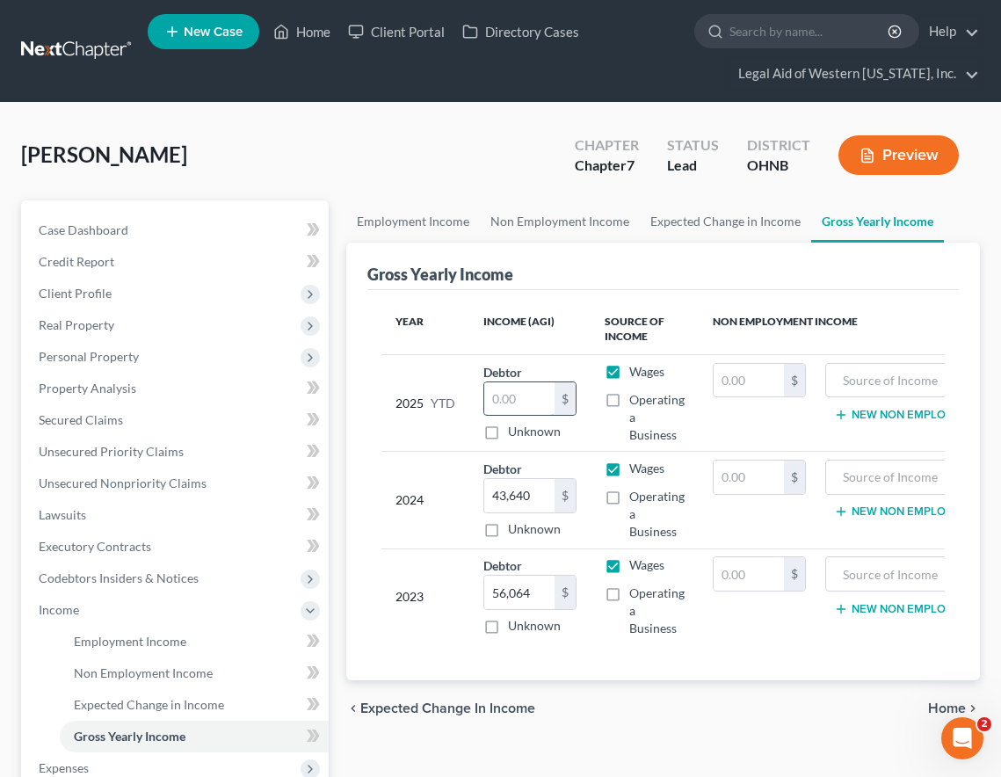
click at [500, 387] on input "text" at bounding box center [519, 398] width 70 height 33
click at [508, 434] on label "Unknown" at bounding box center [534, 432] width 53 height 18
click at [515, 434] on input "Unknown" at bounding box center [520, 428] width 11 height 11
checkbox input "true"
type input "0.00"
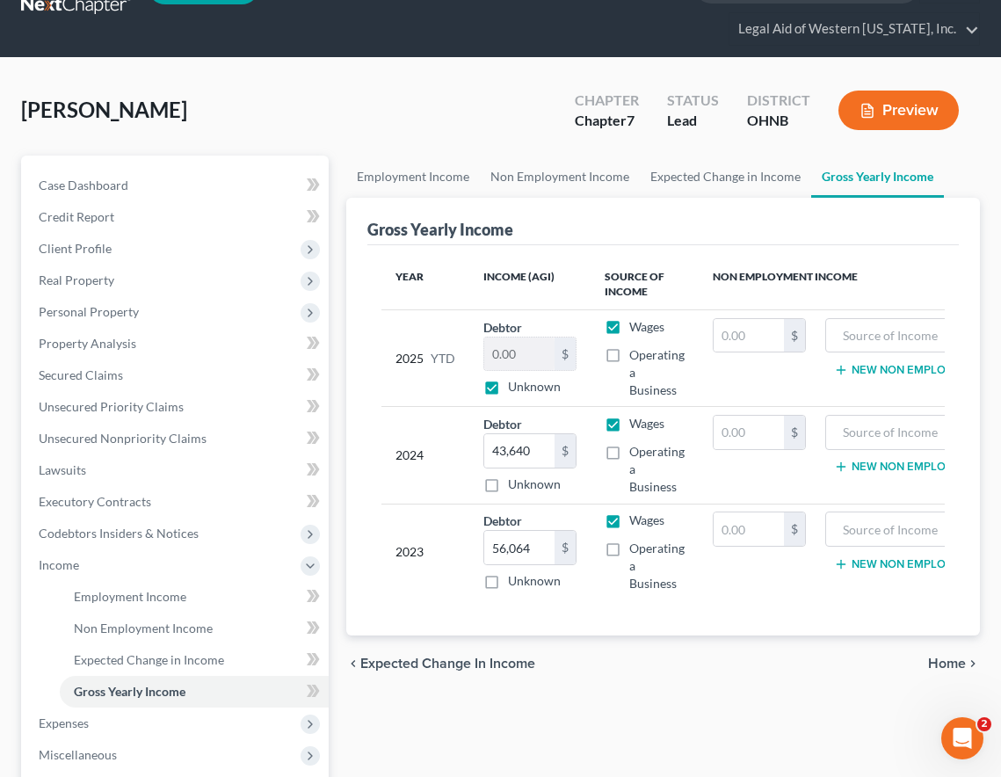
scroll to position [88, 0]
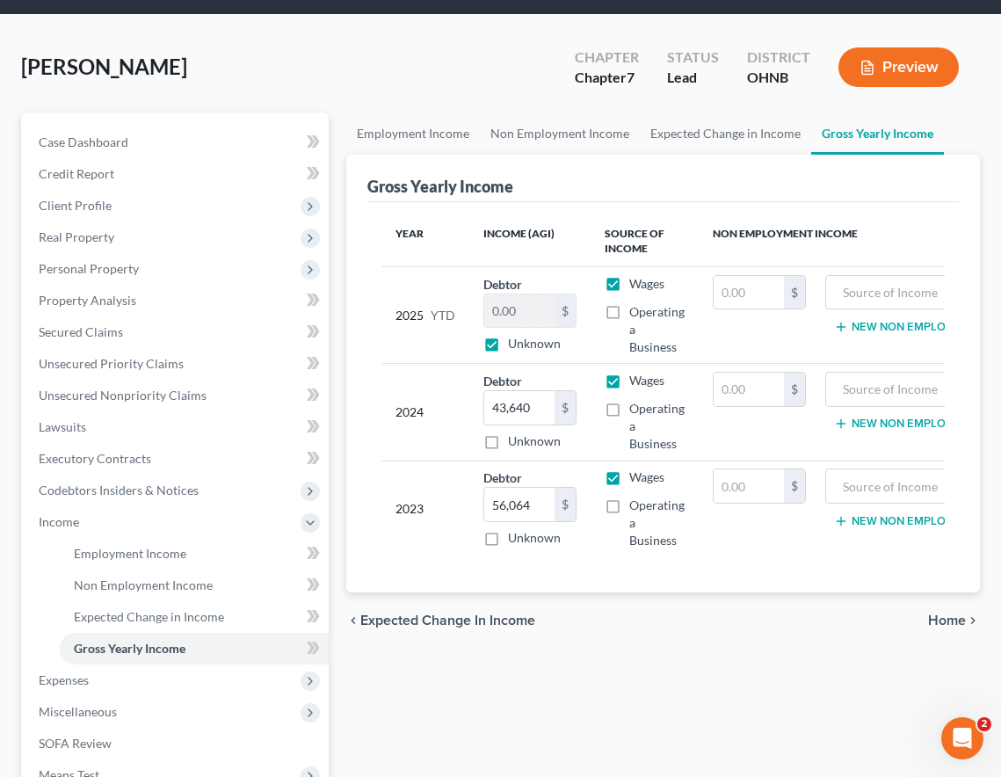
click at [940, 628] on span "Home" at bounding box center [947, 620] width 38 height 14
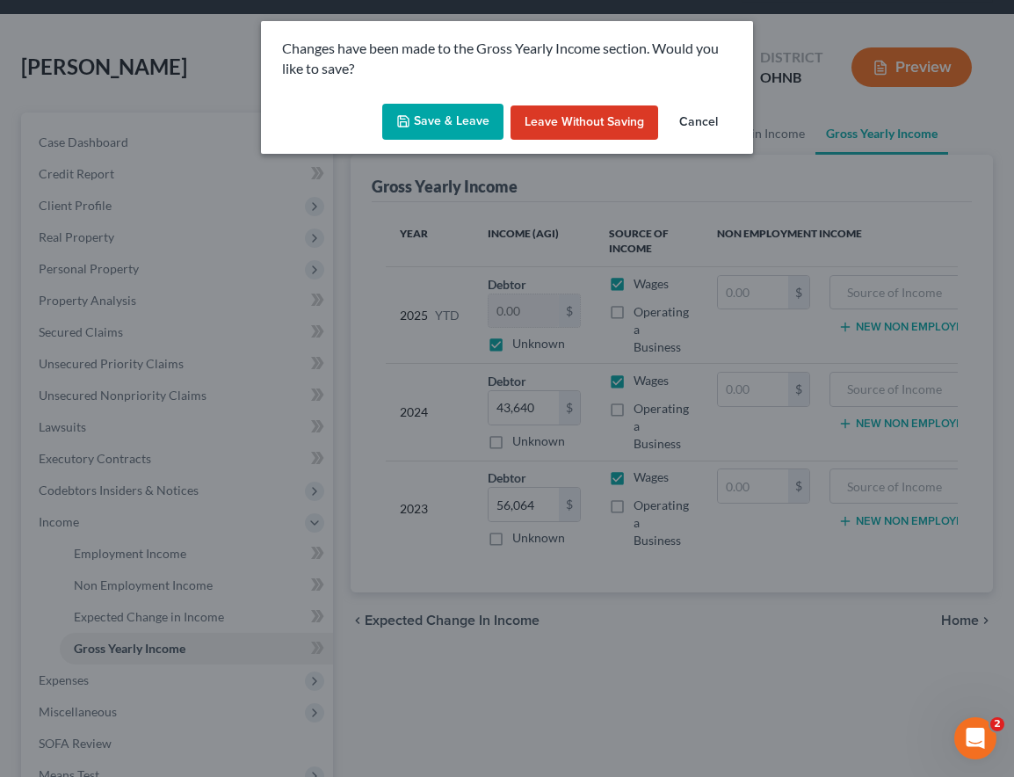
click at [427, 127] on button "Save & Leave" at bounding box center [442, 122] width 121 height 37
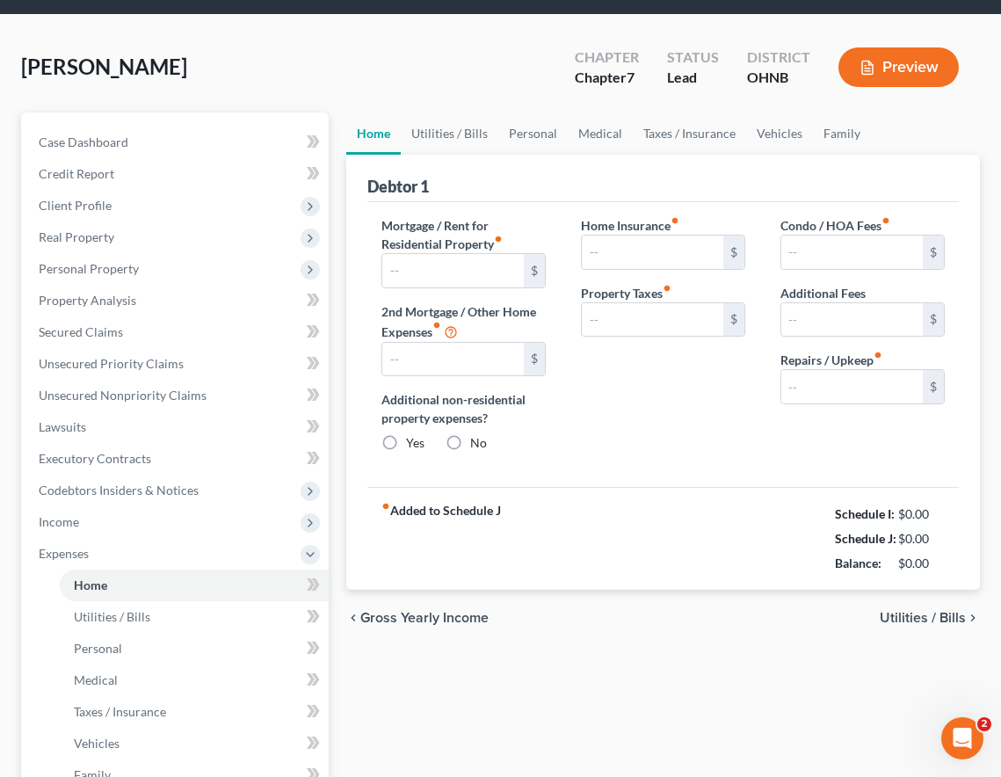
type input "600.00"
type input "0.00"
radio input "true"
type input "0.00"
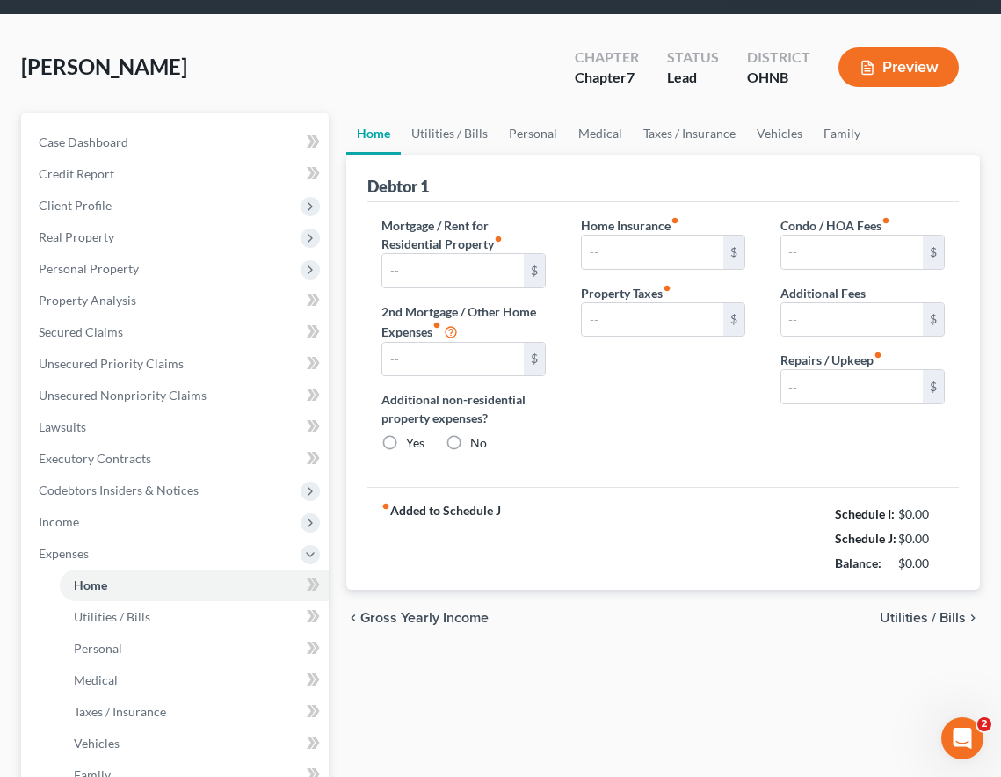
type input "0.00"
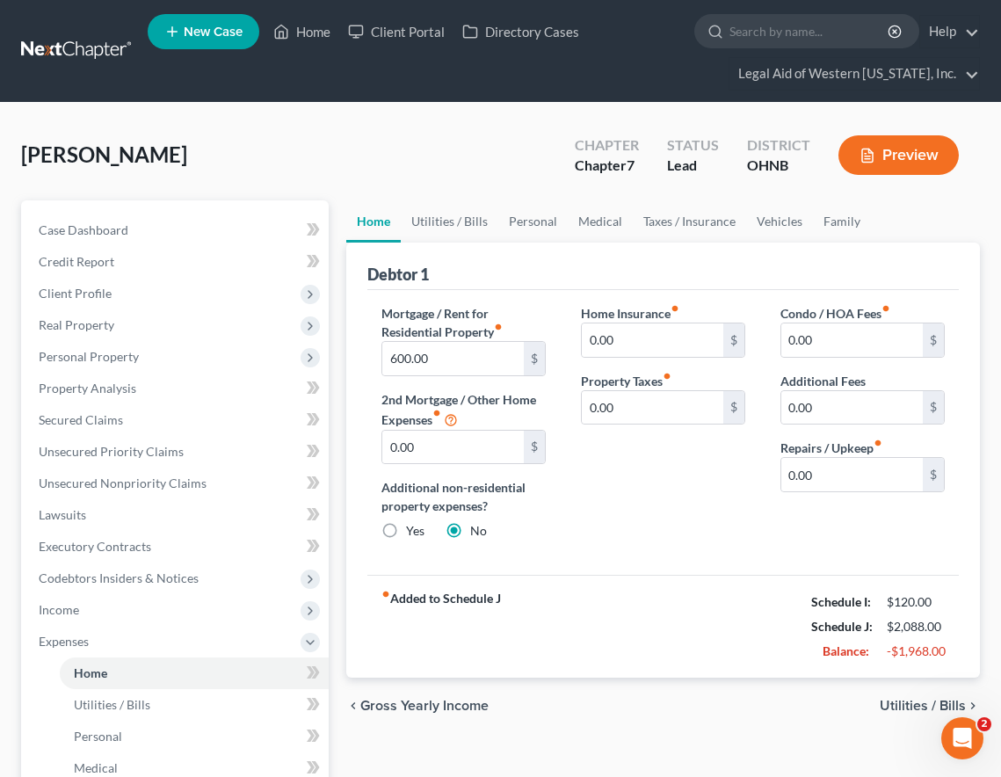
click at [567, 251] on div "Debtor 1" at bounding box center [663, 266] width 592 height 47
click at [140, 484] on span "Unsecured Nonpriority Claims" at bounding box center [123, 482] width 168 height 15
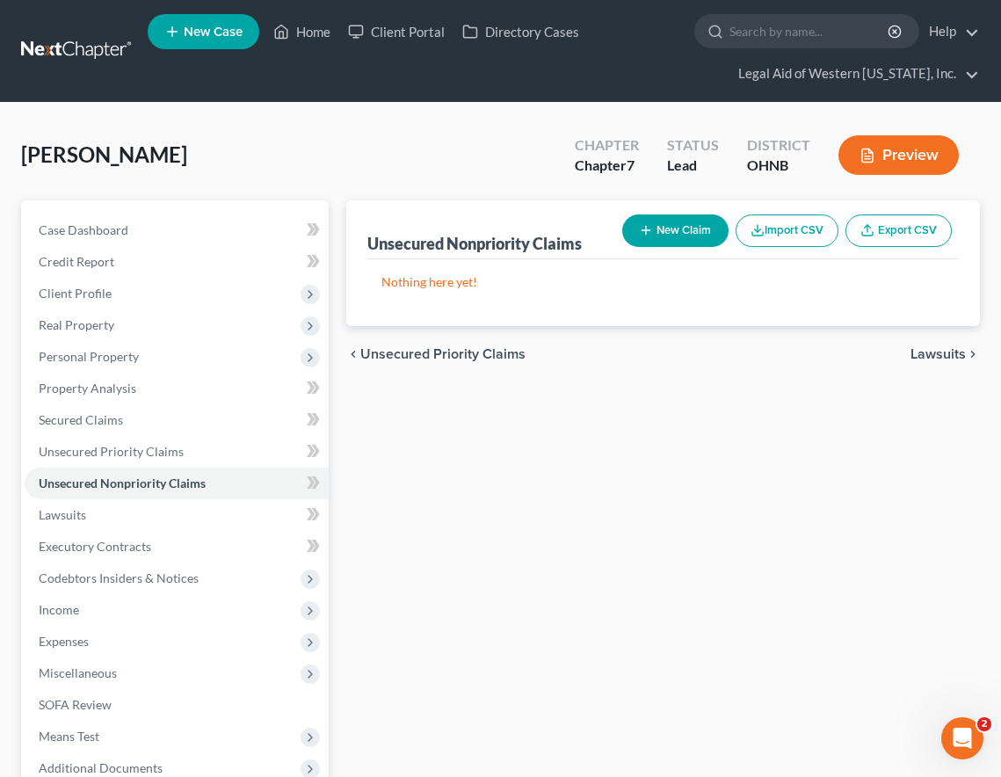
click at [334, 176] on div "[PERSON_NAME] Upgraded Chapter Chapter 7 Status Lead District OHNB Preview" at bounding box center [500, 162] width 959 height 76
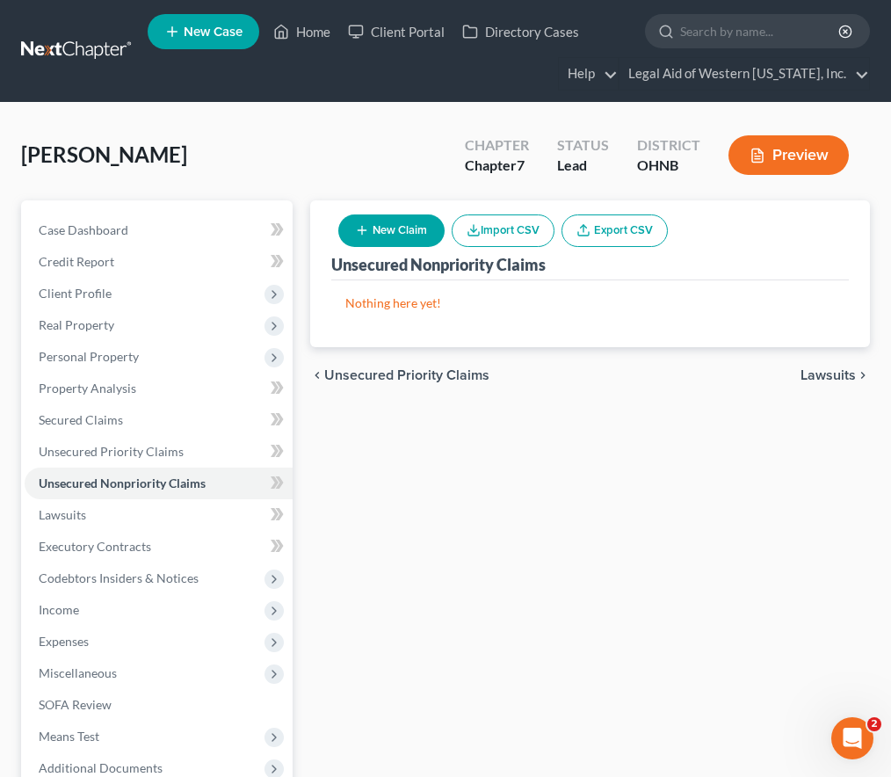
click at [367, 231] on icon "button" at bounding box center [362, 230] width 14 height 14
select select "0"
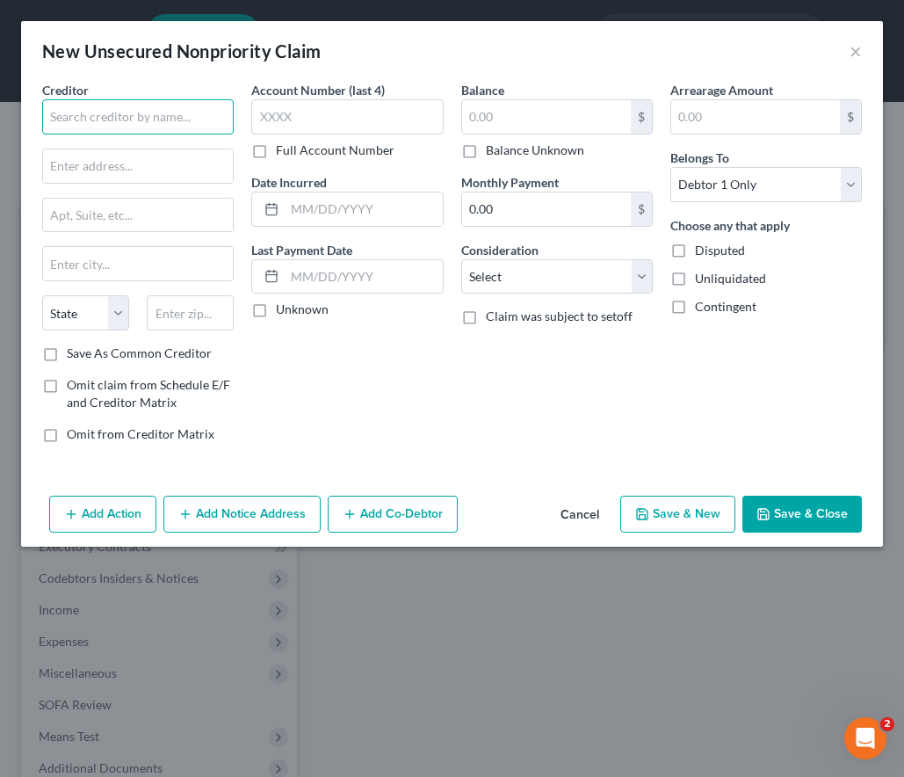
click at [142, 128] on input "text" at bounding box center [138, 116] width 192 height 35
type input "m"
type input "Midland Credit Management"
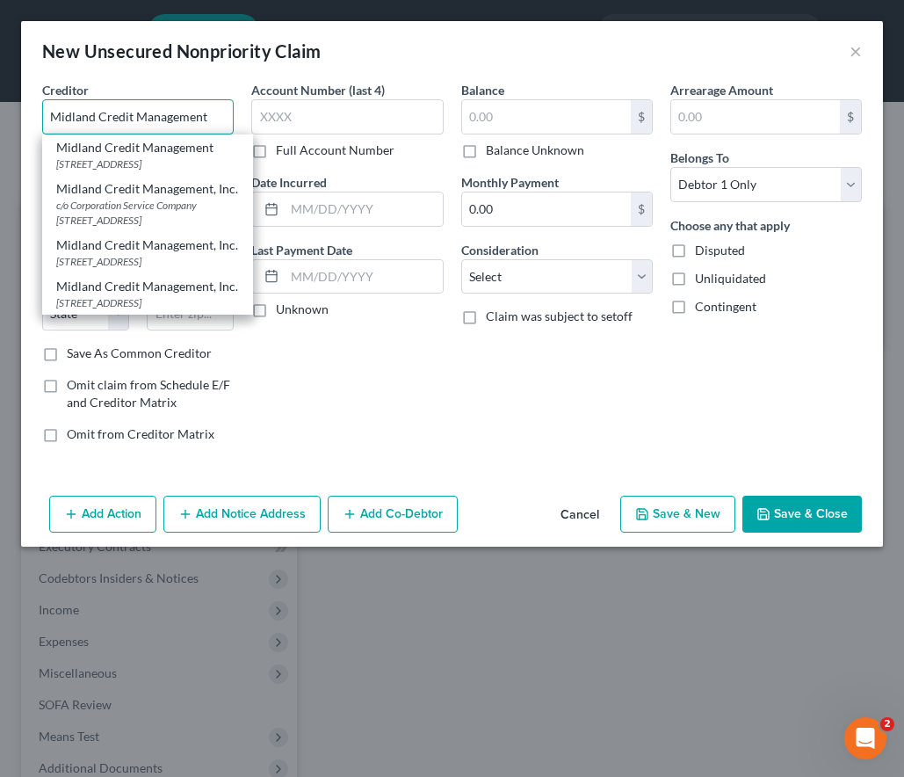
type input "[STREET_ADDRESS]"
type input "Suite 300"
type input "[PERSON_NAME]"
select select "23"
type input "48083"
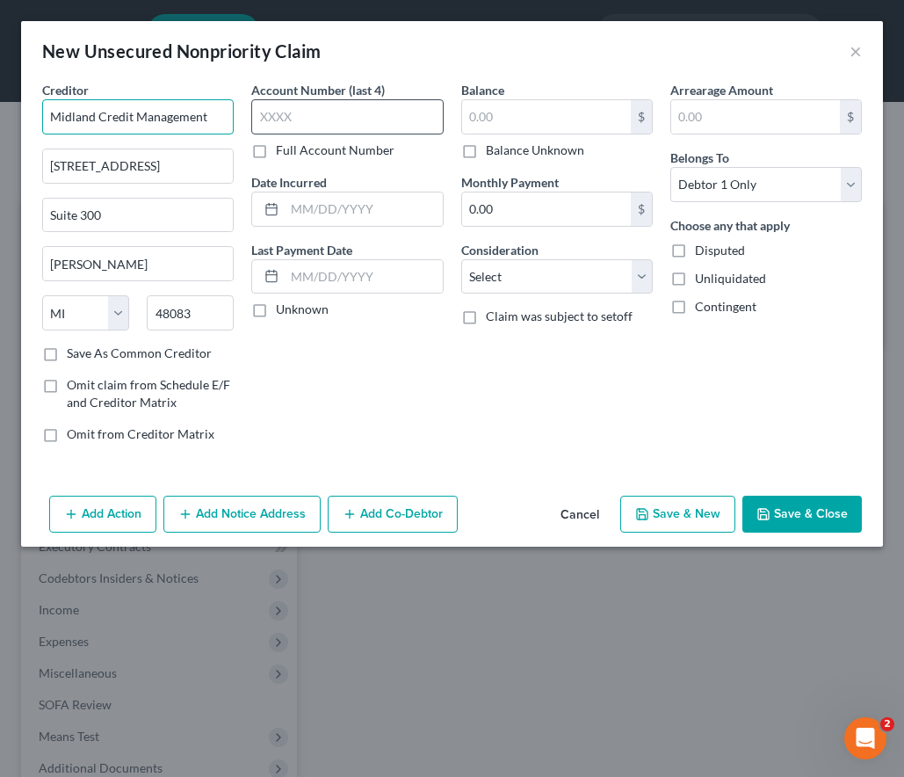
type input "Midland Credit Management"
click at [347, 126] on input "text" at bounding box center [347, 116] width 192 height 35
type input "1862"
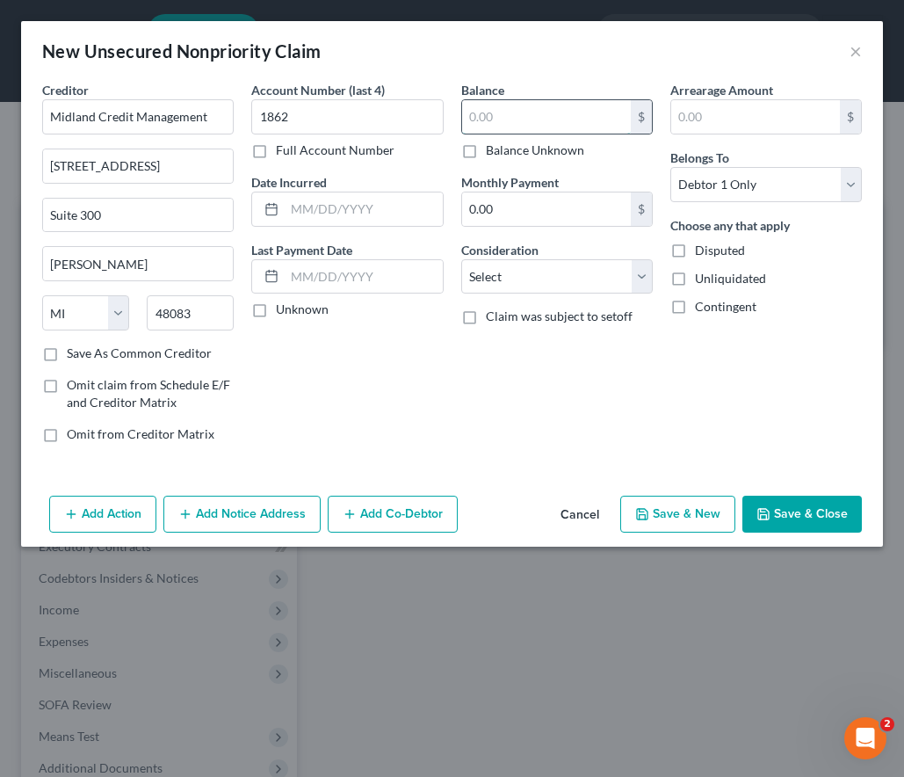
click at [512, 116] on input "text" at bounding box center [546, 116] width 169 height 33
type input "462"
click at [582, 275] on select "Select Cable / Satellite Services Collection Agency Credit Card Debt Debt Couns…" at bounding box center [557, 276] width 192 height 35
select select "1"
click at [461, 259] on select "Select Cable / Satellite Services Collection Agency Credit Card Debt Debt Couns…" at bounding box center [557, 276] width 192 height 35
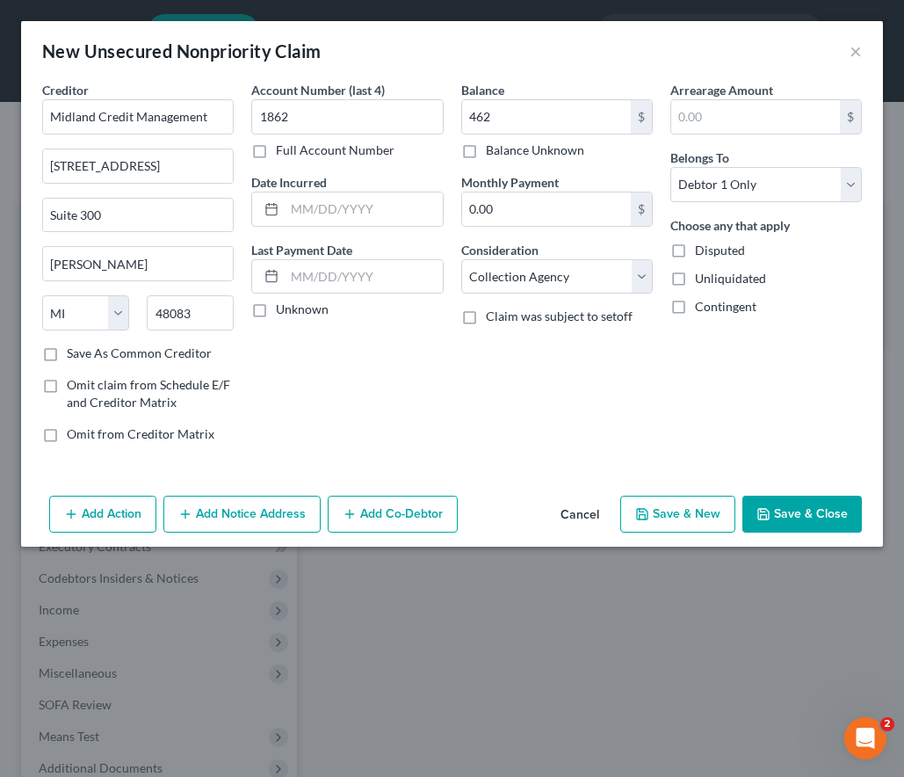
click at [740, 505] on div "Add Action Add Notice Address Add Co-Debtor Cancel Save & New Save & Close" at bounding box center [452, 518] width 862 height 58
click at [670, 506] on button "Save & New" at bounding box center [678, 514] width 115 height 37
select select "0"
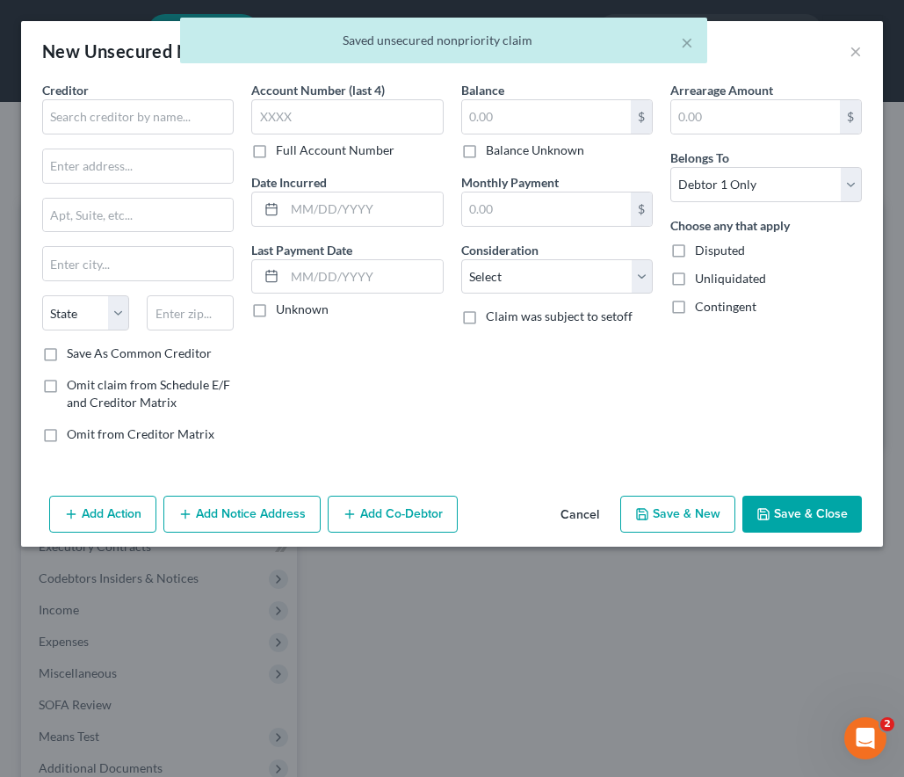
type input "462.00"
click at [142, 119] on input "text" at bounding box center [138, 116] width 192 height 35
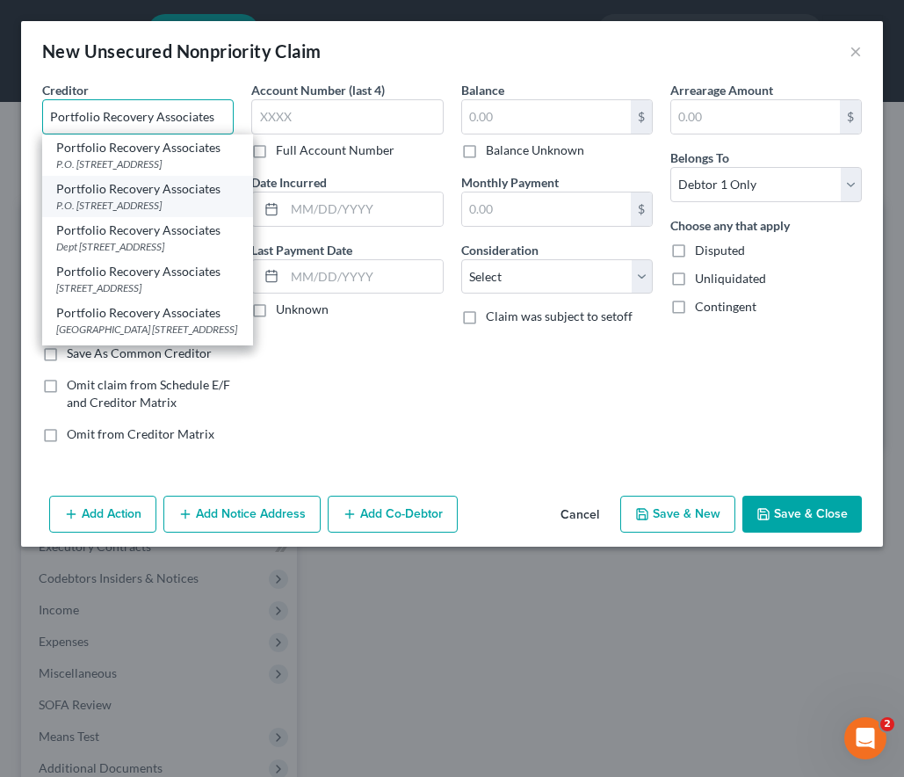
scroll to position [88, 0]
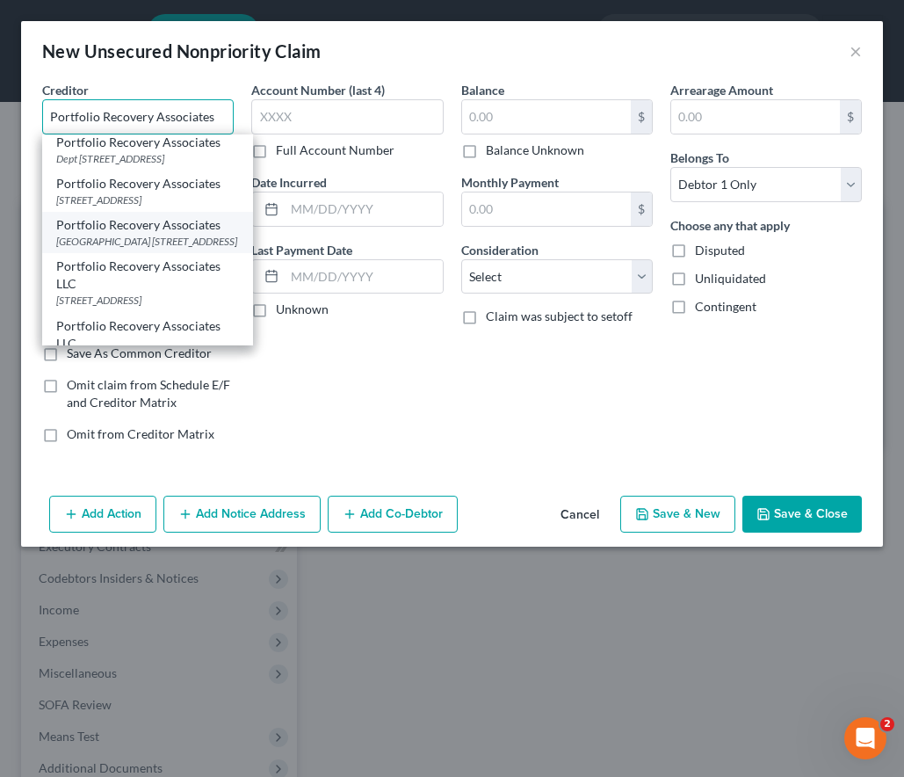
type input "Portfolio Recovery Associates"
click at [205, 249] on div "[GEOGRAPHIC_DATA] [STREET_ADDRESS]" at bounding box center [147, 241] width 183 height 15
type input "[GEOGRAPHIC_DATA]"
type input "[STREET_ADDRESS]"
type input "[GEOGRAPHIC_DATA]"
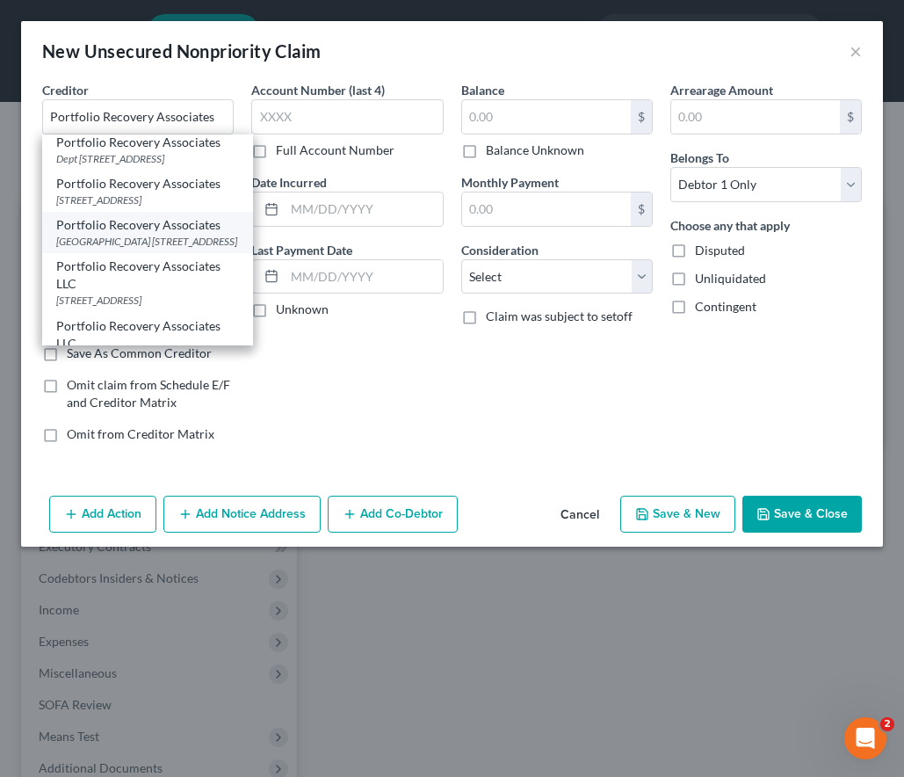
select select "48"
type input "23502-4962"
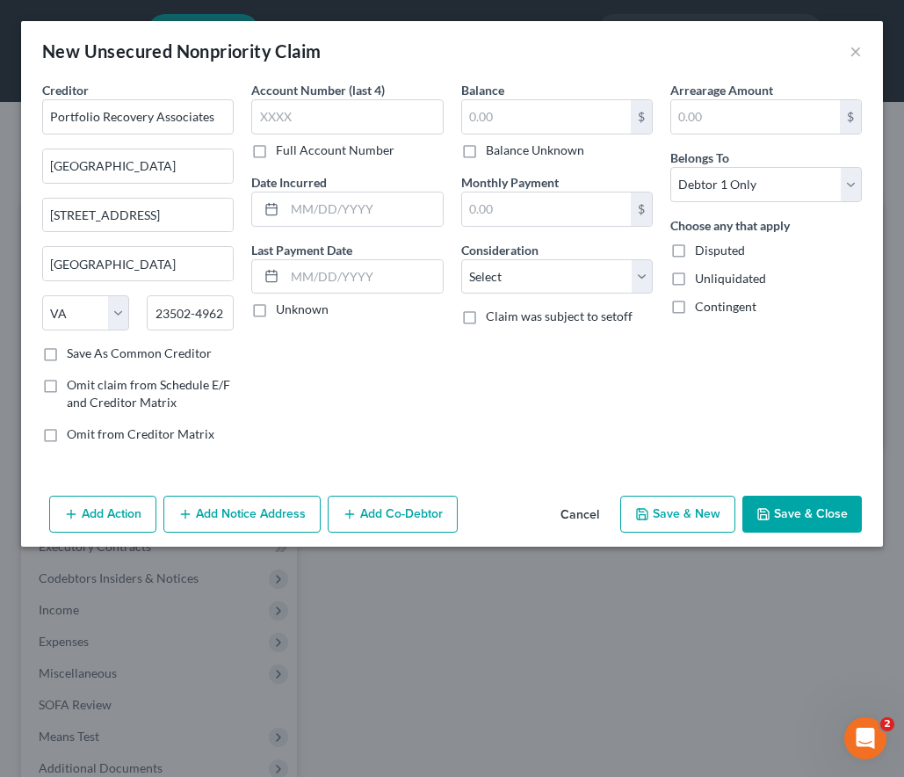
scroll to position [0, 0]
click at [296, 121] on input "text" at bounding box center [347, 116] width 192 height 35
type input "1577"
click at [537, 116] on input "text" at bounding box center [546, 116] width 169 height 33
type input "371"
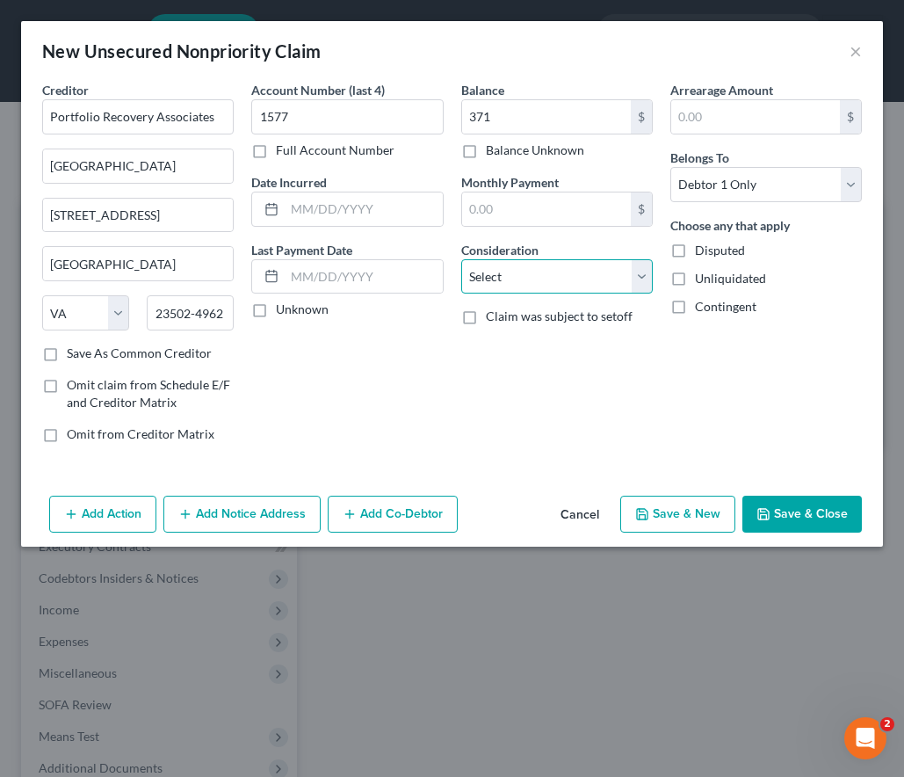
click at [509, 271] on select "Select Cable / Satellite Services Collection Agency Credit Card Debt Debt Couns…" at bounding box center [557, 276] width 192 height 35
select select "1"
click at [461, 259] on select "Select Cable / Satellite Services Collection Agency Credit Card Debt Debt Couns…" at bounding box center [557, 276] width 192 height 35
click at [674, 502] on button "Save & New" at bounding box center [678, 514] width 115 height 37
select select "0"
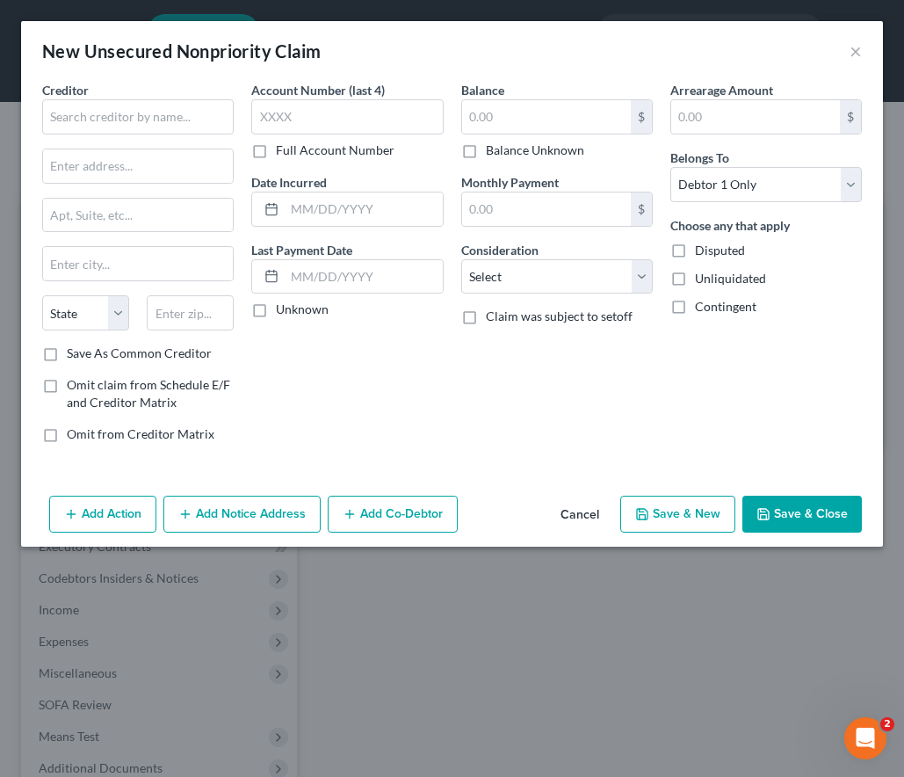
type input "371.00"
type input "0.00"
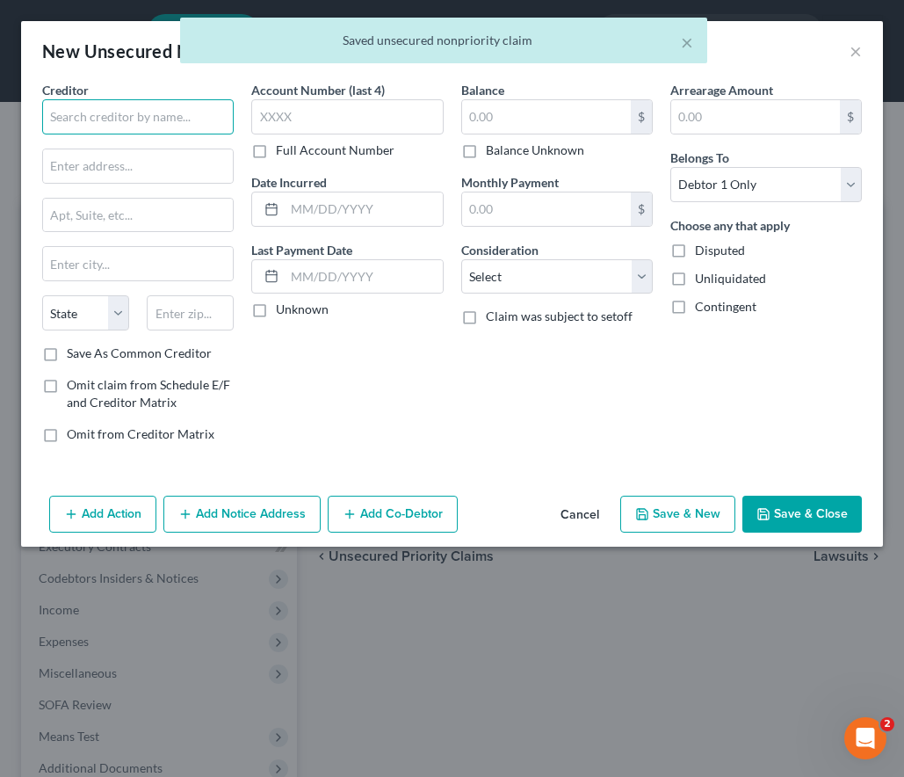
click at [102, 115] on input "text" at bounding box center [138, 116] width 192 height 35
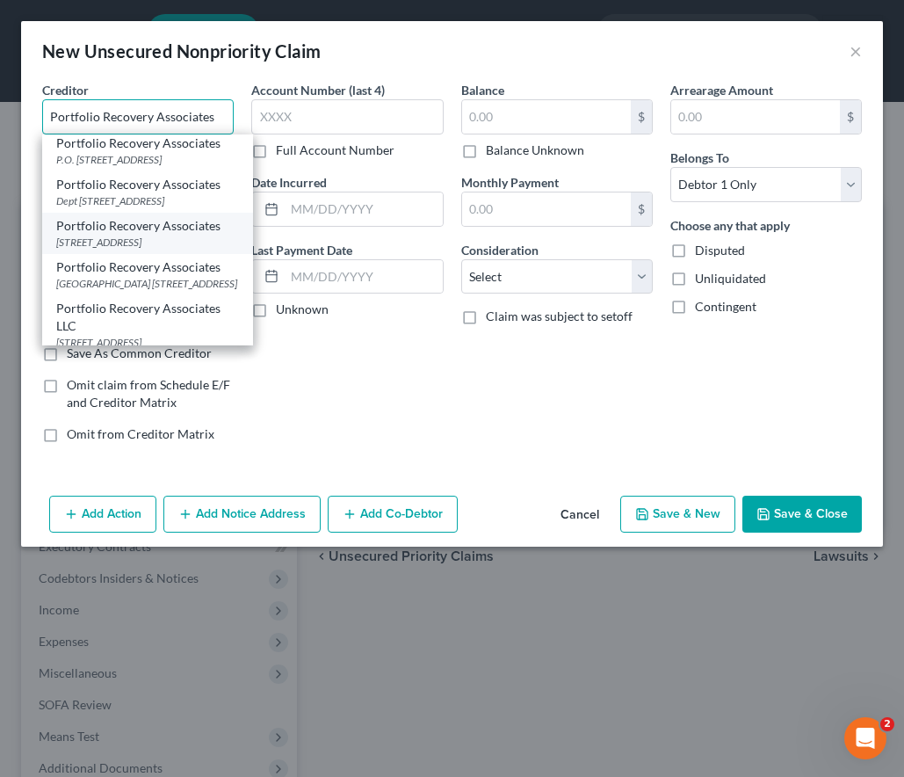
scroll to position [88, 0]
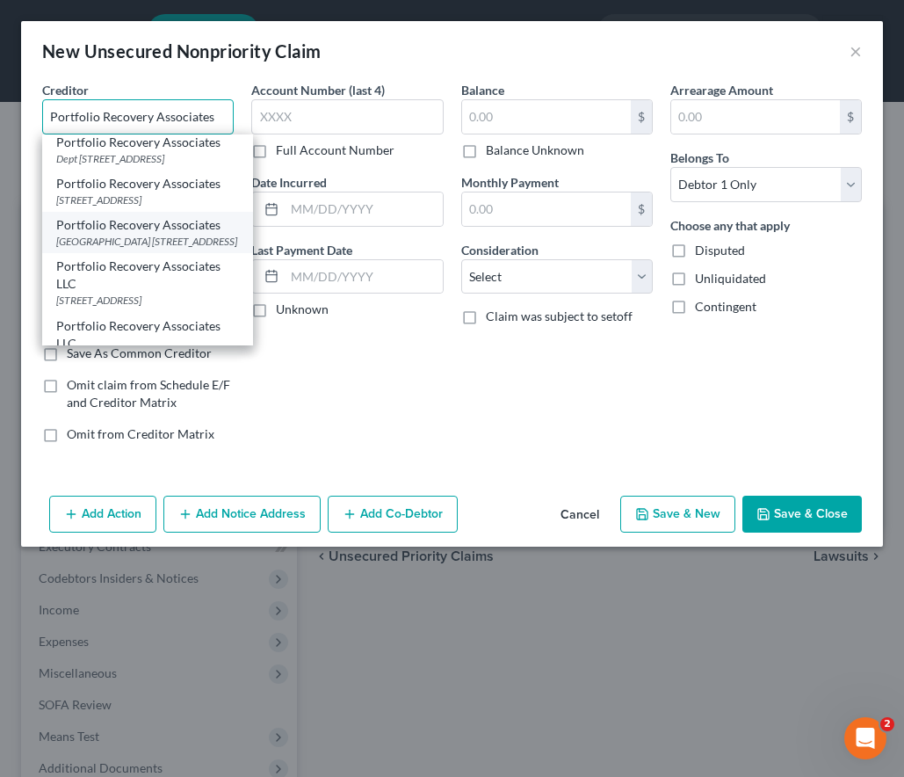
type input "Portfolio Recovery Associates"
click at [142, 249] on div "[GEOGRAPHIC_DATA] [STREET_ADDRESS]" at bounding box center [147, 241] width 183 height 15
type input "[GEOGRAPHIC_DATA]"
type input "[STREET_ADDRESS]"
type input "[GEOGRAPHIC_DATA]"
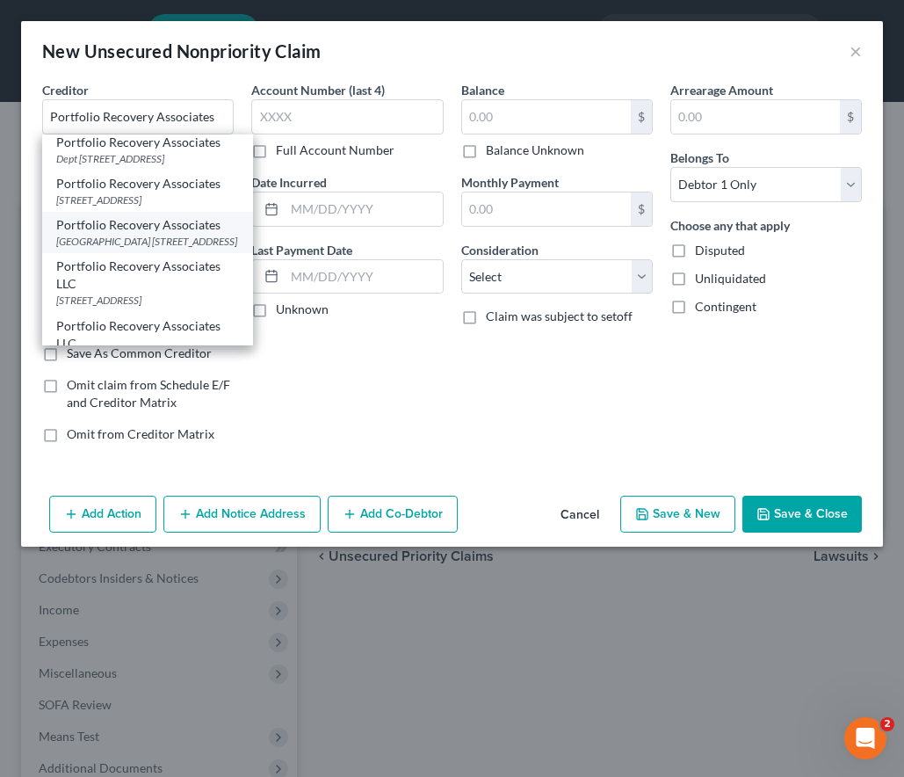
select select "48"
type input "23502-4962"
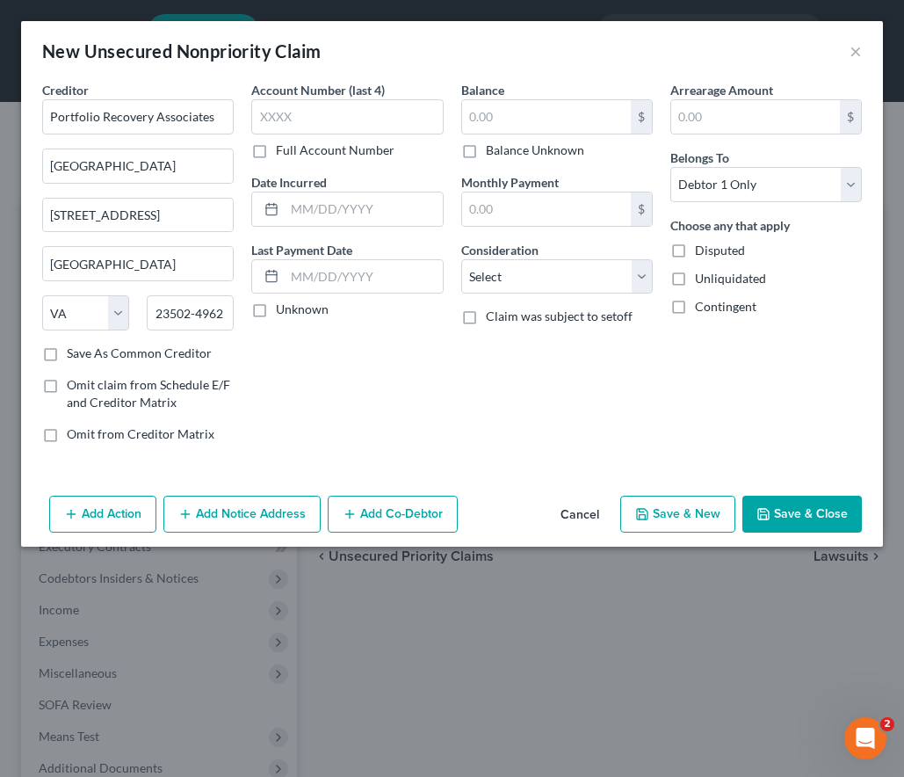
scroll to position [0, 0]
click at [396, 117] on input "text" at bounding box center [347, 116] width 192 height 35
type input "6658"
click at [541, 110] on input "text" at bounding box center [546, 116] width 169 height 33
type input "475"
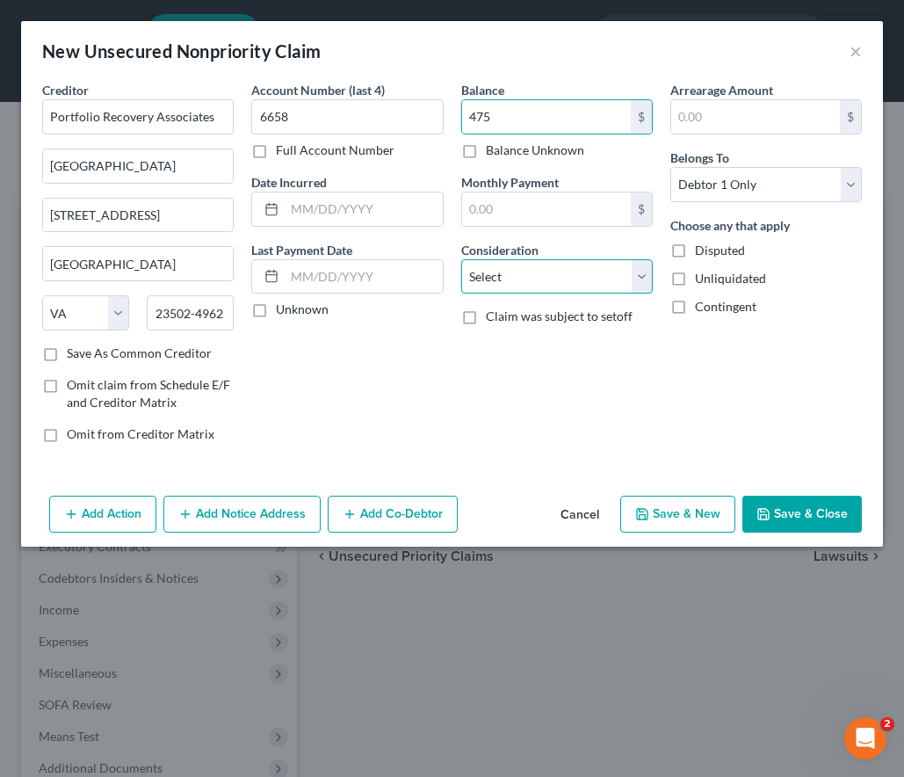
click at [514, 278] on select "Select Cable / Satellite Services Collection Agency Credit Card Debt Debt Couns…" at bounding box center [557, 276] width 192 height 35
select select "1"
click at [461, 259] on select "Select Cable / Satellite Services Collection Agency Credit Card Debt Debt Couns…" at bounding box center [557, 276] width 192 height 35
click at [668, 513] on button "Save & New" at bounding box center [678, 514] width 115 height 37
select select "0"
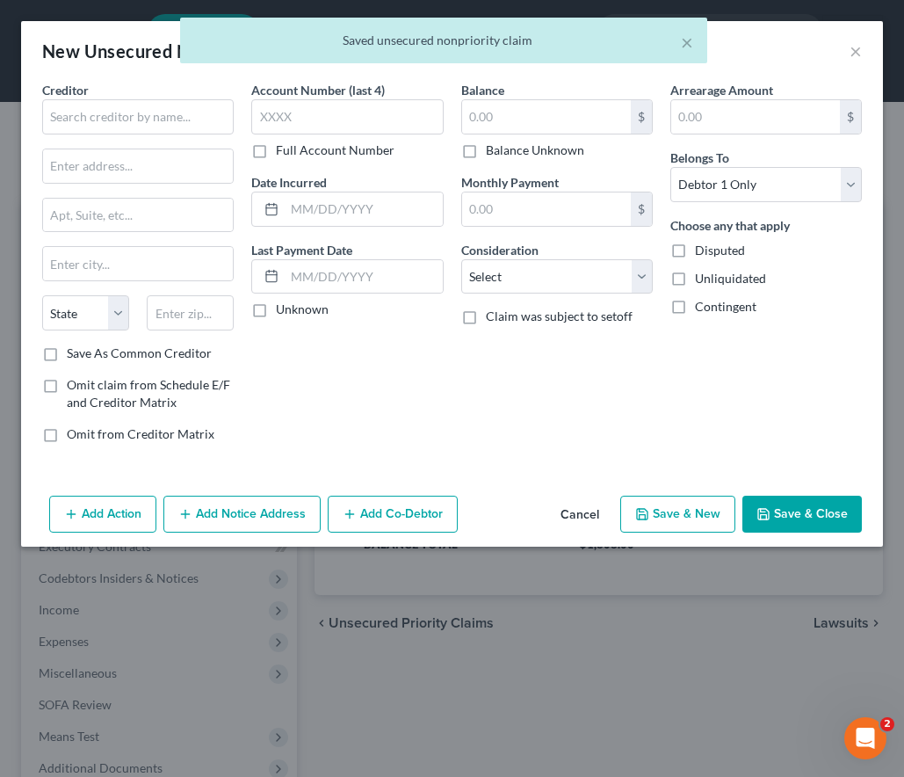
type input "475.00"
type input "0.00"
click at [105, 112] on input "text" at bounding box center [138, 116] width 192 height 35
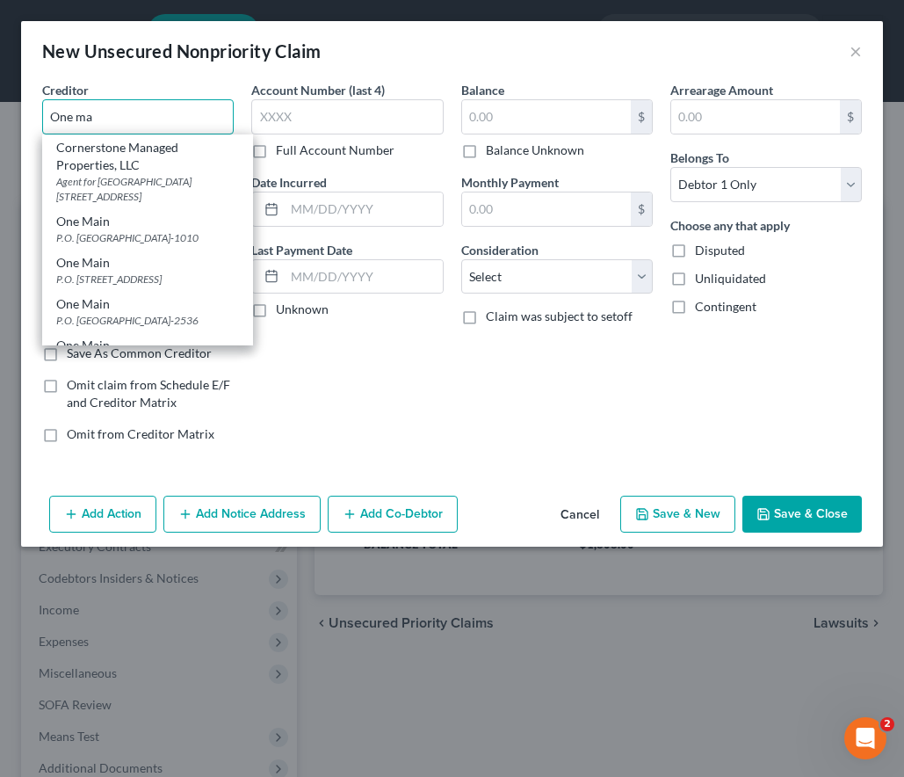
drag, startPoint x: 127, startPoint y: 115, endPoint x: -56, endPoint y: 101, distance: 183.4
click at [0, 101] on html "Home New Case Client Portal Directory Cases Legal Aid of Western [US_STATE], In…" at bounding box center [452, 483] width 904 height 966
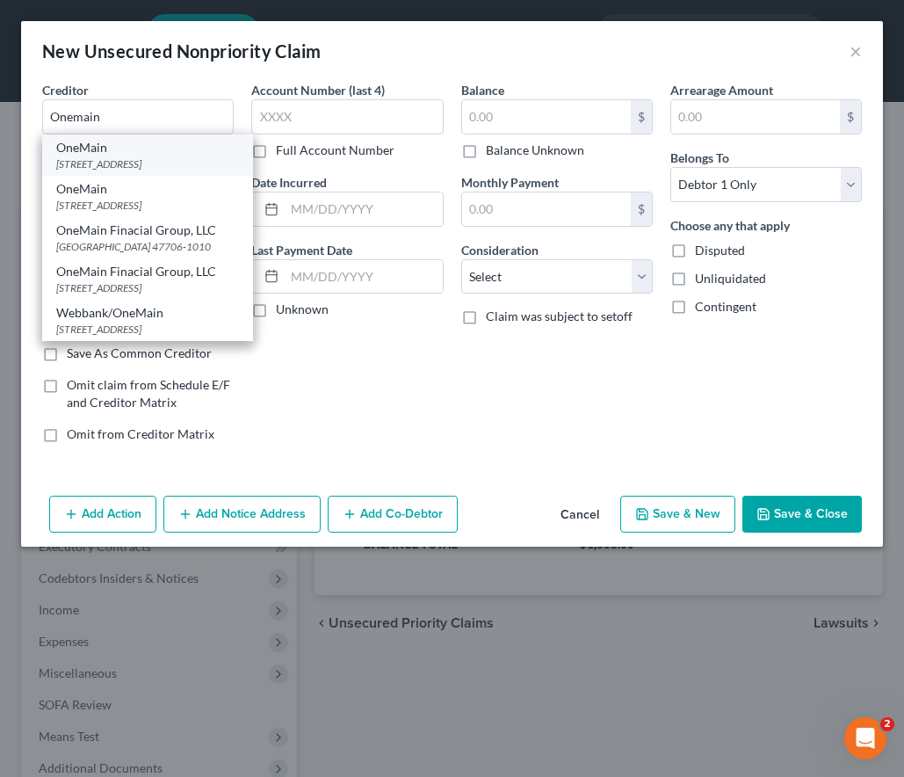
click at [193, 169] on div "[STREET_ADDRESS]" at bounding box center [147, 163] width 183 height 15
type input "OneMain"
type input "[STREET_ADDRESS]"
type input "[GEOGRAPHIC_DATA]"
select select "15"
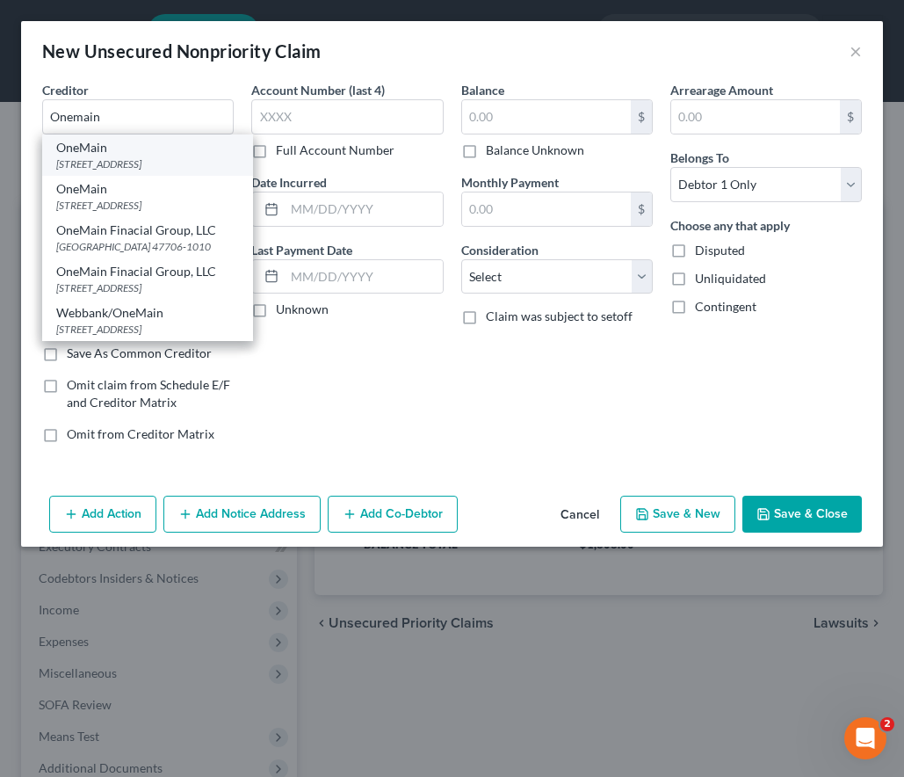
type input "47706"
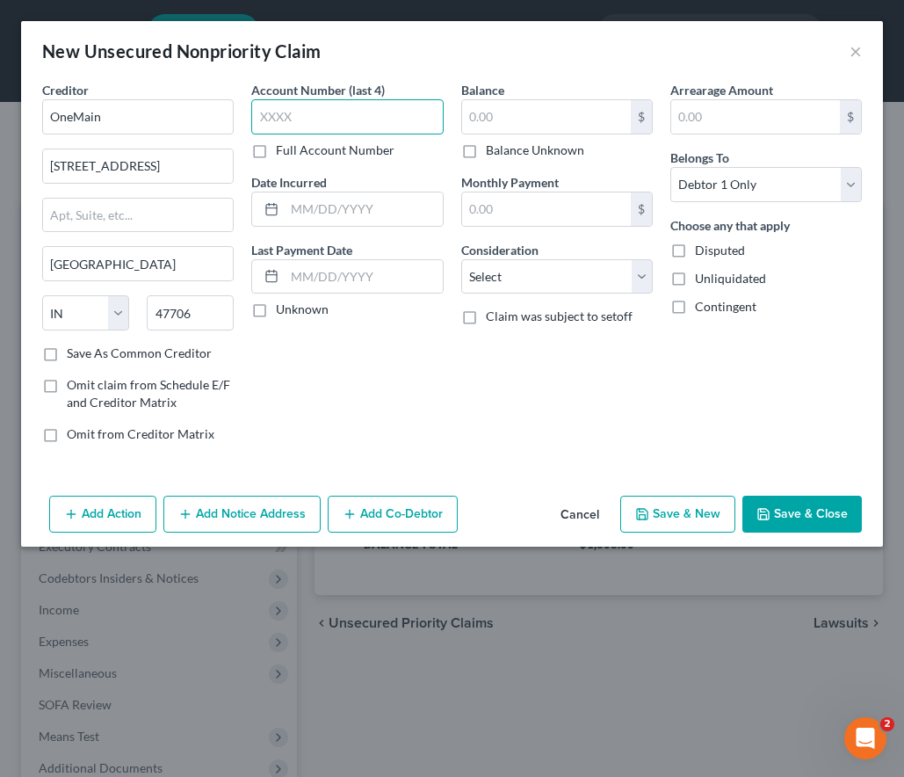
click at [317, 118] on input "text" at bounding box center [347, 116] width 192 height 35
type input "2170"
click at [571, 513] on button "Cancel" at bounding box center [580, 514] width 67 height 35
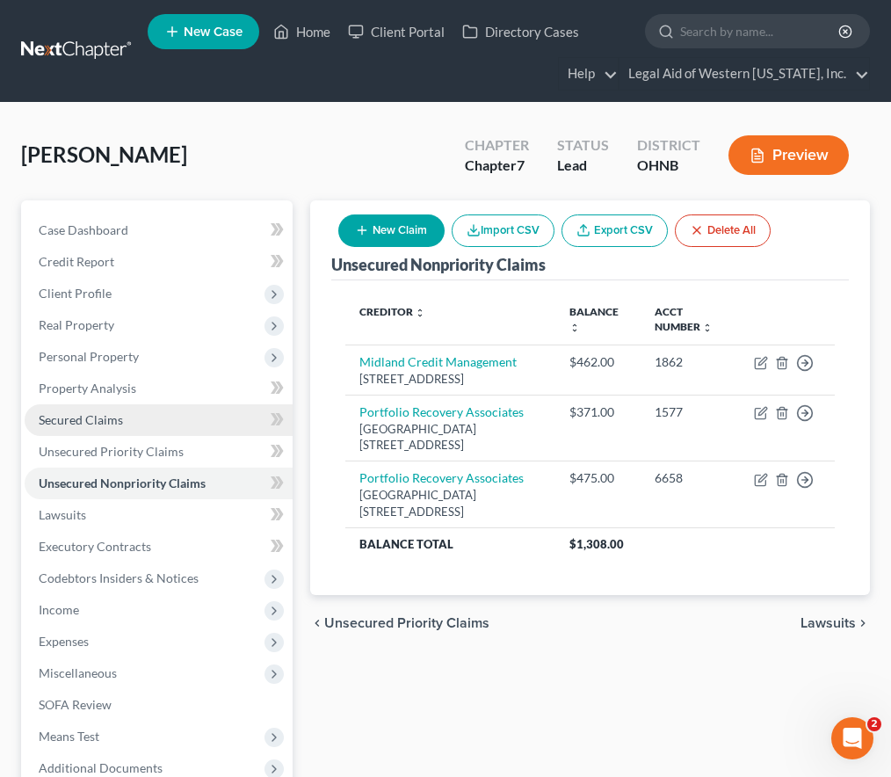
click at [170, 433] on link "Secured Claims" at bounding box center [159, 420] width 268 height 32
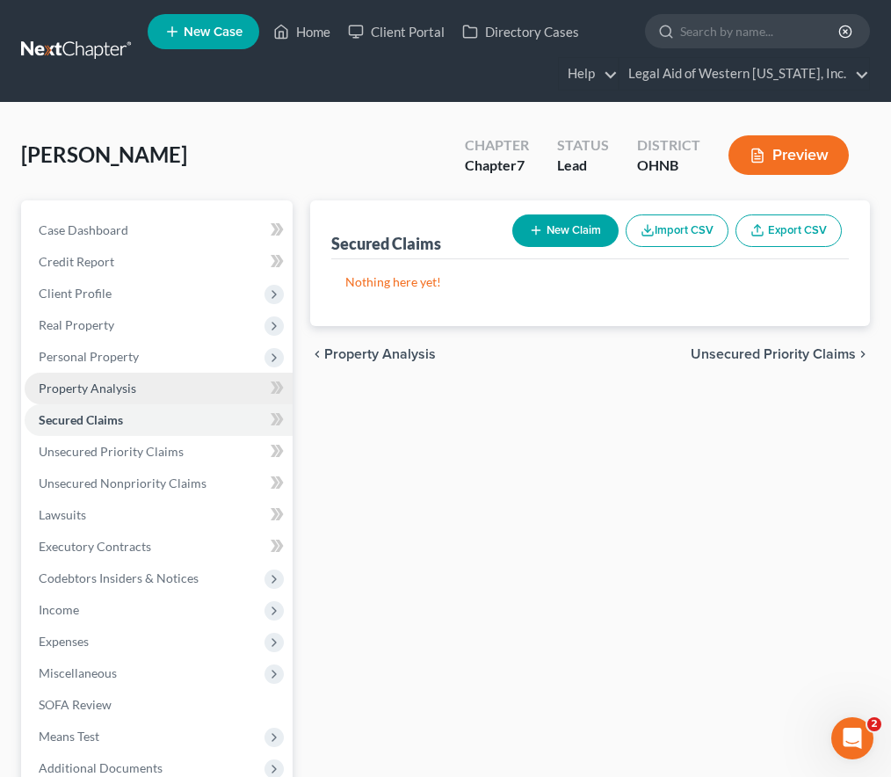
click at [156, 388] on link "Property Analysis" at bounding box center [159, 389] width 268 height 32
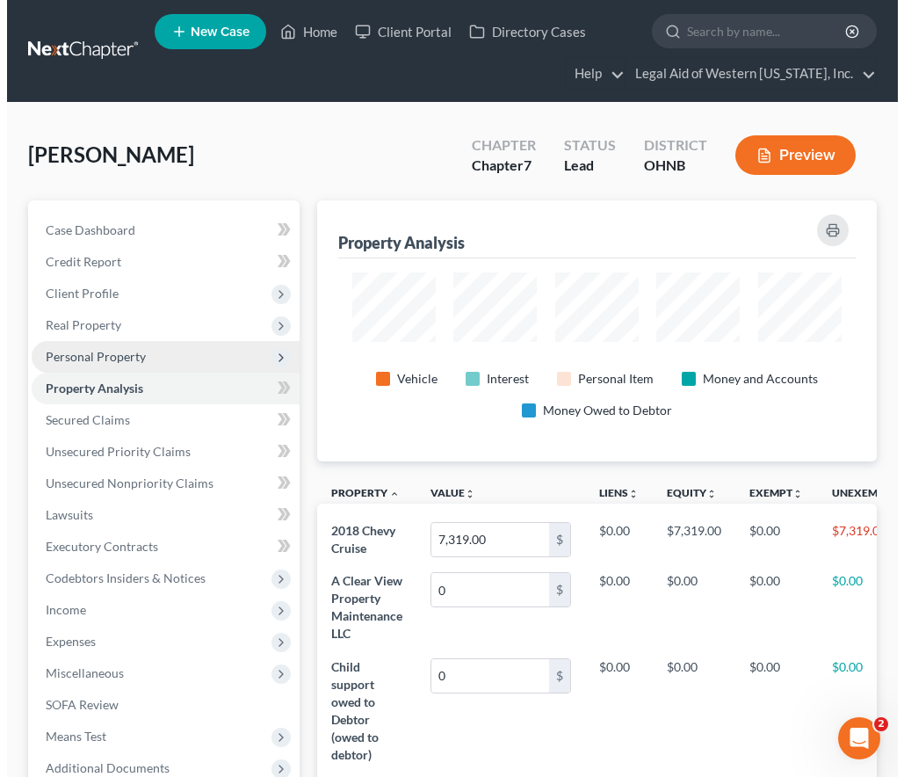
scroll to position [261, 561]
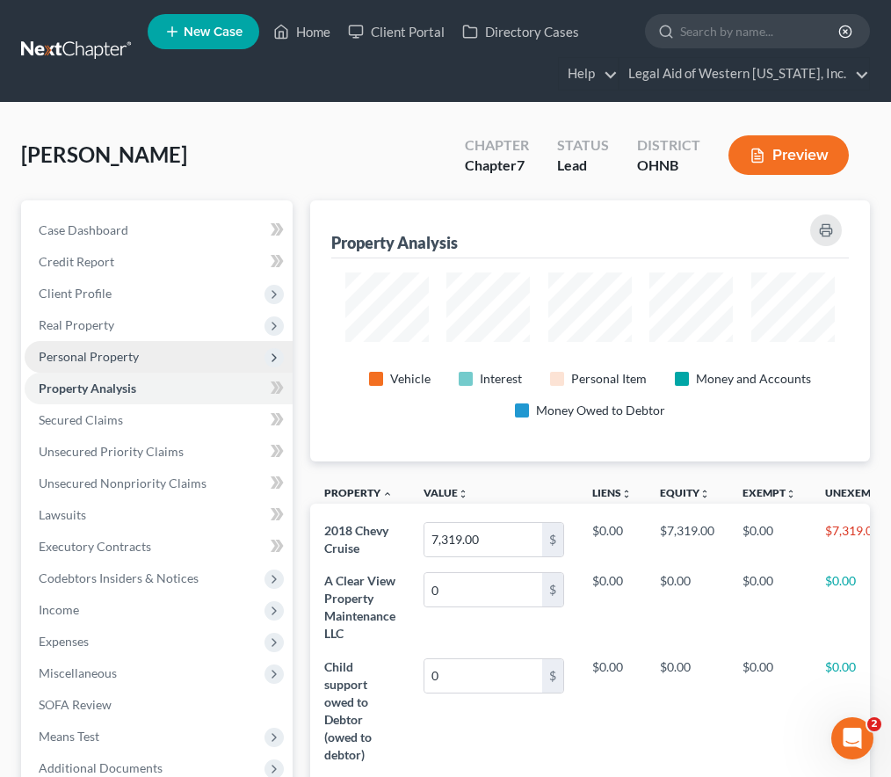
click at [152, 361] on span "Personal Property" at bounding box center [159, 357] width 268 height 32
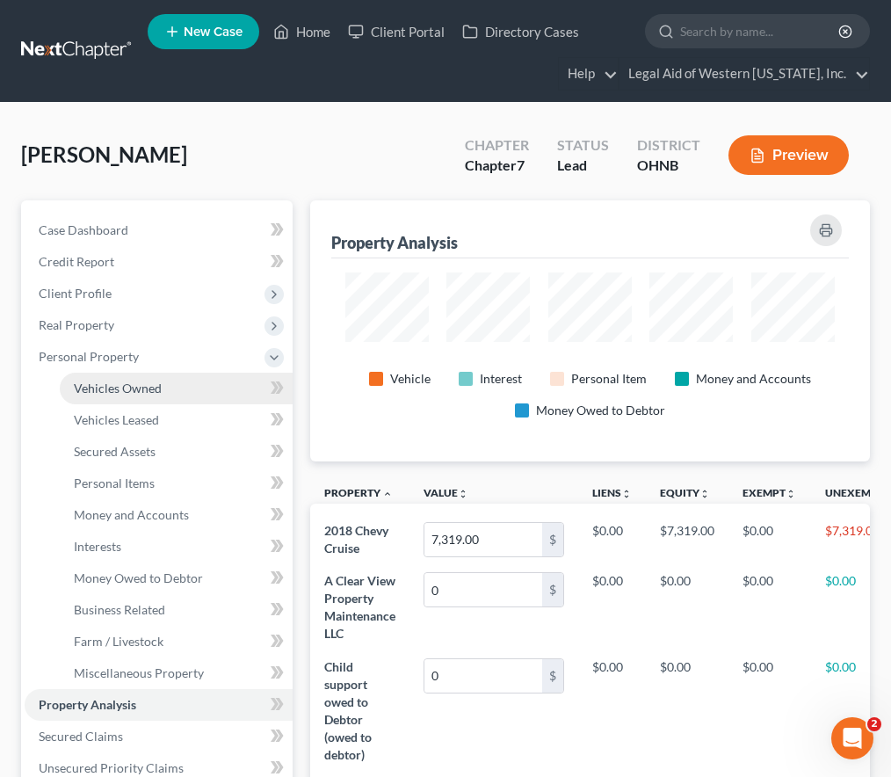
click at [152, 390] on span "Vehicles Owned" at bounding box center [118, 388] width 88 height 15
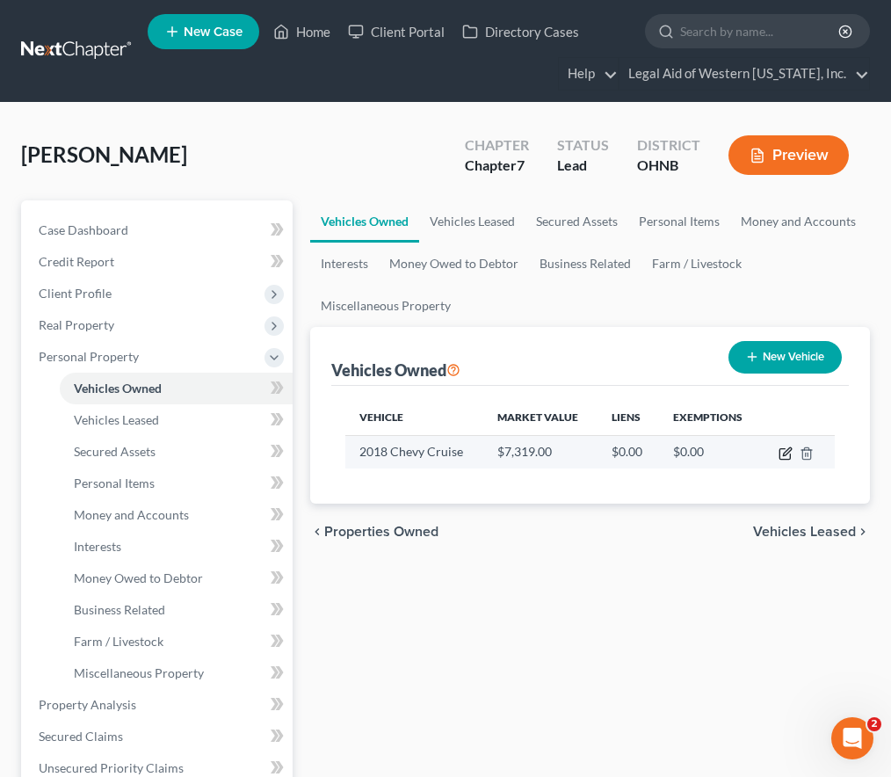
click at [789, 451] on icon "button" at bounding box center [787, 451] width 8 height 8
select select "0"
select select "8"
select select "2"
select select "0"
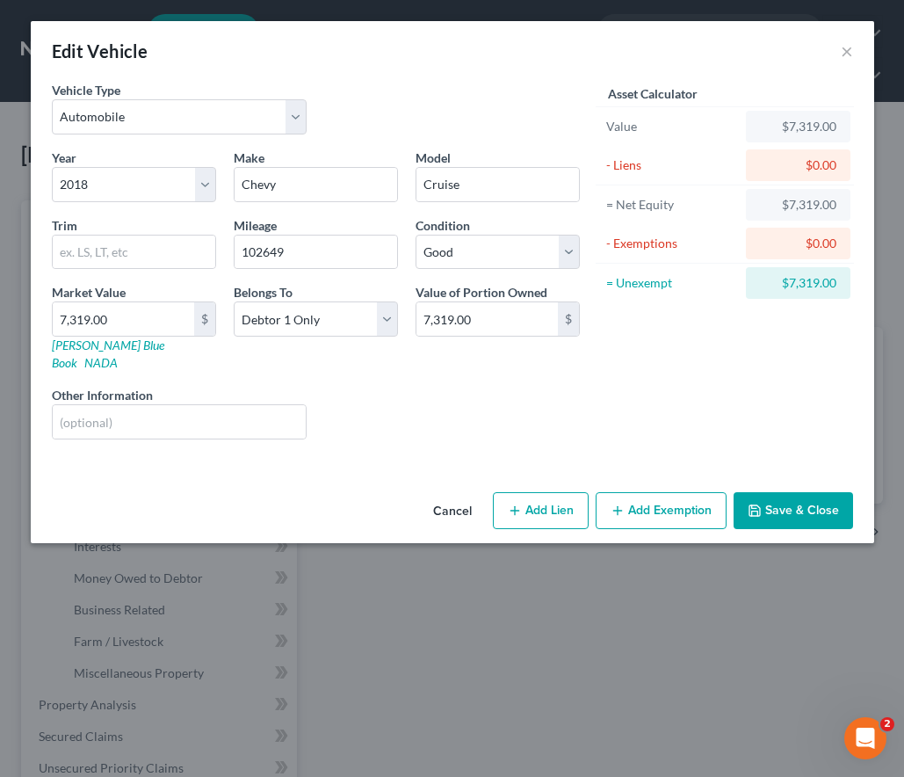
click at [526, 492] on button "Add Lien" at bounding box center [541, 510] width 96 height 37
select select "0"
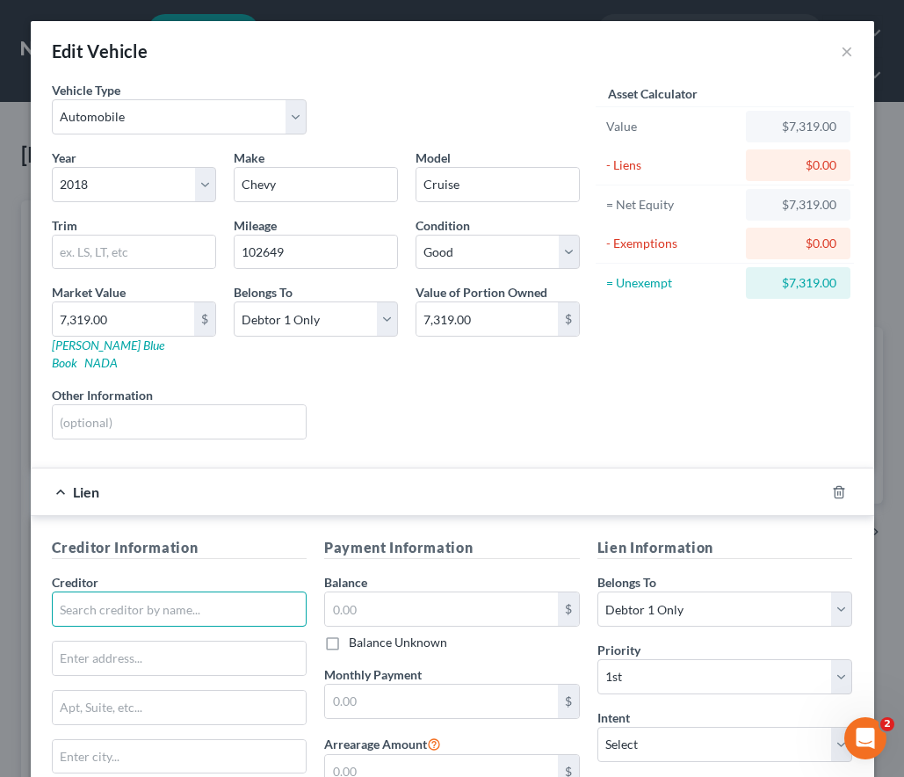
click at [98, 592] on input "text" at bounding box center [180, 609] width 256 height 35
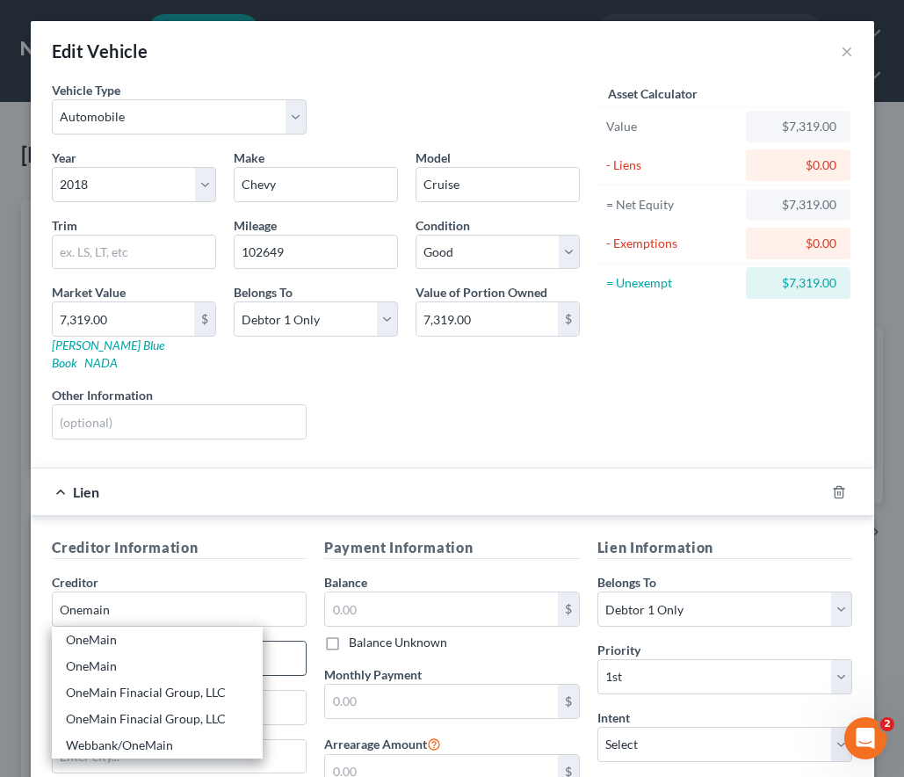
click at [113, 631] on div "OneMain" at bounding box center [157, 640] width 183 height 18
type input "OneMain"
type input "[STREET_ADDRESS]"
type input "[GEOGRAPHIC_DATA]"
select select "15"
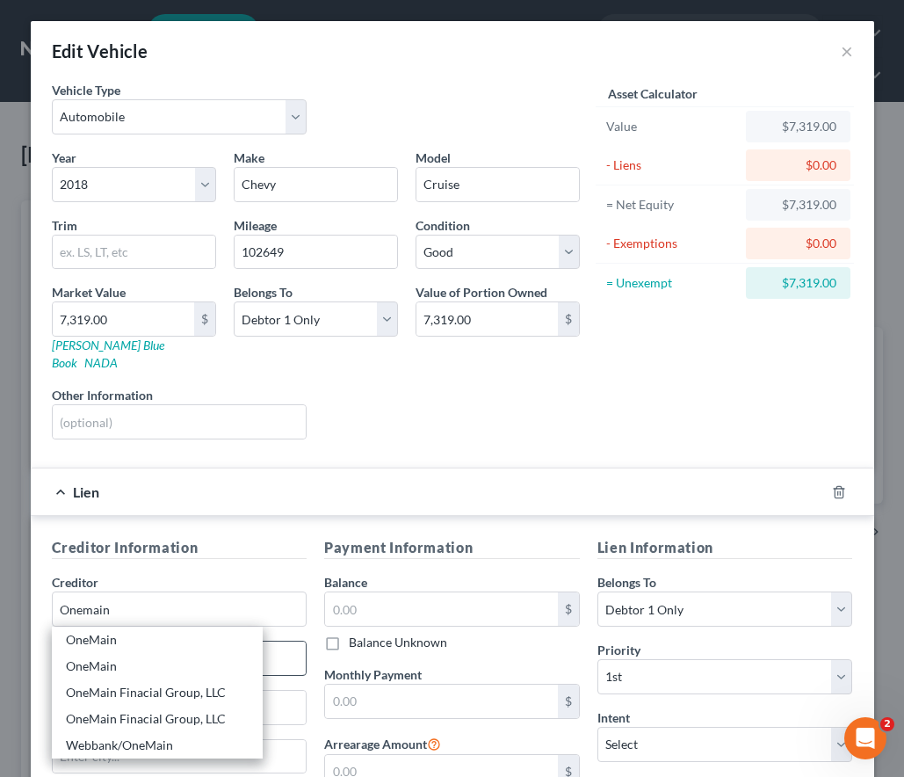
type input "47706"
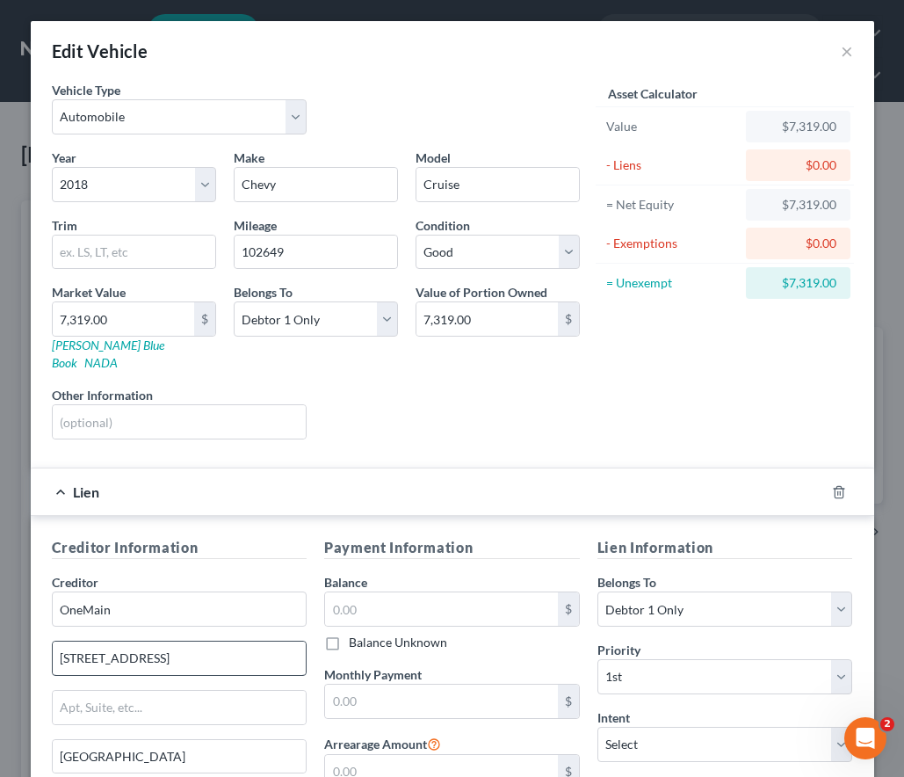
scroll to position [88, 0]
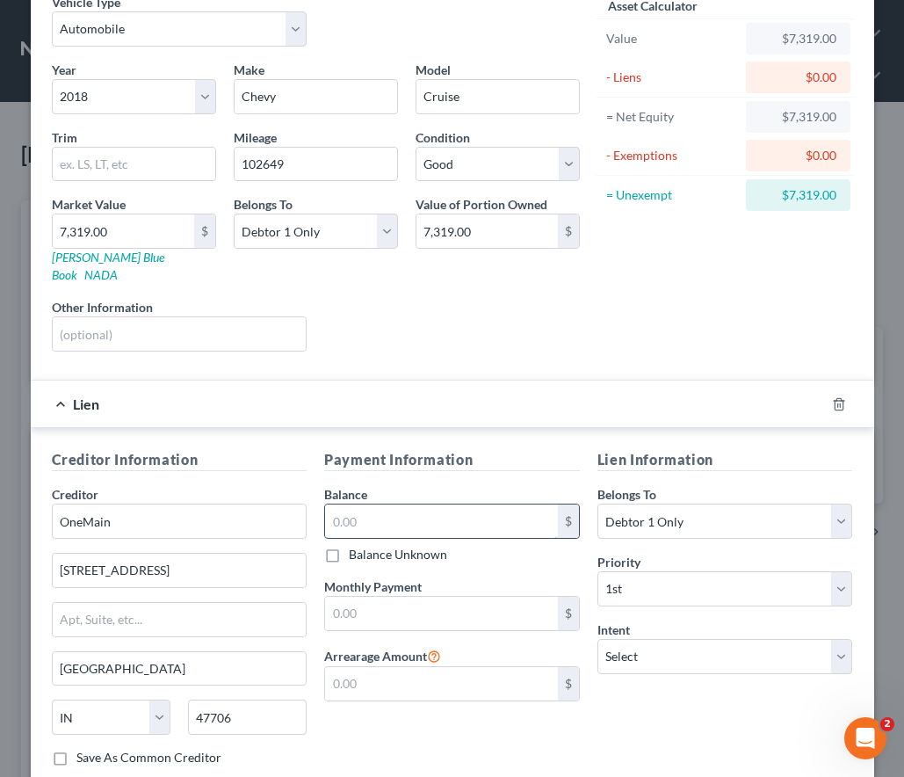
click at [381, 504] on input "text" at bounding box center [441, 520] width 233 height 33
type input "12,595"
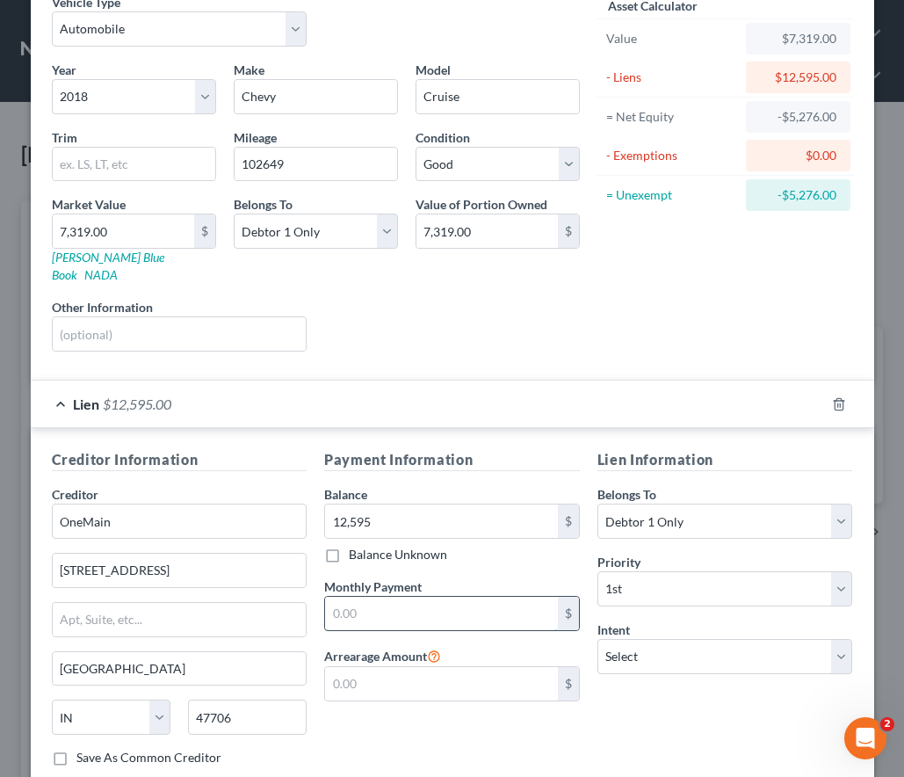
click at [386, 597] on input "text" at bounding box center [441, 613] width 233 height 33
type input "381"
click at [668, 644] on select "Select Surrender Redeem Reaffirm Avoid Other" at bounding box center [726, 656] width 256 height 35
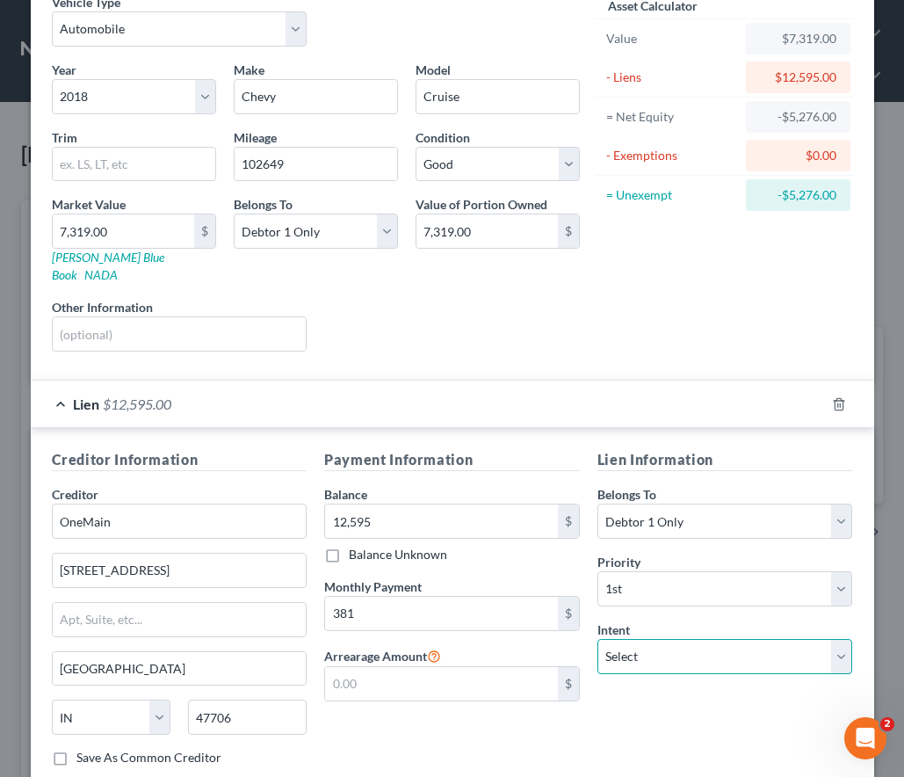
select select "2"
click at [598, 639] on select "Select Surrender Redeem Reaffirm Avoid Other" at bounding box center [726, 656] width 256 height 35
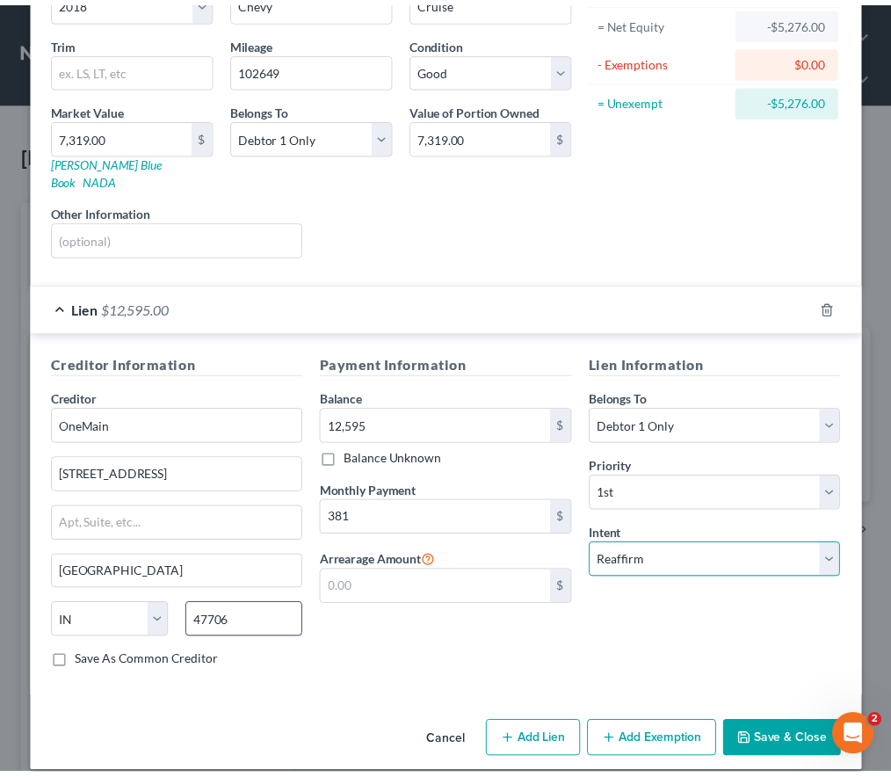
scroll to position [185, 0]
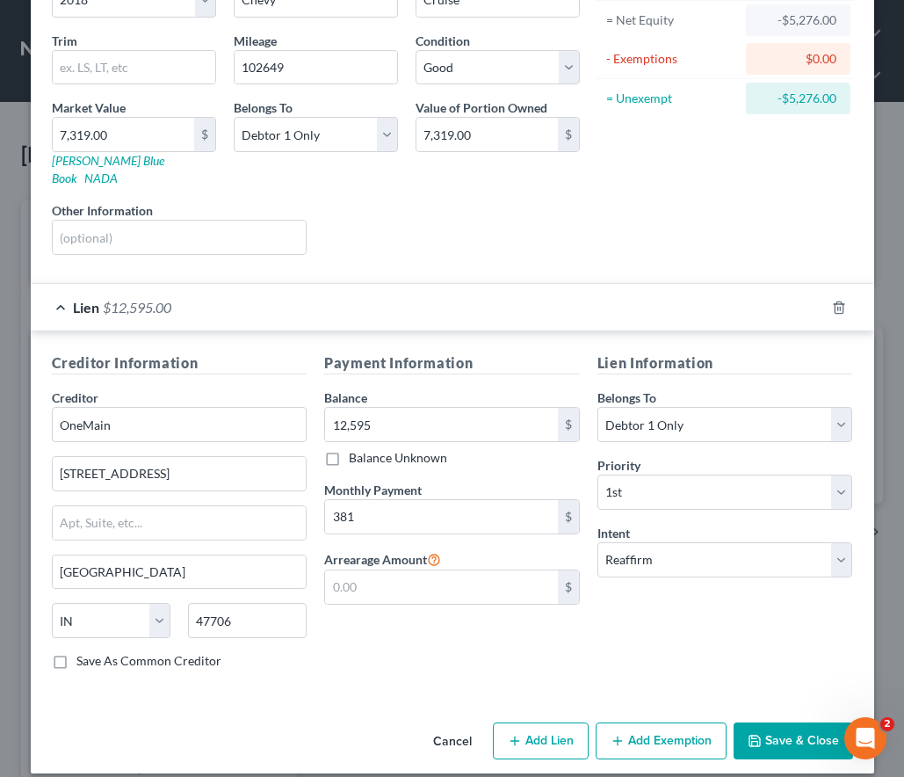
click at [791, 724] on button "Save & Close" at bounding box center [794, 740] width 120 height 37
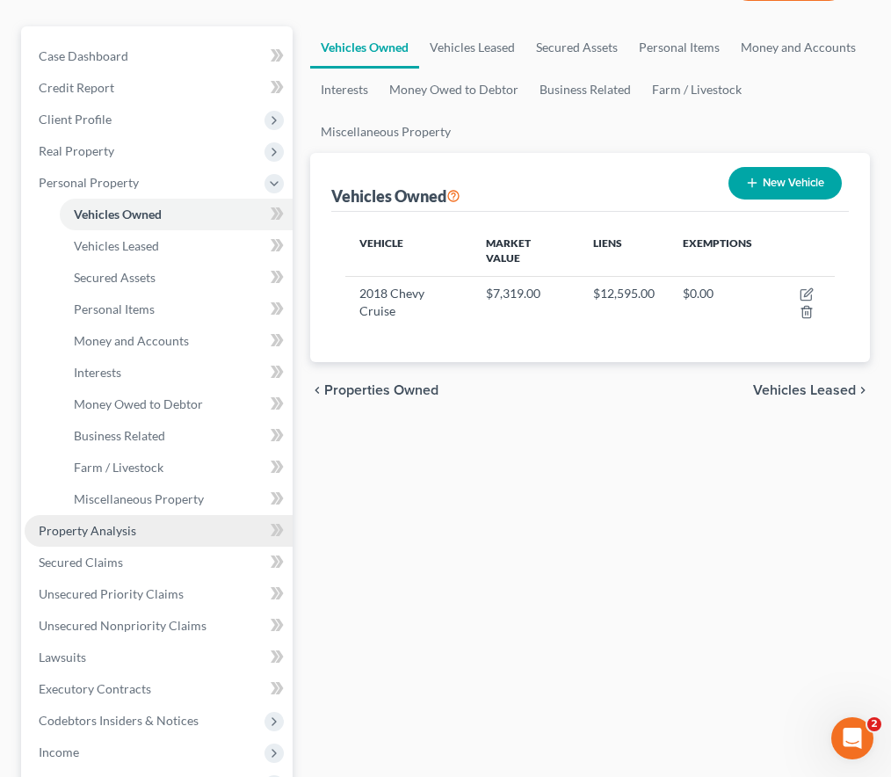
scroll to position [176, 0]
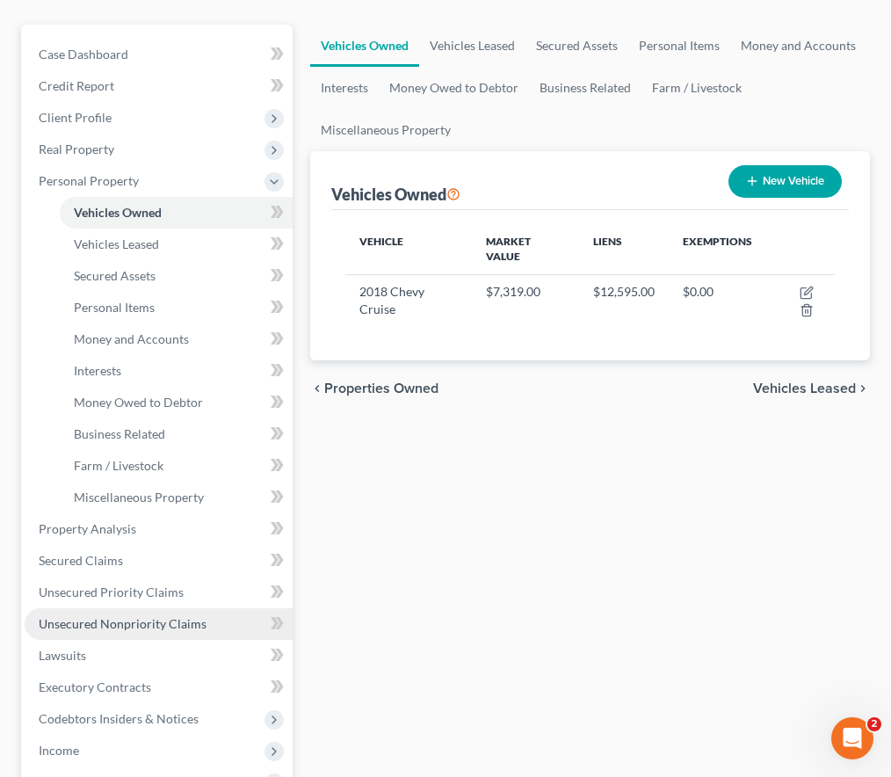
click at [161, 618] on span "Unsecured Nonpriority Claims" at bounding box center [123, 623] width 168 height 15
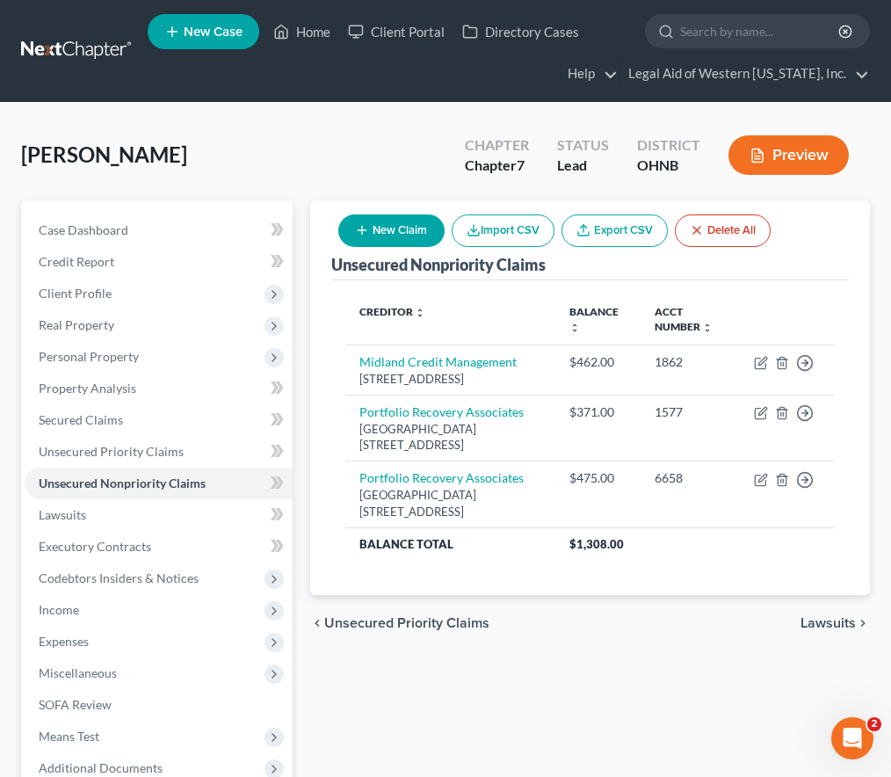
click at [394, 231] on button "New Claim" at bounding box center [391, 230] width 106 height 33
select select "0"
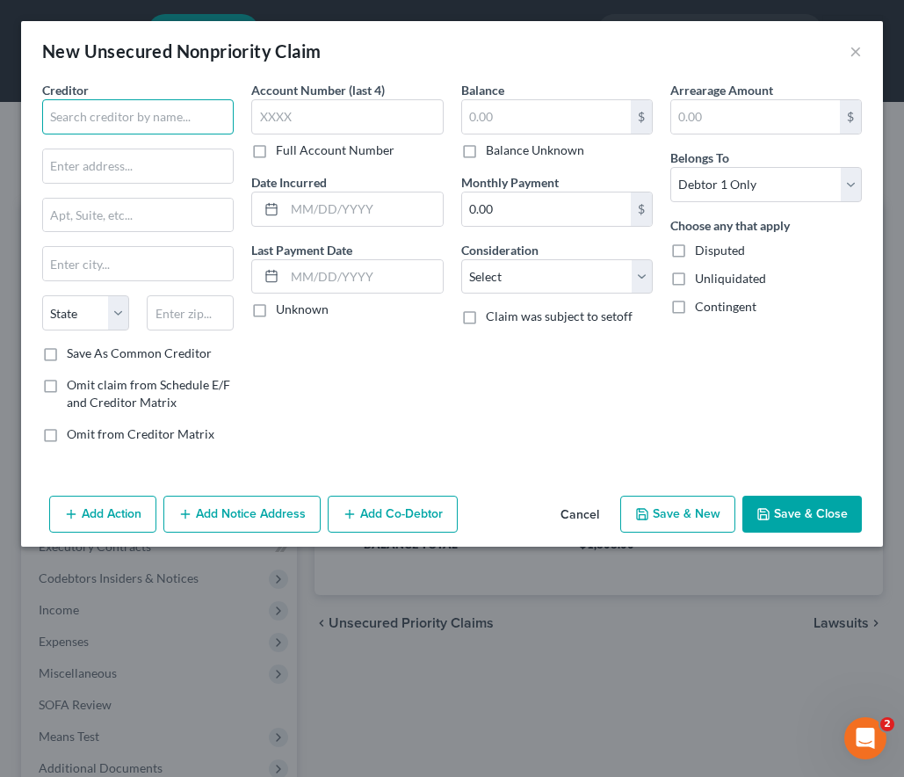
click at [152, 111] on input "text" at bounding box center [138, 116] width 192 height 35
click at [171, 120] on input "Comenity Bank" at bounding box center [138, 116] width 192 height 35
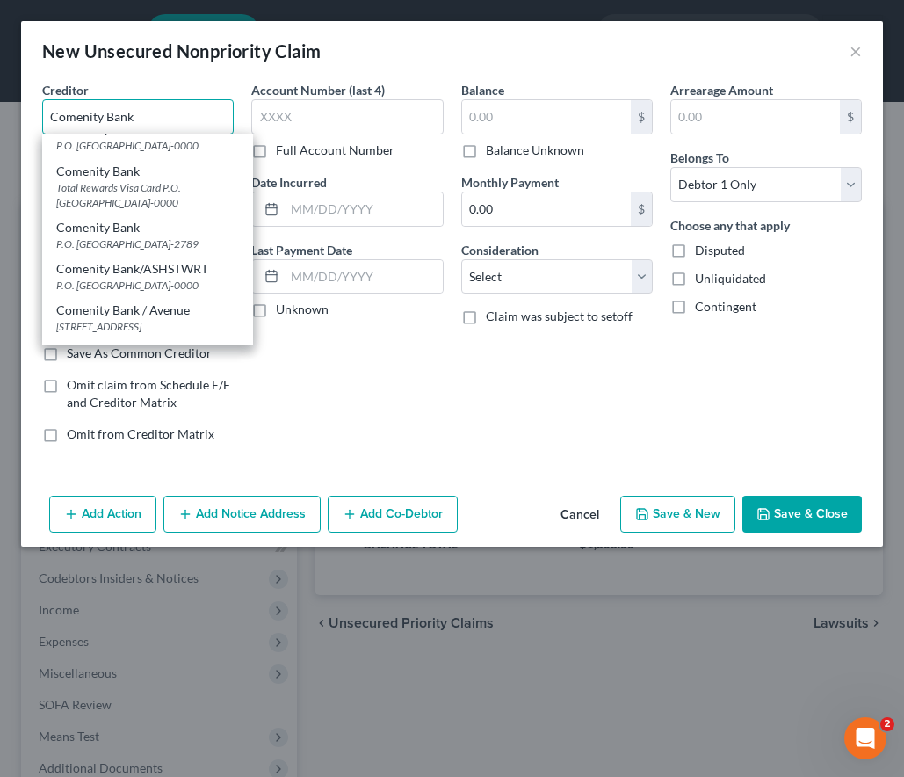
scroll to position [264, 0]
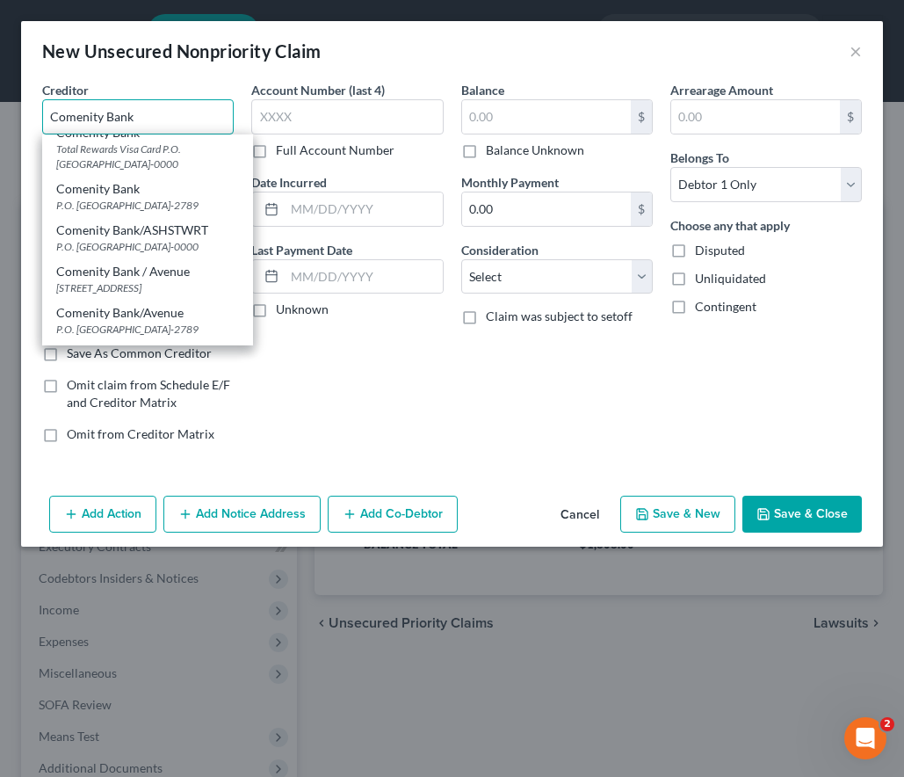
type input "Comenity Bank"
click at [169, 198] on div "Comenity Bank" at bounding box center [147, 189] width 183 height 18
type input "P.O. Box 182789"
type input "Columbus"
select select "36"
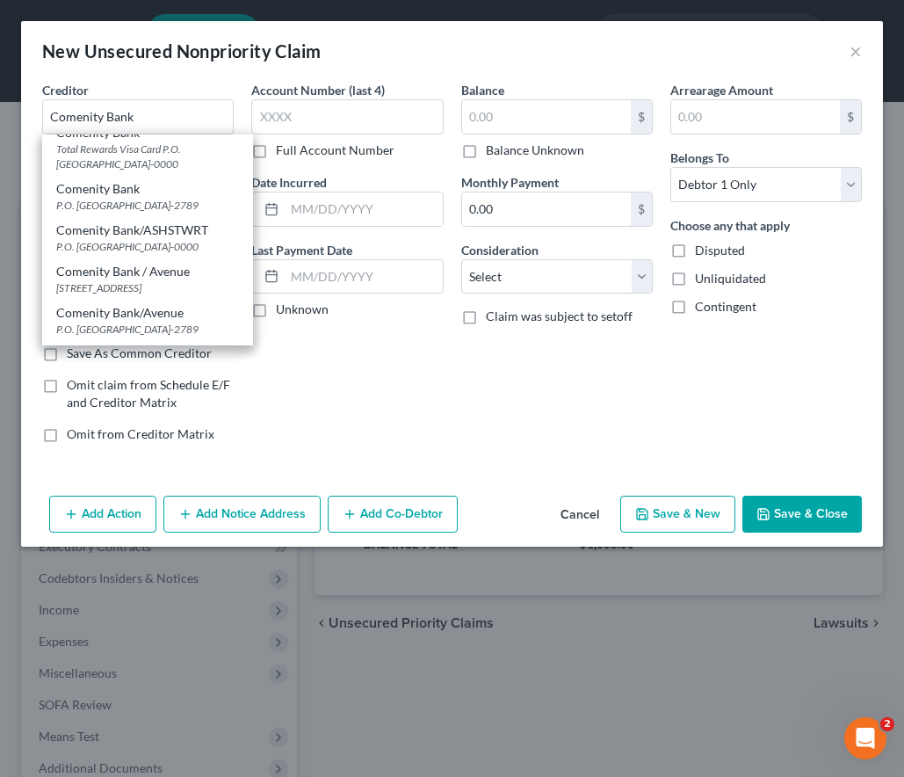
type input "43218-2789"
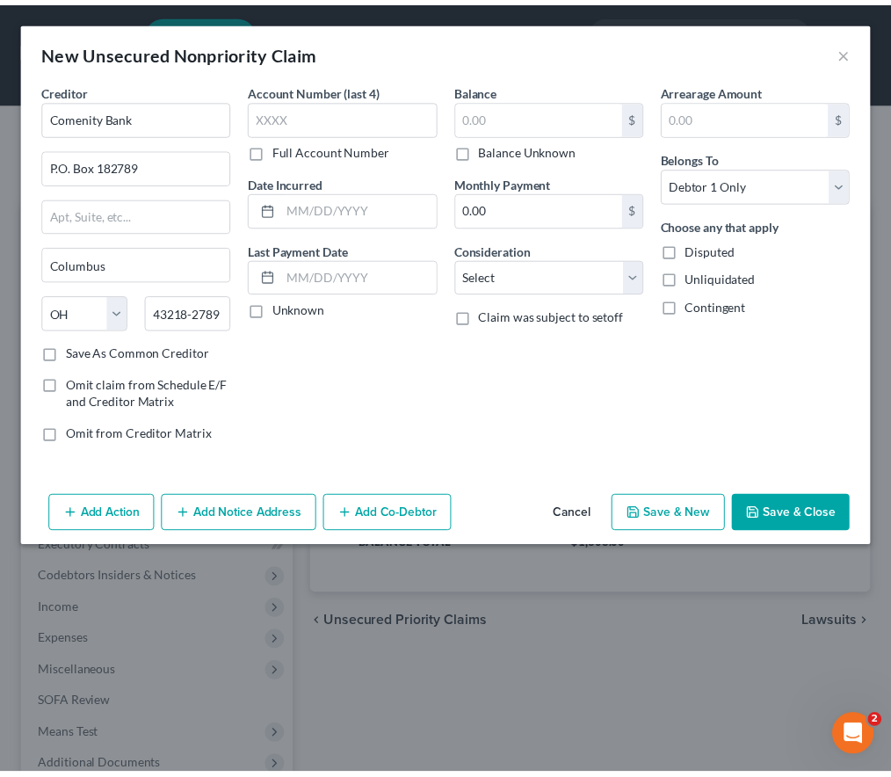
scroll to position [0, 0]
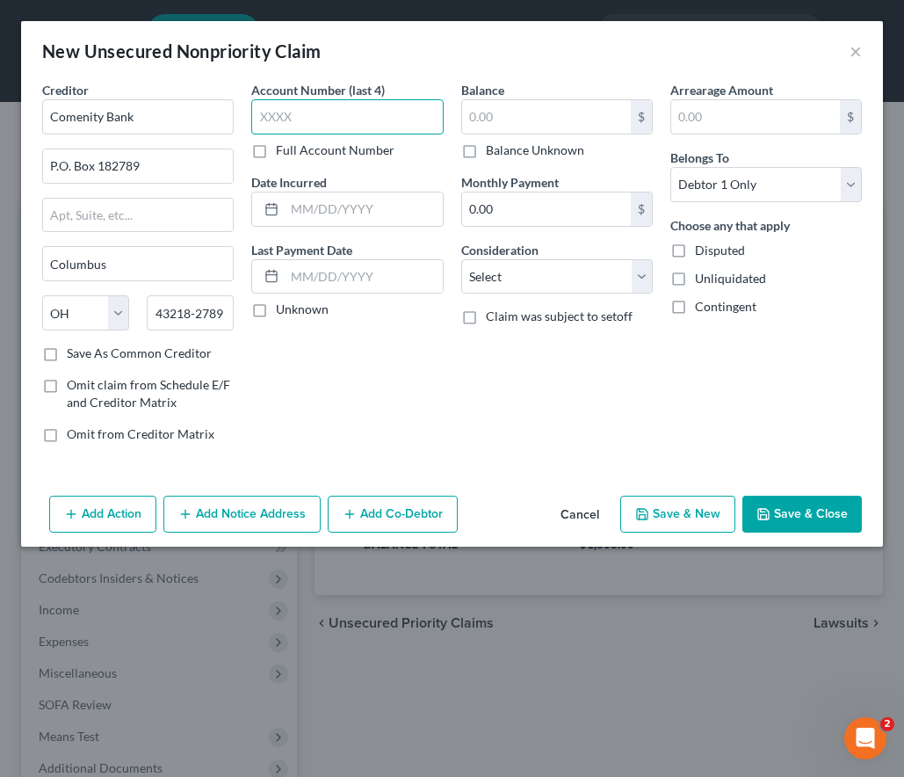
click at [334, 105] on input "text" at bounding box center [347, 116] width 192 height 35
type input "8855"
click at [531, 112] on input "text" at bounding box center [546, 116] width 169 height 33
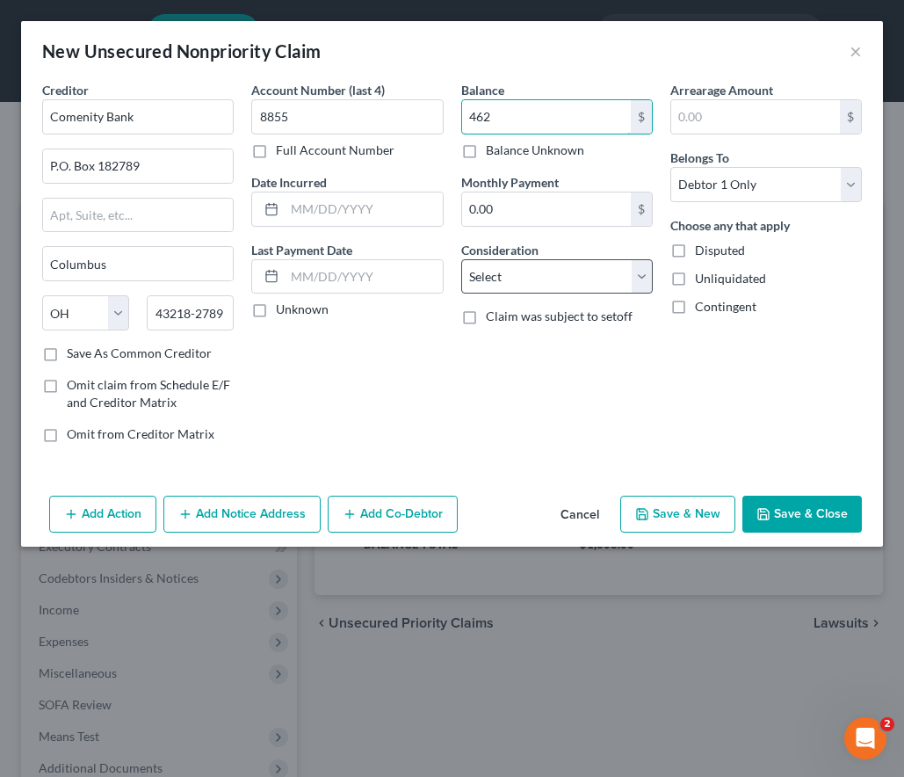
type input "462"
click at [494, 287] on select "Select Cable / Satellite Services Collection Agency Credit Card Debt Debt Couns…" at bounding box center [557, 276] width 192 height 35
select select "2"
click at [461, 259] on select "Select Cable / Satellite Services Collection Agency Credit Card Debt Debt Couns…" at bounding box center [557, 276] width 192 height 35
click at [793, 505] on button "Save & Close" at bounding box center [803, 514] width 120 height 37
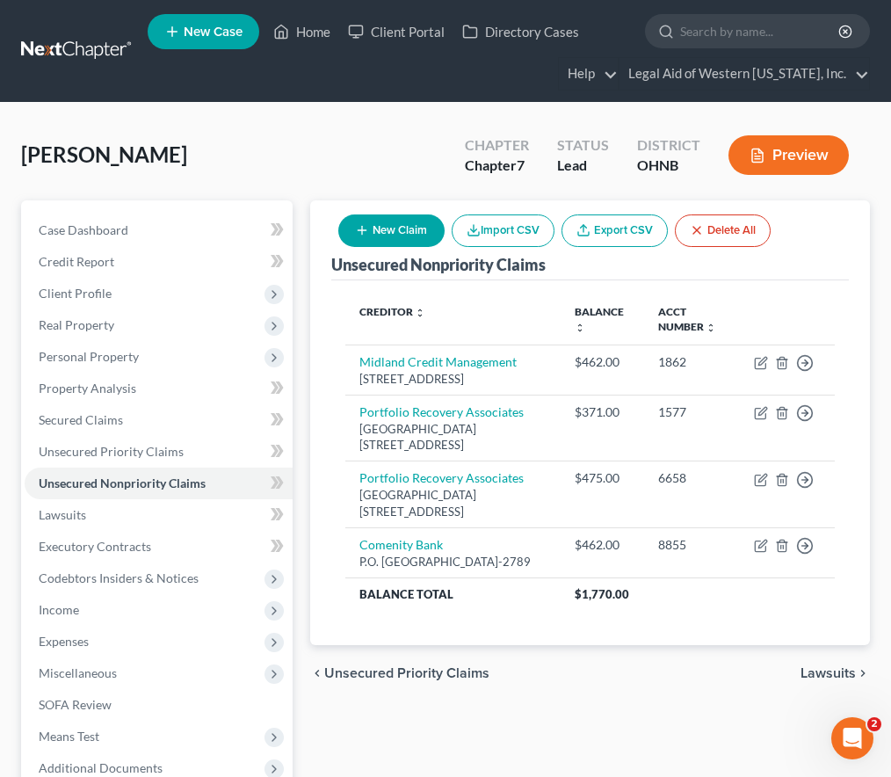
click at [386, 229] on button "New Claim" at bounding box center [391, 230] width 106 height 33
select select "0"
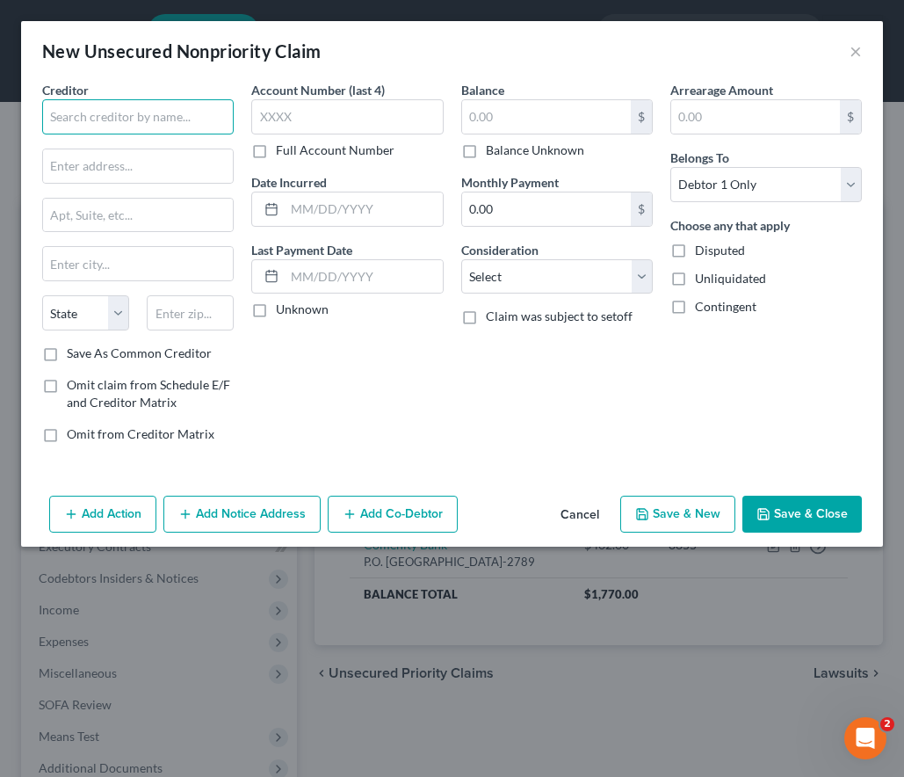
click at [87, 122] on input "text" at bounding box center [138, 116] width 192 height 35
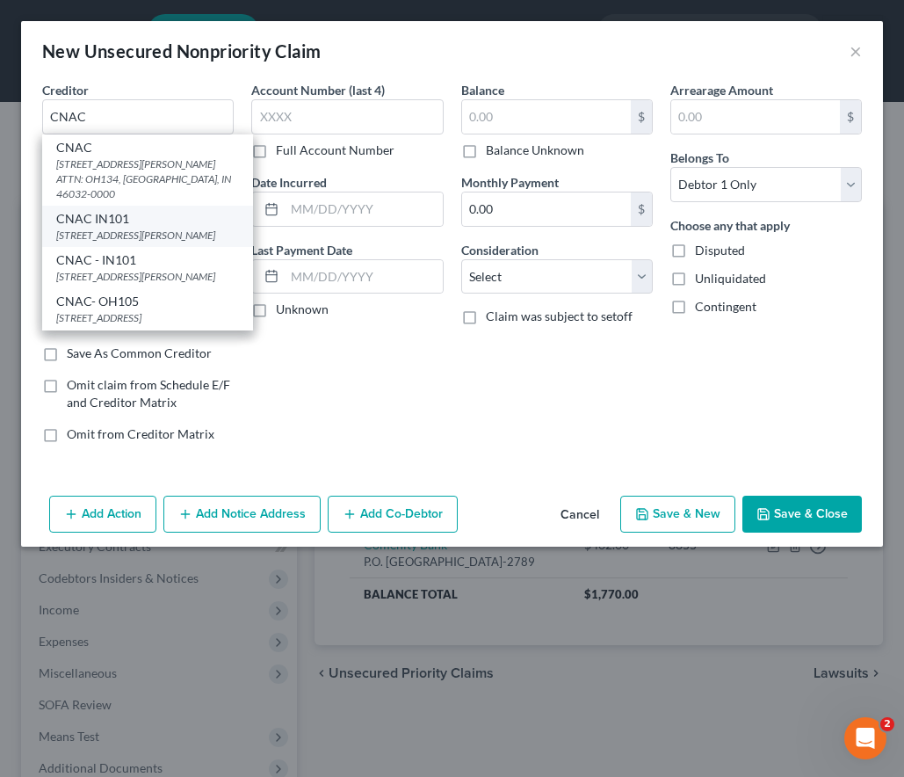
click at [183, 234] on div "[STREET_ADDRESS][PERSON_NAME]" at bounding box center [147, 235] width 183 height 15
type input "CNAC IN101"
type input "[STREET_ADDRESS][PERSON_NAME]"
type input "Carmel"
select select "15"
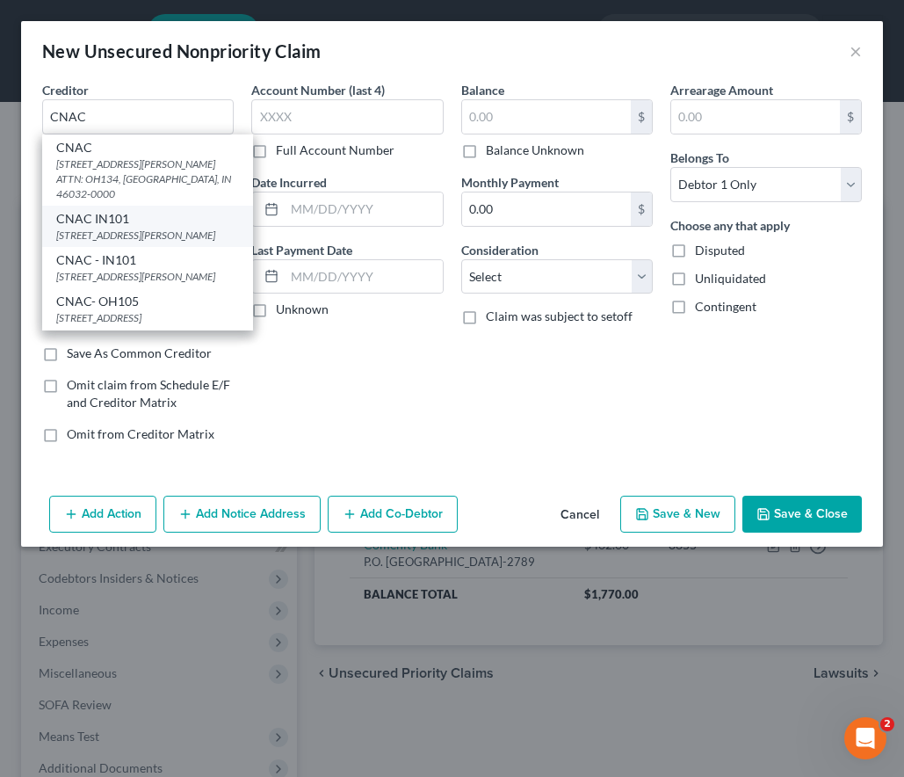
type input "46032-0000"
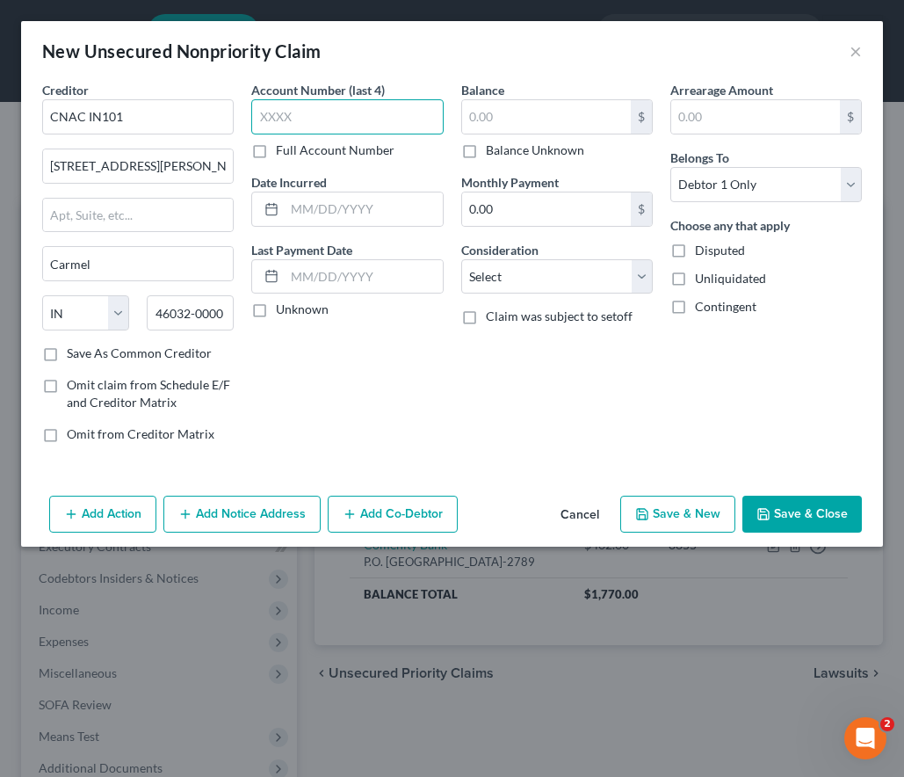
click at [320, 109] on input "text" at bounding box center [347, 116] width 192 height 35
type input "6913"
click at [489, 103] on input "text" at bounding box center [546, 116] width 169 height 33
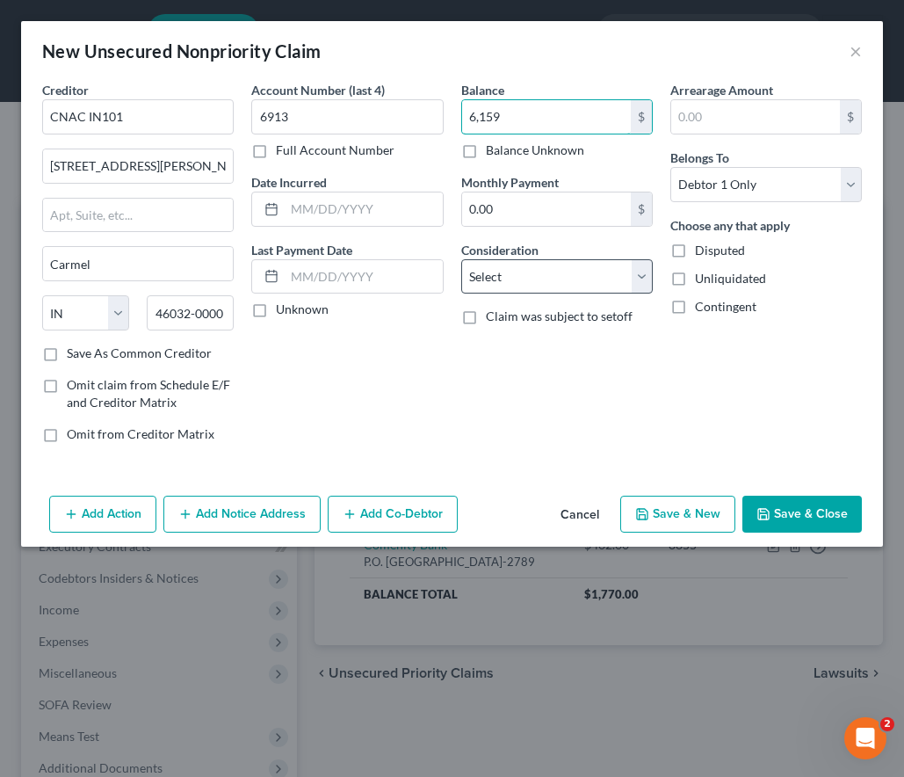
type input "6,159"
click at [557, 276] on select "Select Cable / Satellite Services Collection Agency Credit Card Debt Debt Couns…" at bounding box center [557, 276] width 192 height 35
select select "4"
click at [461, 259] on select "Select Cable / Satellite Services Collection Agency Credit Card Debt Debt Couns…" at bounding box center [557, 276] width 192 height 35
click at [644, 510] on icon "button" at bounding box center [642, 514] width 14 height 14
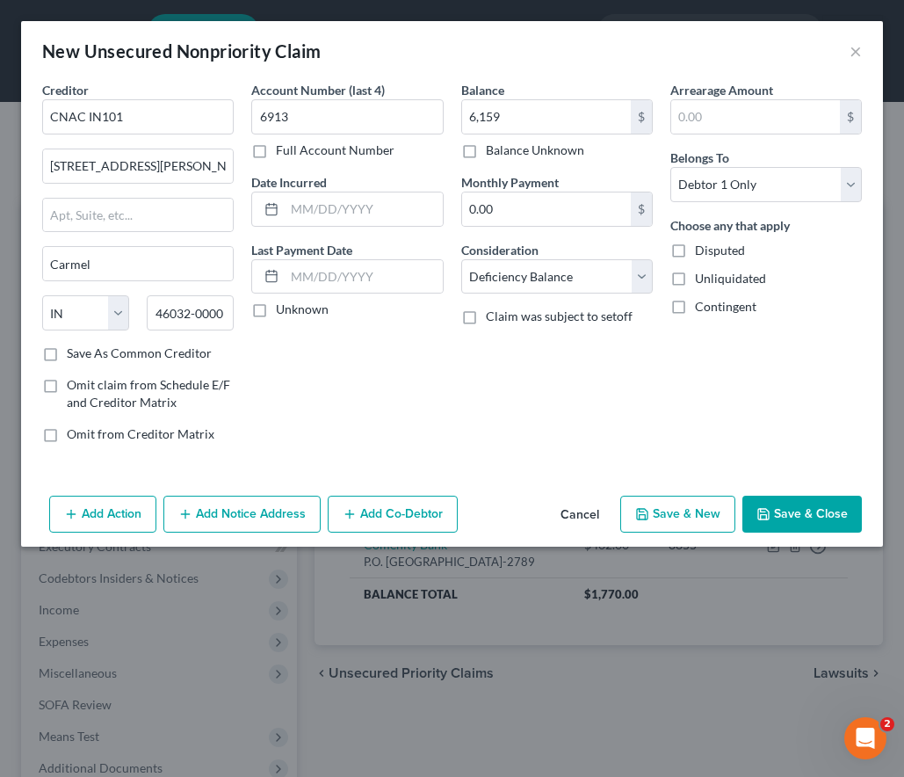
select select "0"
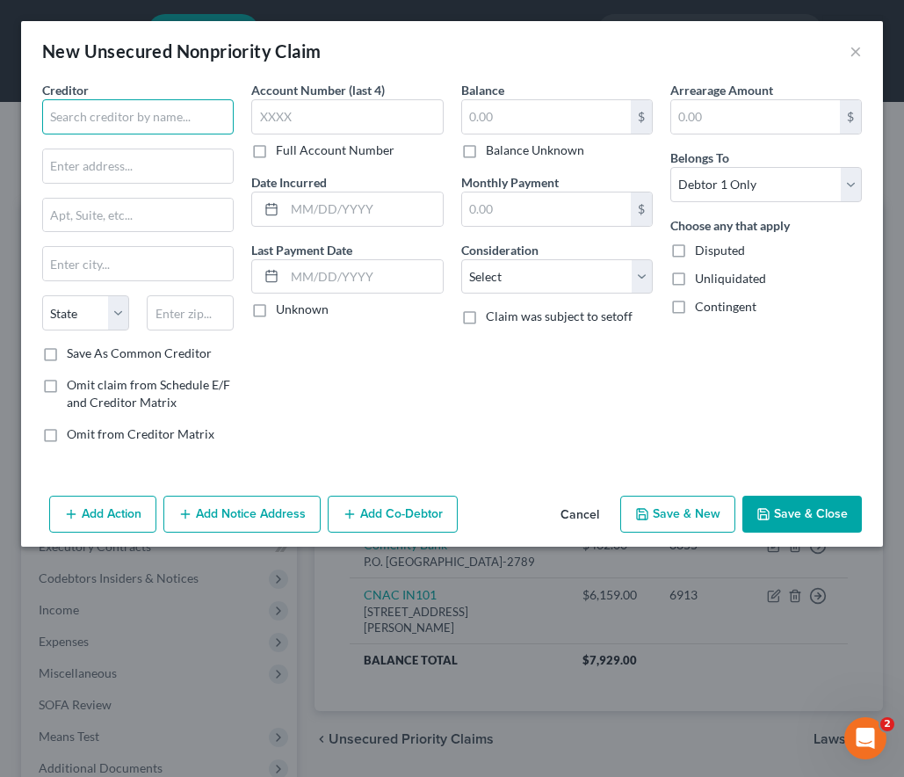
click at [164, 120] on input "text" at bounding box center [138, 116] width 192 height 35
type input "Comenity Bank/Torrid"
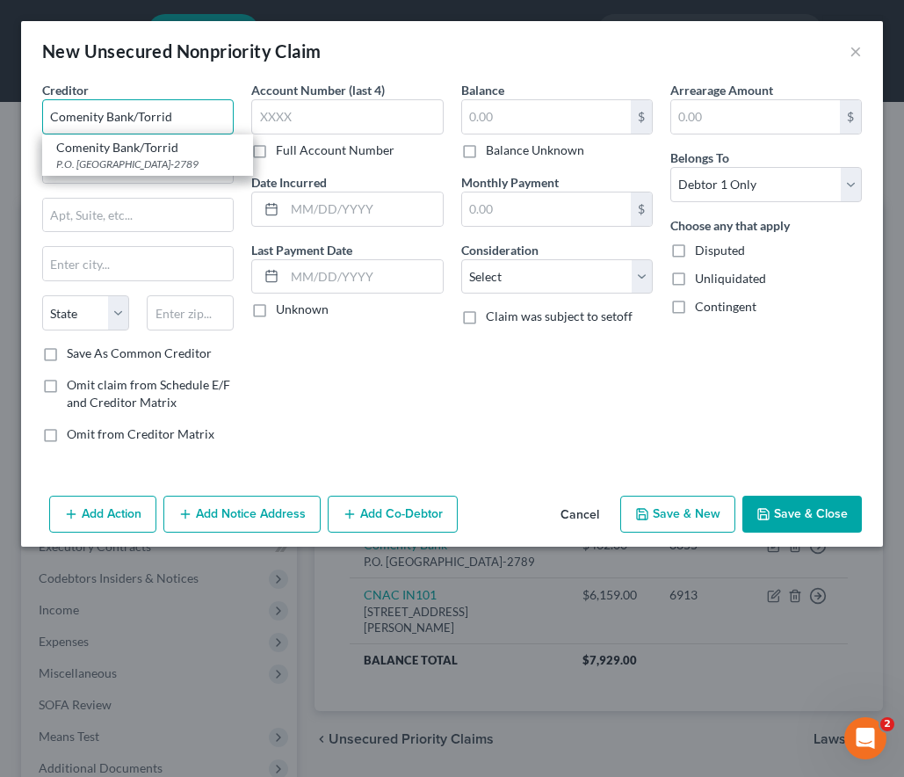
type input "P.O. Box 182789"
type input "Columbus"
select select "36"
type input "43218-2789"
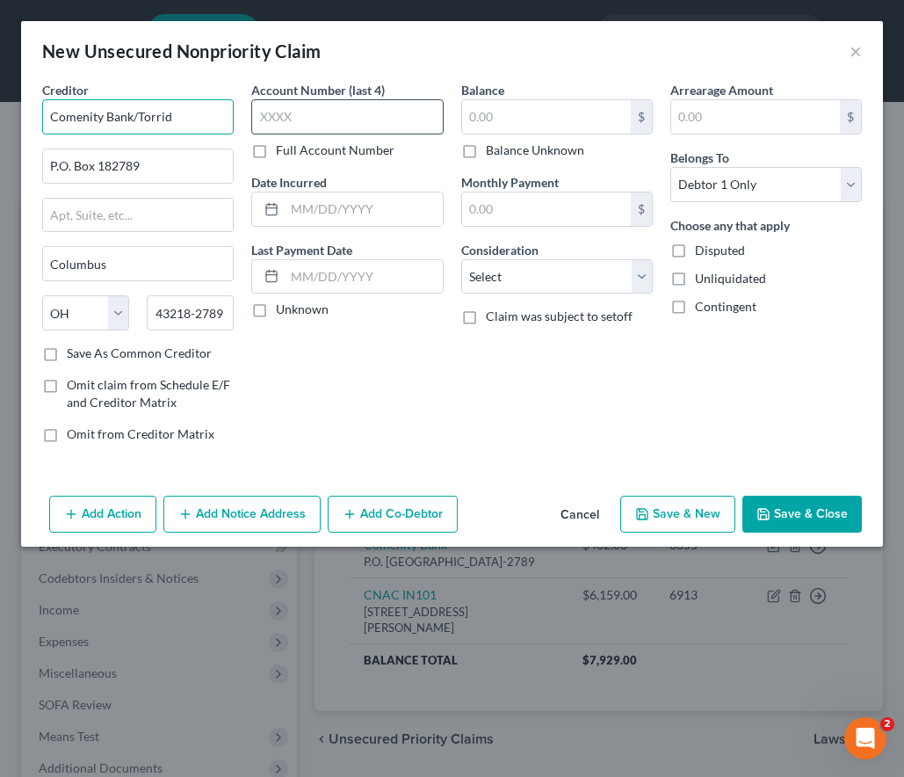
type input "Comenity Bank/Torrid"
click at [303, 114] on input "text" at bounding box center [347, 116] width 192 height 35
type input "1339"
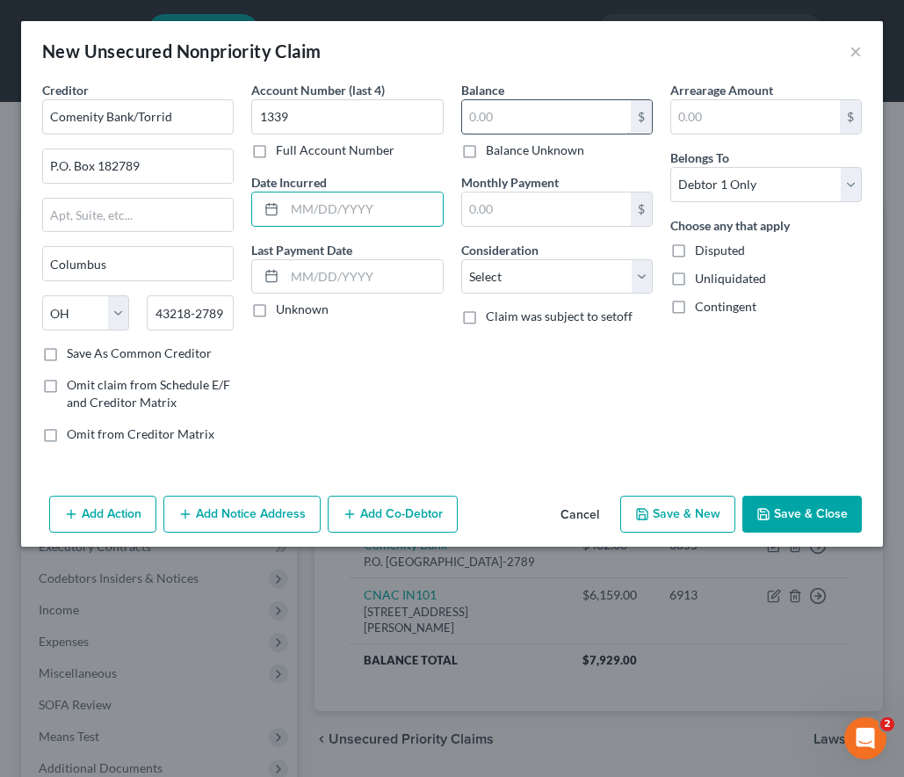
click at [492, 112] on input "text" at bounding box center [546, 116] width 169 height 33
click at [561, 119] on input "text" at bounding box center [546, 116] width 169 height 33
type input "323"
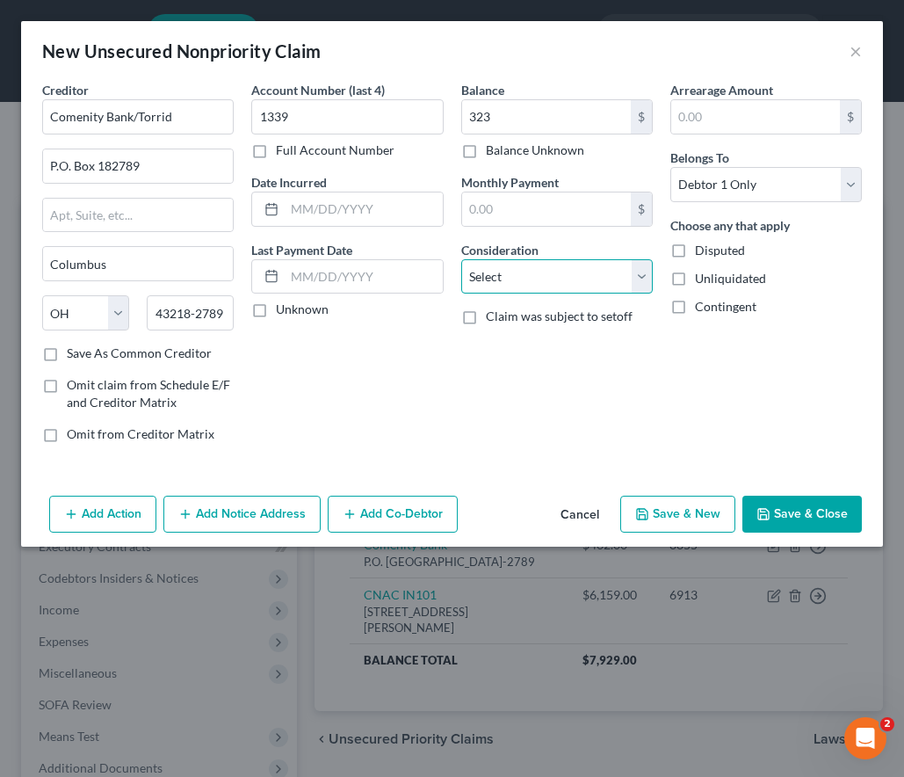
click at [519, 278] on select "Select Cable / Satellite Services Collection Agency Credit Card Debt Debt Couns…" at bounding box center [557, 276] width 192 height 35
click at [541, 273] on select "Select Cable / Satellite Services Collection Agency Credit Card Debt Debt Couns…" at bounding box center [557, 276] width 192 height 35
select select "2"
click at [461, 259] on select "Select Cable / Satellite Services Collection Agency Credit Card Debt Debt Couns…" at bounding box center [557, 276] width 192 height 35
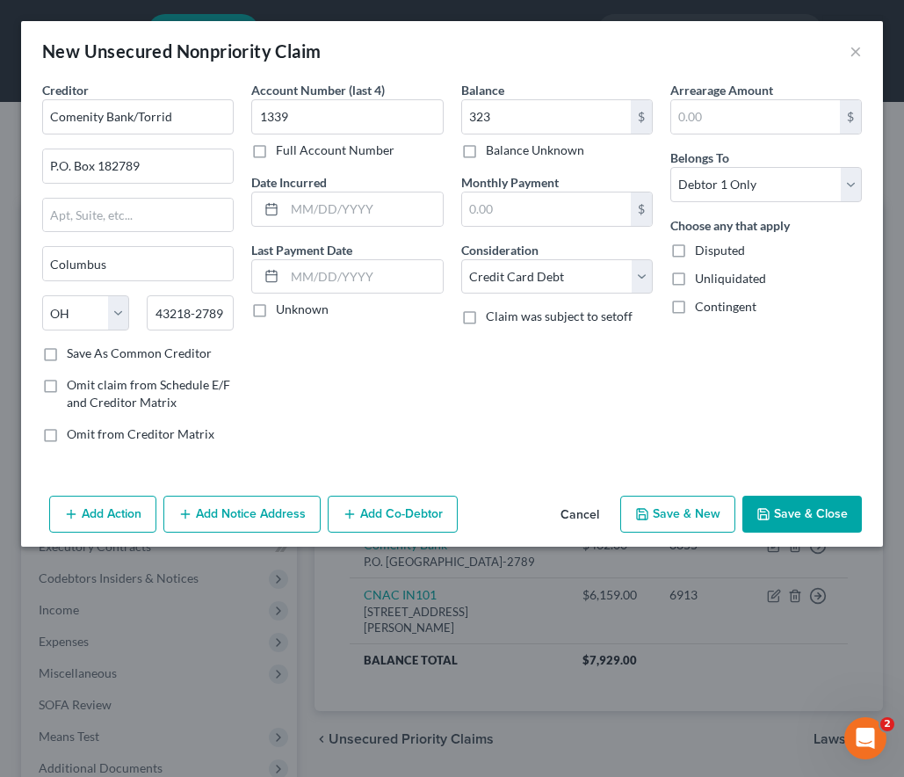
click at [705, 508] on button "Save & New" at bounding box center [678, 514] width 115 height 37
select select "0"
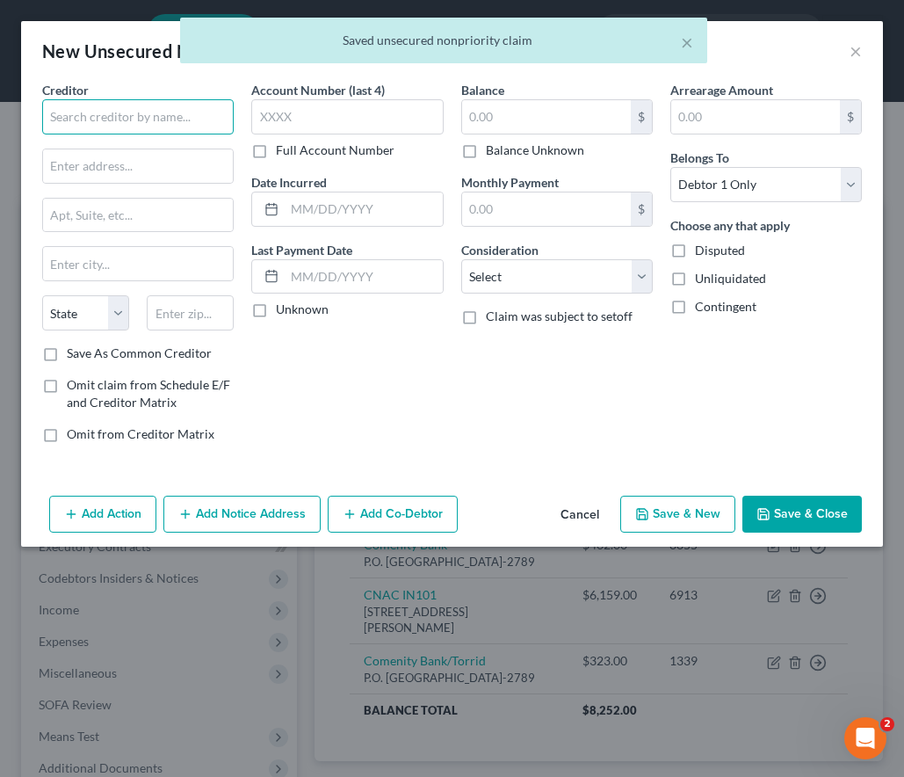
click at [118, 118] on input "text" at bounding box center [138, 116] width 192 height 35
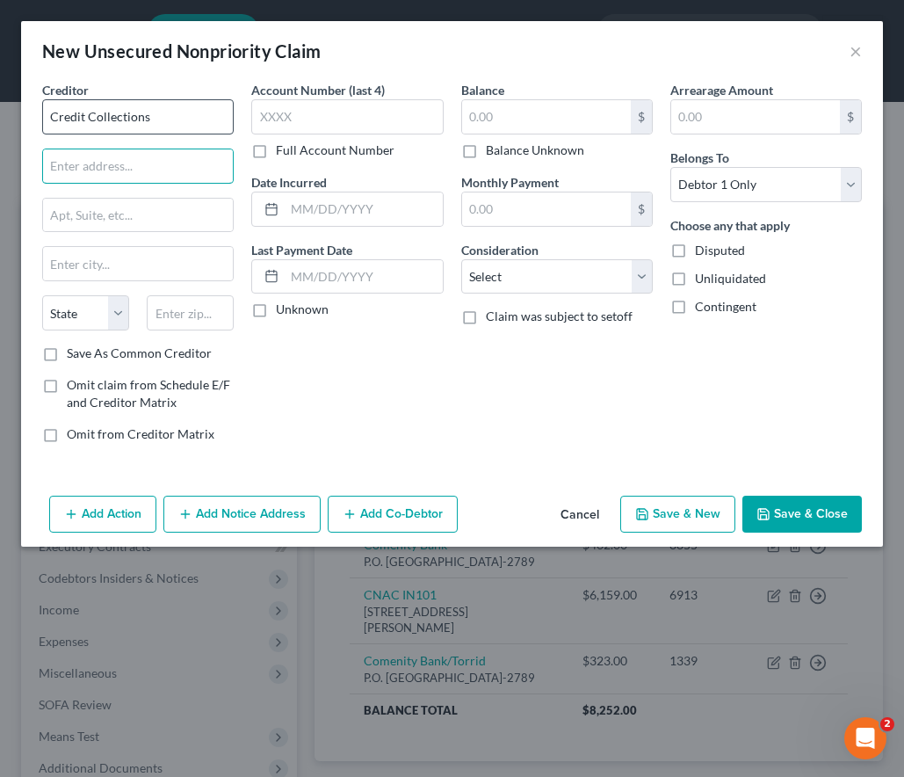
type input "Credit Collections"
type input "[STREET_ADDRESS]"
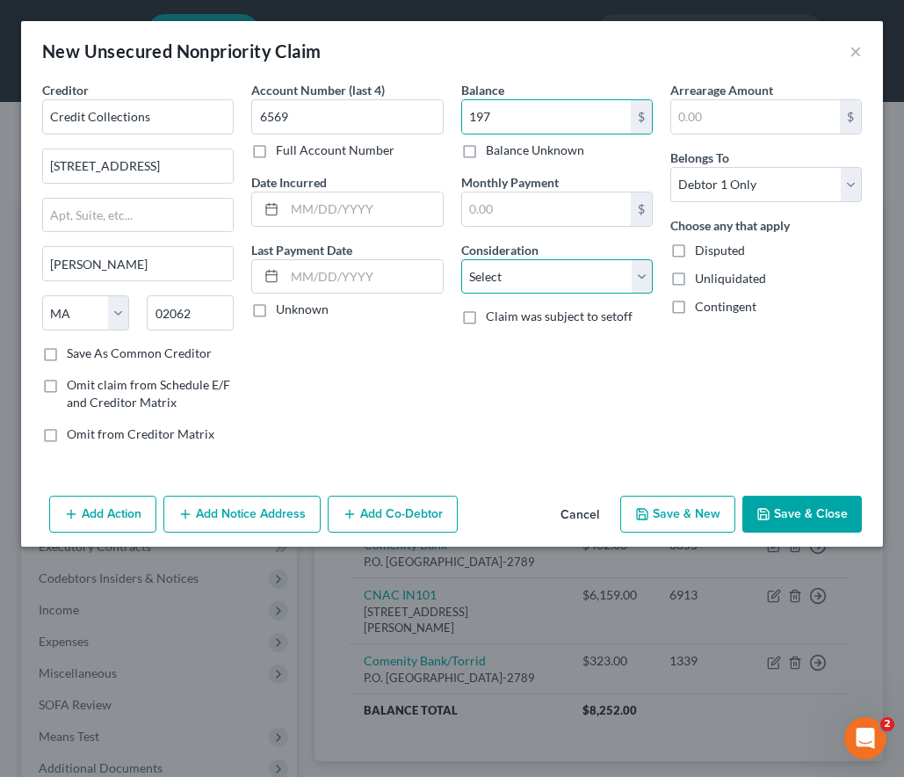
click at [534, 275] on select "Select Cable / Satellite Services Collection Agency Credit Card Debt Debt Couns…" at bounding box center [557, 276] width 192 height 35
click at [461, 259] on select "Select Cable / Satellite Services Collection Agency Credit Card Debt Debt Couns…" at bounding box center [557, 276] width 192 height 35
click at [795, 514] on button "Save & Close" at bounding box center [803, 514] width 120 height 37
